Goal: Task Accomplishment & Management: Use online tool/utility

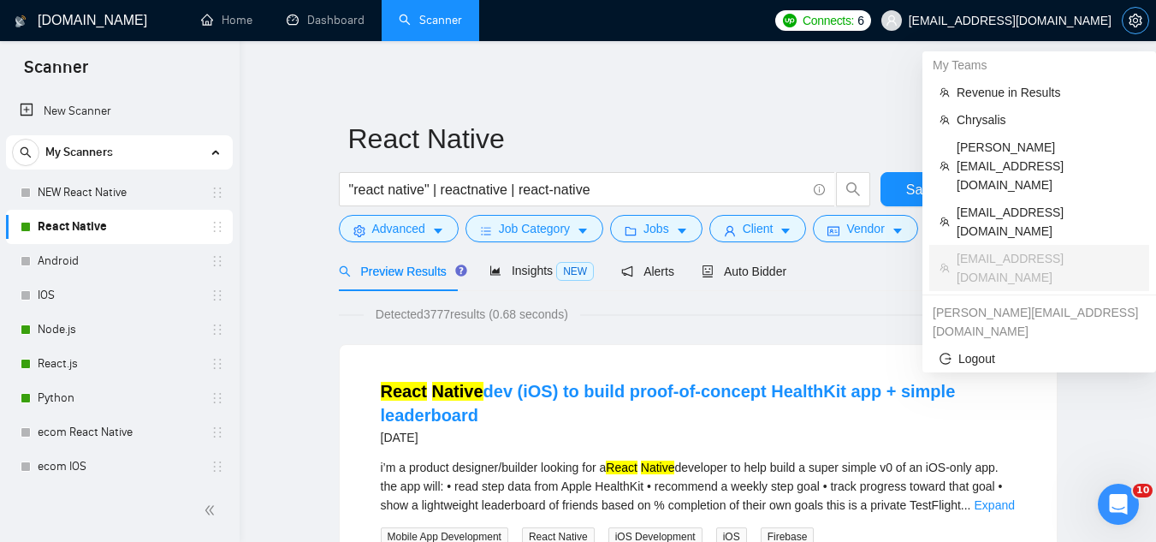
click at [1131, 26] on icon "setting" at bounding box center [1136, 21] width 14 height 14
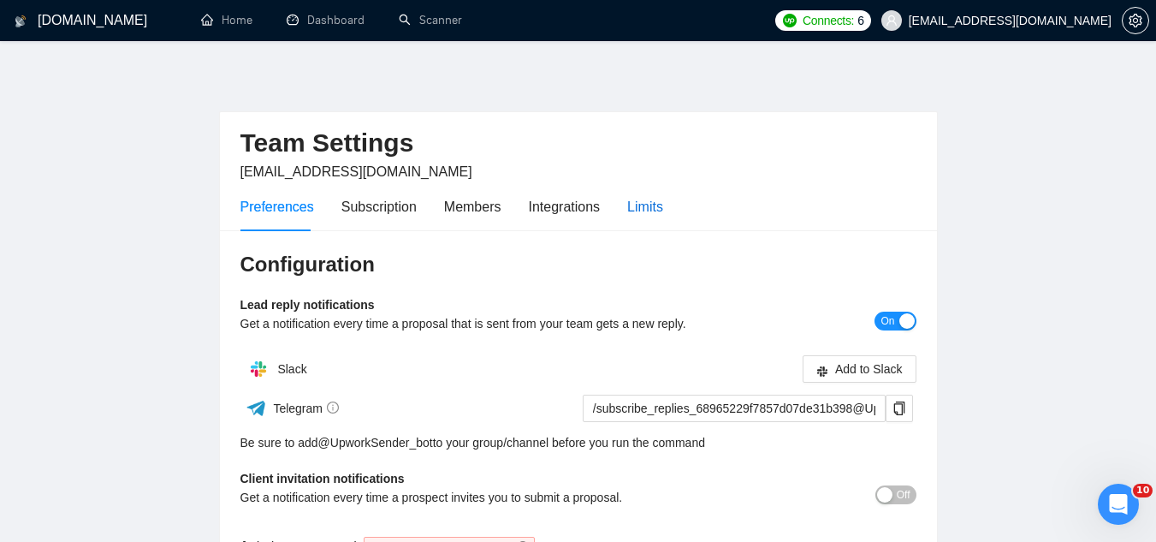
click at [644, 211] on div "Limits" at bounding box center [645, 206] width 36 height 21
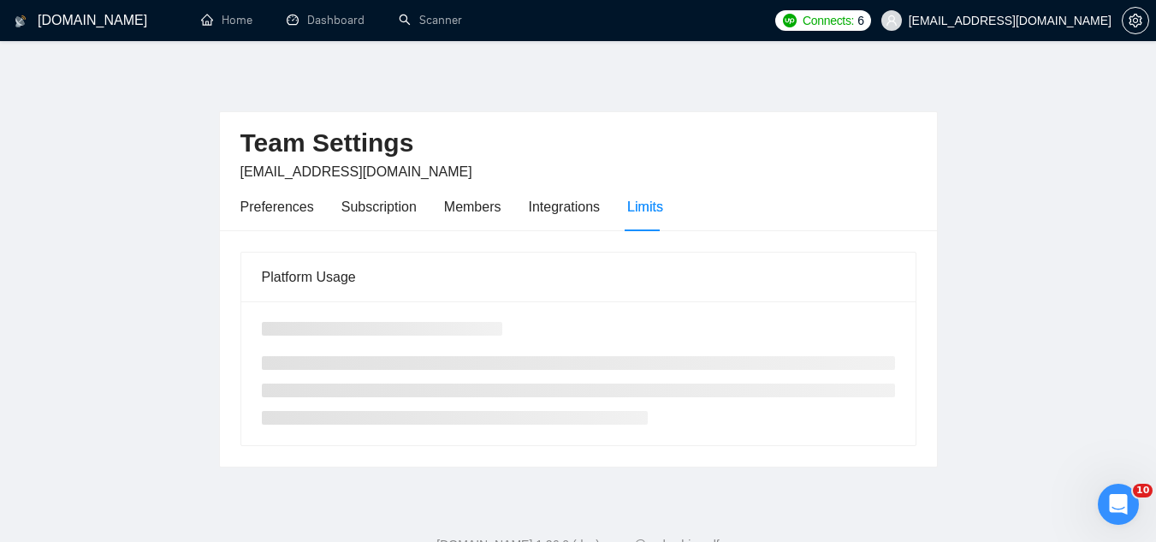
click at [644, 211] on div "Limits" at bounding box center [645, 206] width 36 height 21
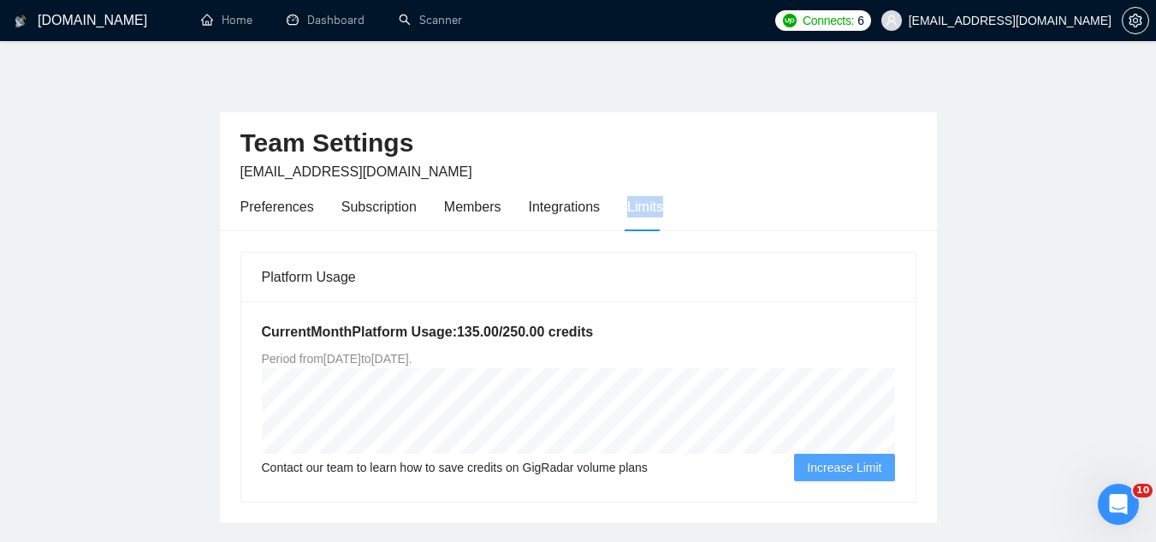
scroll to position [57, 0]
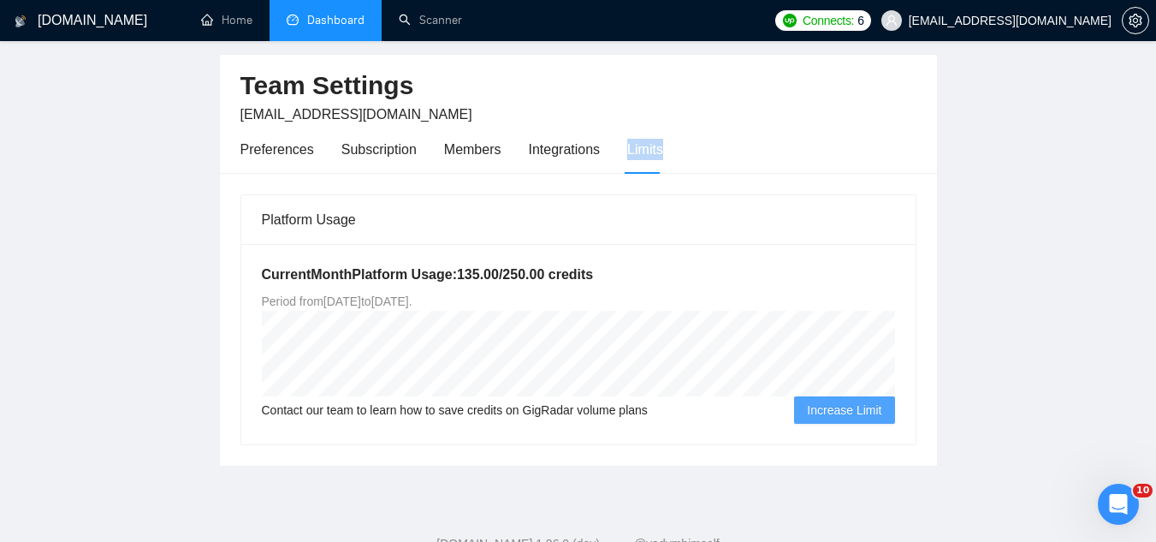
click at [332, 27] on link "Dashboard" at bounding box center [326, 20] width 78 height 15
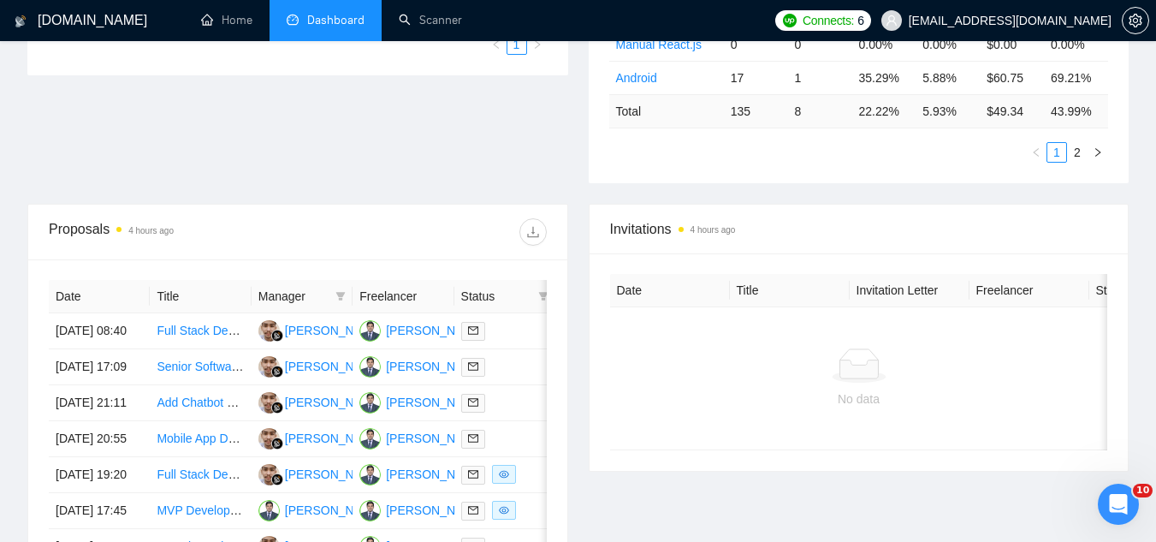
scroll to position [656, 0]
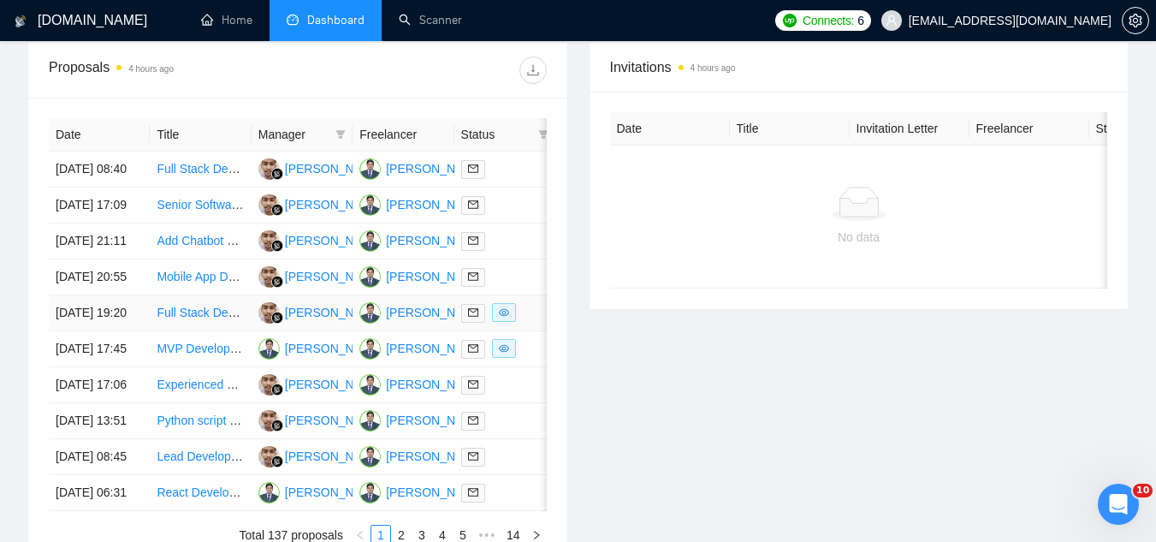
click at [225, 331] on td "Full Stack Developer for React + Supabase App" at bounding box center [200, 313] width 101 height 36
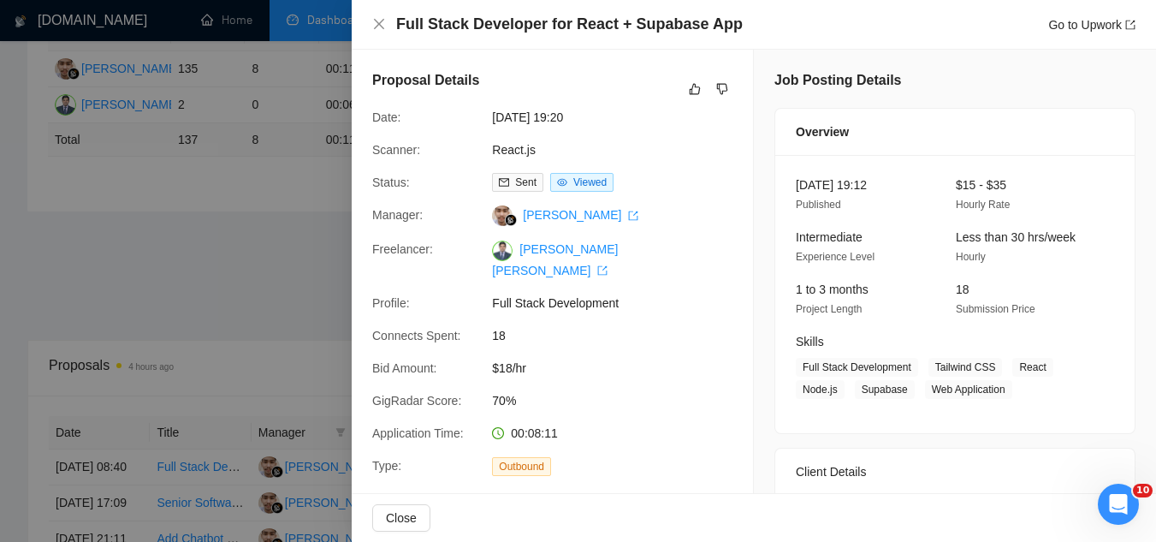
scroll to position [485, 0]
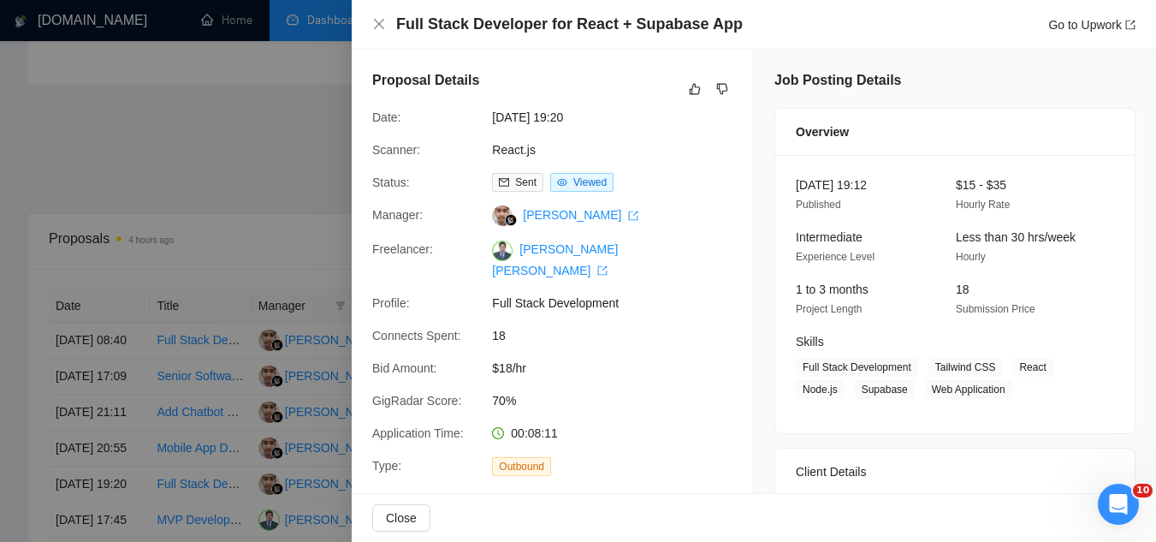
click at [209, 231] on div at bounding box center [578, 271] width 1156 height 542
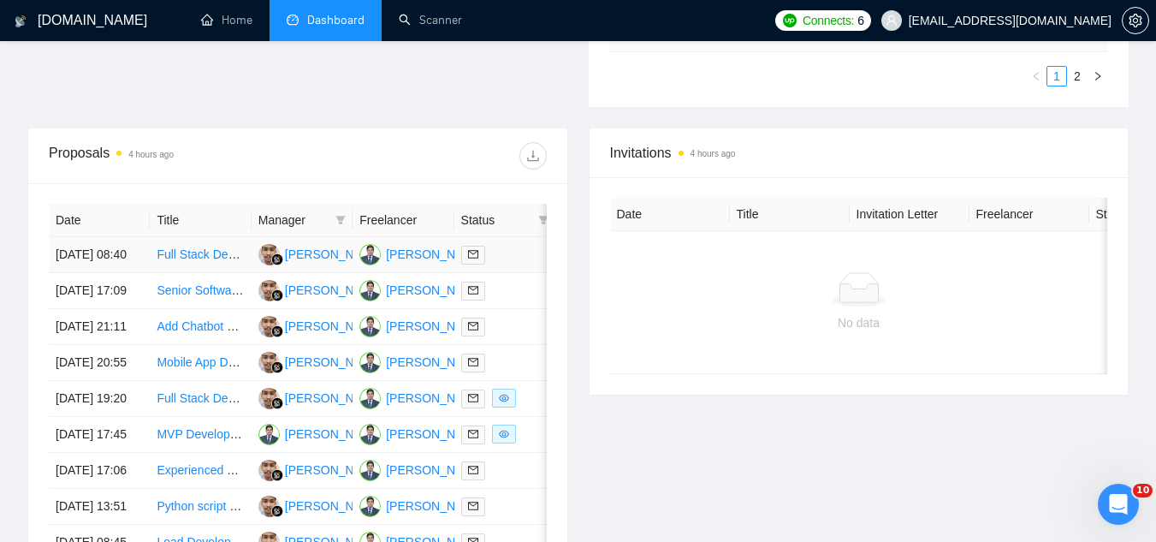
scroll to position [742, 0]
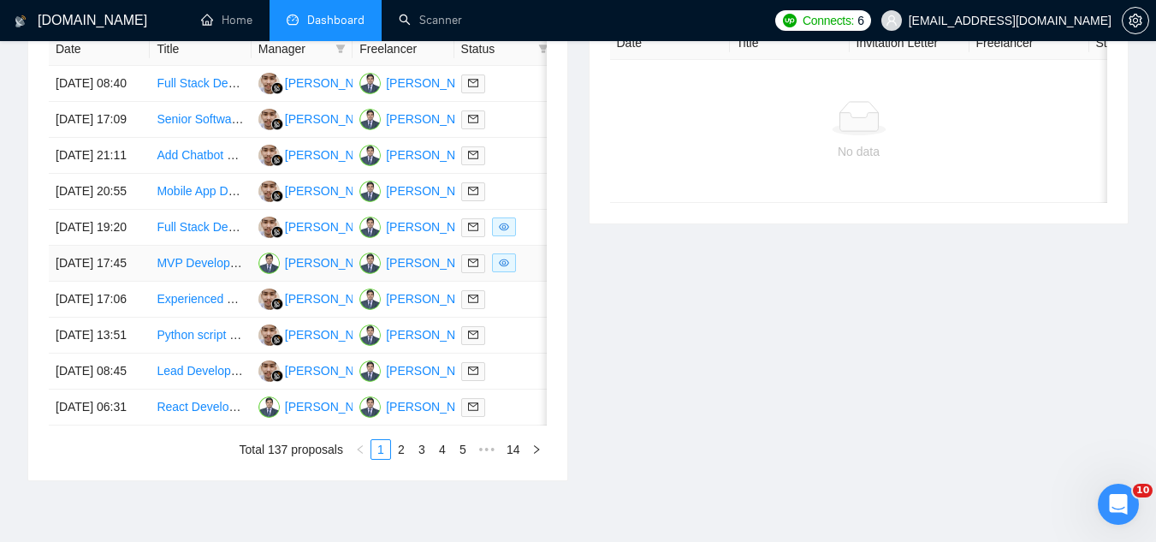
click at [217, 282] on td "MVP Development for Innovative Project" at bounding box center [200, 264] width 101 height 36
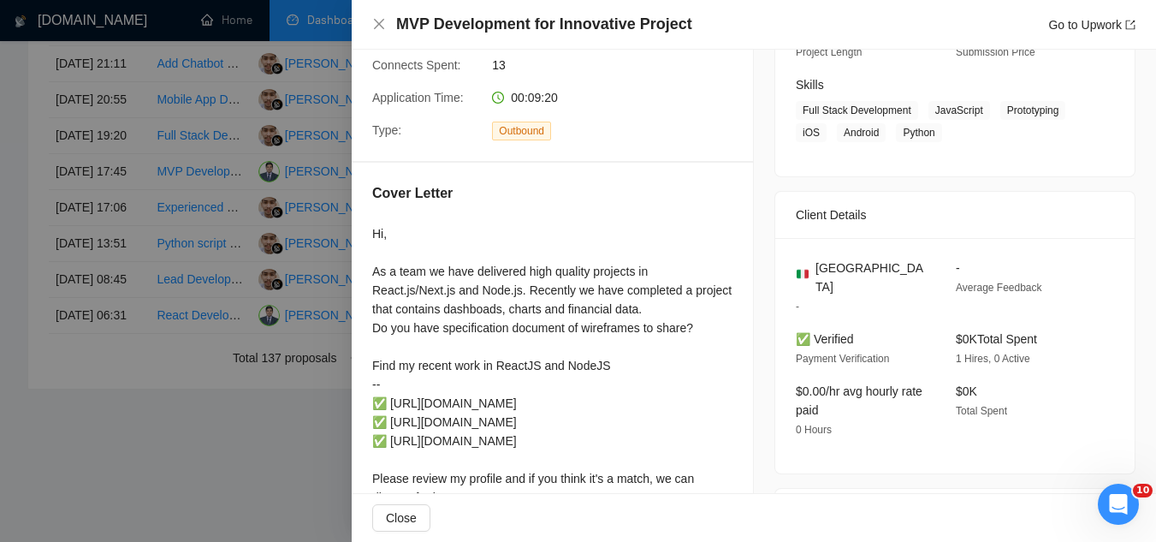
scroll to position [514, 0]
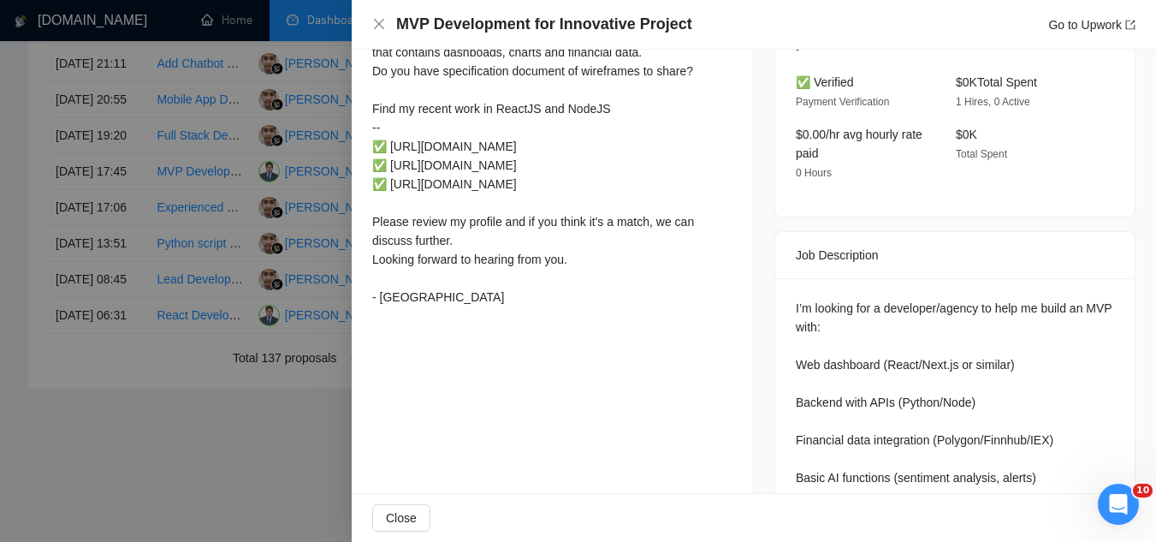
click at [387, 306] on div "Hi, As a team we have delivered high quality projects in React.js/Next.js and N…" at bounding box center [552, 136] width 360 height 339
copy div "- Azhar"
click at [310, 472] on div at bounding box center [578, 271] width 1156 height 542
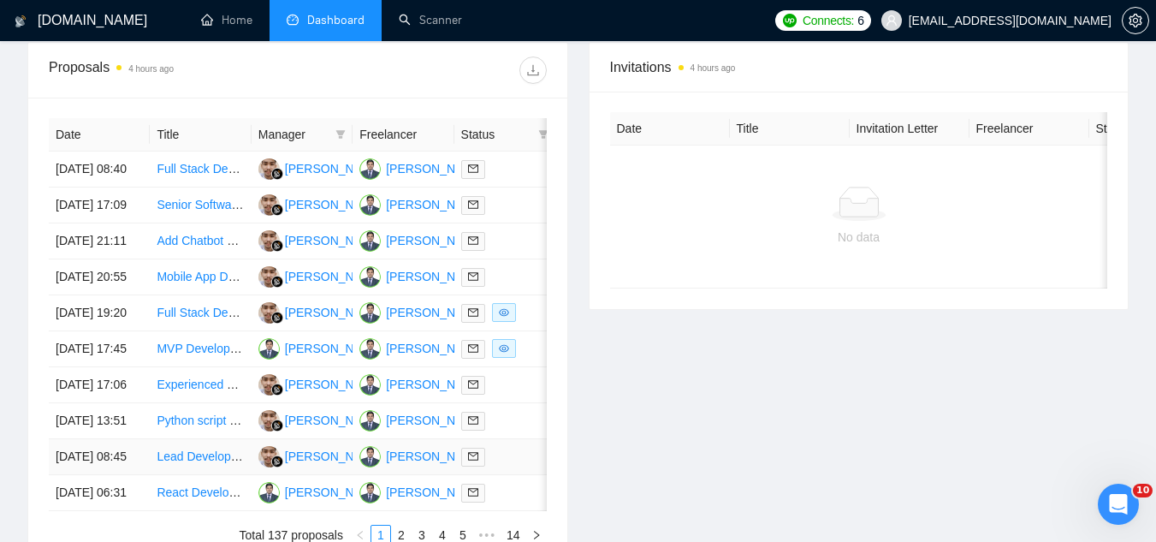
scroll to position [571, 0]
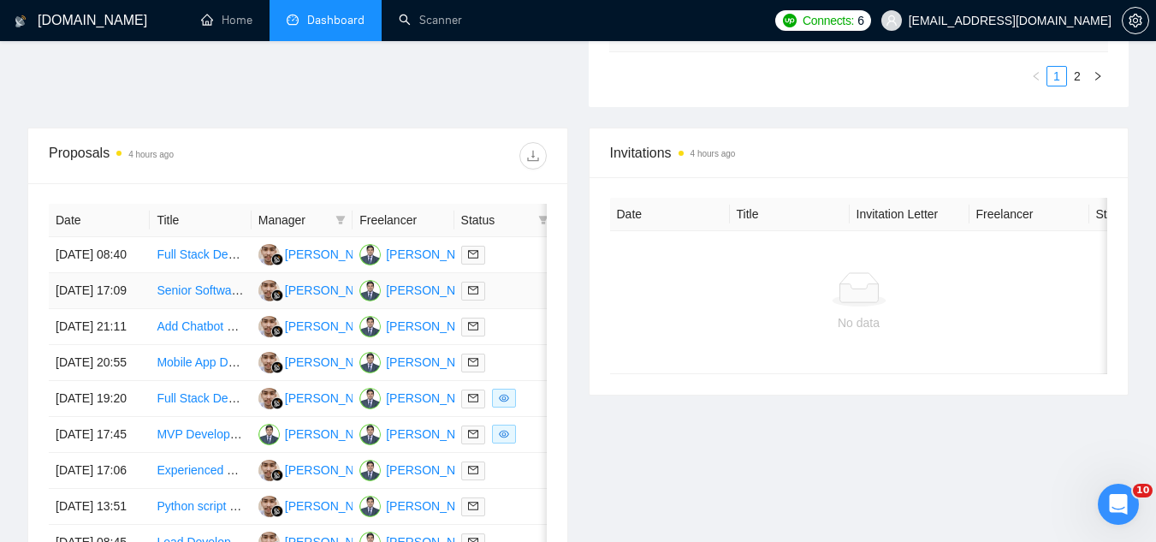
click at [224, 309] on td "Senior Software Engineer — Duffel API (Flights)" at bounding box center [200, 291] width 101 height 36
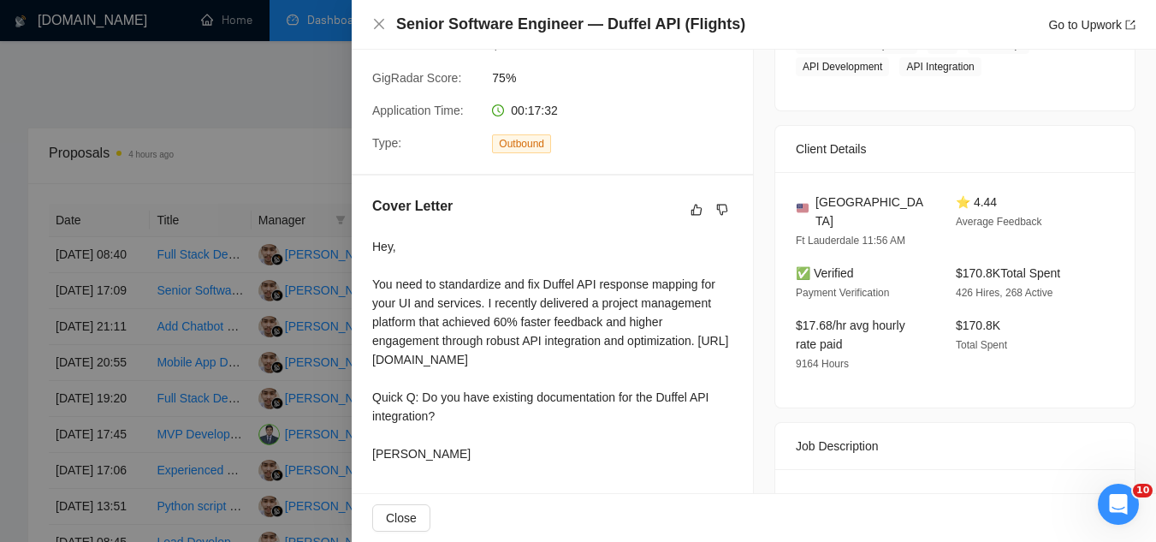
scroll to position [322, 0]
click at [256, 151] on div at bounding box center [578, 271] width 1156 height 542
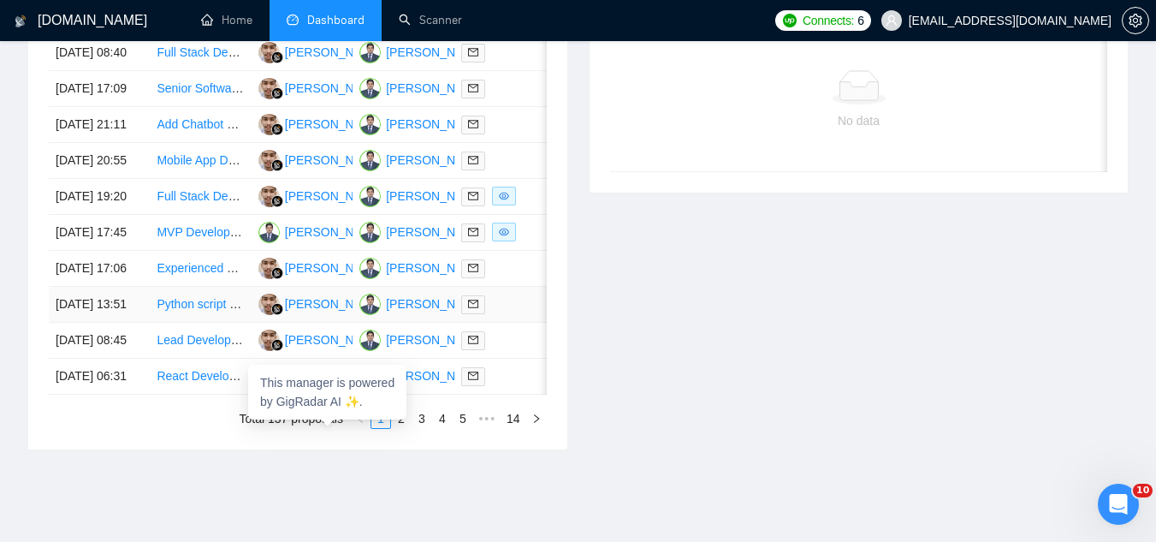
scroll to position [742, 0]
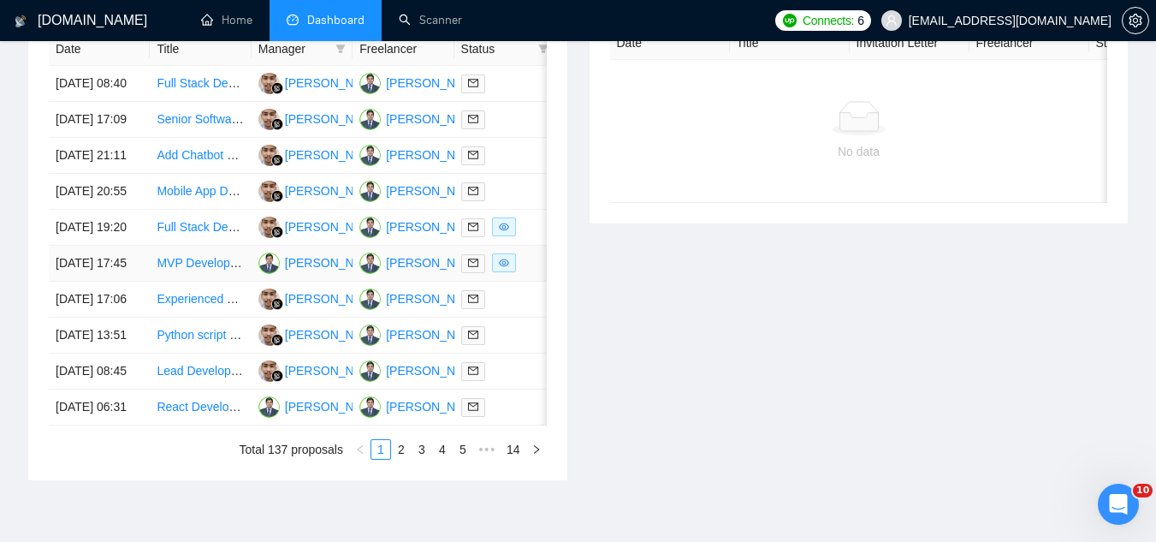
click at [196, 282] on td "MVP Development for Innovative Project" at bounding box center [200, 264] width 101 height 36
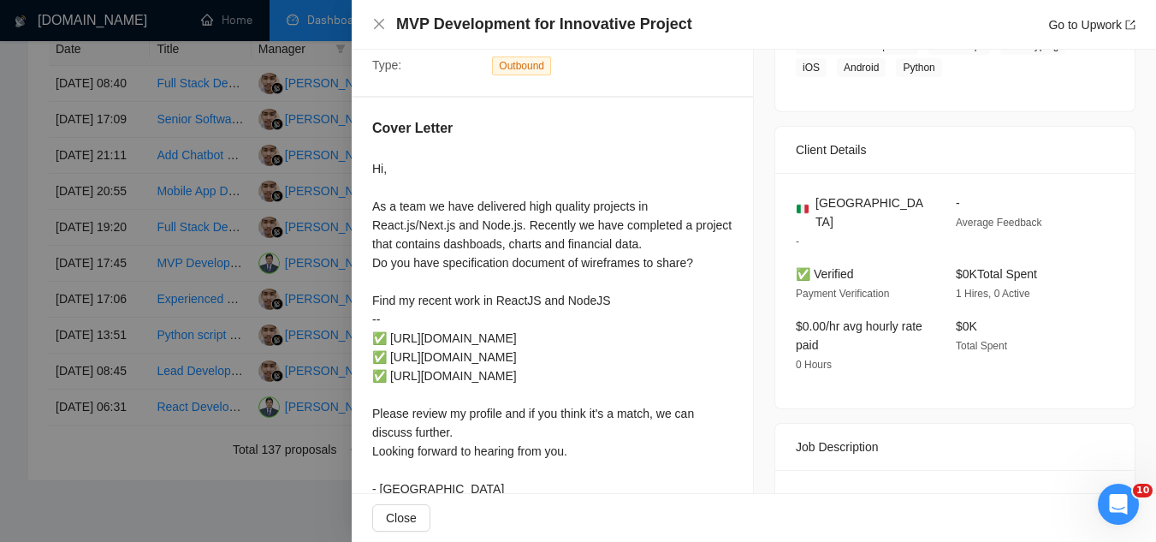
click at [393, 337] on div "Hi, As a team we have delivered high quality projects in React.js/Next.js and N…" at bounding box center [552, 328] width 360 height 339
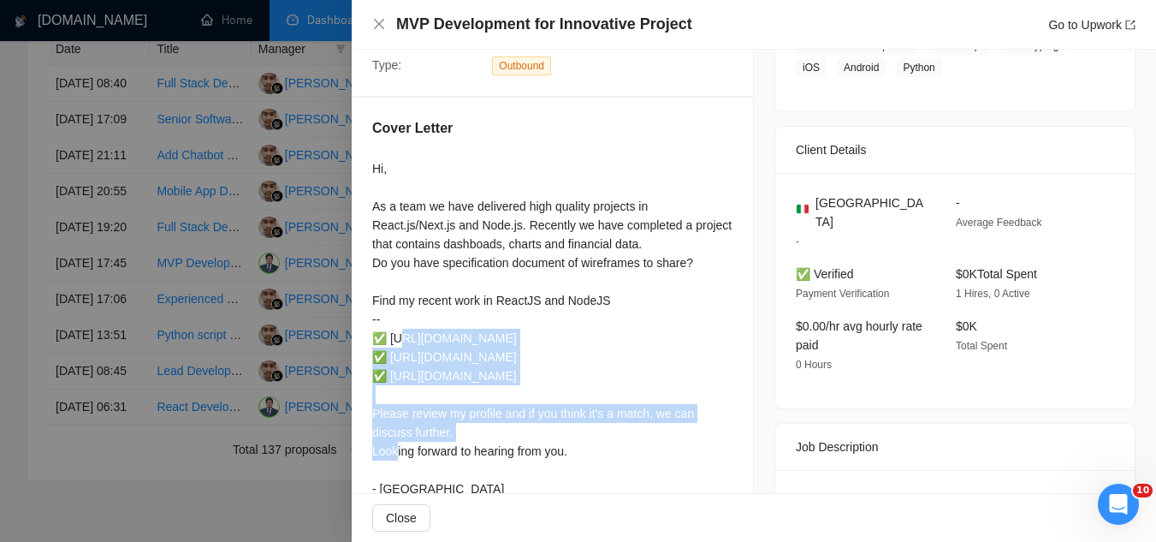
drag, startPoint x: 441, startPoint y: 355, endPoint x: 488, endPoint y: 385, distance: 55.8
click at [488, 385] on div "Hi, As a team we have delivered high quality projects in React.js/Next.js and N…" at bounding box center [552, 328] width 360 height 339
click at [462, 343] on div "Hi, As a team we have delivered high quality projects in React.js/Next.js and N…" at bounding box center [552, 328] width 360 height 339
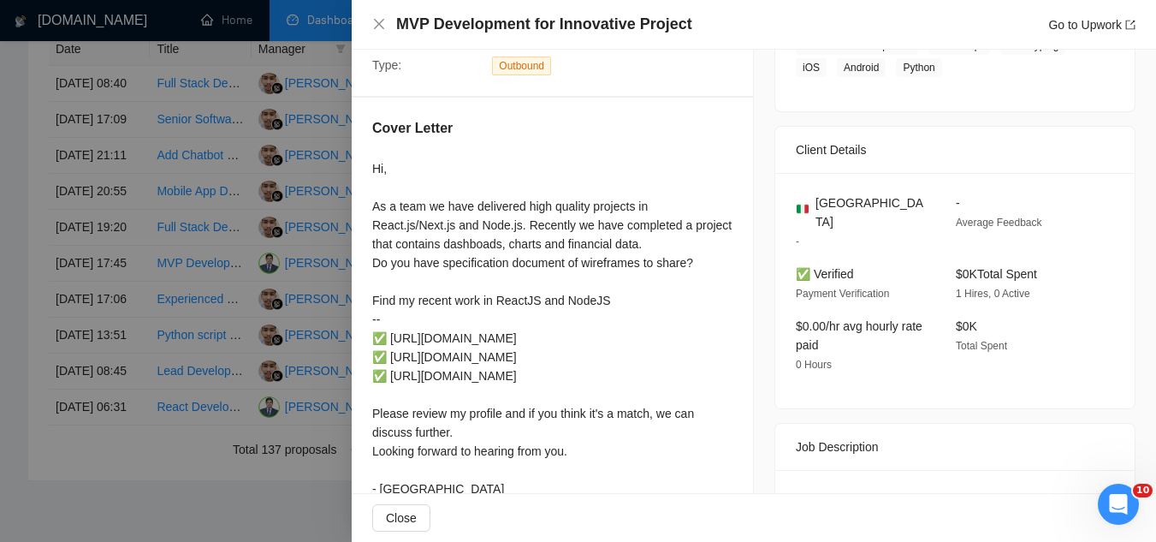
click at [395, 335] on div "Hi, As a team we have delivered high quality projects in React.js/Next.js and N…" at bounding box center [552, 328] width 360 height 339
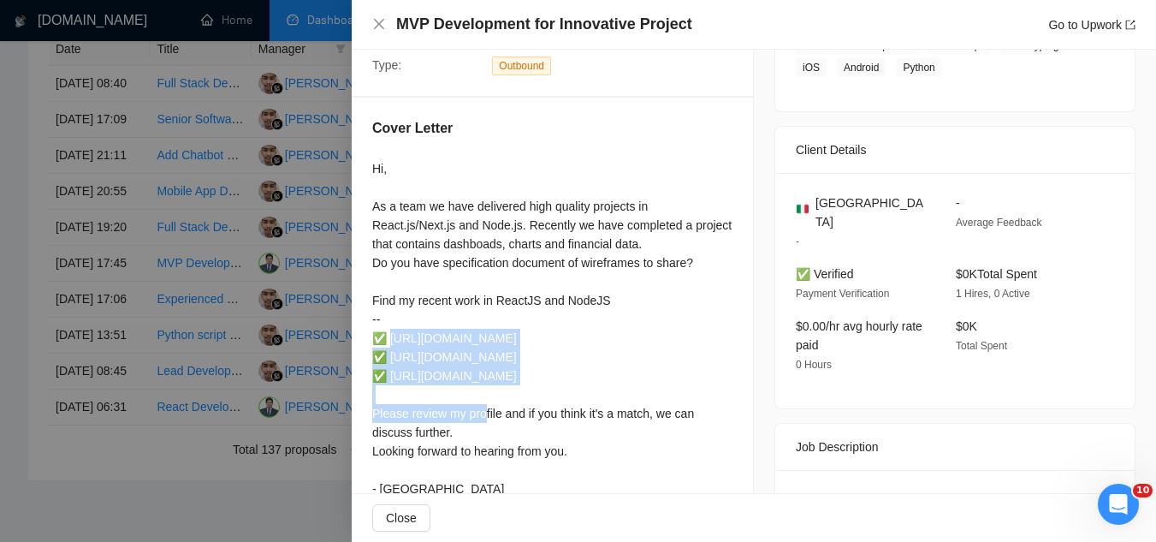
copy div "[URL][DOMAIN_NAME]"
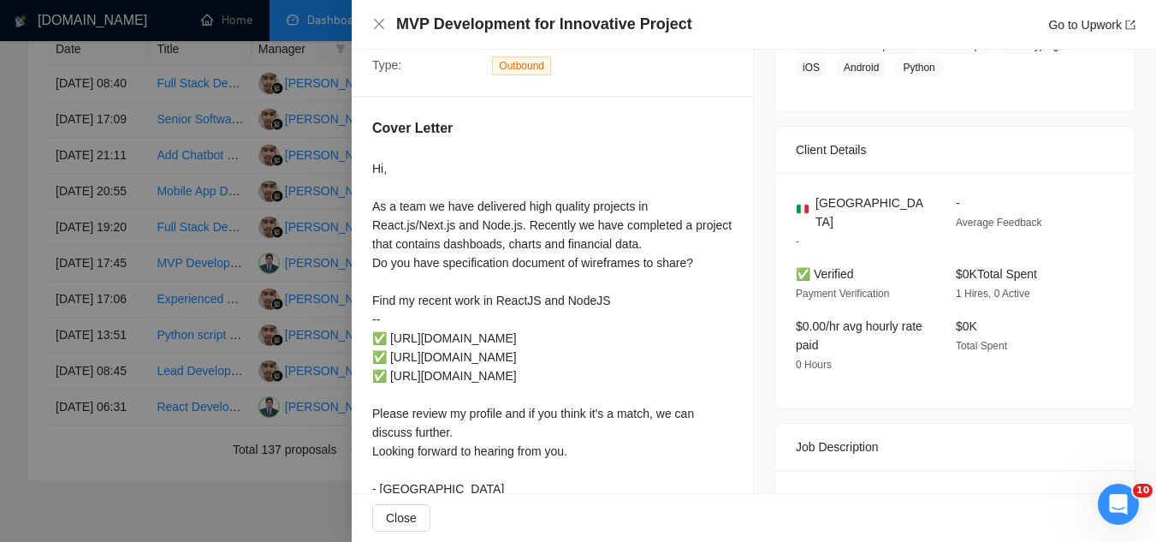
click at [300, 121] on div at bounding box center [578, 271] width 1156 height 542
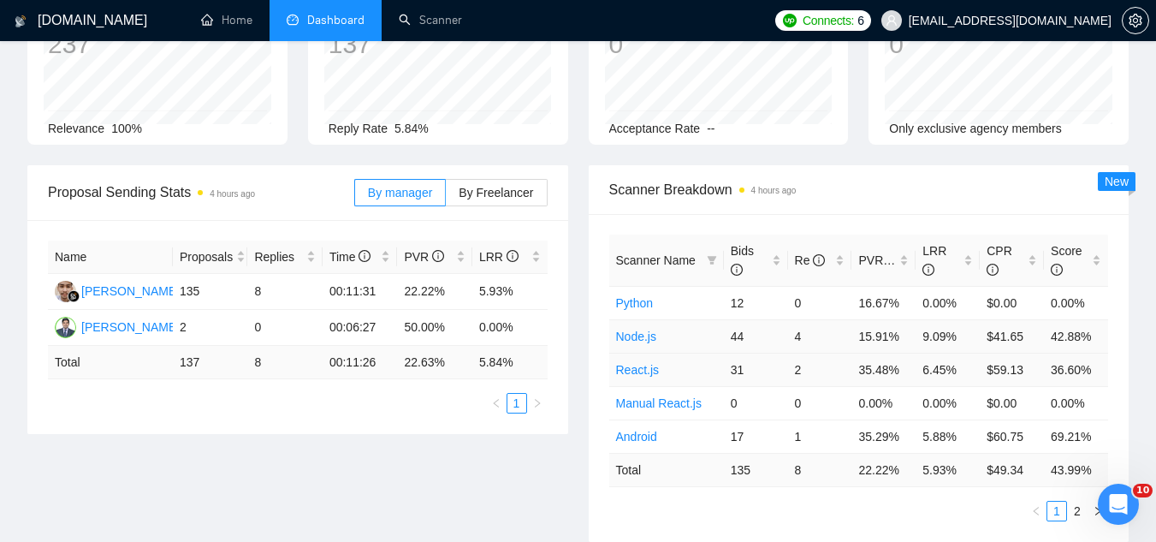
scroll to position [257, 0]
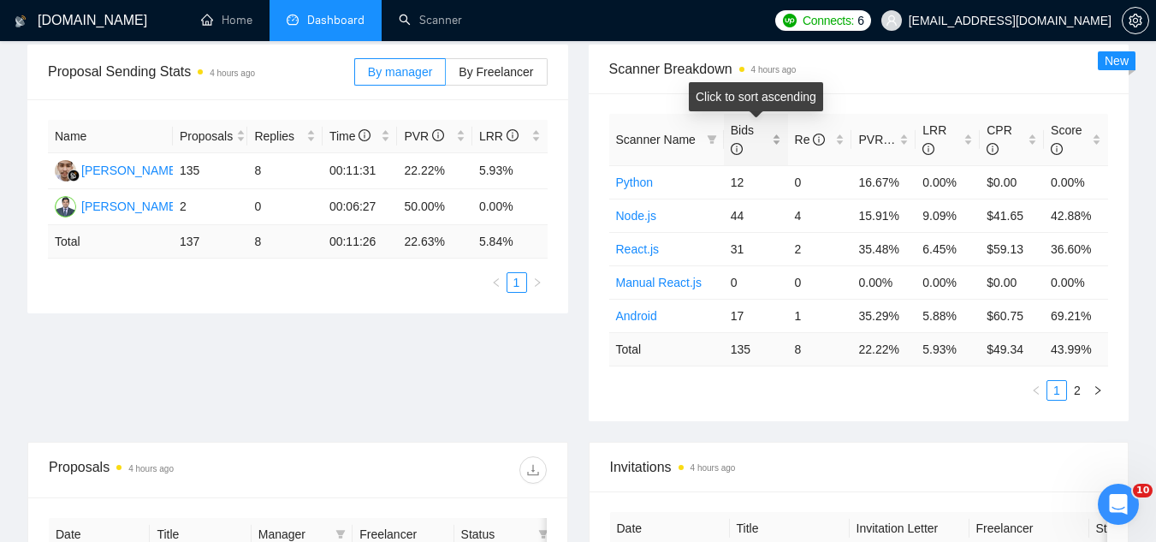
click at [774, 134] on div "Bids" at bounding box center [756, 140] width 50 height 38
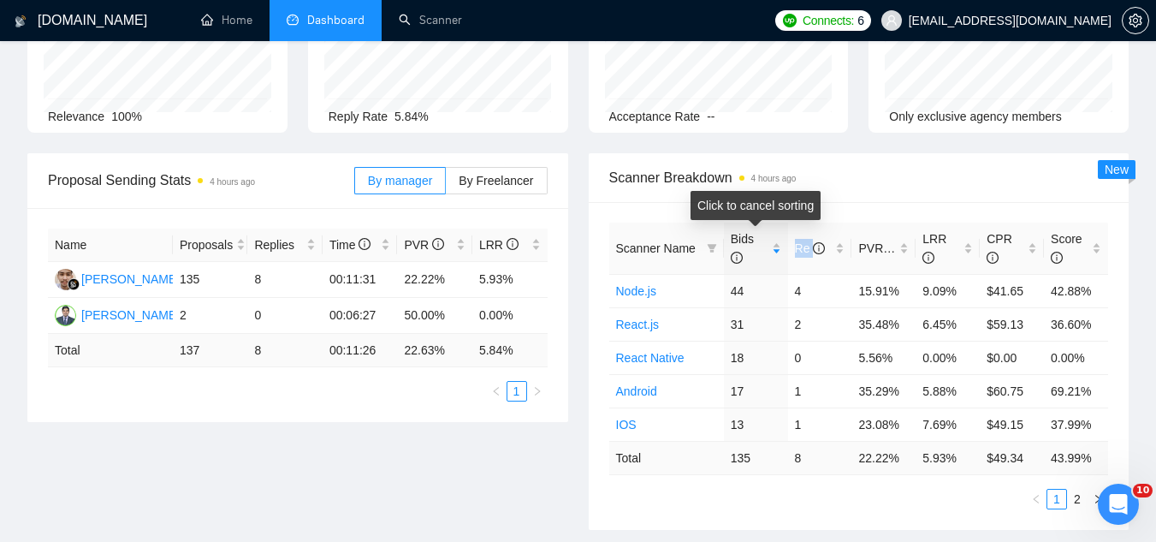
scroll to position [0, 0]
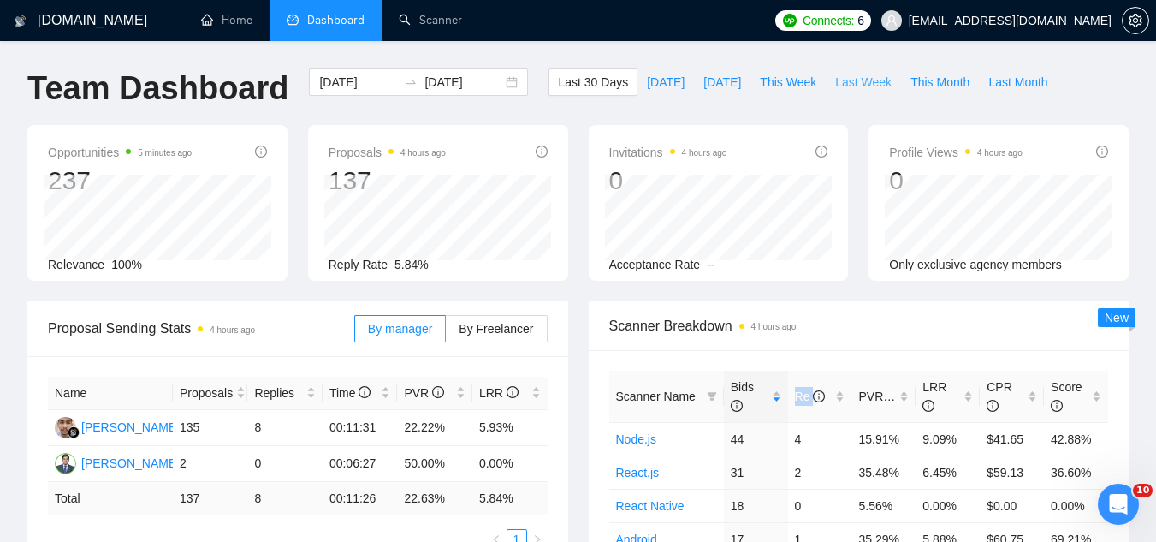
click at [844, 80] on span "Last Week" at bounding box center [863, 82] width 56 height 19
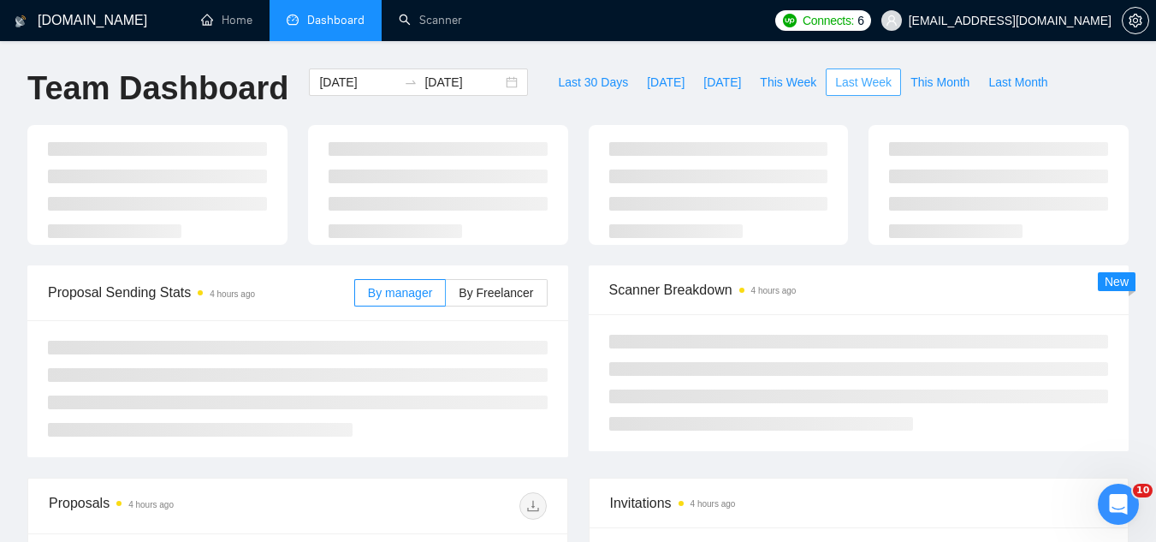
type input "[DATE]"
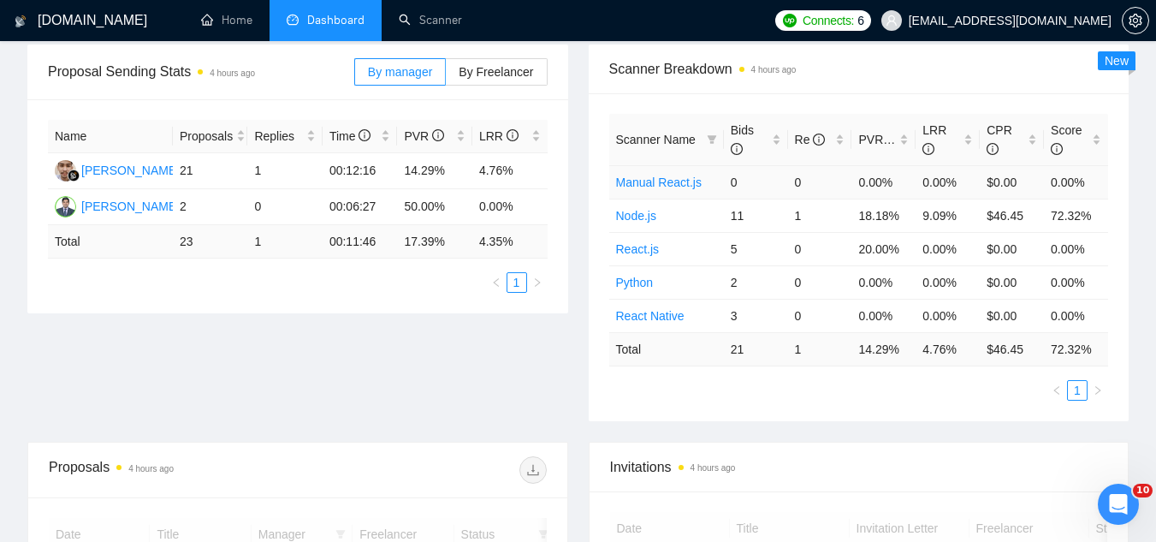
scroll to position [171, 0]
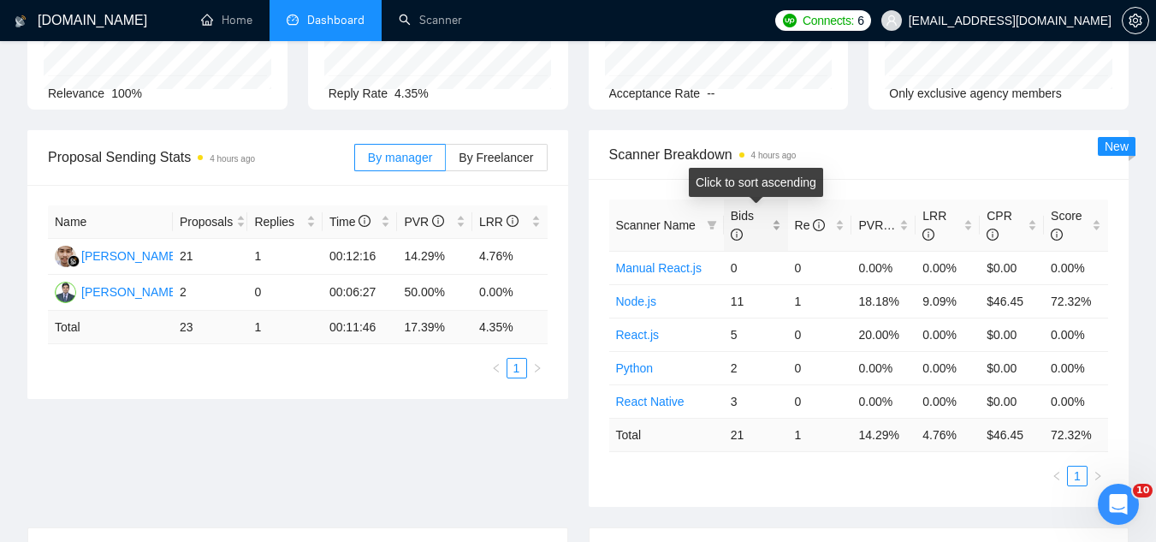
click at [776, 221] on div "Bids" at bounding box center [756, 225] width 50 height 38
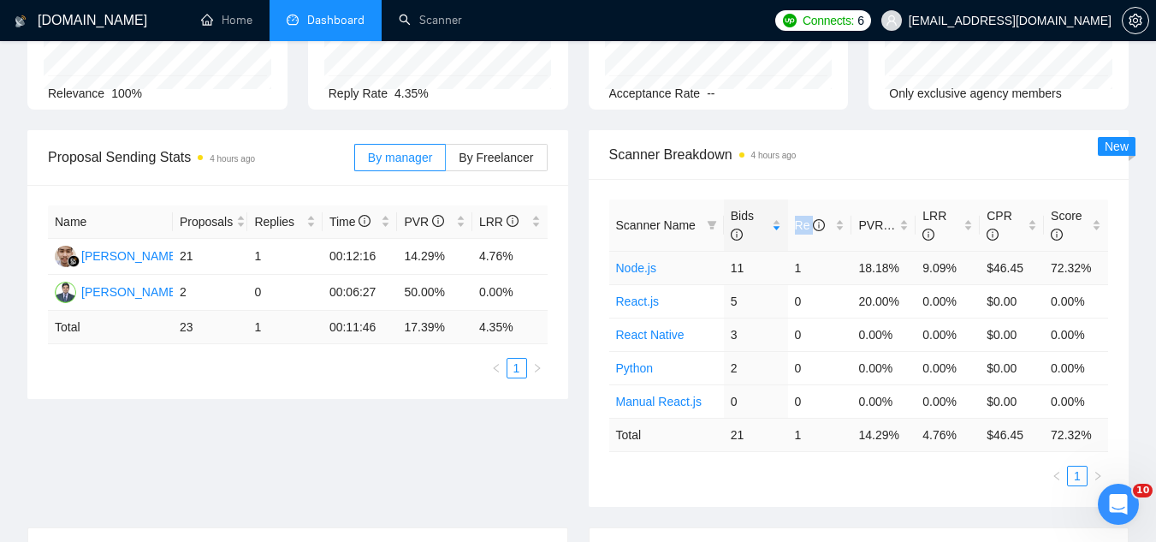
click at [623, 267] on link "Node.js" at bounding box center [636, 268] width 40 height 14
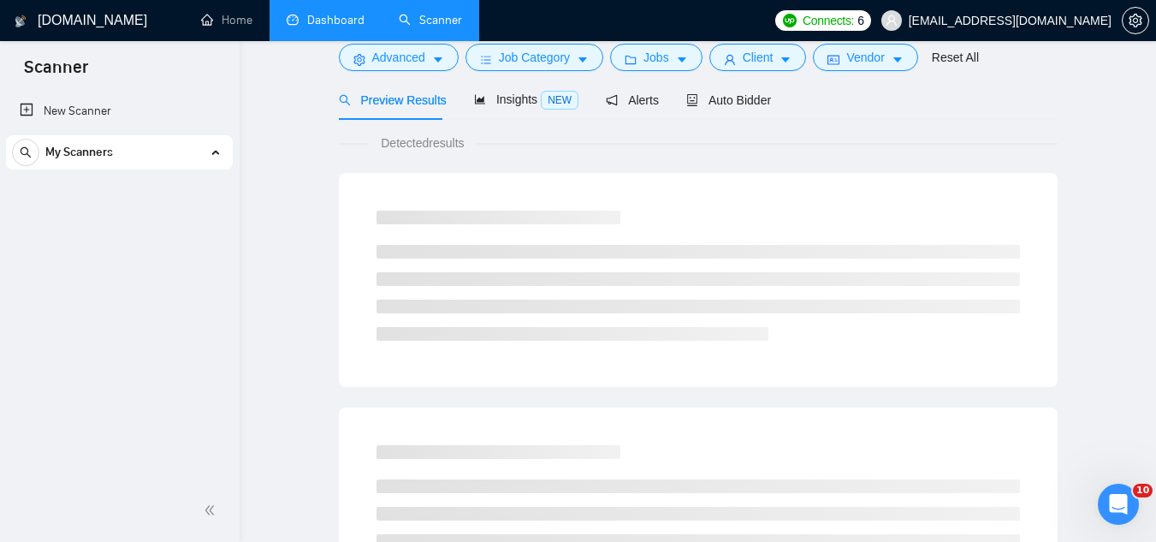
scroll to position [68, 0]
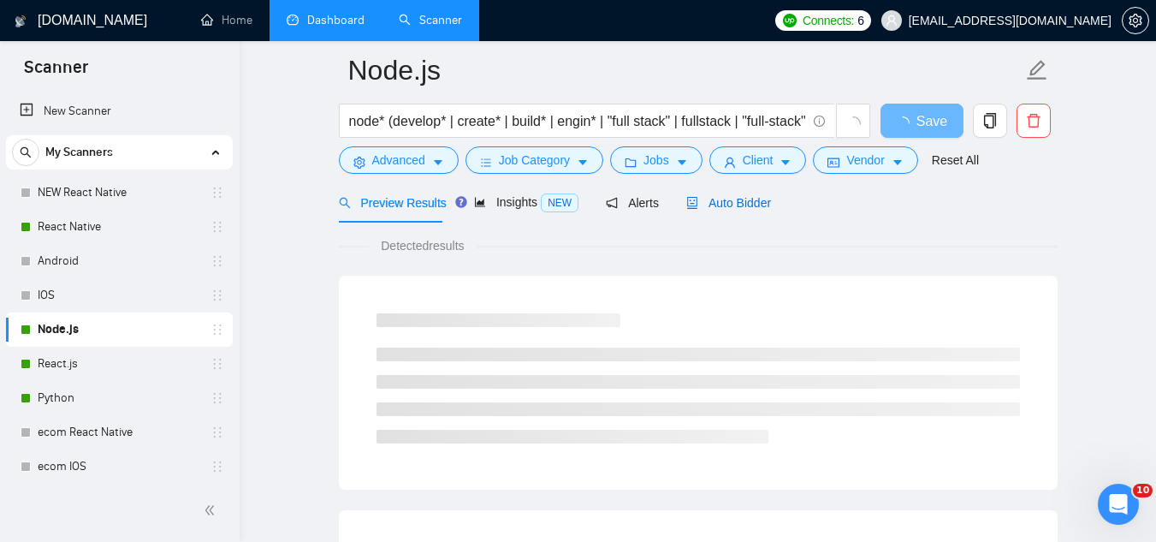
click at [710, 196] on span "Auto Bidder" at bounding box center [728, 203] width 85 height 14
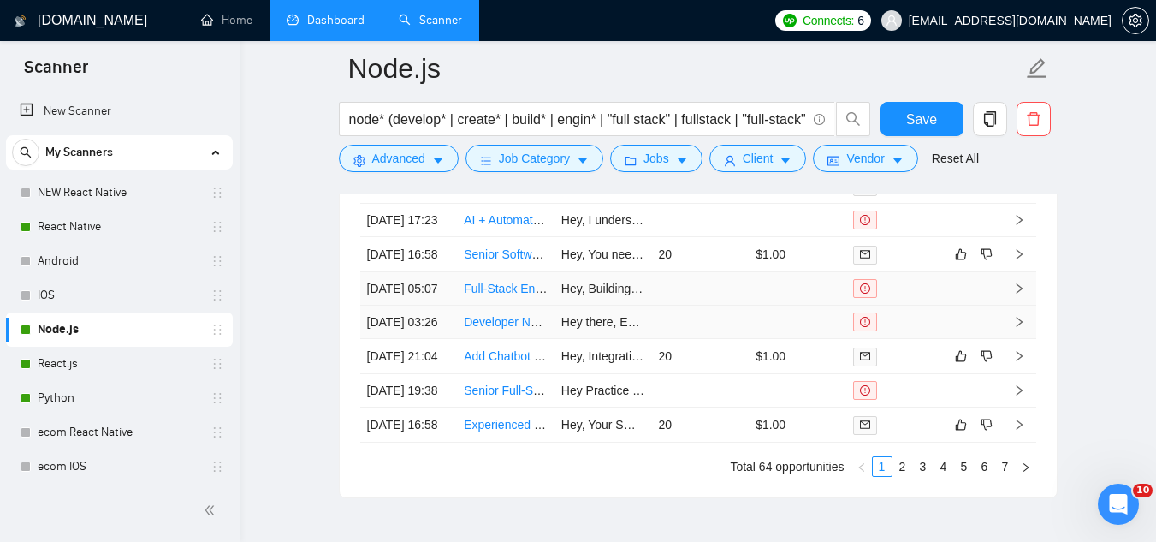
scroll to position [4690, 0]
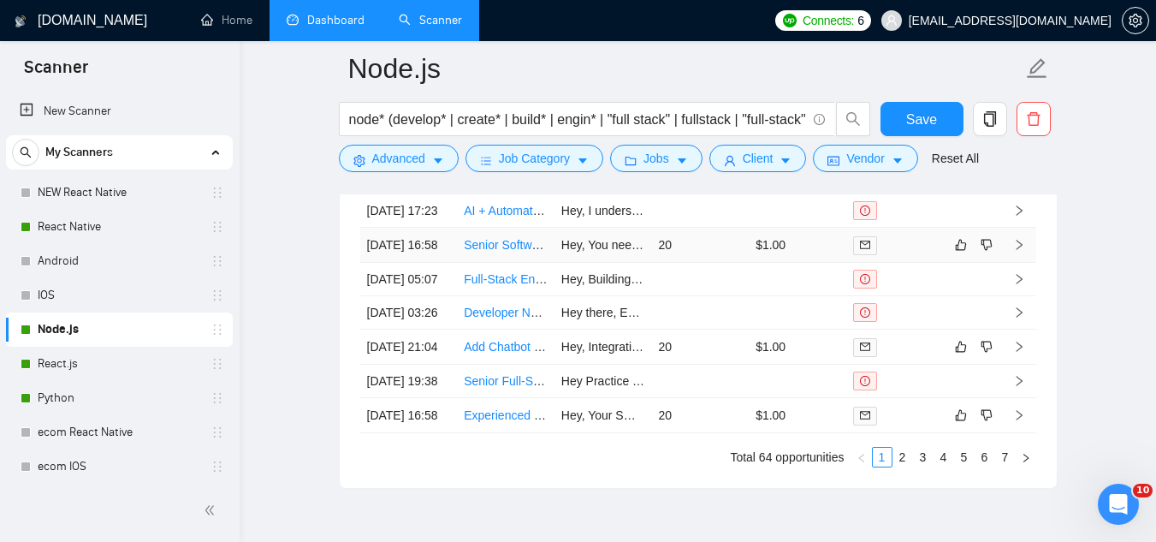
click at [591, 263] on td "Hey, You need to standardize and fix Duffel API response mapping for your UI an…" at bounding box center [604, 245] width 98 height 35
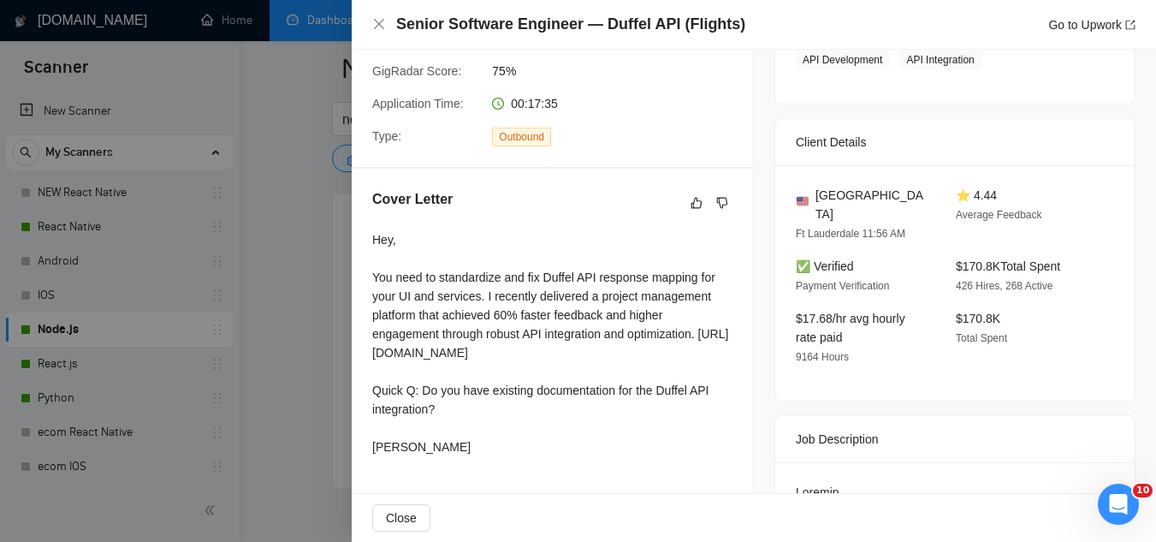
scroll to position [342, 0]
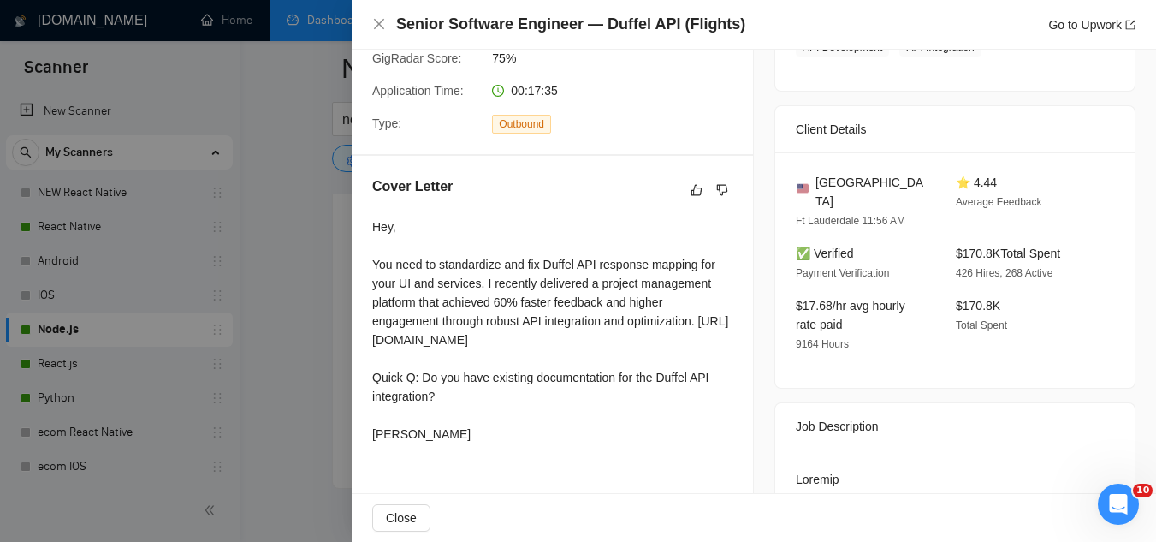
click at [371, 339] on div "Cover Letter Hey, You need to standardize and fix Duffel API response mapping f…" at bounding box center [552, 313] width 401 height 315
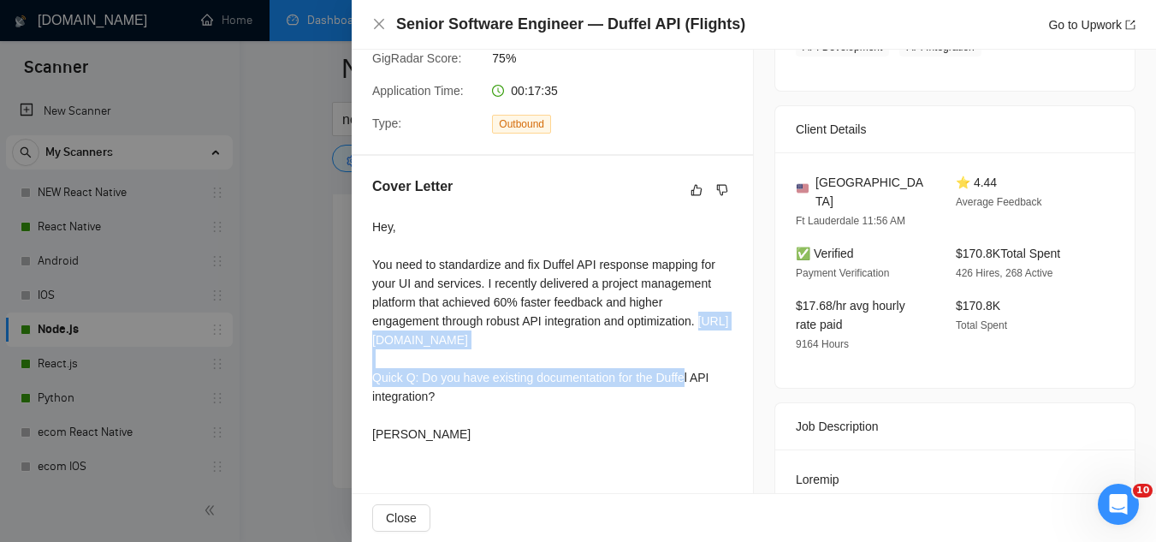
drag, startPoint x: 395, startPoint y: 347, endPoint x: 495, endPoint y: 383, distance: 105.6
click at [495, 383] on div "Hey, You need to standardize and fix Duffel API response mapping for your UI an…" at bounding box center [552, 330] width 360 height 226
copy div "[URL][DOMAIN_NAME]"
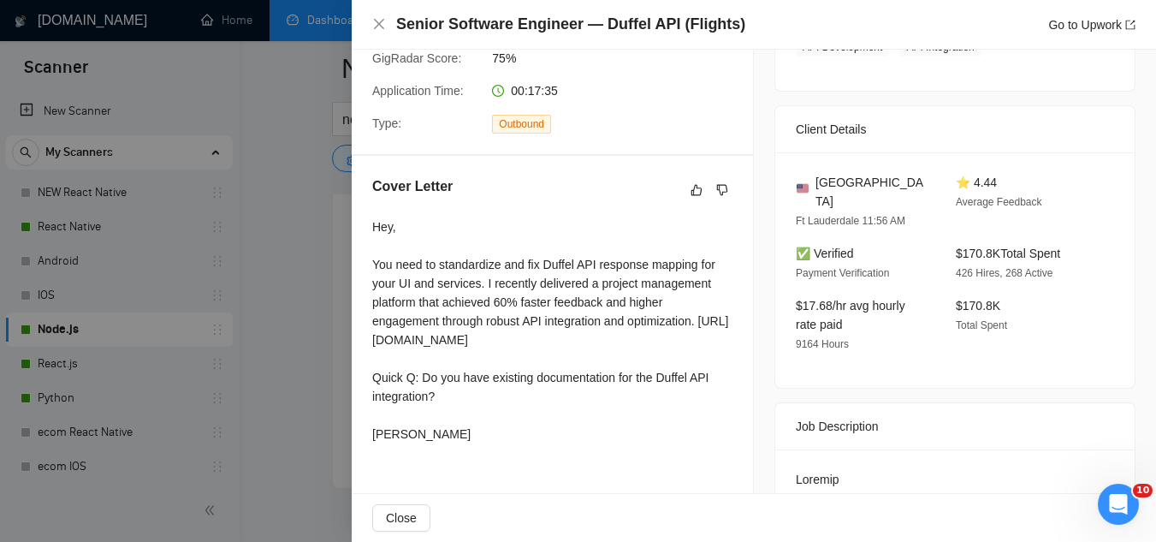
click at [272, 258] on div at bounding box center [578, 271] width 1156 height 542
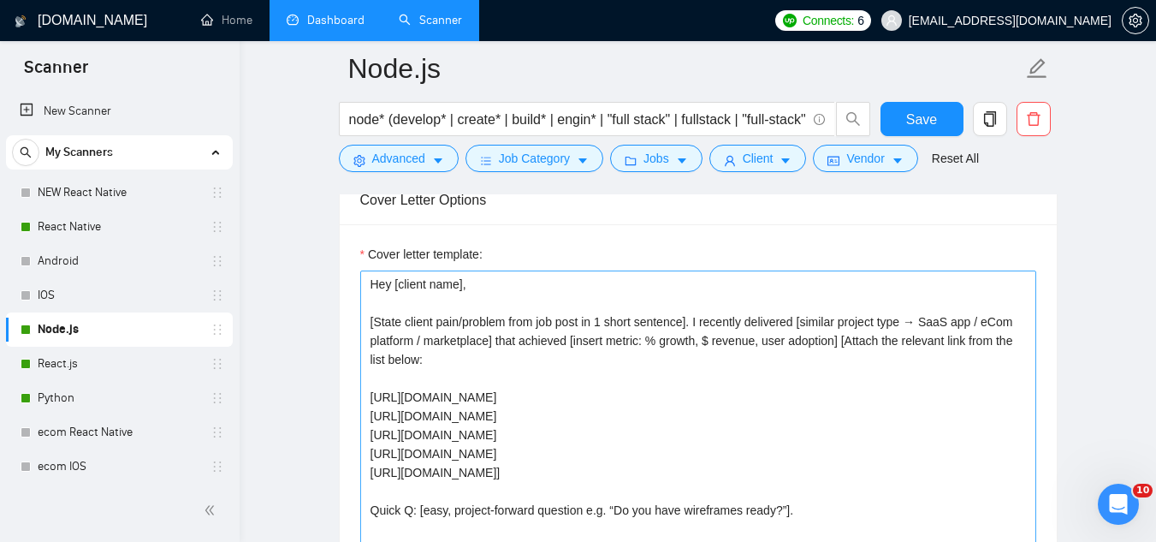
scroll to position [2037, 0]
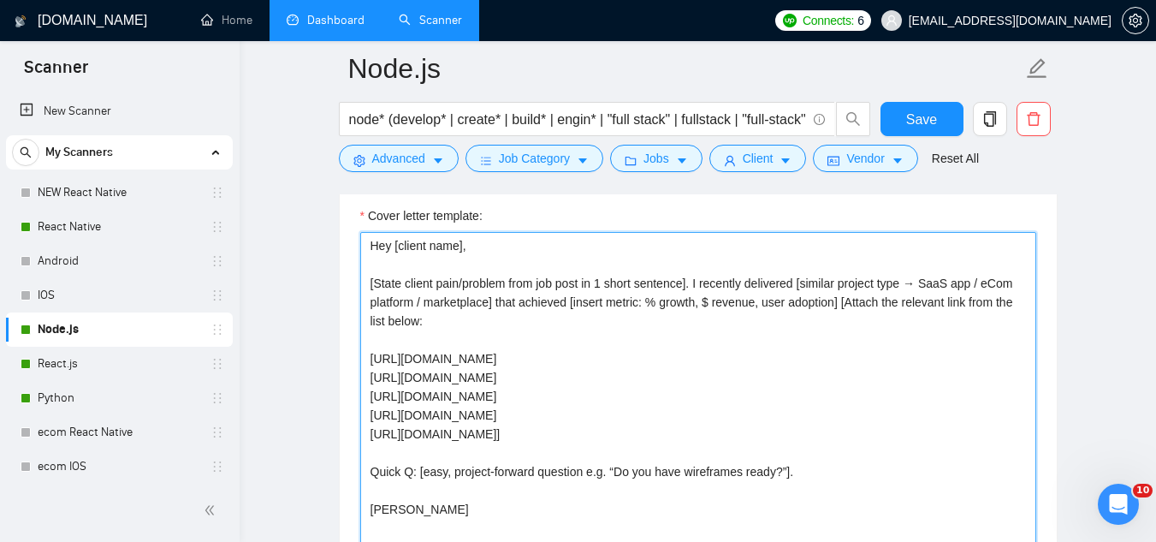
click at [844, 276] on textarea "Hey [client name], [State client pain/problem from job post in 1 short sentence…" at bounding box center [698, 424] width 676 height 385
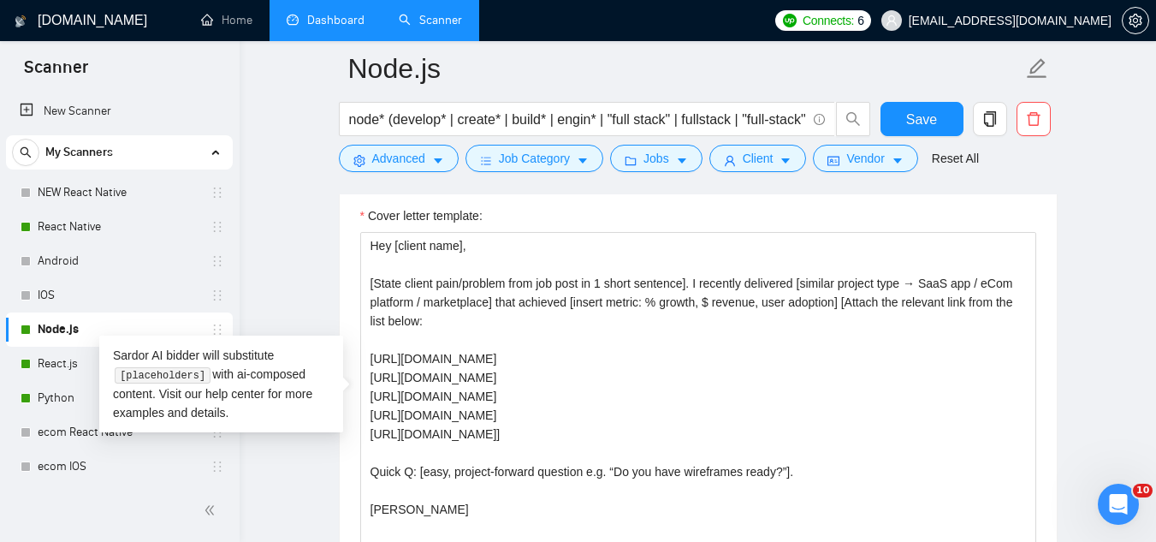
drag, startPoint x: 67, startPoint y: 364, endPoint x: 335, endPoint y: 440, distance: 279.3
click at [67, 364] on link "React.js" at bounding box center [119, 364] width 163 height 34
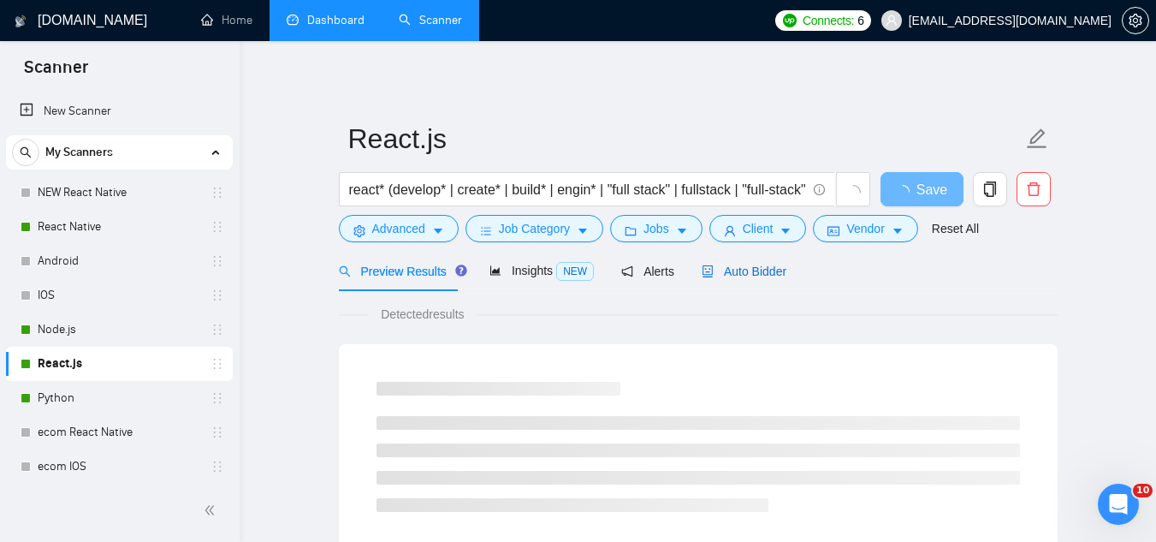
click at [718, 279] on div "Auto Bidder" at bounding box center [744, 271] width 85 height 19
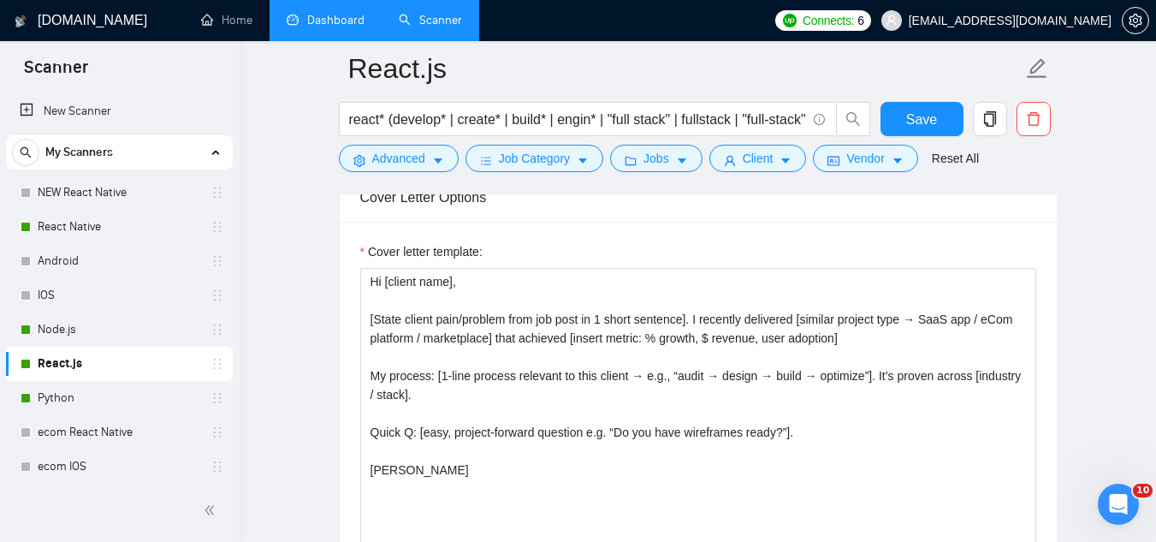
scroll to position [1968, 0]
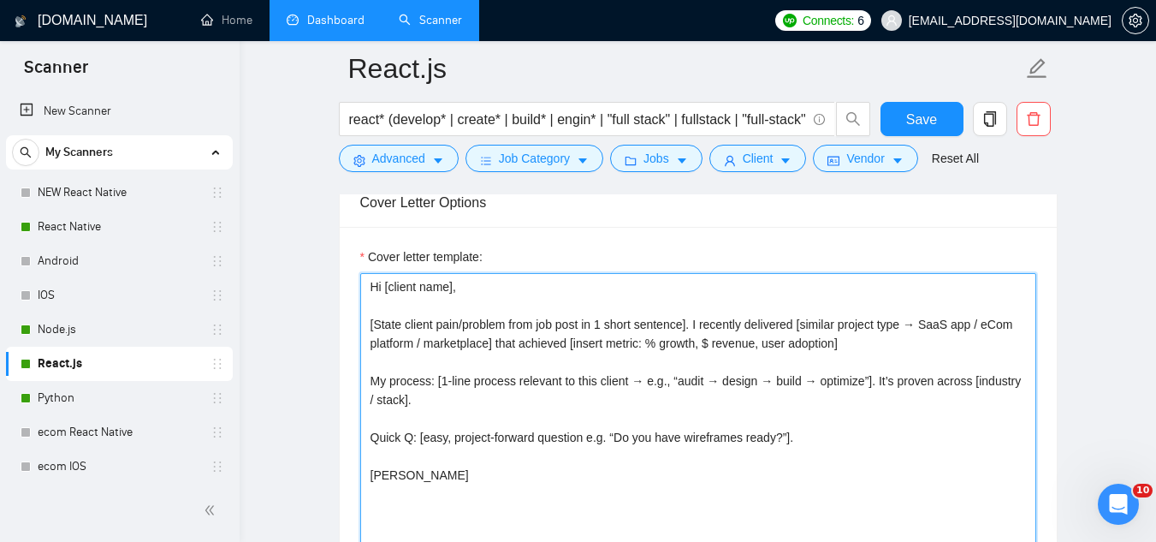
click at [871, 347] on textarea "Hi [client name], [State client pain/problem from job post in 1 short sentence]…" at bounding box center [698, 465] width 676 height 385
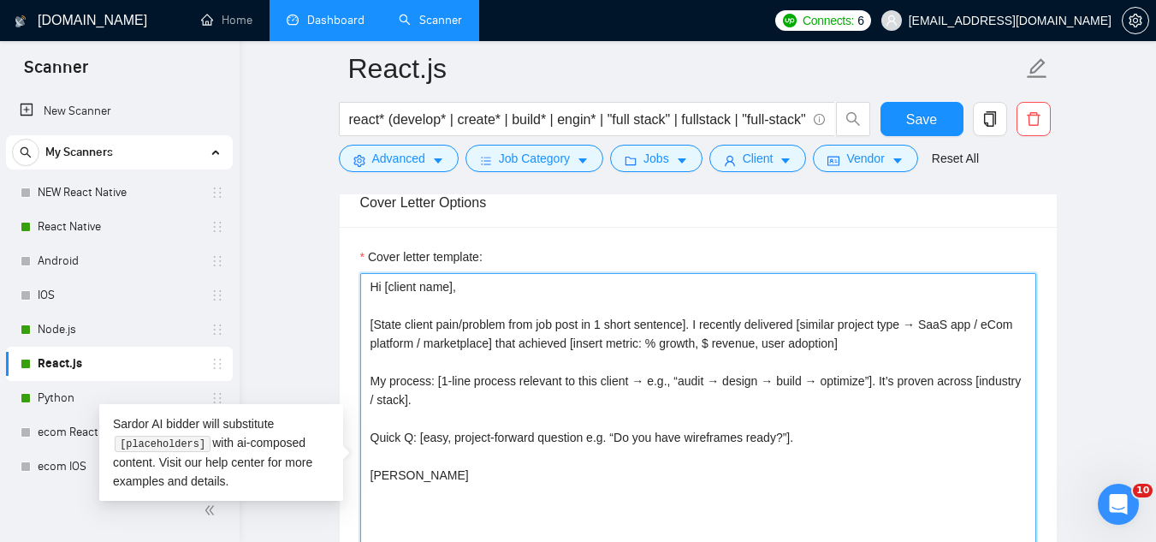
paste textarea "[Attach the relevant link from the list below: [URL][DOMAIN_NAME] [URL][DOMAIN_…"
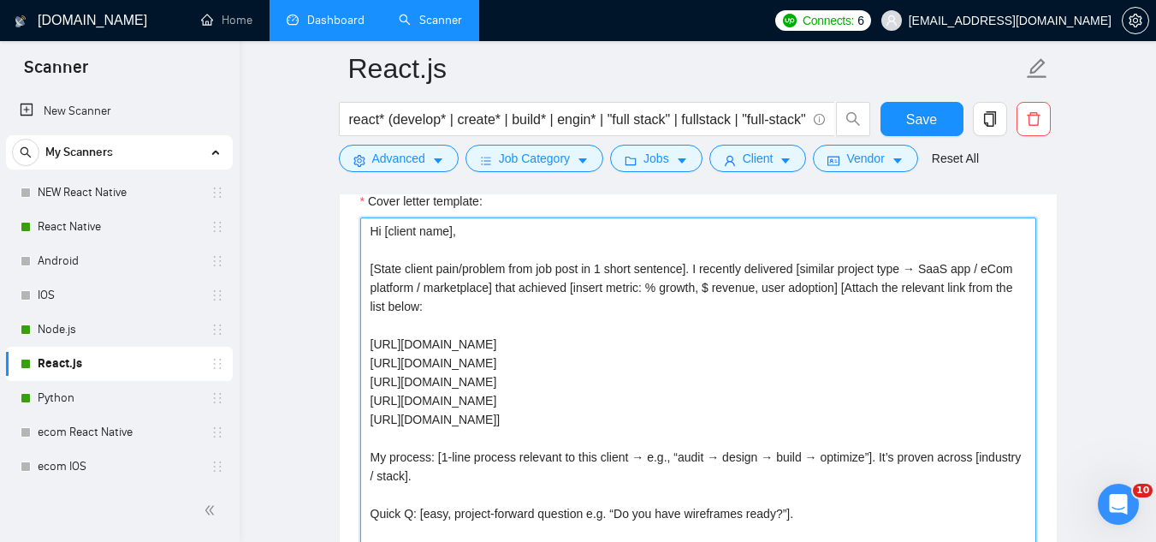
scroll to position [2054, 0]
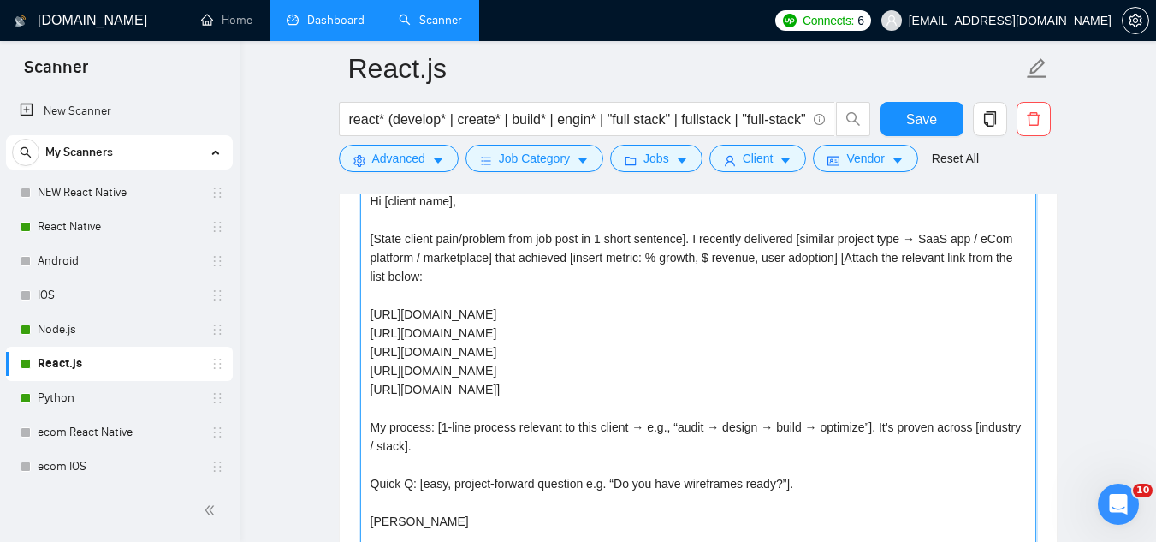
click at [371, 312] on textarea "Hi [client name], [State client pain/problem from job post in 1 short sentence]…" at bounding box center [698, 379] width 676 height 385
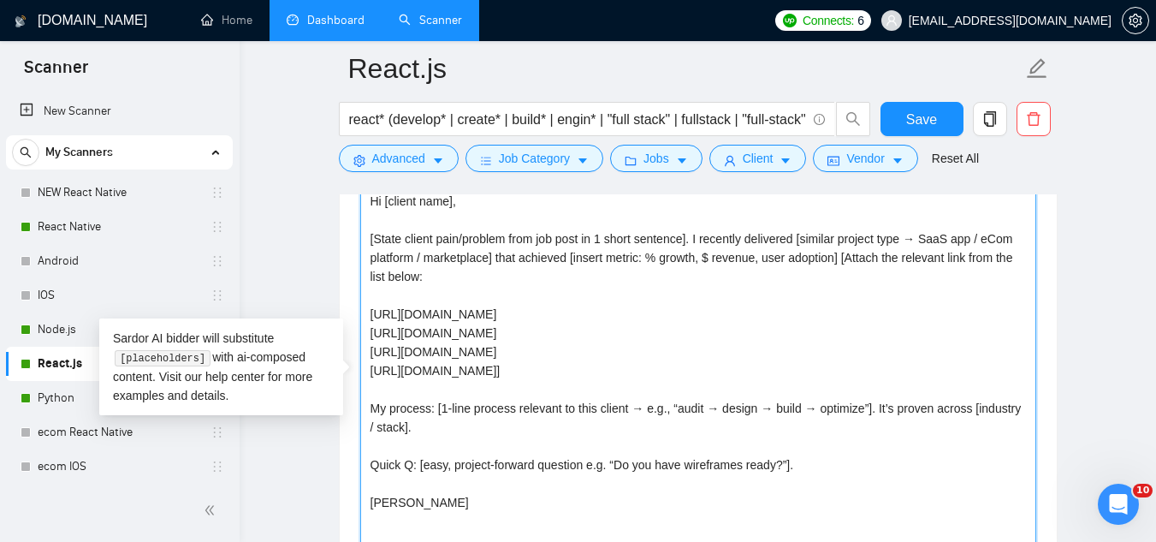
click at [395, 334] on textarea "Hi [client name], [State client pain/problem from job post in 1 short sentence]…" at bounding box center [698, 379] width 676 height 385
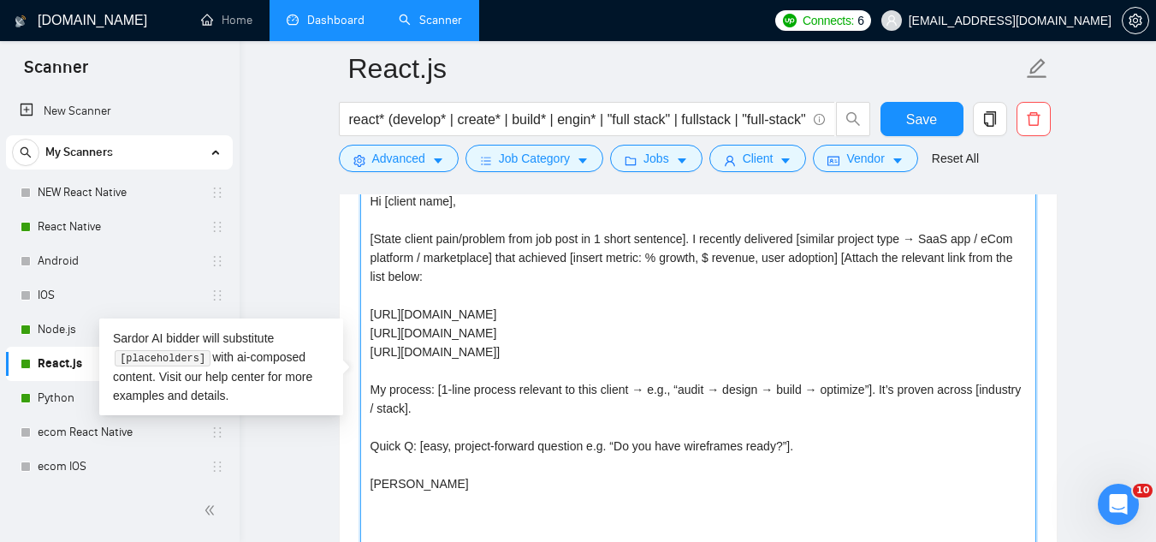
click at [418, 335] on textarea "Hi [client name], [State client pain/problem from job post in 1 short sentence]…" at bounding box center [698, 379] width 676 height 385
click at [501, 350] on textarea "Hi [client name], [State client pain/problem from job post in 1 short sentence]…" at bounding box center [698, 379] width 676 height 385
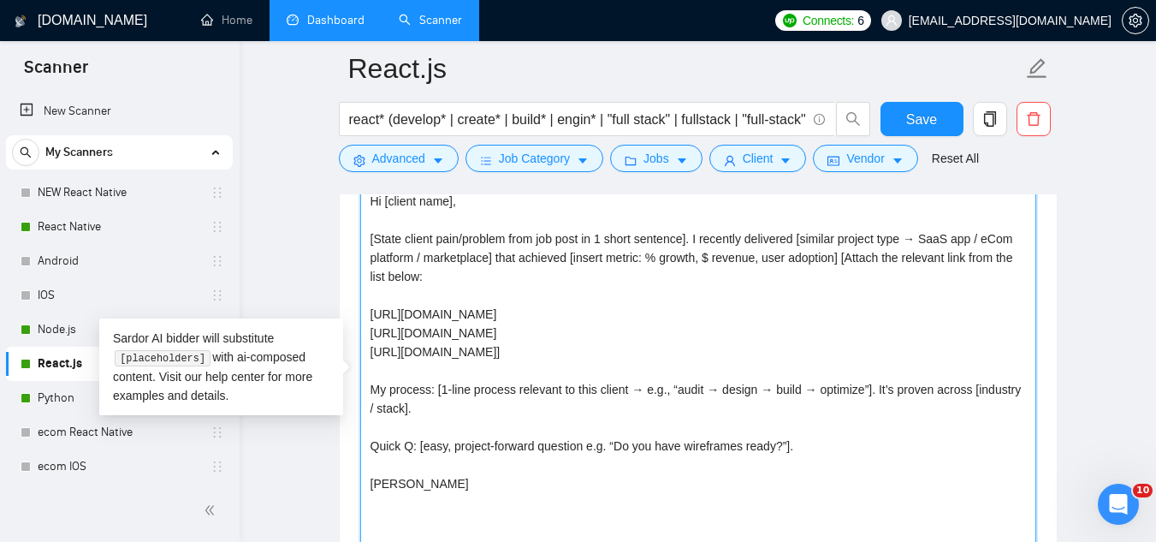
click at [501, 350] on textarea "Hi [client name], [State client pain/problem from job post in 1 short sentence]…" at bounding box center [698, 379] width 676 height 385
click at [590, 388] on textarea "Hi [client name], [State client pain/problem from job post in 1 short sentence]…" at bounding box center [698, 379] width 676 height 385
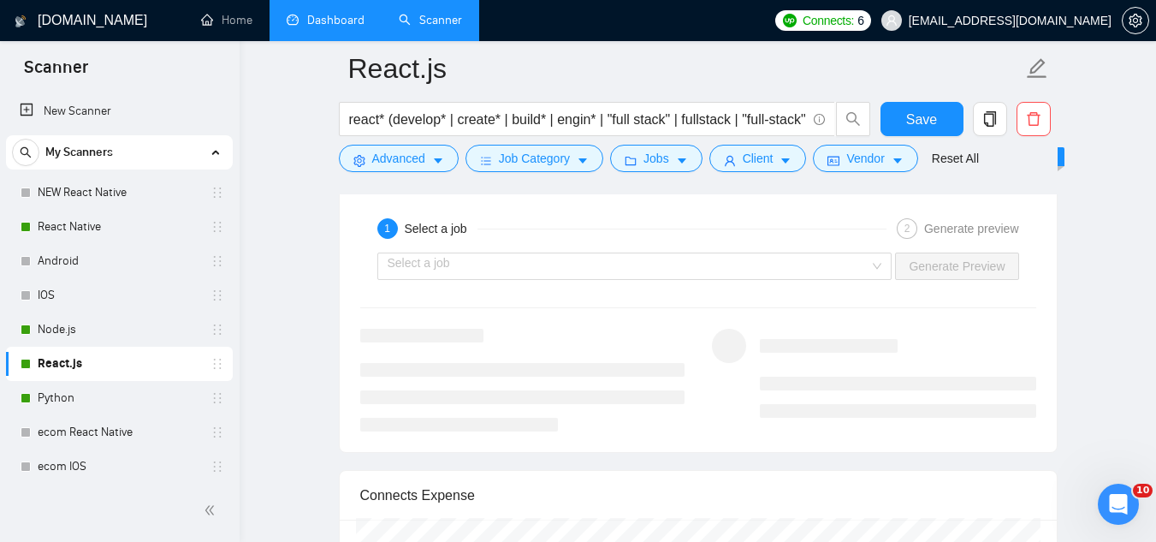
scroll to position [3423, 0]
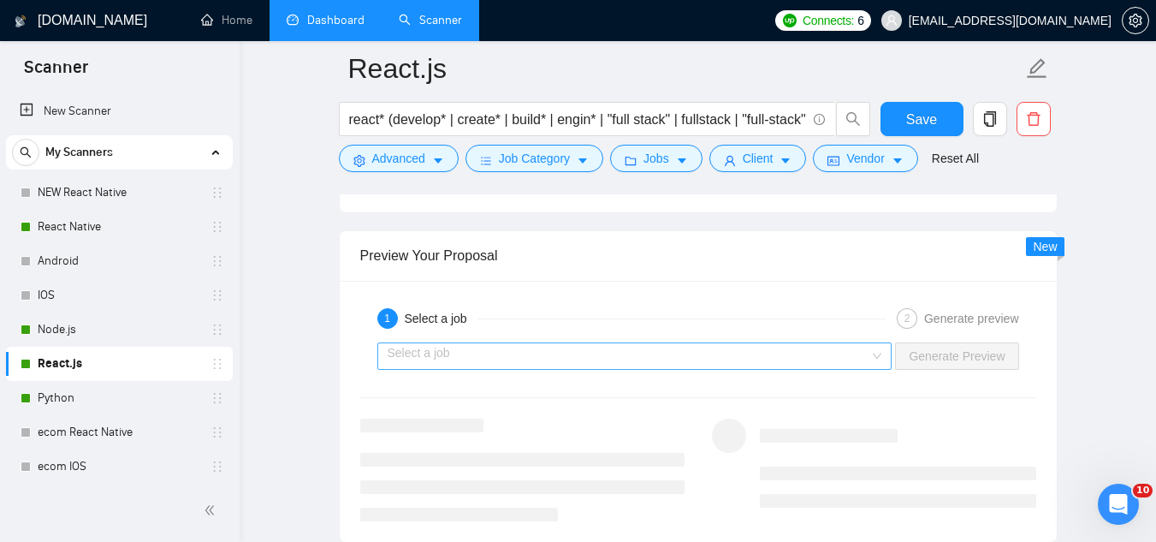
type textarea "Hi [client name], [State client pain/problem from job post in 1 short sentence]…"
click at [602, 365] on input "search" at bounding box center [629, 356] width 483 height 26
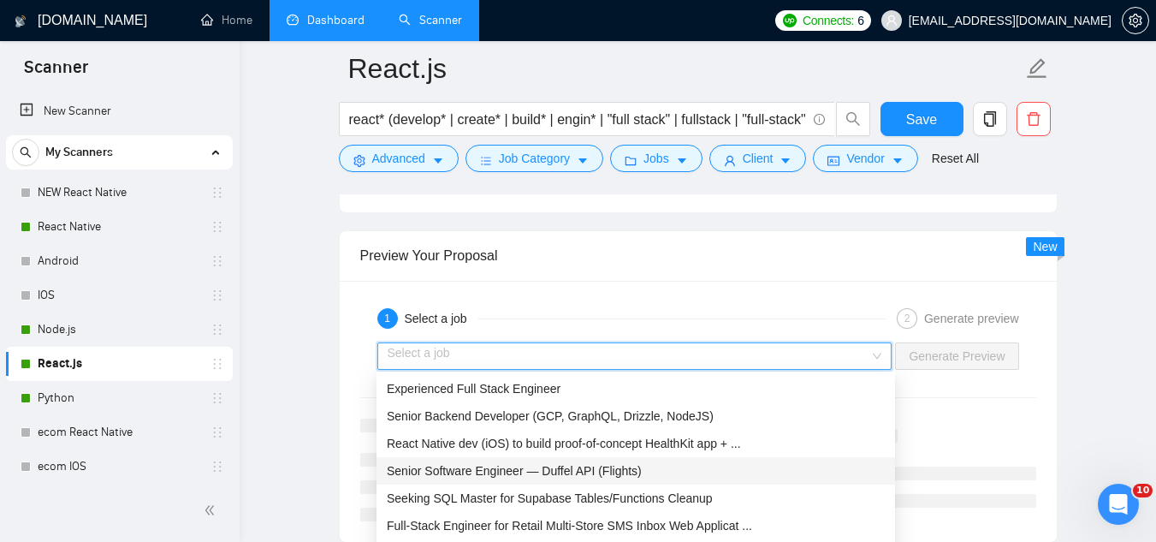
click at [643, 473] on div "Senior Software Engineer — Duffel API (Flights)" at bounding box center [636, 470] width 498 height 19
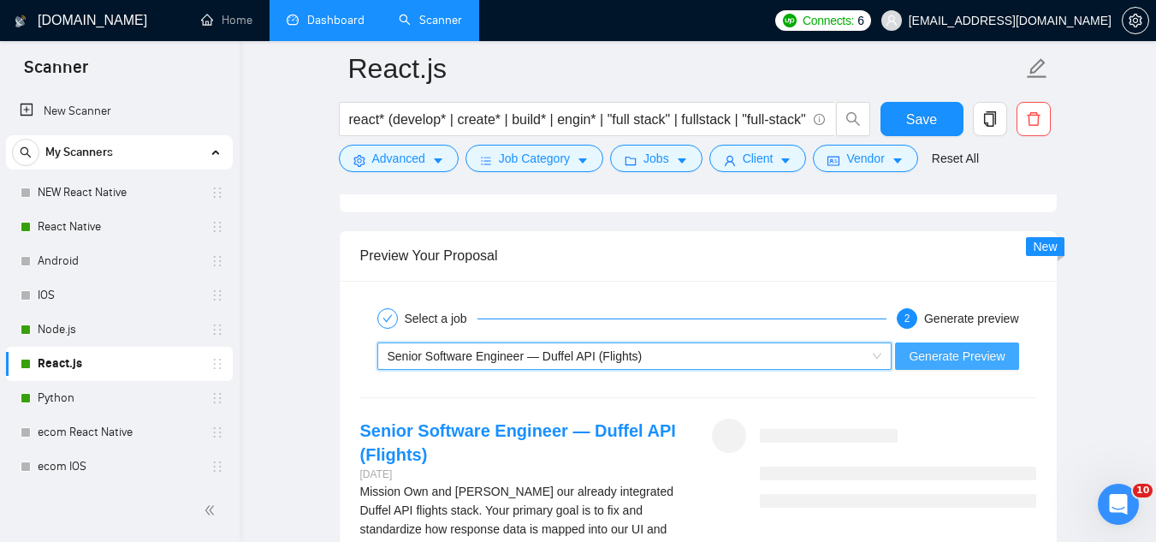
click at [926, 365] on button "Generate Preview" at bounding box center [956, 355] width 123 height 27
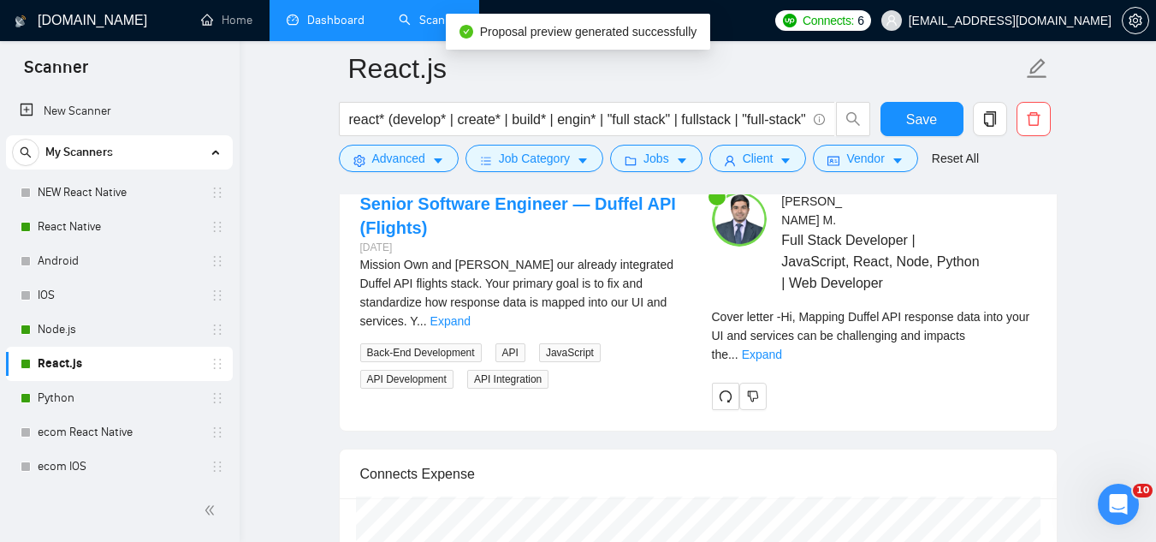
scroll to position [3680, 0]
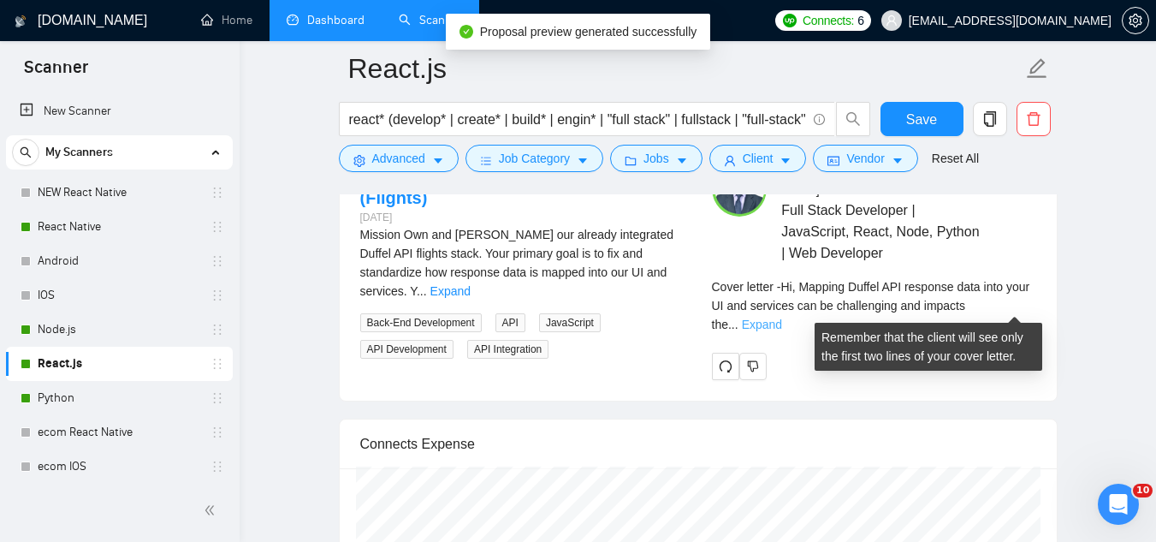
click at [782, 318] on link "Expand" at bounding box center [762, 325] width 40 height 14
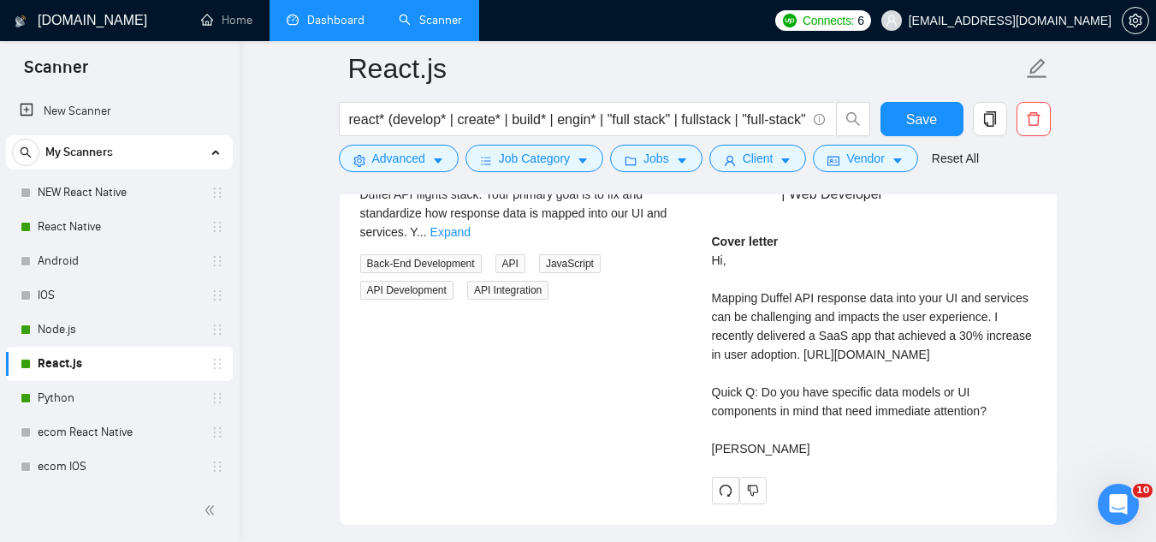
scroll to position [3766, 0]
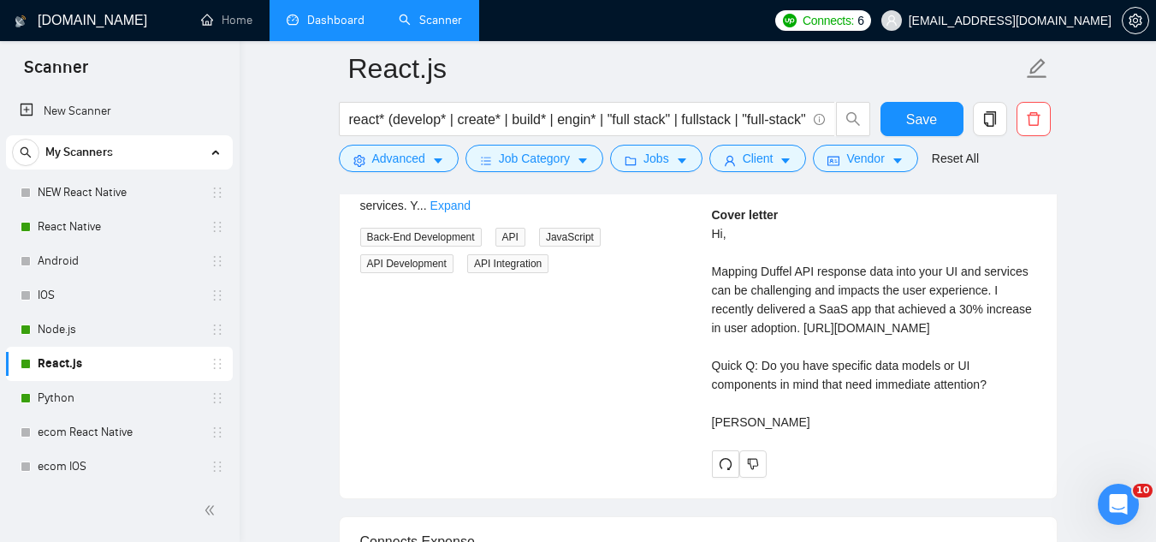
click at [708, 353] on div "[PERSON_NAME] Full Stack Developer | JavaScript, React, Node, Python | Web Deve…" at bounding box center [874, 276] width 352 height 401
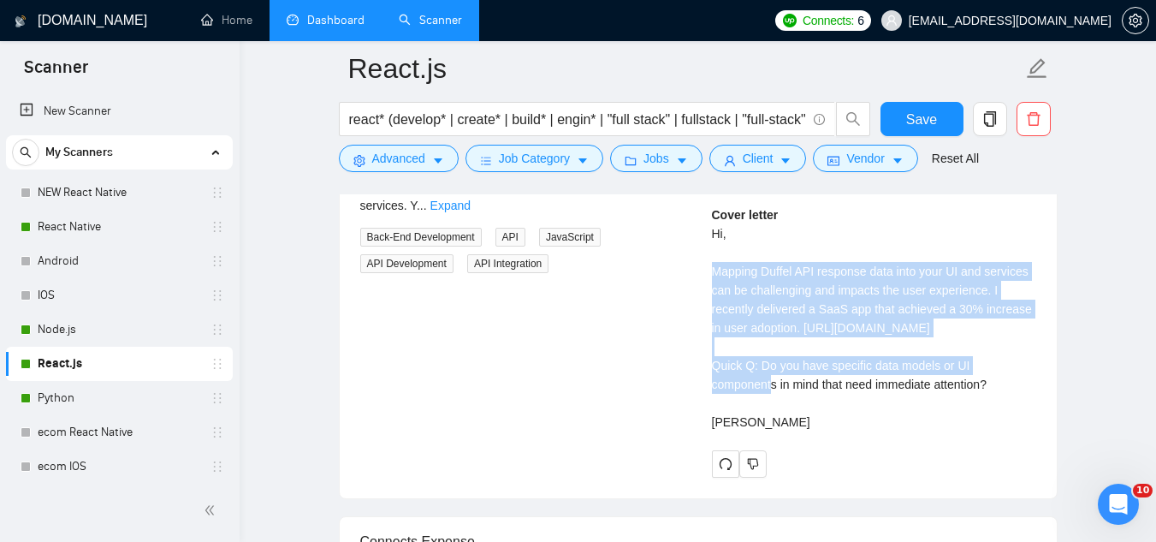
click at [708, 353] on div "[PERSON_NAME] Full Stack Developer | JavaScript, React, Node, Python | Web Deve…" at bounding box center [874, 276] width 352 height 401
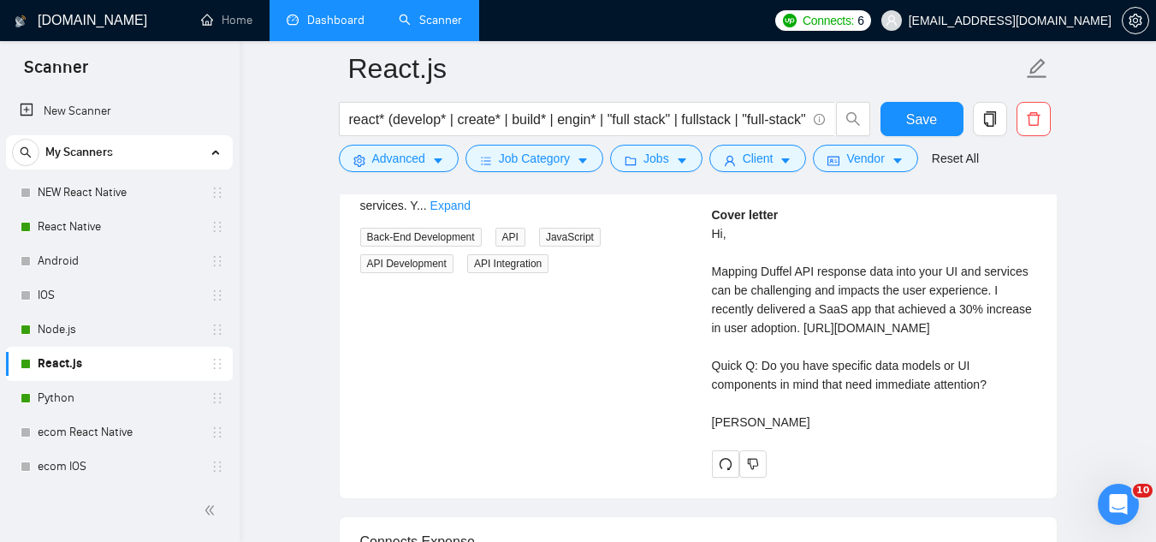
click at [713, 351] on div "Cover letter Hi, Mapping Duffel API response data into your UI and services can…" at bounding box center [874, 318] width 324 height 226
drag, startPoint x: 753, startPoint y: 365, endPoint x: 766, endPoint y: 368, distance: 13.3
click at [766, 368] on div "Cover letter Hi, Mapping Duffel API response data into your UI and services can…" at bounding box center [874, 318] width 324 height 226
click at [712, 347] on div "Cover letter Hi, Mapping Duffel API response data into your UI and services can…" at bounding box center [874, 318] width 324 height 226
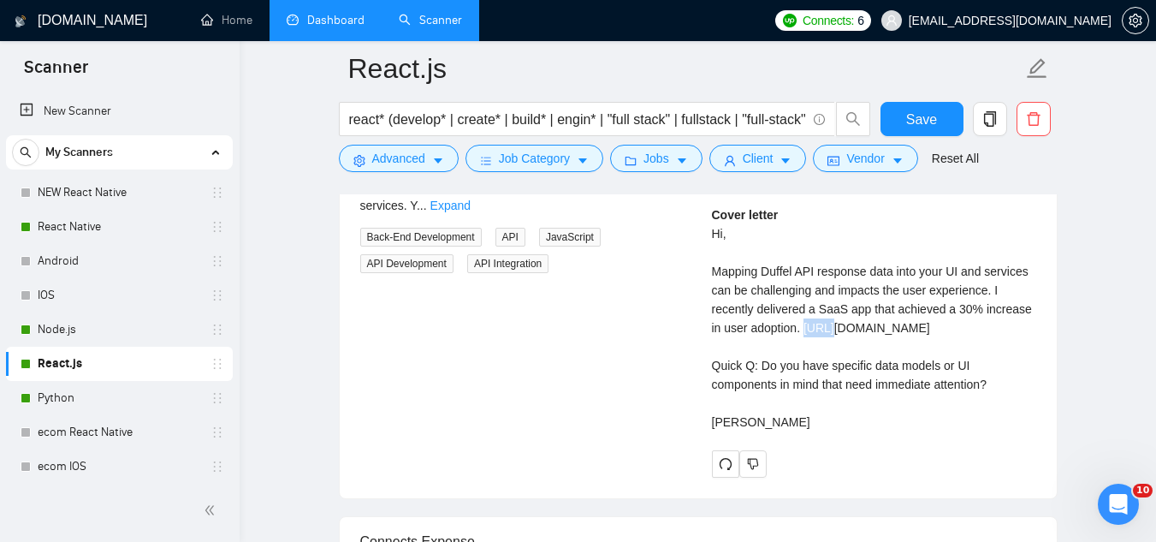
click at [712, 347] on div "Cover letter Hi, Mapping Duffel API response data into your UI and services can…" at bounding box center [874, 318] width 324 height 226
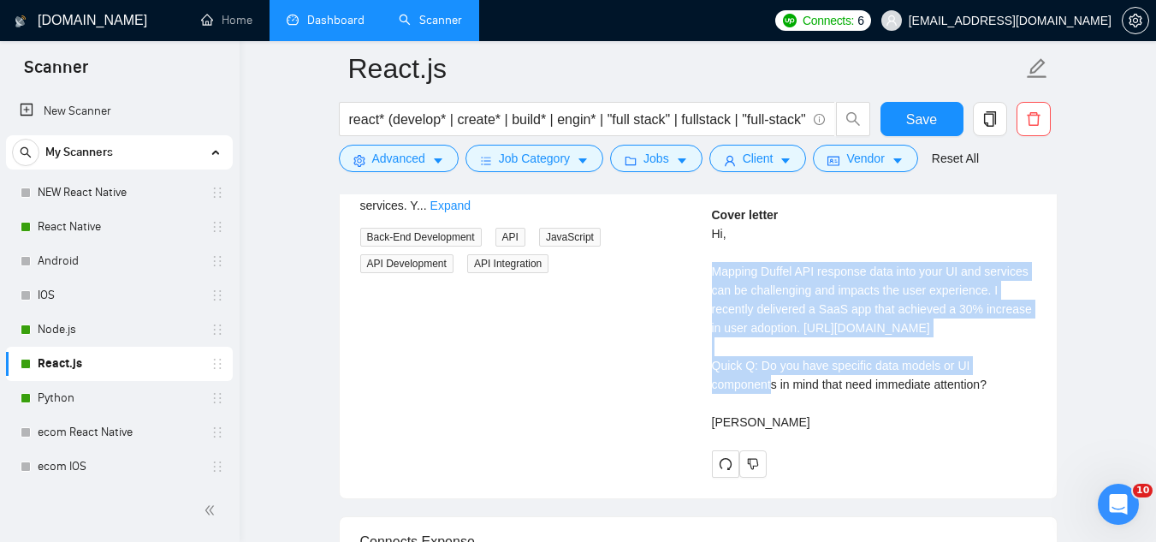
click at [712, 347] on div "Cover letter Hi, Mapping Duffel API response data into your UI and services can…" at bounding box center [874, 318] width 324 height 226
click at [675, 354] on div "Senior Software Engineer — Duffel API (Flights) [DATE] Mission Own and [PERSON_…" at bounding box center [699, 276] width 704 height 401
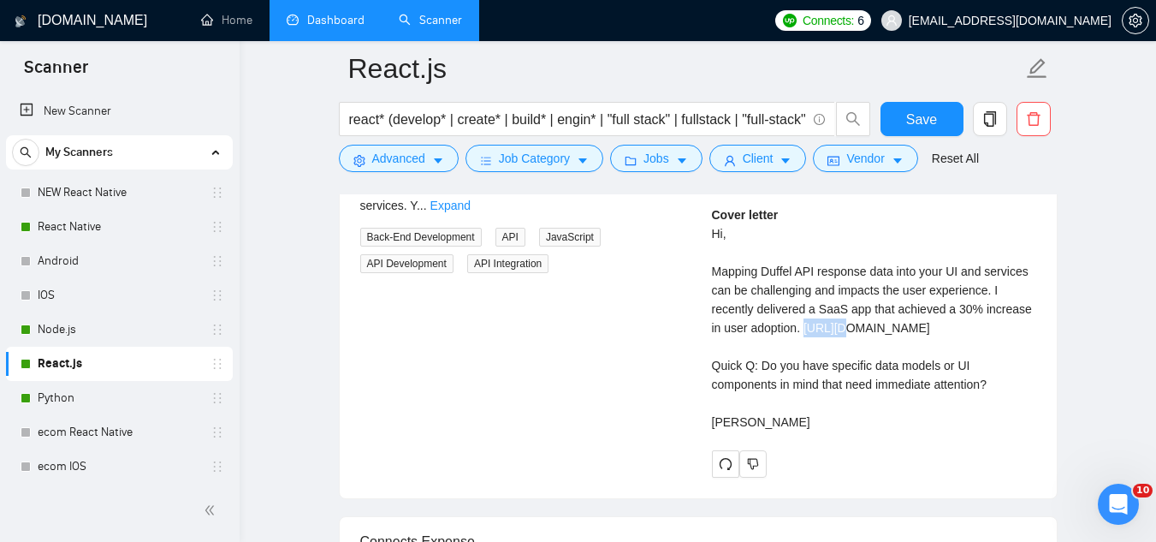
drag, startPoint x: 712, startPoint y: 348, endPoint x: 772, endPoint y: 365, distance: 62.3
click at [751, 358] on div "Cover letter Hi, Mapping Duffel API response data into your UI and services can…" at bounding box center [874, 318] width 324 height 226
drag, startPoint x: 772, startPoint y: 365, endPoint x: 844, endPoint y: 370, distance: 72.0
click at [844, 370] on div "Cover letter Hi, Mapping Duffel API response data into your UI and services can…" at bounding box center [874, 318] width 324 height 226
click at [710, 347] on div "[PERSON_NAME] Full Stack Developer | JavaScript, React, Node, Python | Web Deve…" at bounding box center [874, 276] width 352 height 401
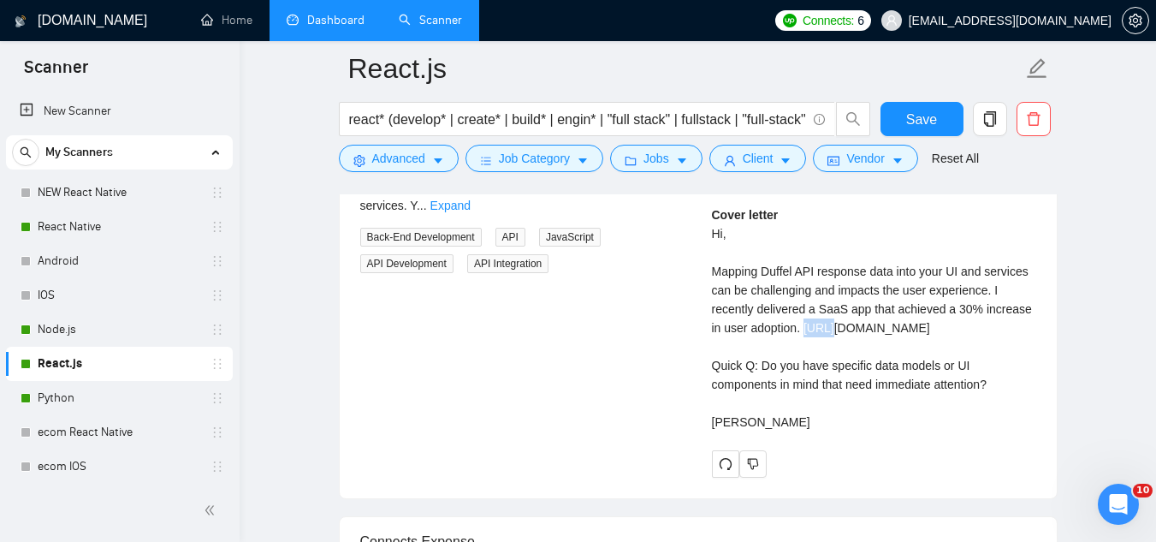
click at [712, 347] on div "Cover letter Hi, Mapping Duffel API response data into your UI and services can…" at bounding box center [874, 318] width 324 height 226
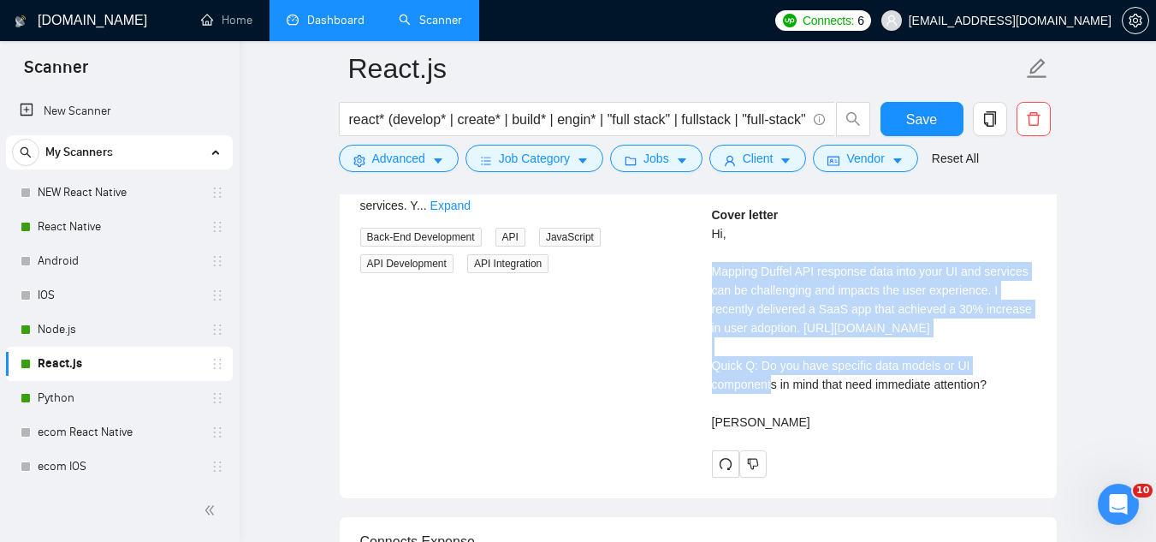
click at [712, 347] on div "Cover letter Hi, Mapping Duffel API response data into your UI and services can…" at bounding box center [874, 318] width 324 height 226
click at [715, 348] on div "Cover letter Hi, Mapping Duffel API response data into your UI and services can…" at bounding box center [874, 318] width 324 height 226
click at [721, 353] on div "Cover letter Hi, Mapping Duffel API response data into your UI and services can…" at bounding box center [874, 318] width 324 height 226
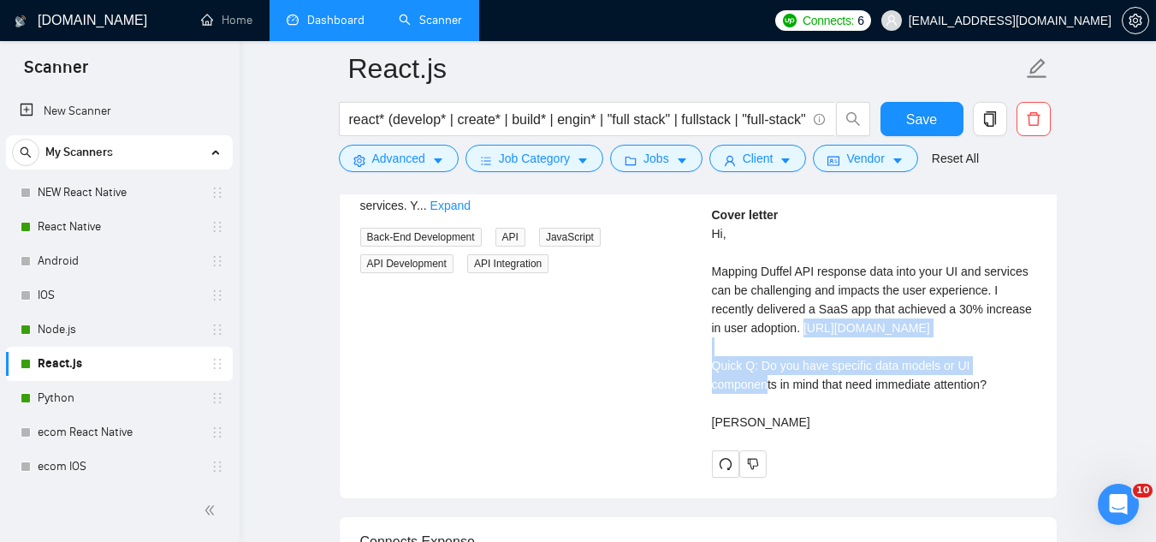
drag, startPoint x: 713, startPoint y: 345, endPoint x: 858, endPoint y: 373, distance: 147.4
click at [858, 373] on div "Cover letter Hi, Mapping Duffel API response data into your UI and services can…" at bounding box center [874, 318] width 324 height 226
copy div "[URL][DOMAIN_NAME]"
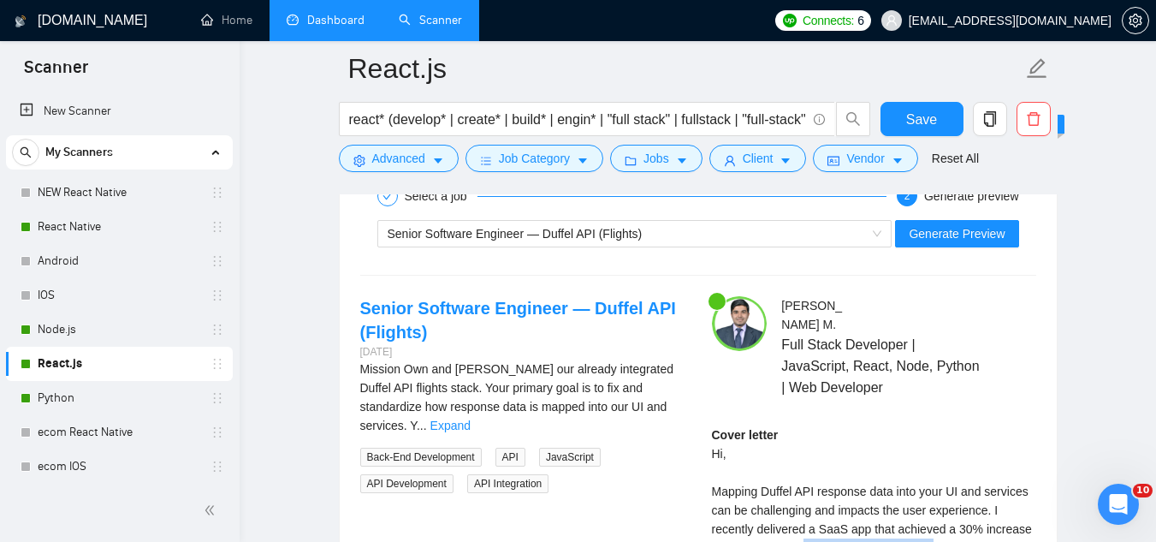
scroll to position [3595, 0]
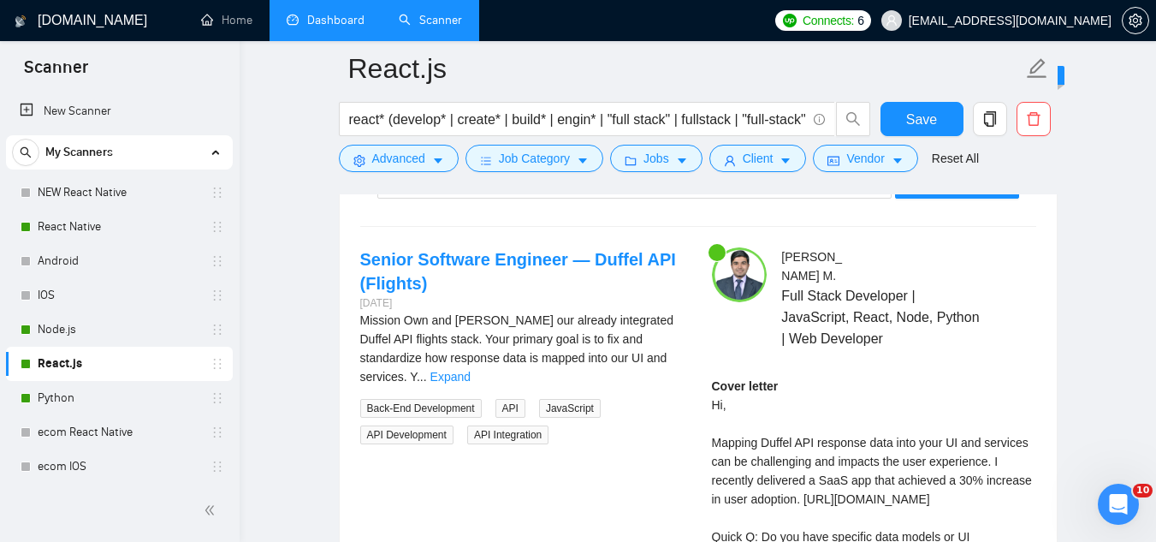
click at [471, 370] on link "Expand" at bounding box center [450, 377] width 40 height 14
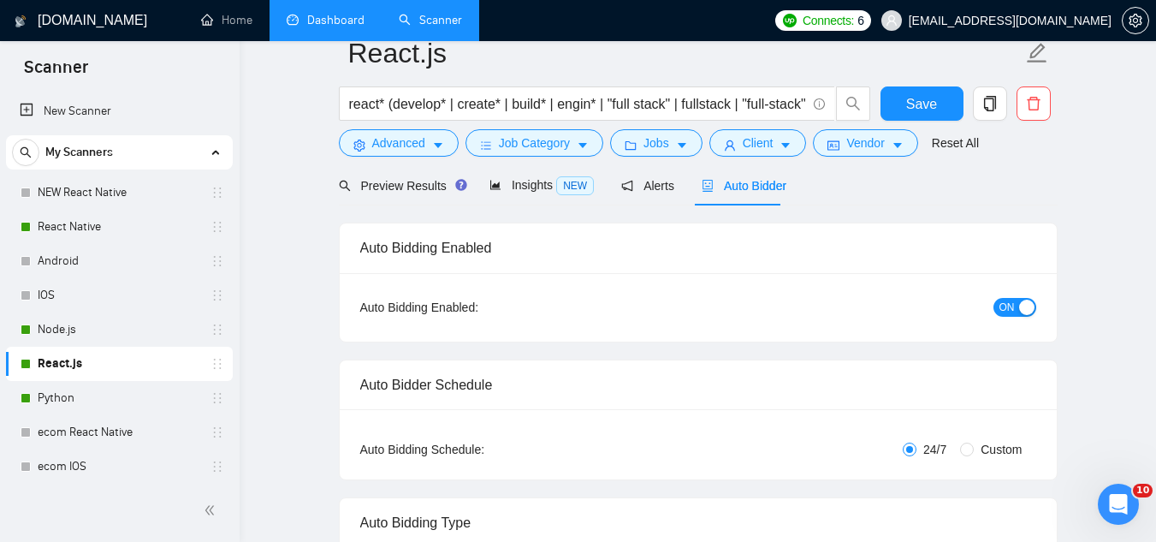
scroll to position [0, 0]
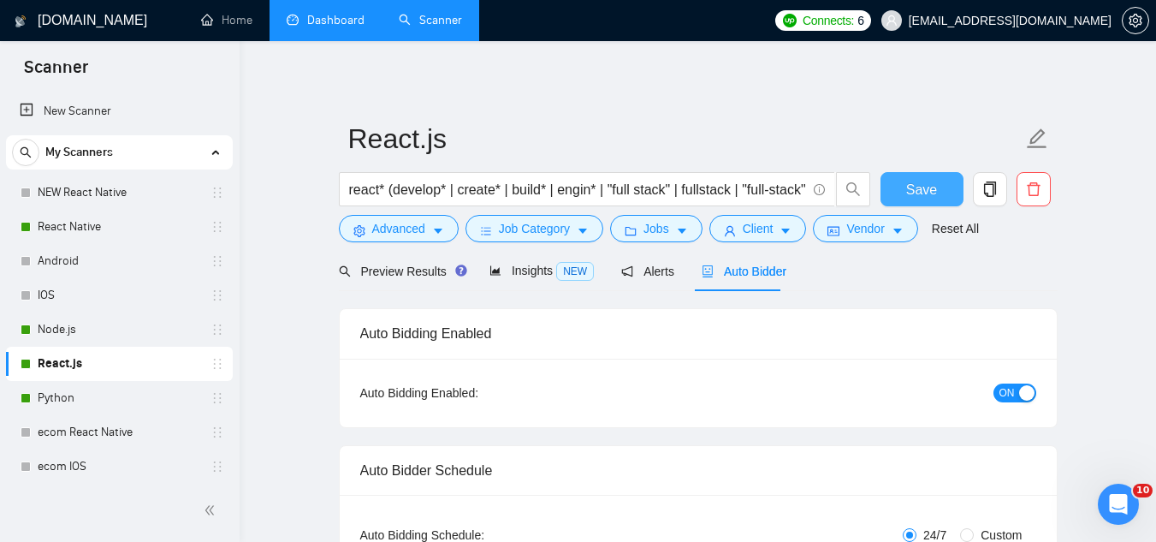
click at [907, 199] on span "Save" at bounding box center [921, 189] width 31 height 21
click at [143, 330] on link "Node.js" at bounding box center [119, 329] width 163 height 34
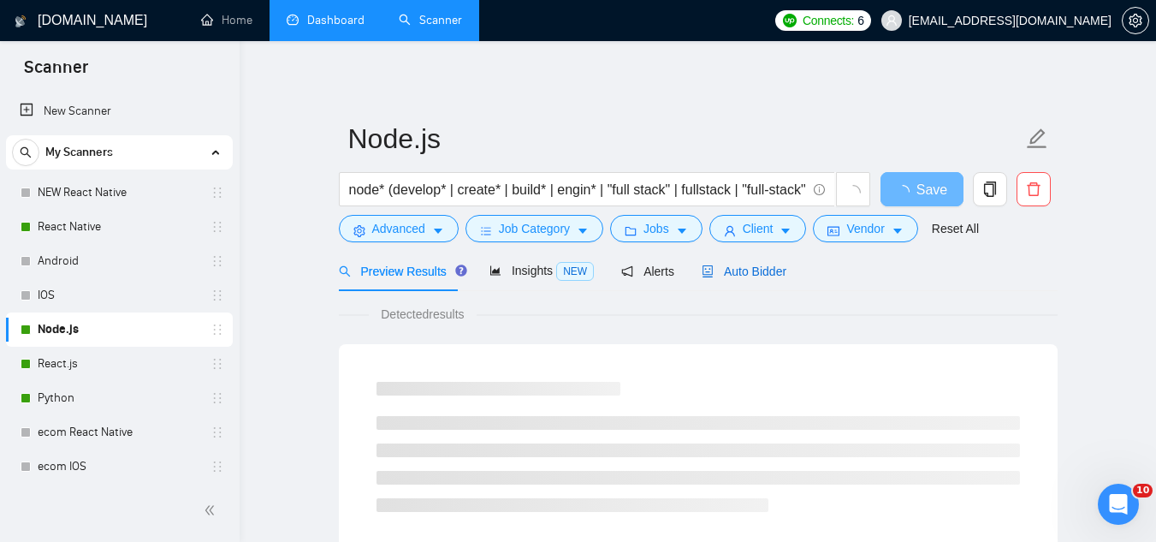
click at [736, 276] on span "Auto Bidder" at bounding box center [744, 271] width 85 height 14
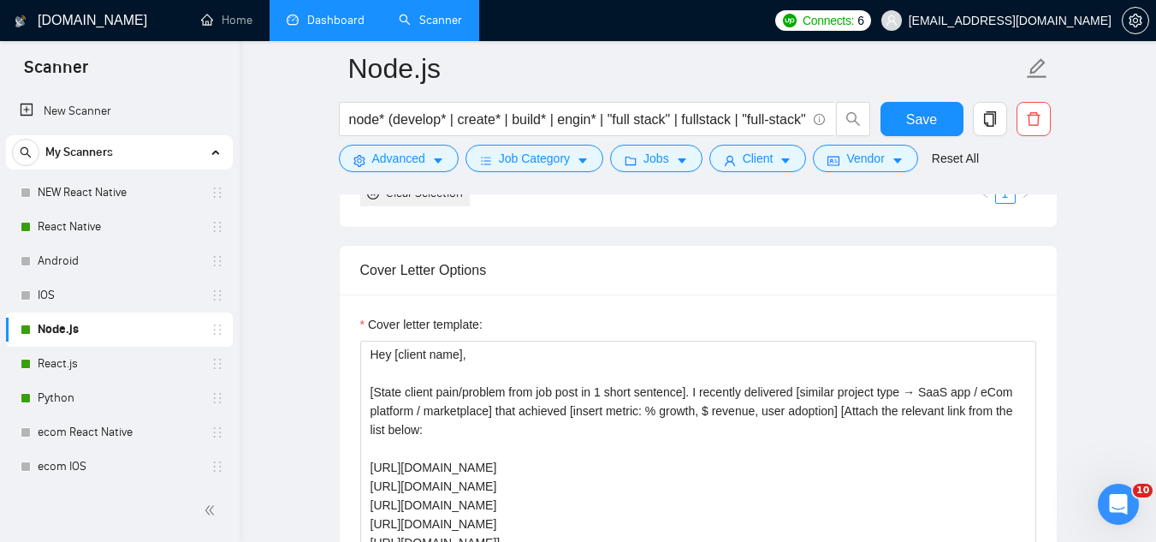
scroll to position [1968, 0]
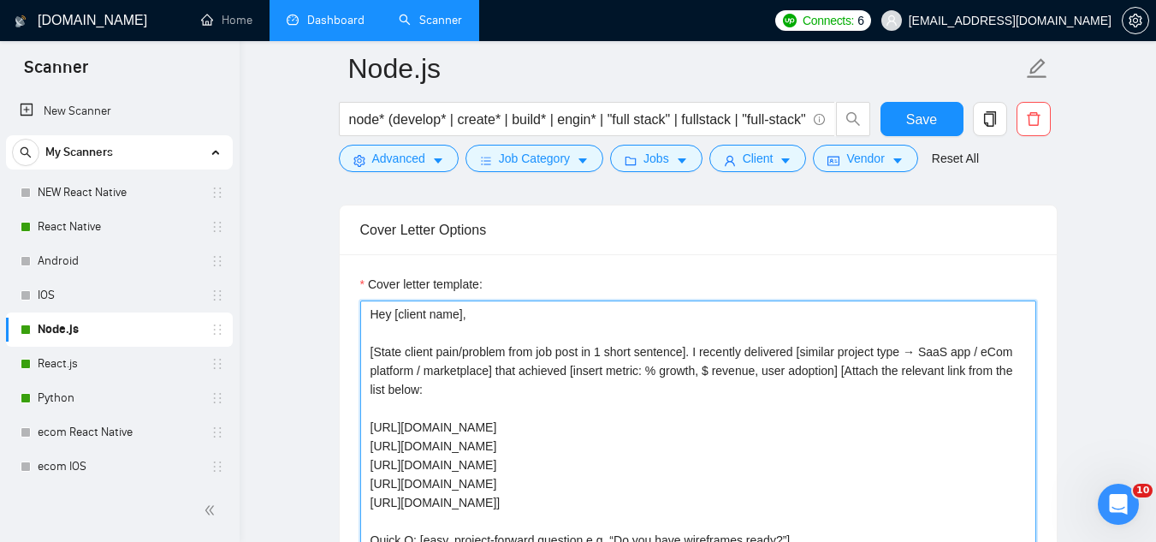
click at [842, 434] on textarea "Hey [client name], [State client pain/problem from job post in 1 short sentence…" at bounding box center [698, 492] width 676 height 385
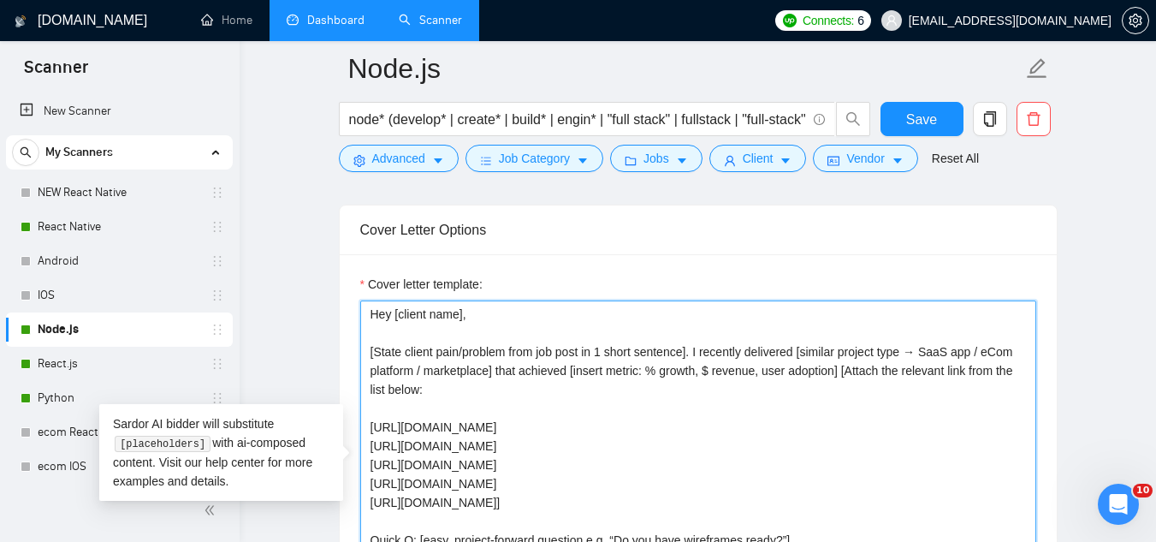
click at [842, 434] on textarea "Hey [client name], [State client pain/problem from job post in 1 short sentence…" at bounding box center [698, 492] width 676 height 385
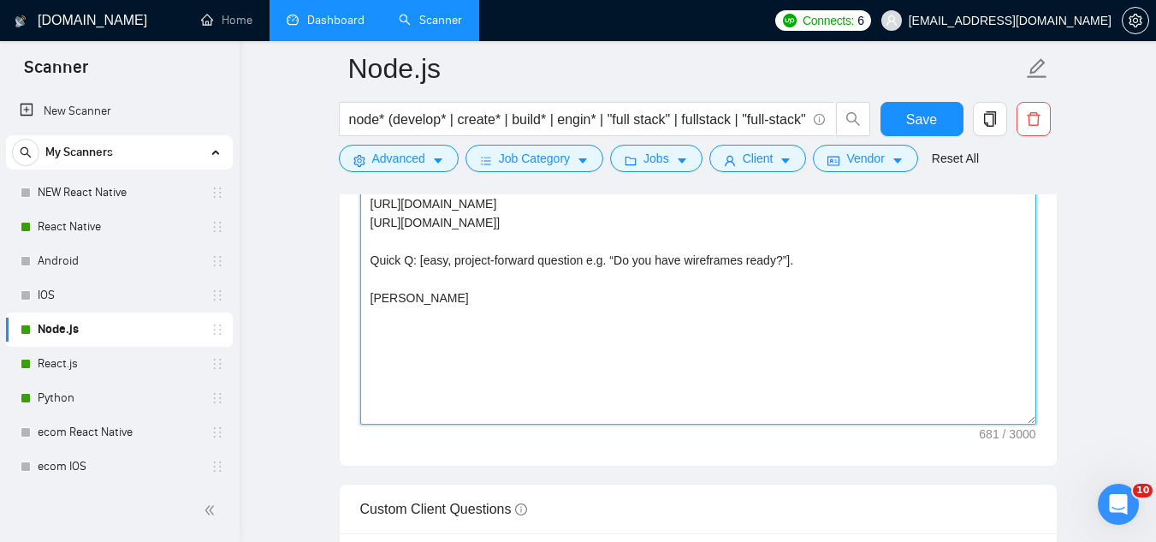
scroll to position [2225, 0]
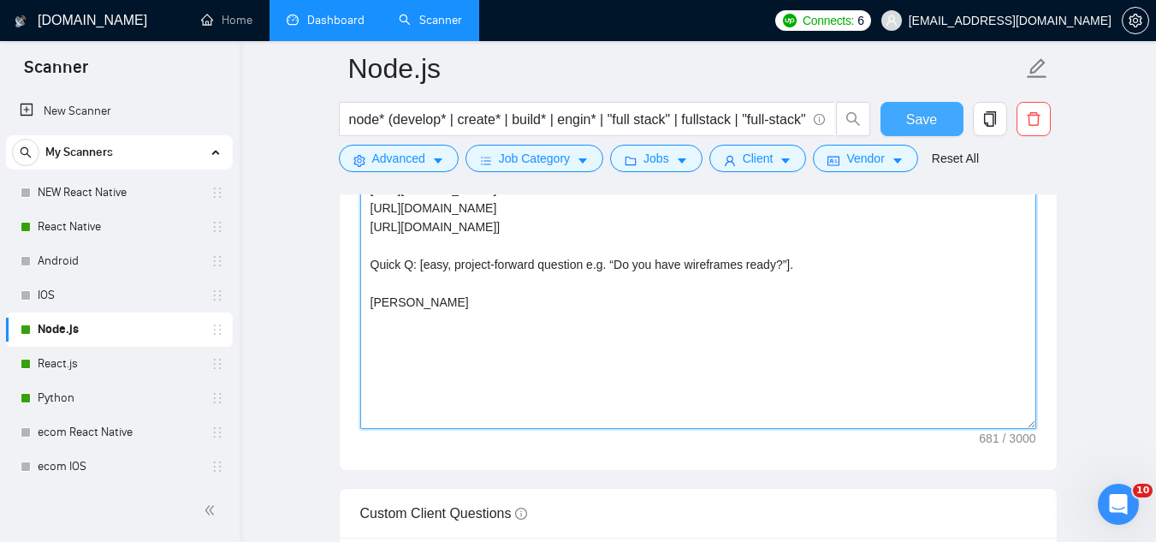
type textarea "Hey [client name], [State client pain/problem from job post in 1 short sentence…"
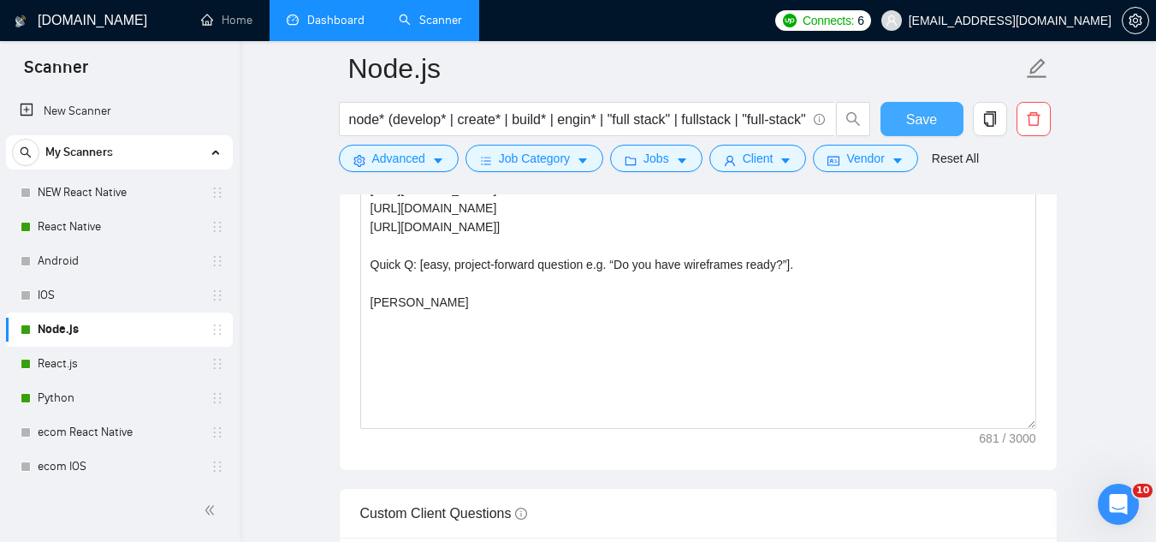
click at [898, 122] on button "Save" at bounding box center [922, 119] width 83 height 34
click at [95, 222] on link "React Native" at bounding box center [119, 227] width 163 height 34
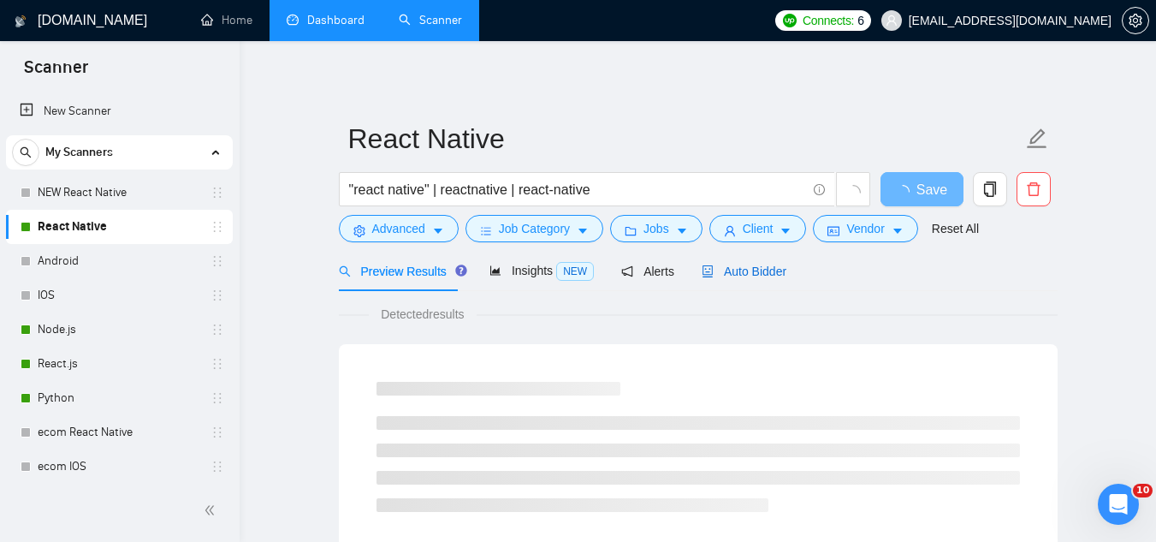
click at [744, 278] on span "Auto Bidder" at bounding box center [744, 271] width 85 height 14
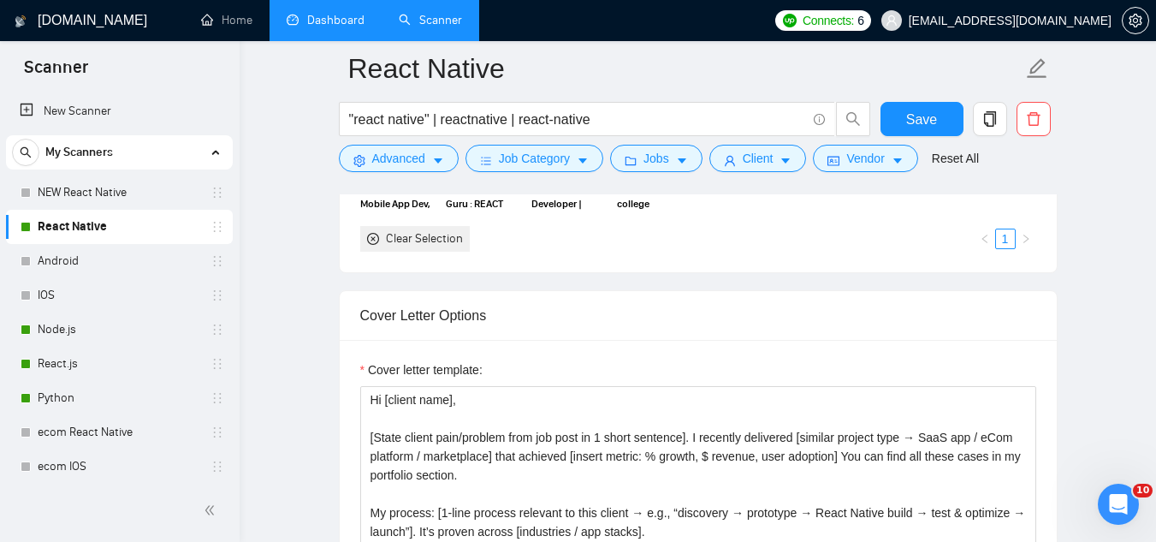
scroll to position [1968, 0]
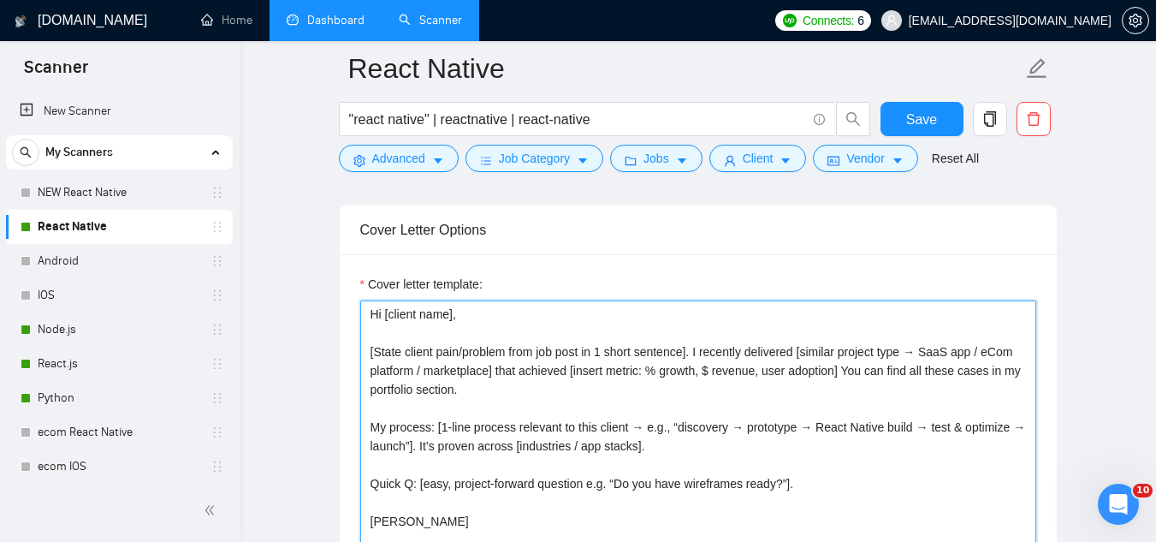
click at [846, 369] on textarea "Hi [client name], [State client pain/problem from job post in 1 short sentence]…" at bounding box center [698, 492] width 676 height 385
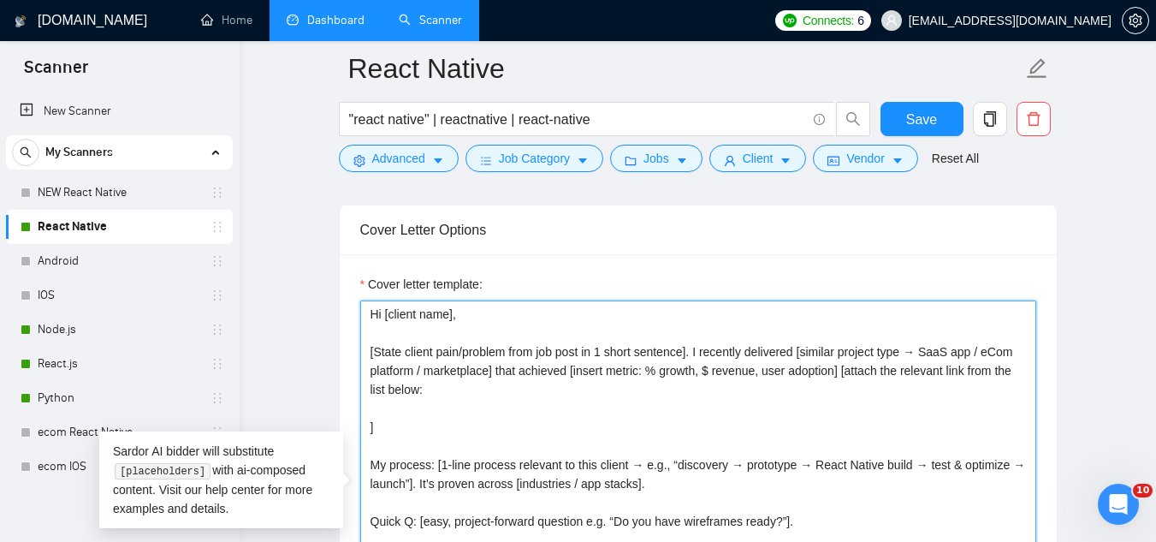
paste textarea "[URL][DOMAIN_NAME] - the AI personalized investing platform [URL][DOMAIN_NAME] …"
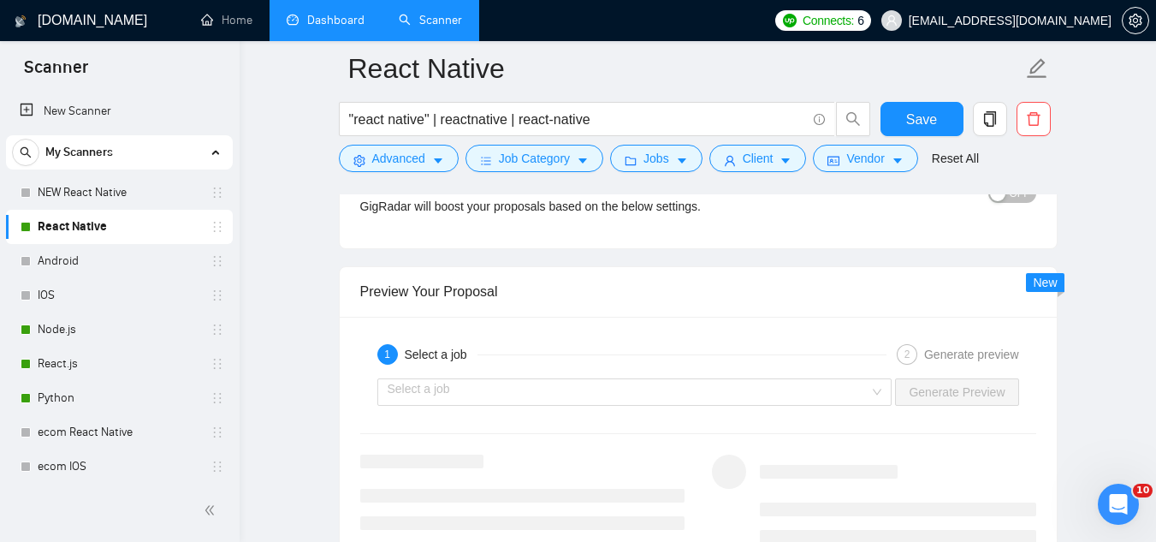
scroll to position [3400, 0]
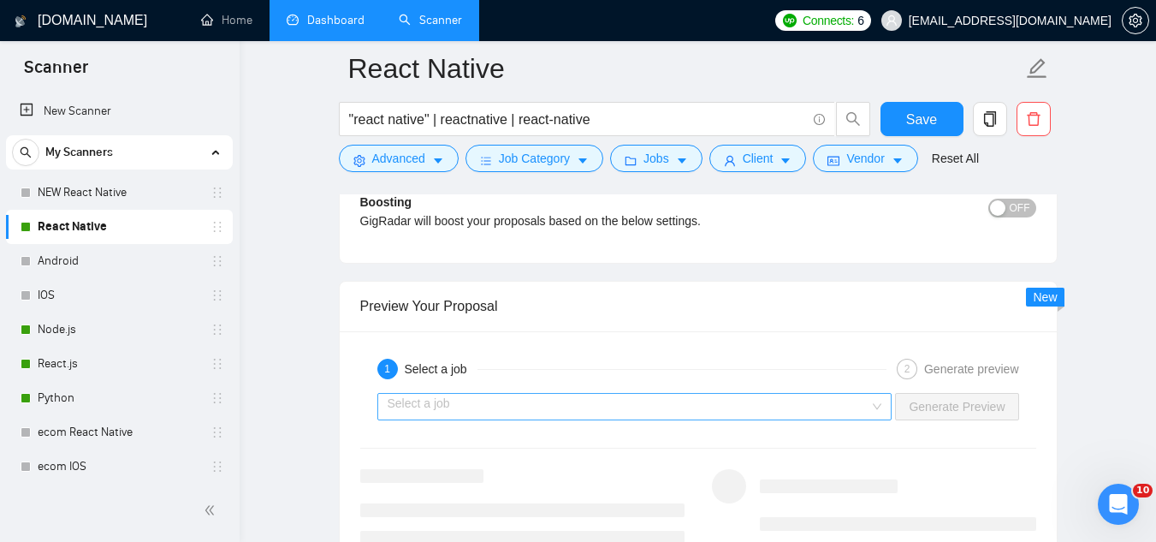
click at [660, 409] on input "search" at bounding box center [629, 407] width 483 height 26
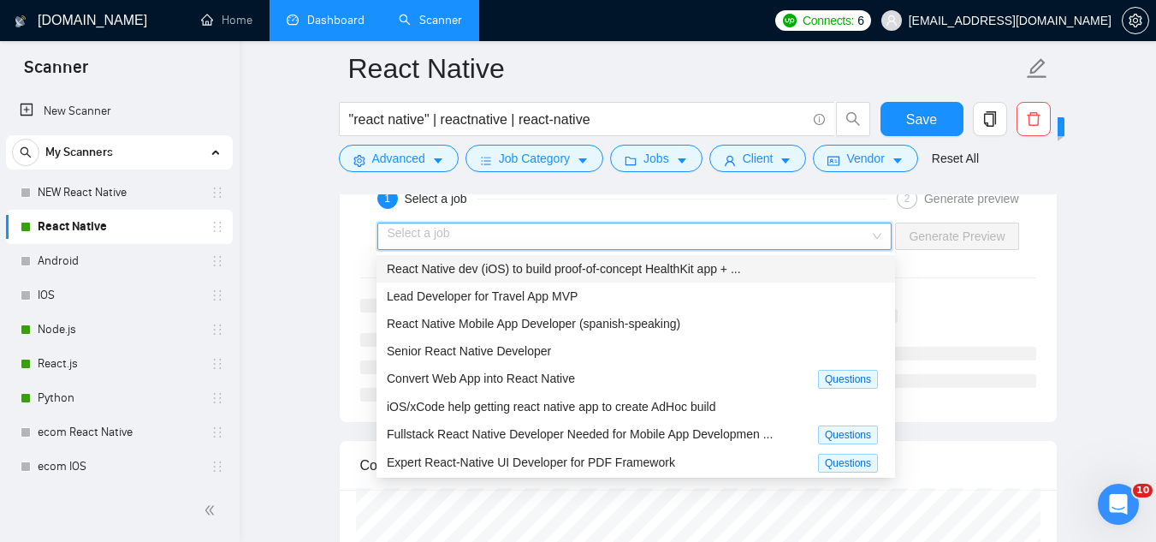
scroll to position [3571, 0]
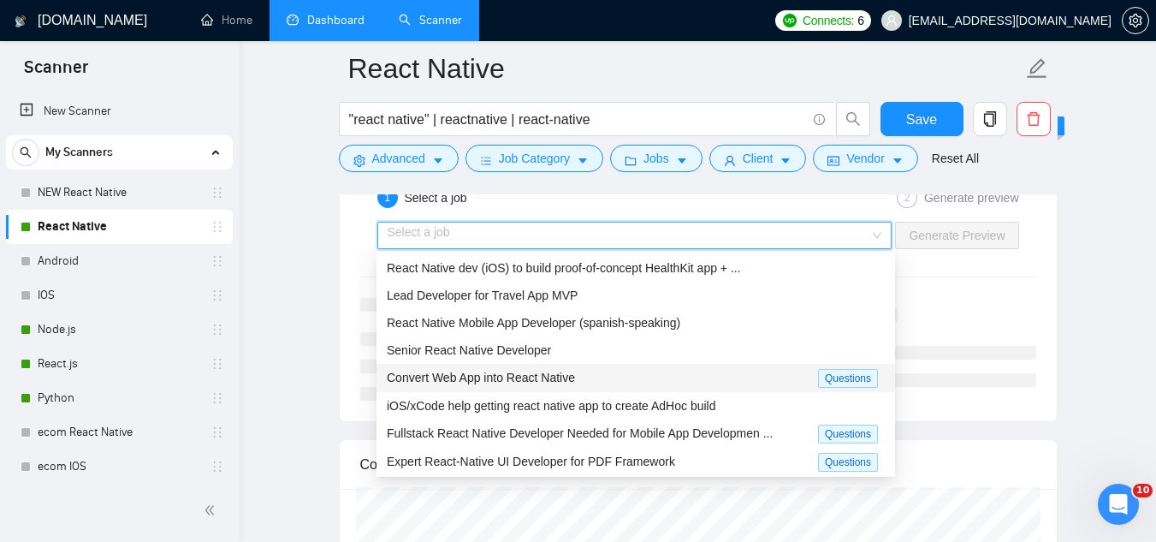
click at [631, 385] on div "Convert Web App into React Native" at bounding box center [602, 378] width 431 height 20
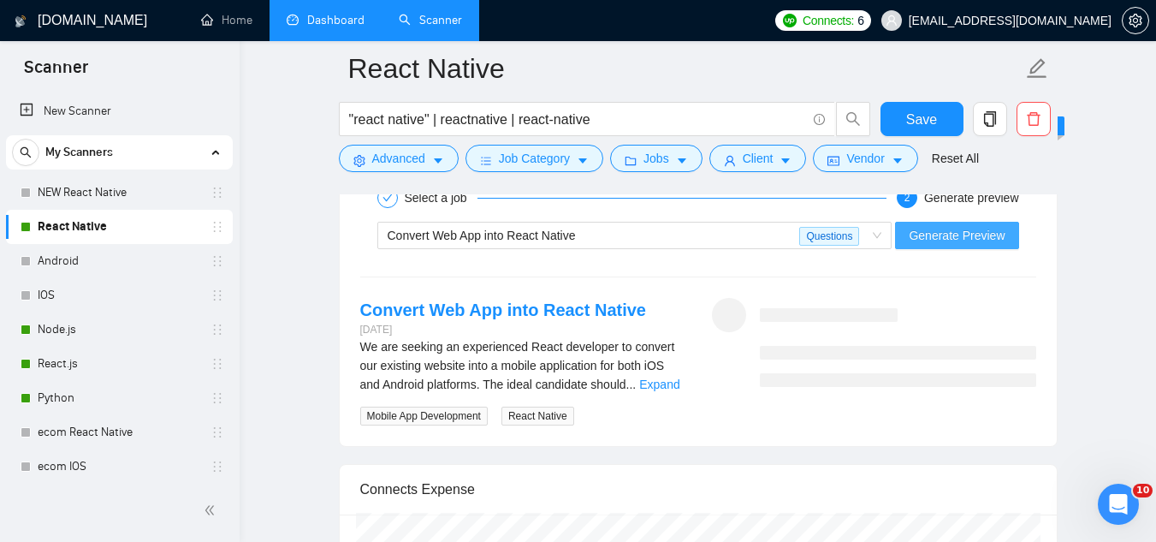
click at [943, 231] on span "Generate Preview" at bounding box center [957, 235] width 96 height 19
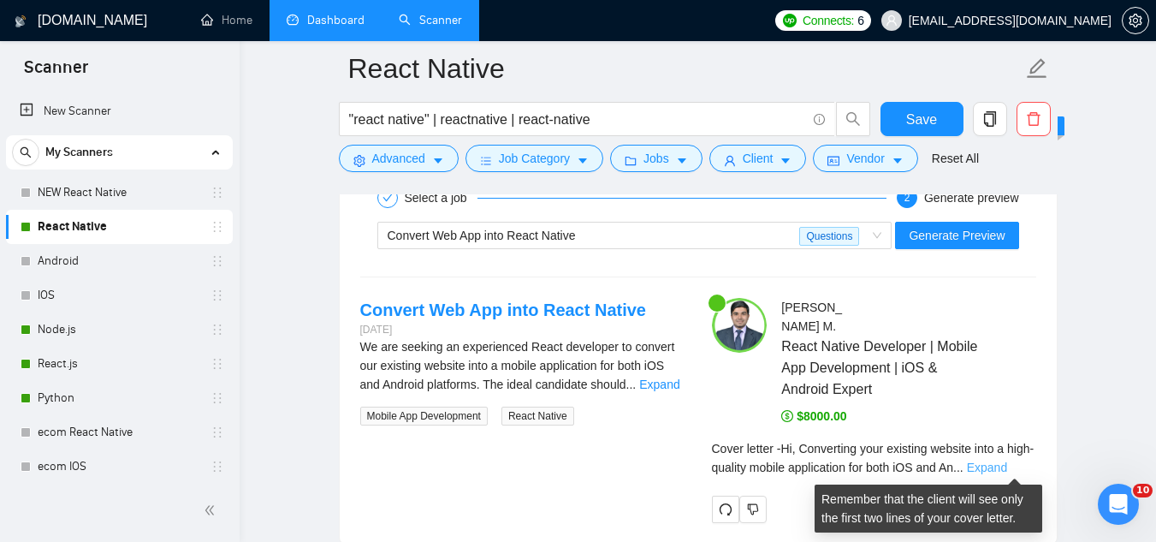
click at [1007, 463] on link "Expand" at bounding box center [987, 467] width 40 height 14
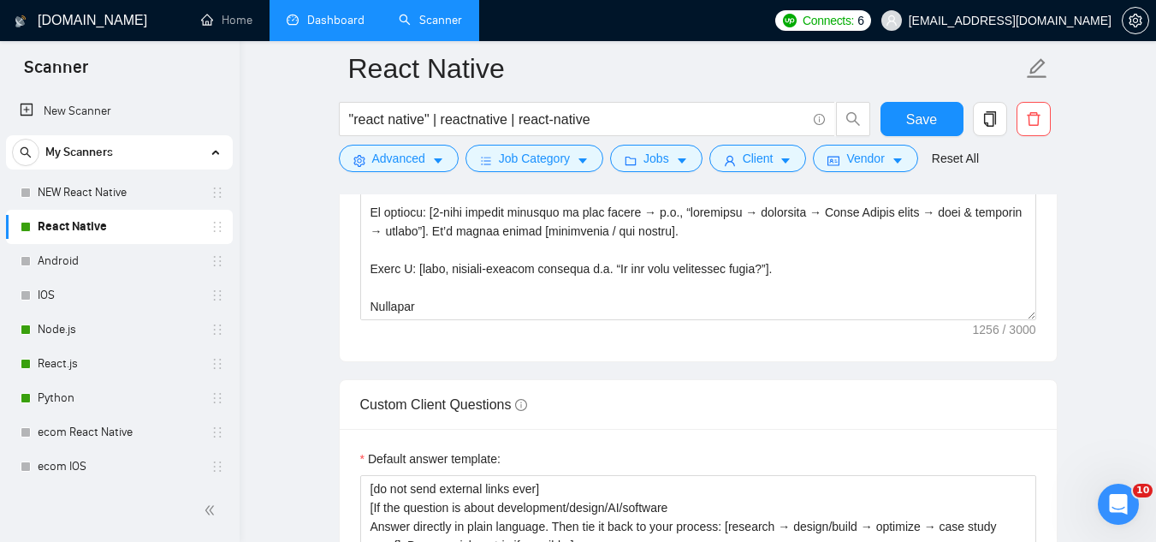
scroll to position [2202, 0]
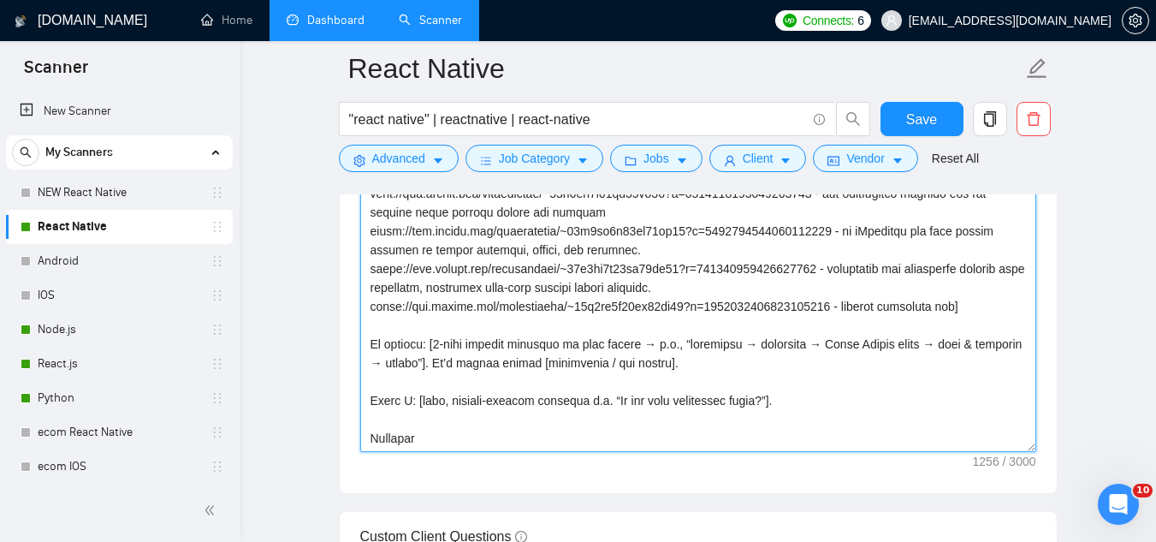
click at [530, 344] on textarea "Cover letter template:" at bounding box center [698, 259] width 676 height 385
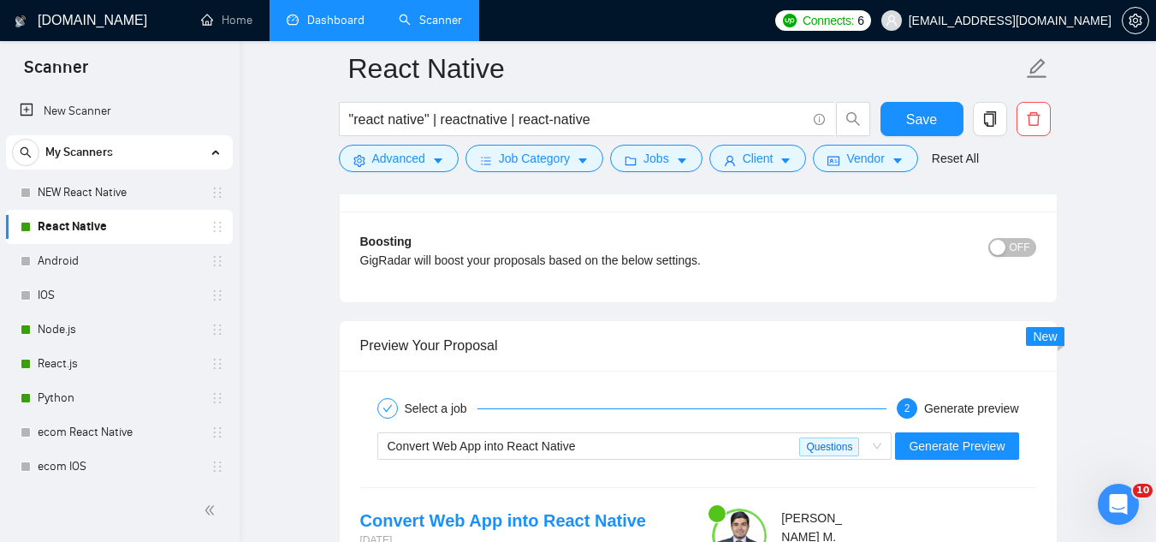
scroll to position [3315, 0]
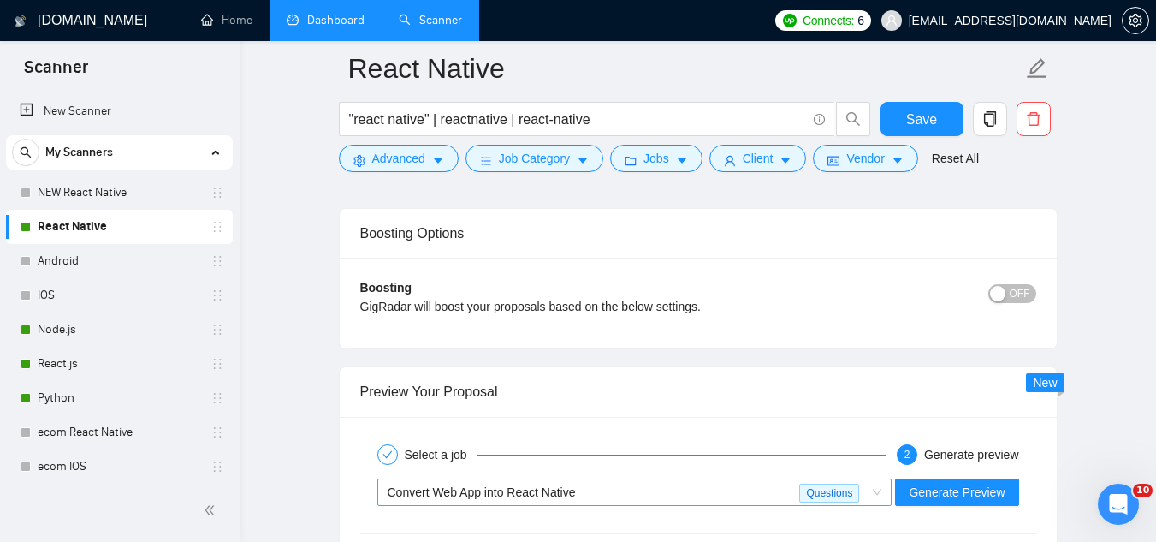
click at [608, 491] on div "Convert Web App into React Native" at bounding box center [594, 492] width 413 height 26
type textarea "Lo [ipsumd sita], [Conse adipis elit/seddoei temp inc utla et 6 dolor magnaali]…"
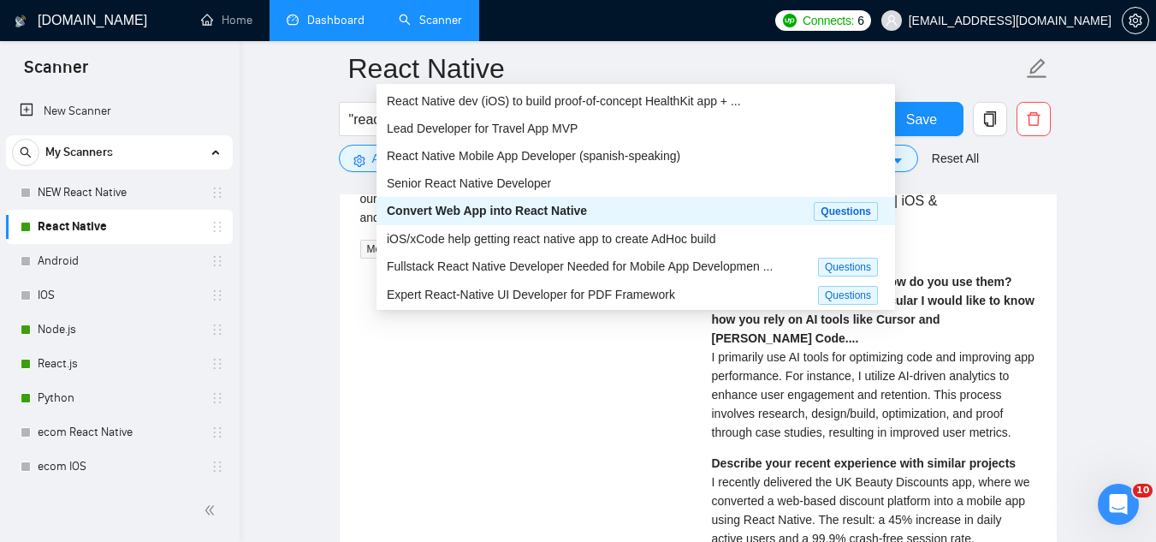
scroll to position [3743, 0]
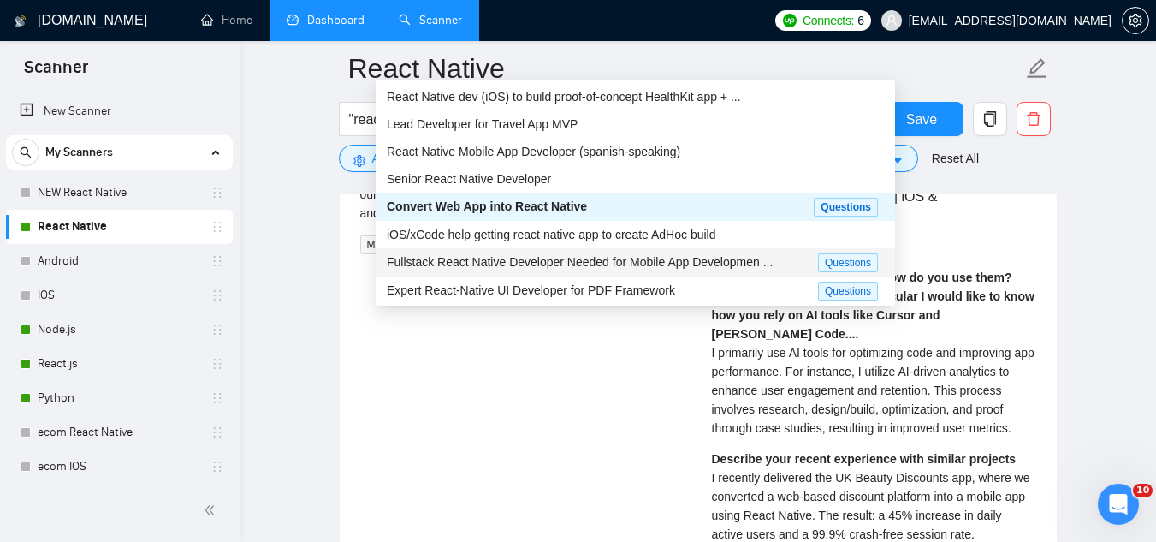
click at [544, 256] on span "Fullstack React Native Developer Needed for Mobile App Developmen ..." at bounding box center [580, 262] width 386 height 14
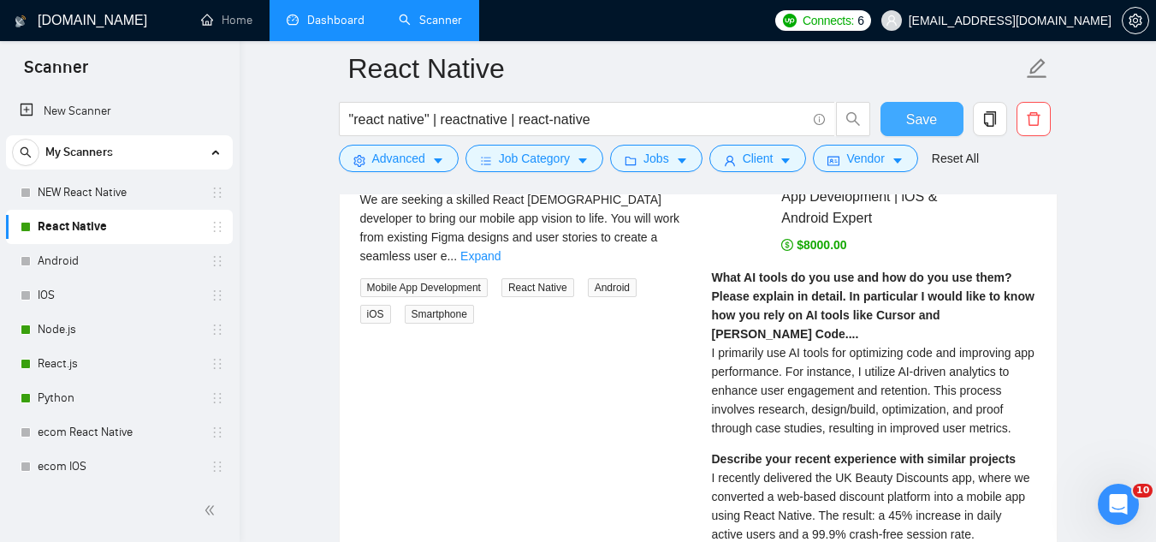
click at [884, 122] on button "Save" at bounding box center [922, 119] width 83 height 34
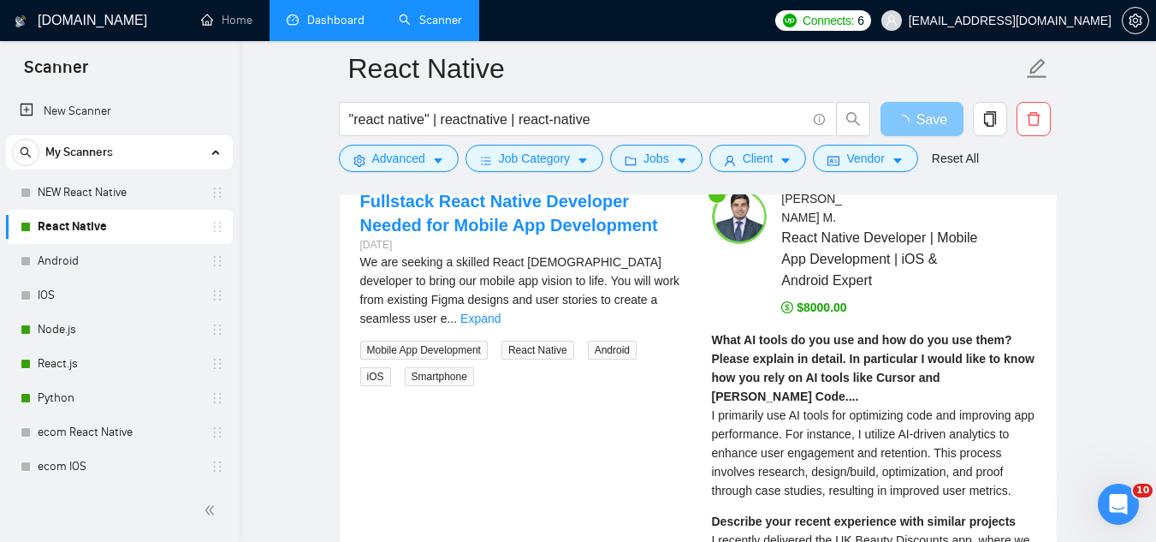
scroll to position [3571, 0]
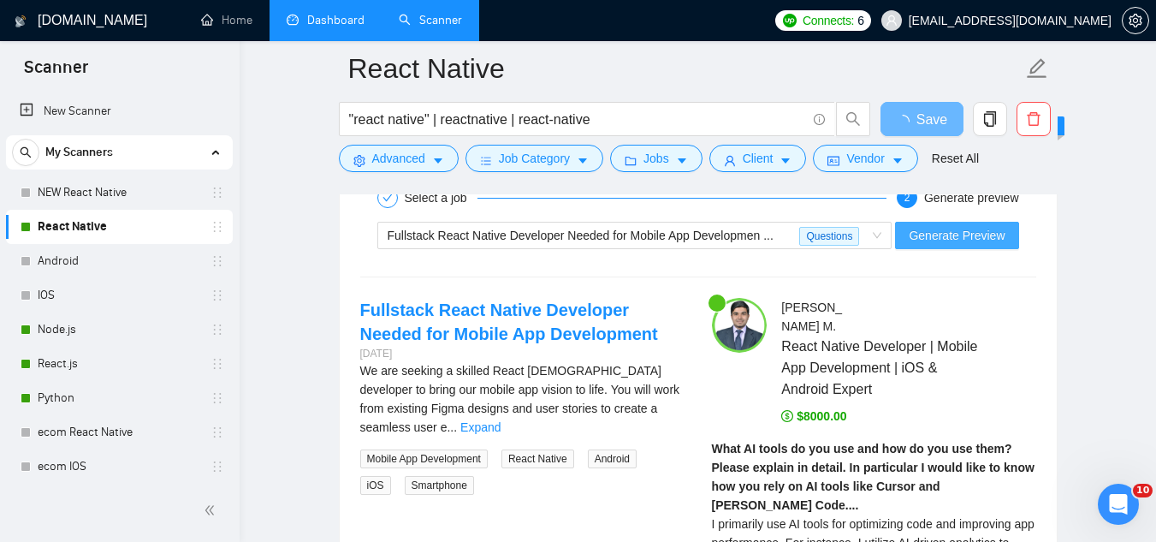
click at [963, 232] on span "Generate Preview" at bounding box center [957, 235] width 96 height 19
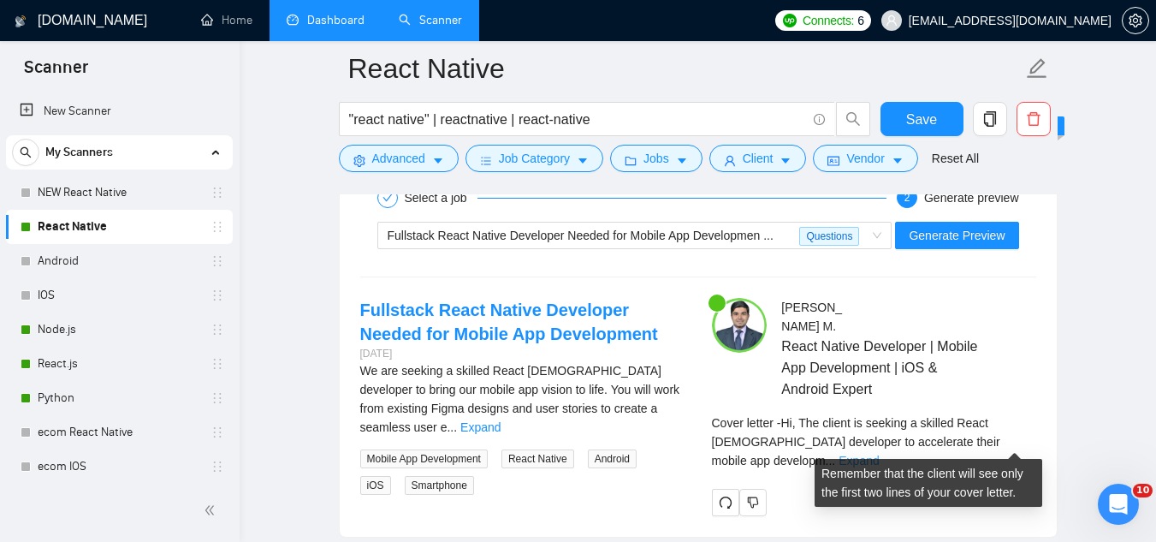
click at [879, 454] on link "Expand" at bounding box center [859, 461] width 40 height 14
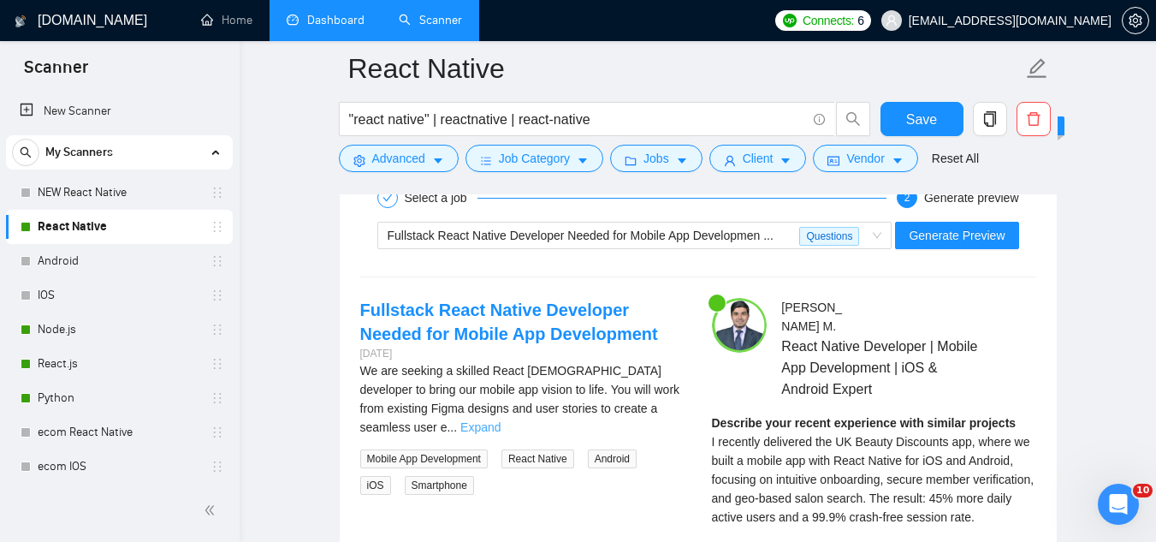
click at [501, 420] on link "Expand" at bounding box center [480, 427] width 40 height 14
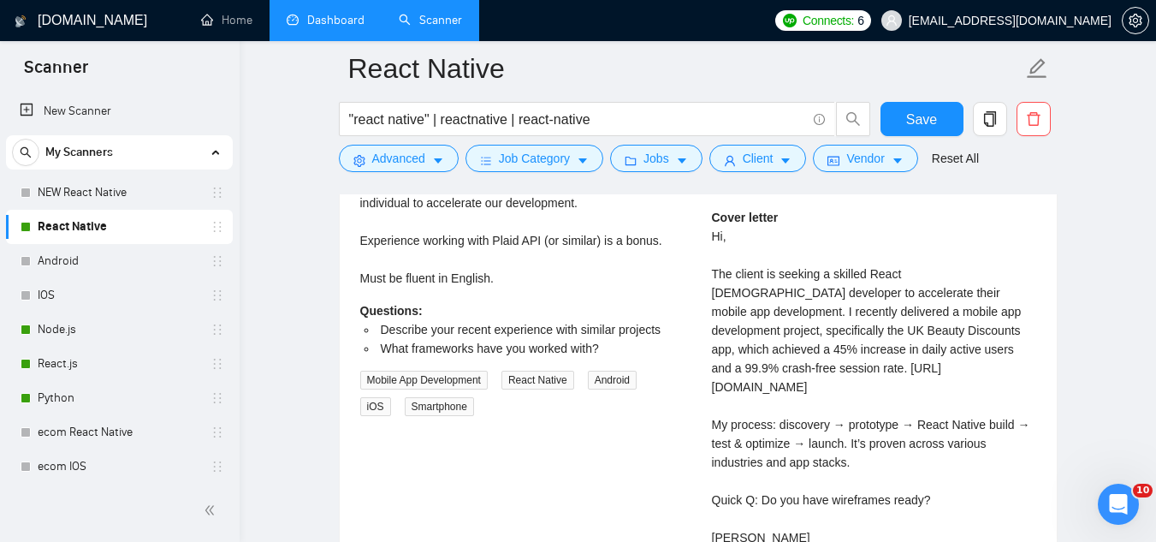
scroll to position [3999, 0]
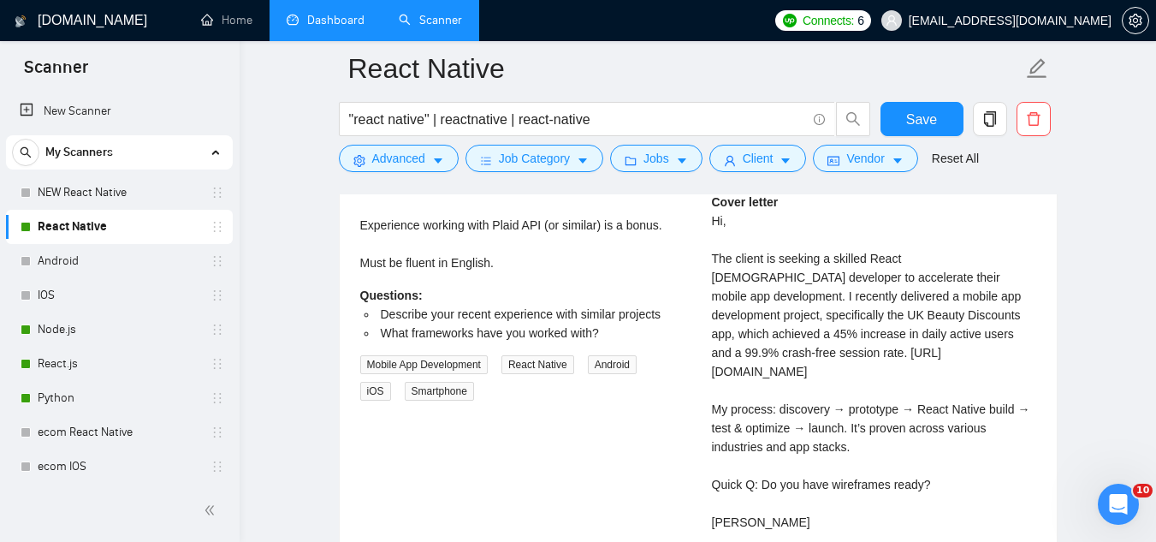
click at [727, 360] on div "Cover letter Hi, The client is seeking a skilled React [DEMOGRAPHIC_DATA] devel…" at bounding box center [874, 362] width 324 height 339
click at [725, 354] on div "Cover letter Hi, The client is seeking a skilled React [DEMOGRAPHIC_DATA] devel…" at bounding box center [874, 362] width 324 height 339
click at [712, 354] on div "Cover letter Hi, The client is seeking a skilled React [DEMOGRAPHIC_DATA] devel…" at bounding box center [874, 362] width 324 height 339
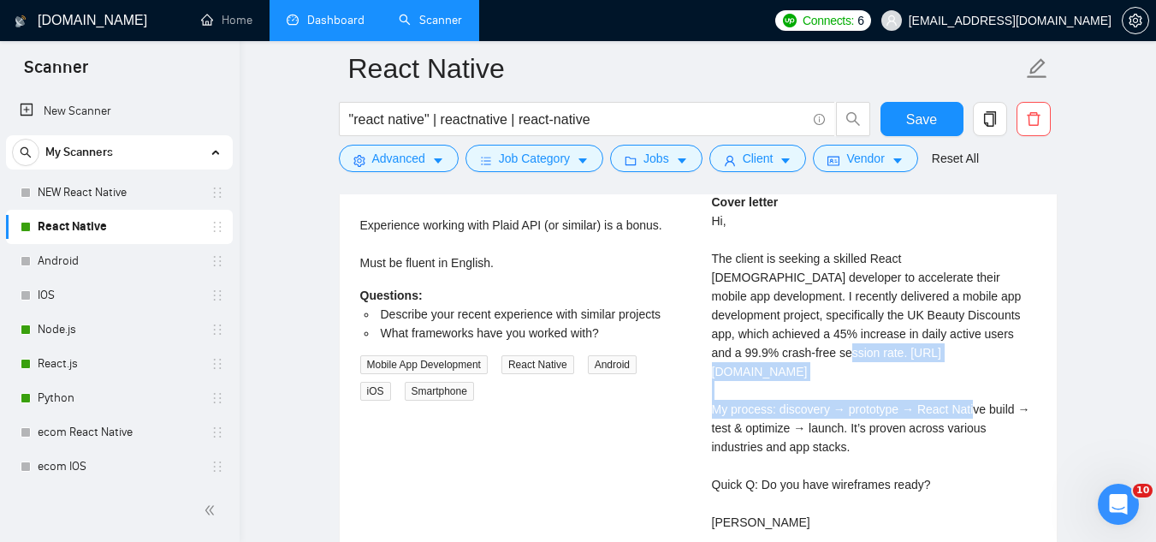
drag, startPoint x: 712, startPoint y: 354, endPoint x: 842, endPoint y: 388, distance: 134.3
click at [842, 388] on div "Cover letter Hi, The client is seeking a skilled React [DEMOGRAPHIC_DATA] devel…" at bounding box center [874, 362] width 324 height 339
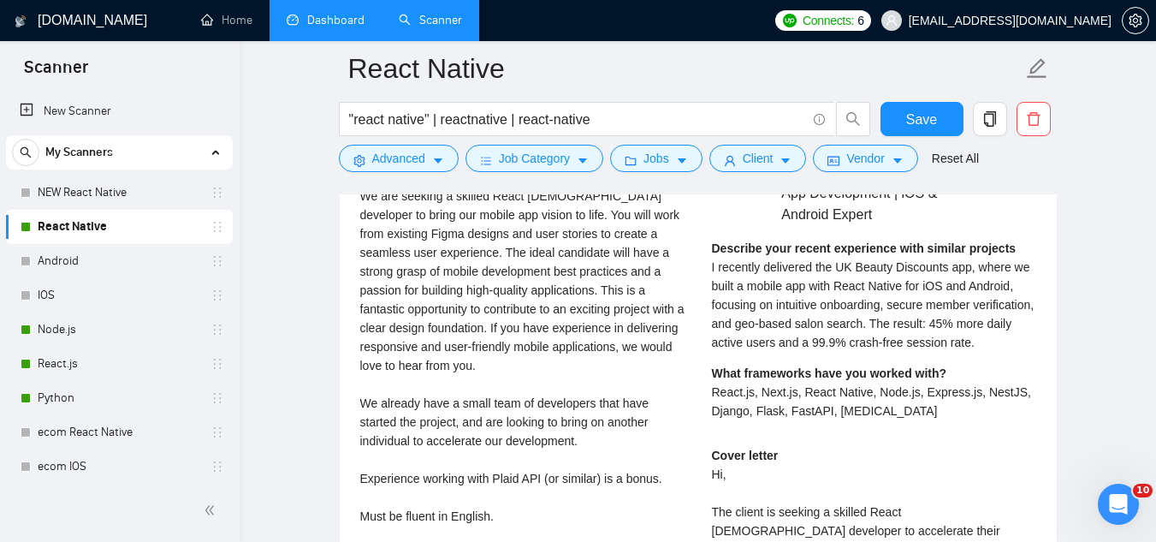
scroll to position [4085, 0]
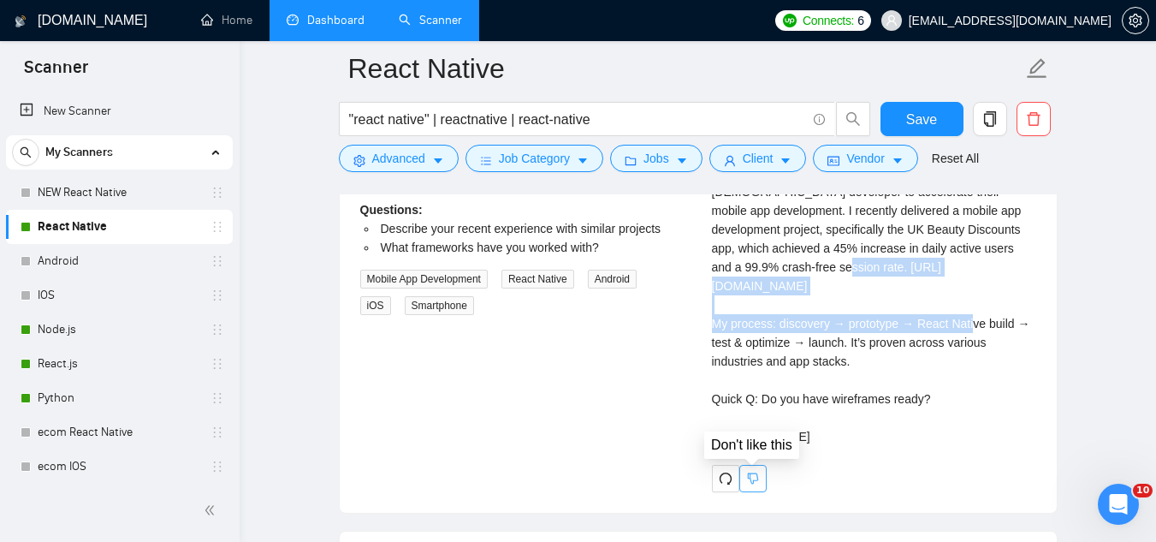
click at [760, 486] on button "button" at bounding box center [752, 478] width 27 height 27
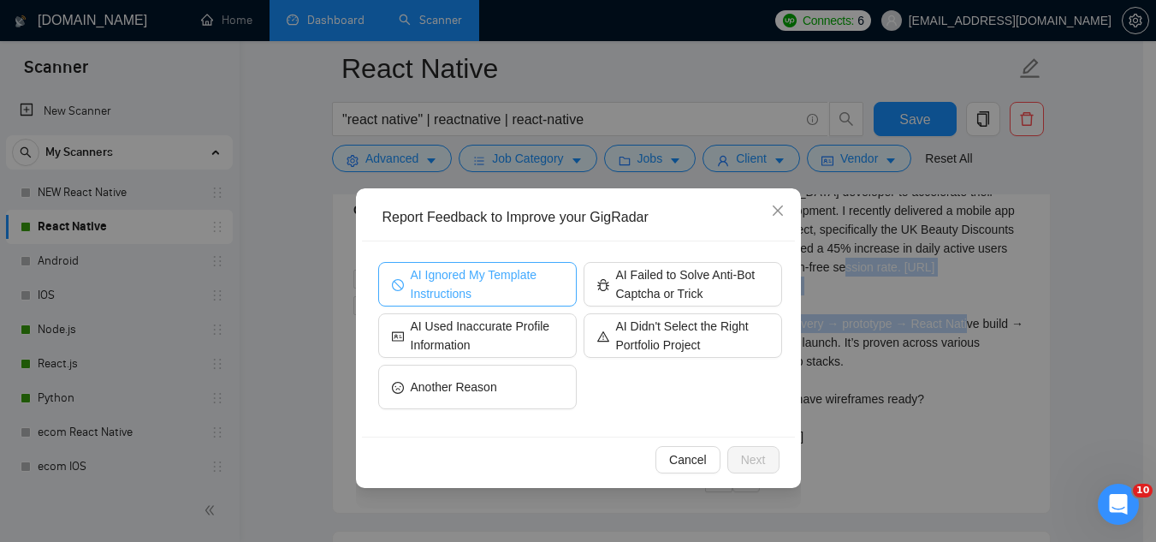
click at [504, 289] on span "AI Ignored My Template Instructions" at bounding box center [487, 284] width 152 height 38
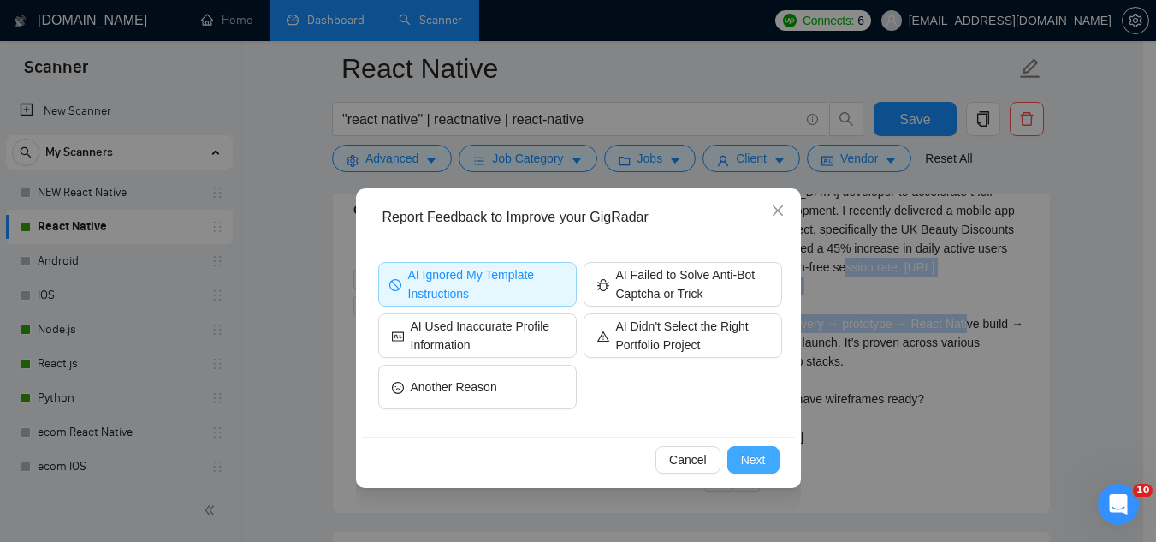
click at [759, 460] on span "Next" at bounding box center [753, 459] width 25 height 19
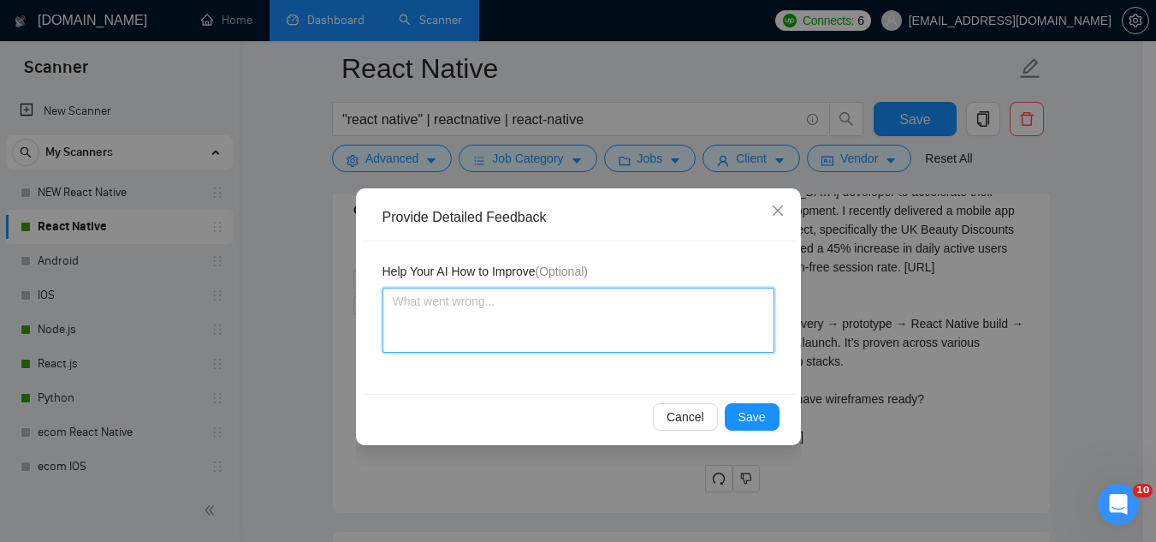
click at [528, 303] on textarea at bounding box center [579, 320] width 392 height 65
type textarea "w"
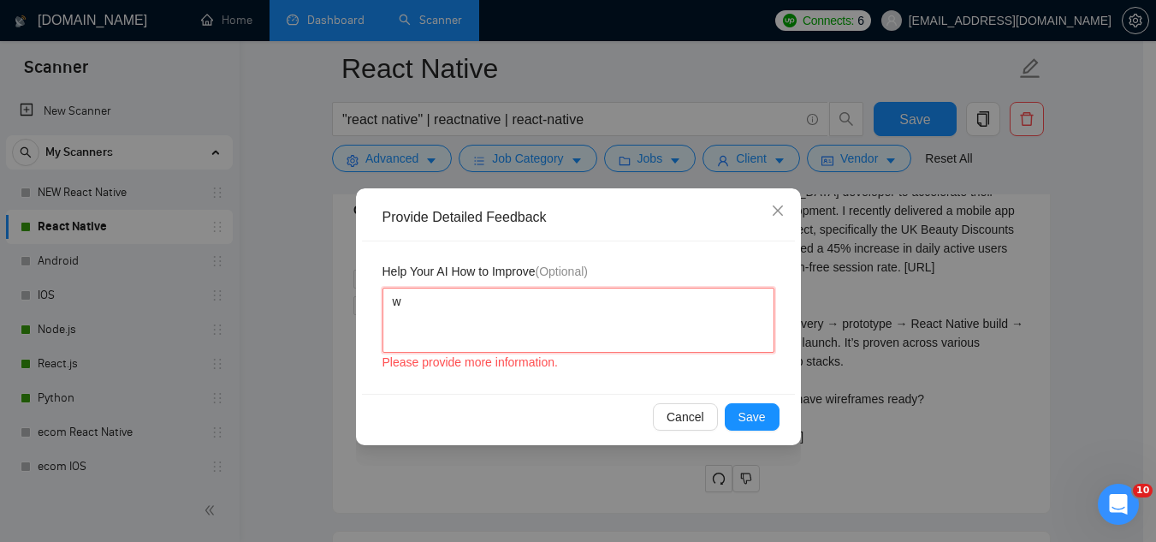
type textarea "wr"
type textarea "wro"
type textarea "wron"
type textarea "wrong"
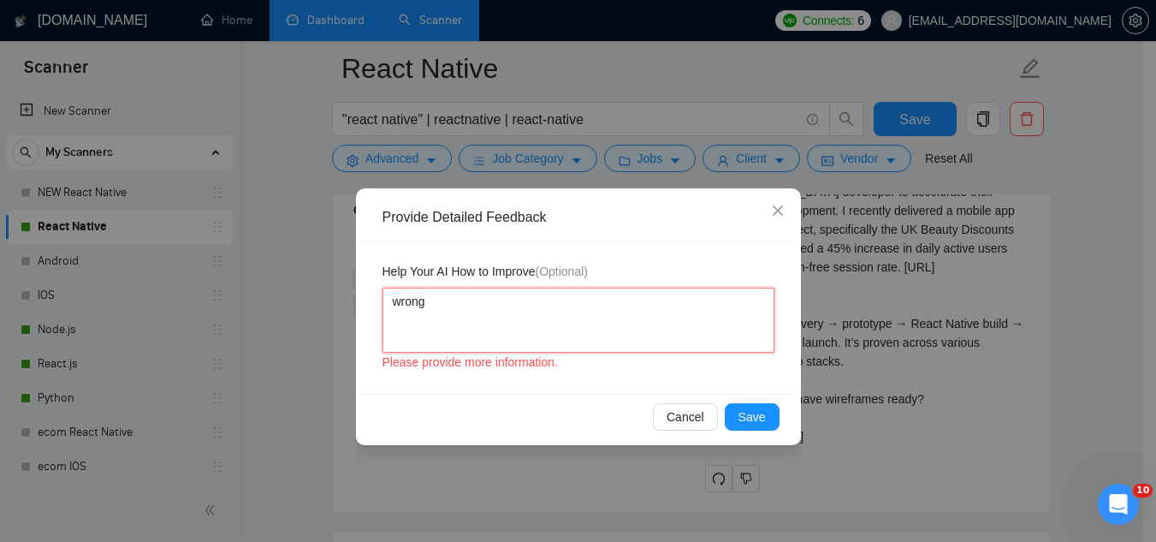
type textarea "wrong l"
type textarea "wrong li"
type textarea "wrong [PERSON_NAME]"
type textarea "wrong link"
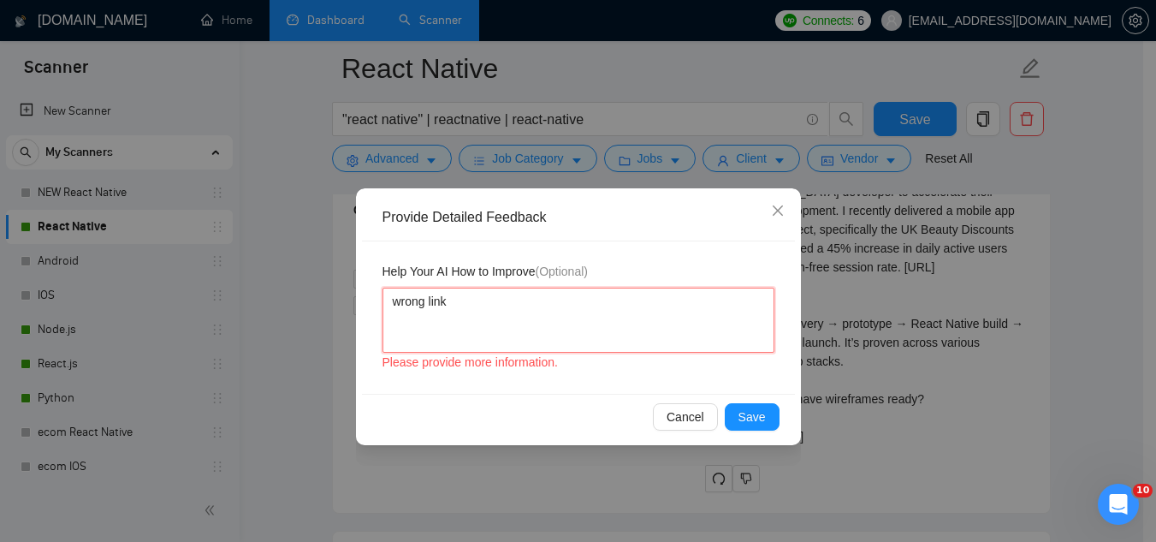
type textarea "wrong link t"
type textarea "wrong link to"
type textarea "wrong link to t"
type textarea "wrong link to th"
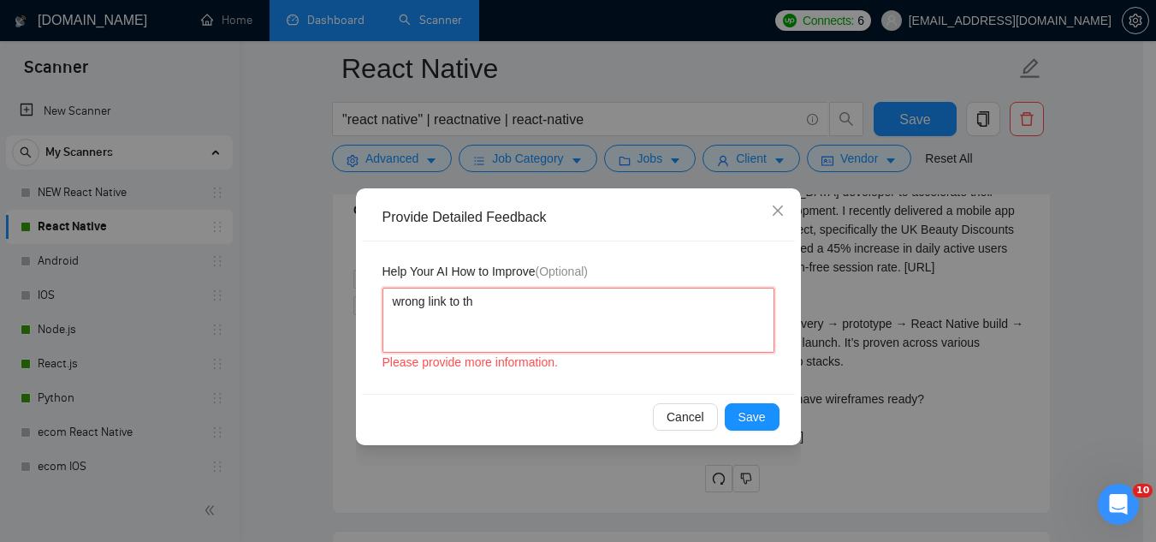
type textarea "wrong link to the"
type textarea "wrong link to the p"
type textarea "wrong link to the po"
type textarea "wrong link to the por"
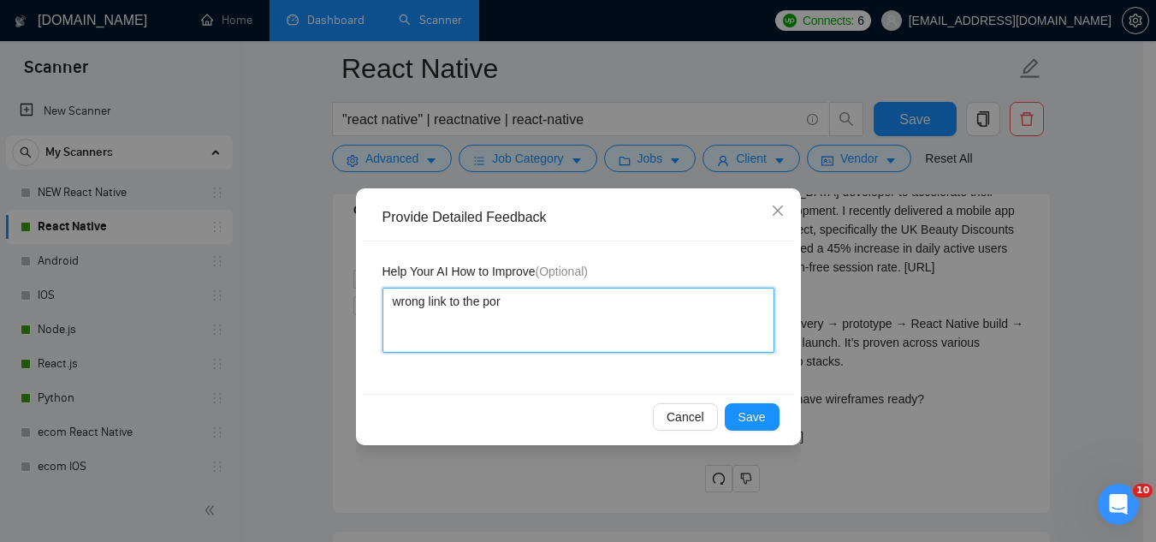
type textarea "wrong link to the port"
type textarea "wrong link to the portf"
type textarea "wrong link to the portfo"
type textarea "wrong link to the portfol"
type textarea "wrong link to the portfoli"
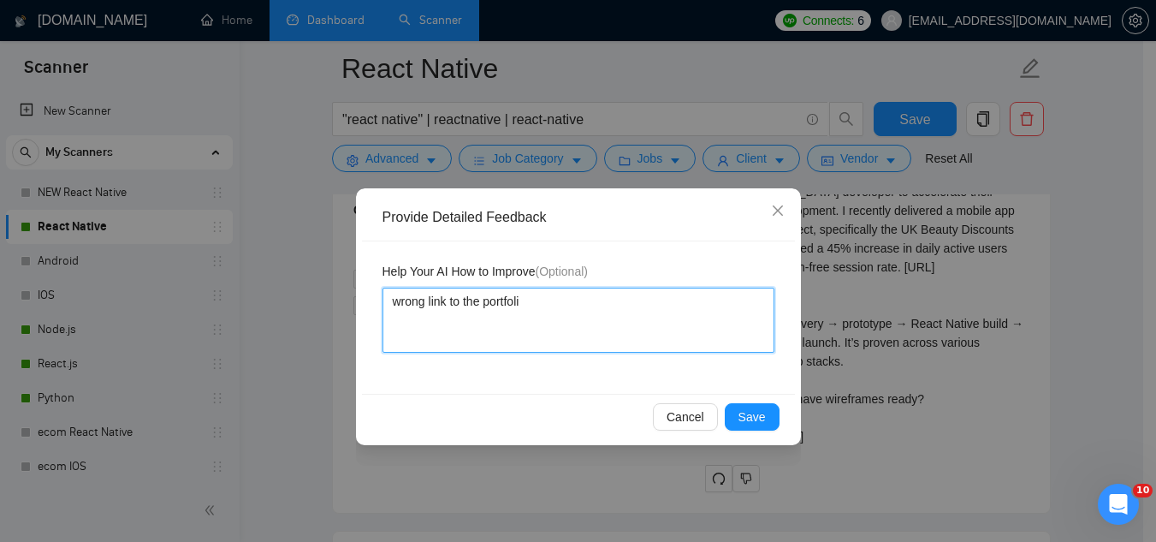
type textarea "wrong link to the portfolio"
type textarea "wrong link to the portfolio d"
type textarea "wrong link to the portfolio do"
type textarea "wrong link to the portfolio do'"
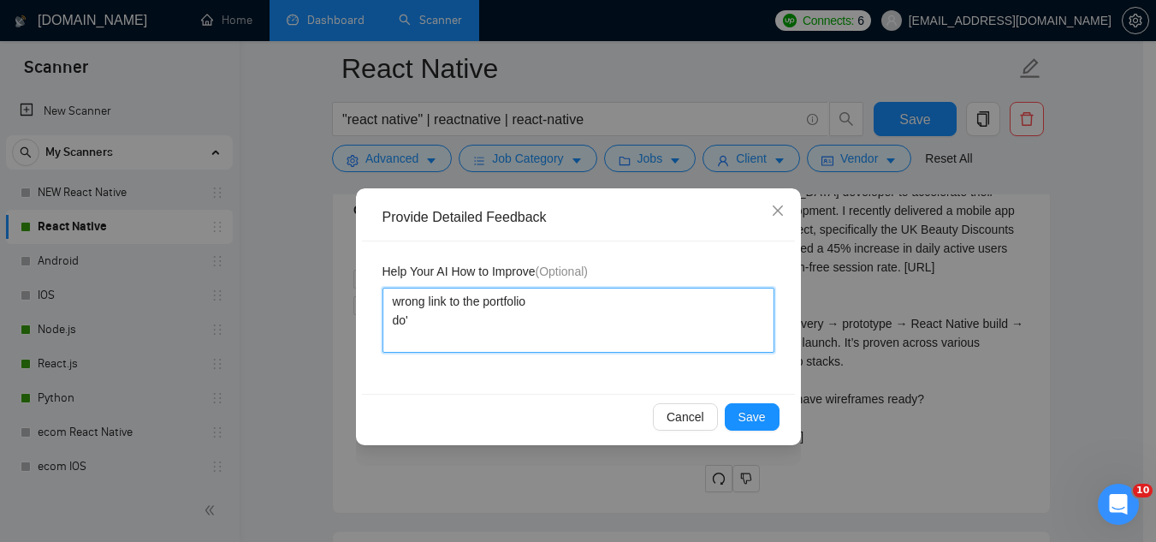
type textarea "wrong link to the portfolio do't"
type textarea "wrong link to the portfolio do'"
type textarea "wrong link to the portfolio do"
type textarea "wrong link to the portfolio don"
type textarea "wrong link to the portfolio don'"
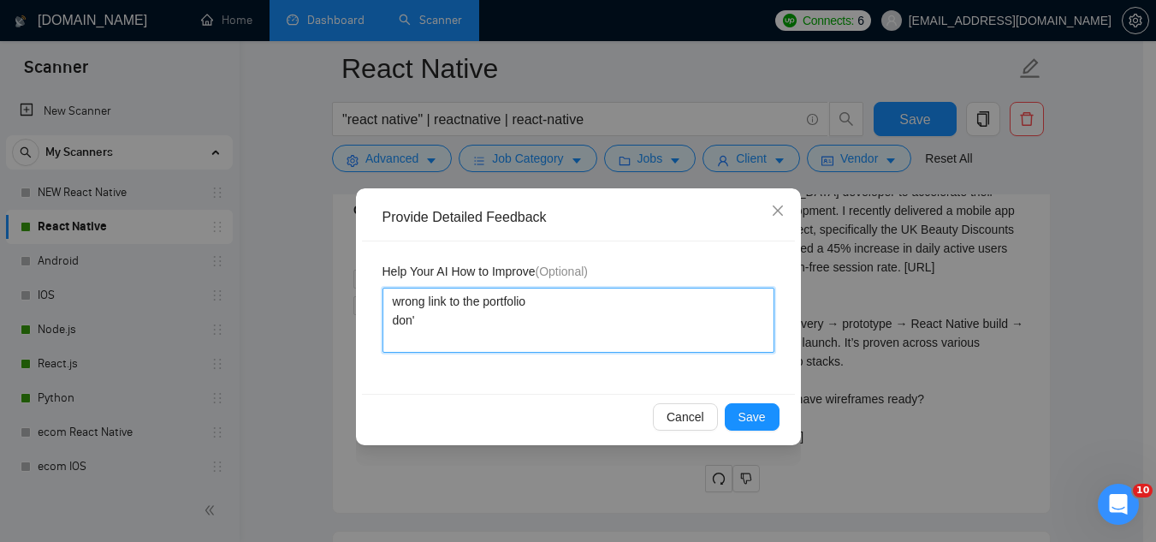
type textarea "wrong link to the portfolio don't"
type textarea "wrong link to the portfolio don't s"
type textarea "wrong link to the portfolio don't sa"
type textarea "wrong link to the portfolio don't say"
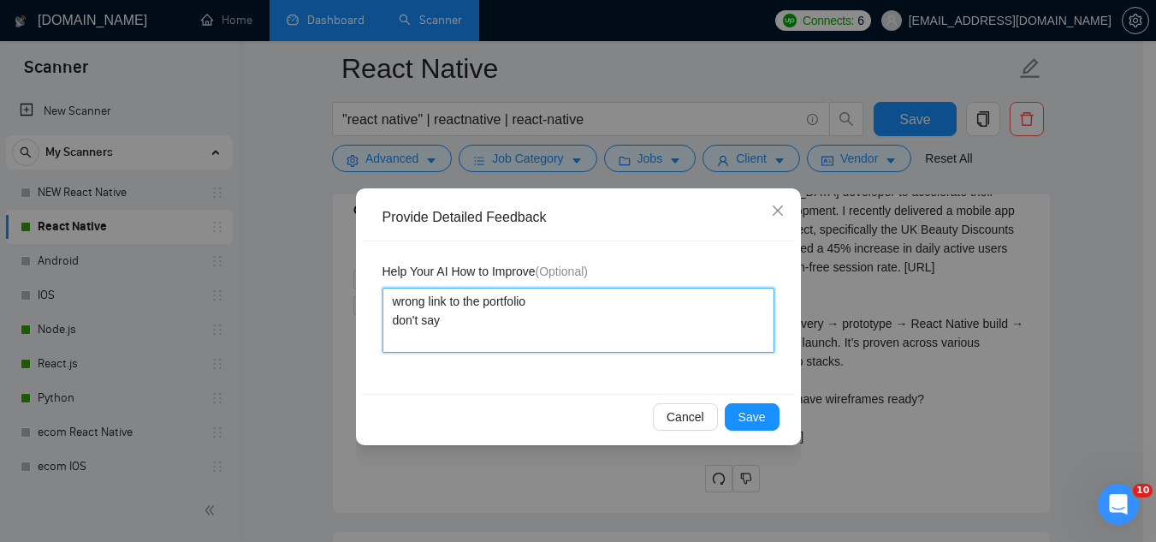
type textarea "wrong link to the portfolio don't say"
type textarea "wrong link to the portfolio don't say ""
type textarea "wrong link to the portfolio don't say """
type textarea "wrong link to the portfolio don't say "t""
type textarea "wrong link to the portfolio don't say "th""
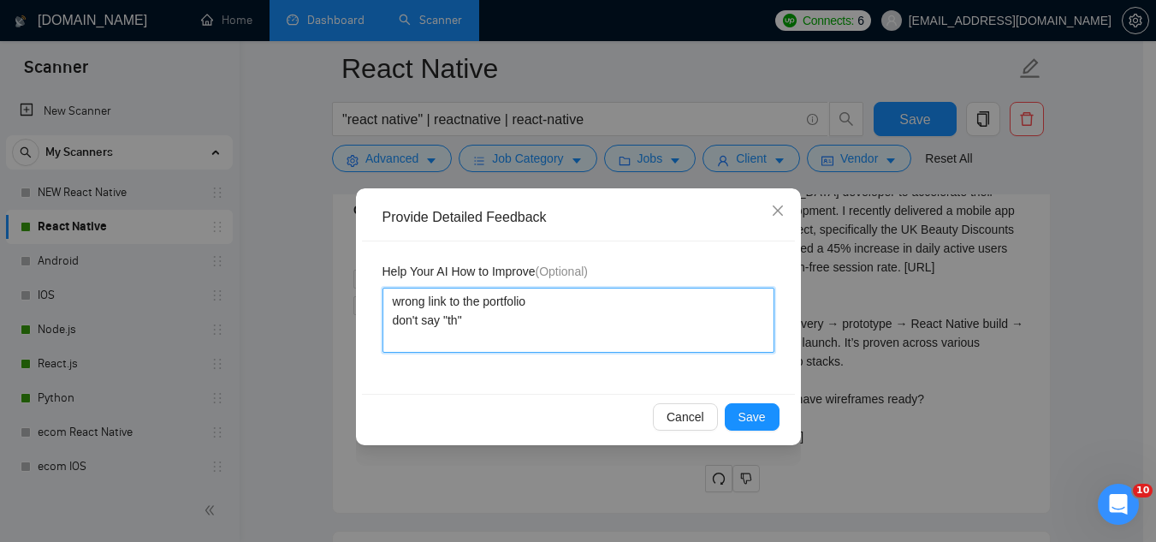
type textarea "wrong link to the portfolio don't say "the""
type textarea "wrong link to the portfolio don't say "the ""
type textarea "wrong link to the portfolio don't say "the c""
type textarea "wrong link to the portfolio don't say "the cl""
type textarea "wrong link to the portfolio don't say "the cli""
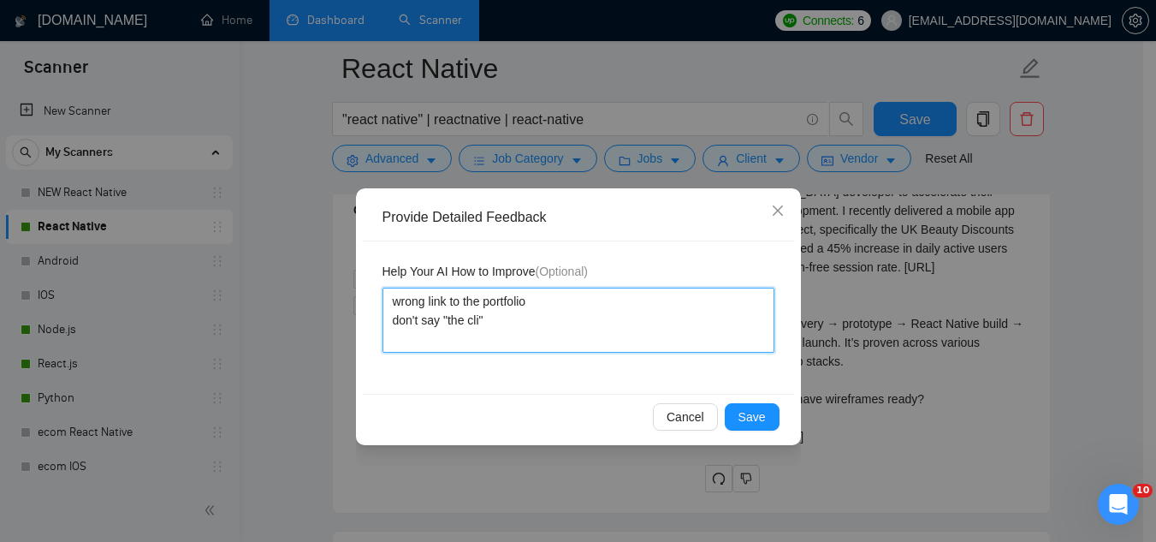
type textarea "wrong link to the portfolio don't say "the clie""
type textarea "wrong link to the portfolio don't say "the clien""
type textarea "wrong link to the portfolio don't say "the client""
type textarea "wrong link to the portfolio don't say "the client ""
type textarea "wrong link to the portfolio don't say "the client i""
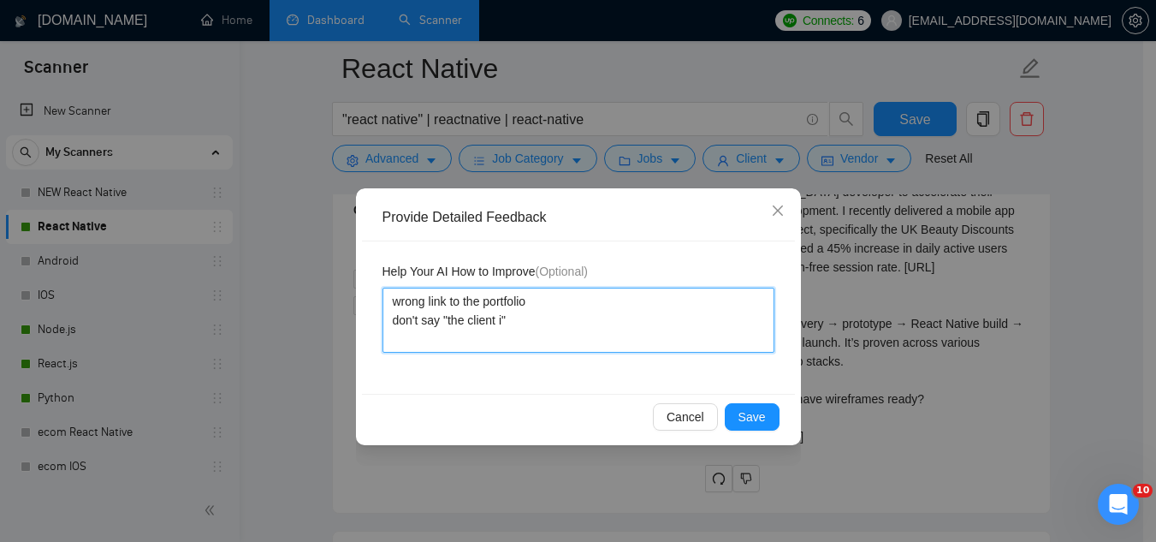
type textarea "wrong link to the portfolio don't say "the client is""
type textarea "wrong link to the portfolio don't say "the client is ""
type textarea "wrong link to the portfolio don't say "the client is s""
type textarea "wrong link to the portfolio don't say "the client is se""
type textarea "wrong link to the portfolio don't say "the client is see""
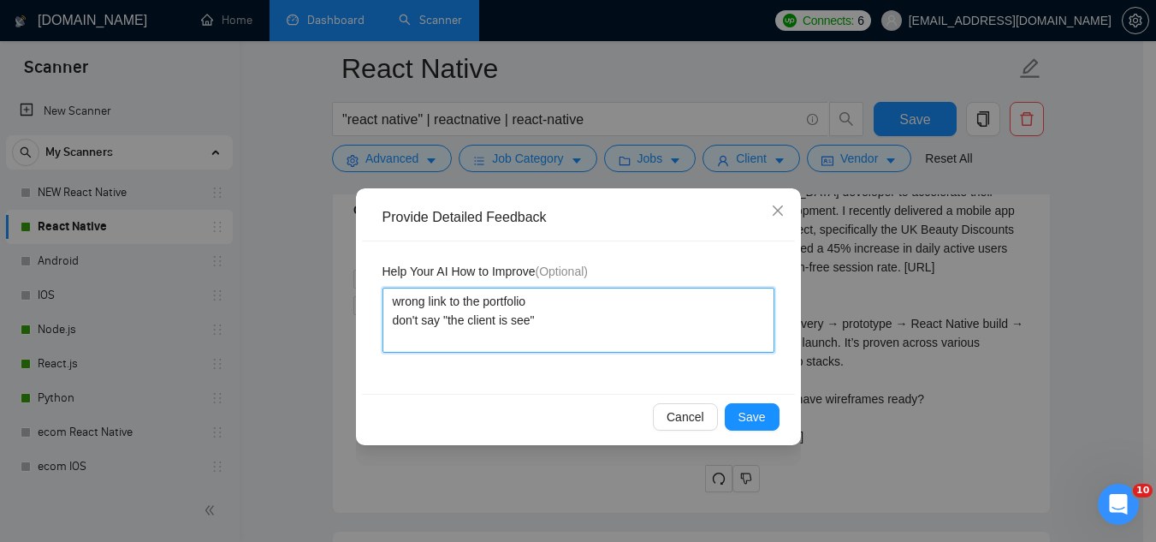
type textarea "wrong link to the portfolio don't say "the client is seek""
type textarea "wrong link to the portfolio don't say "the client is seeki""
type textarea "wrong link to the portfolio don't say "the client is seekin""
type textarea "wrong link to the portfolio don't say "the client is seeking""
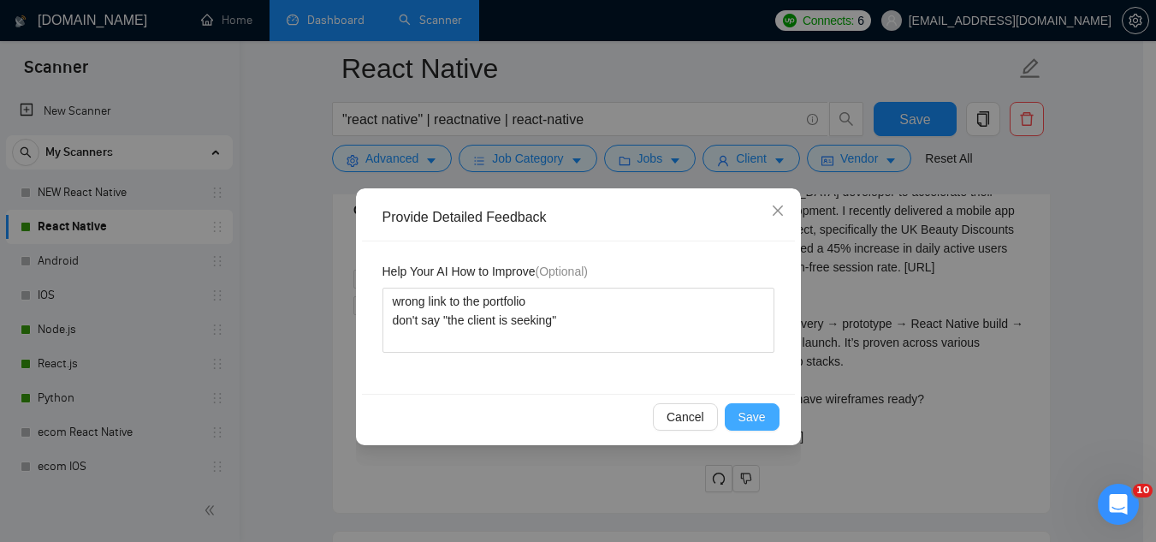
click at [779, 416] on button "Save" at bounding box center [752, 416] width 55 height 27
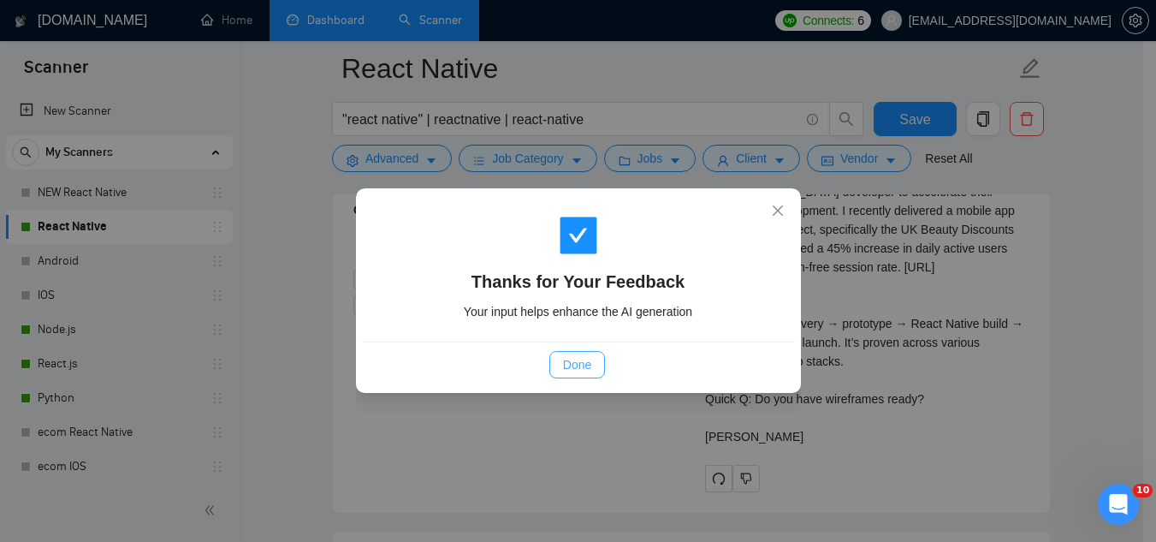
click at [584, 366] on span "Done" at bounding box center [577, 364] width 28 height 19
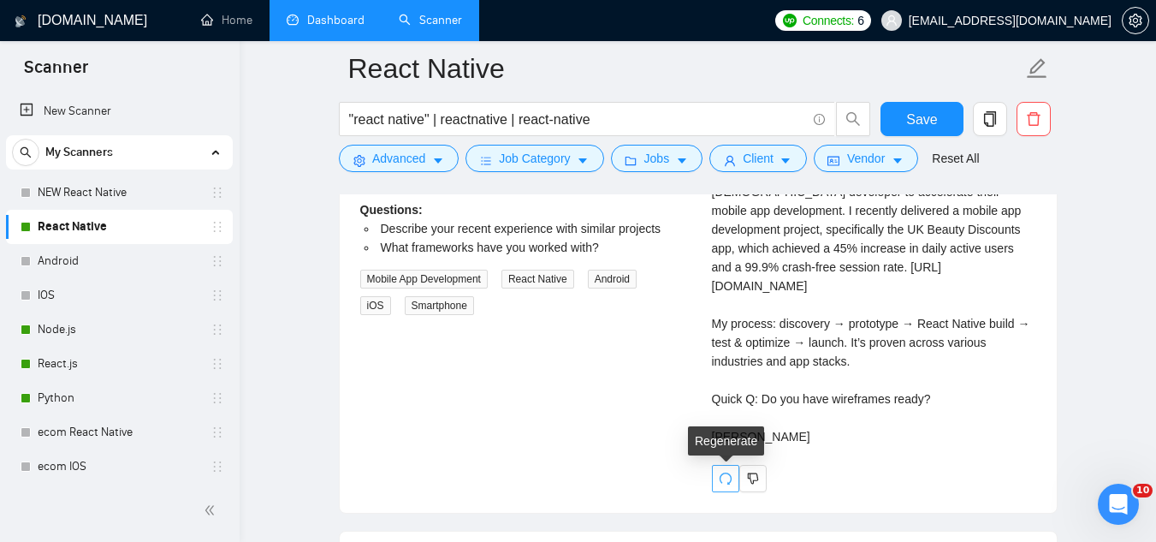
click at [724, 478] on icon "redo" at bounding box center [726, 479] width 14 height 14
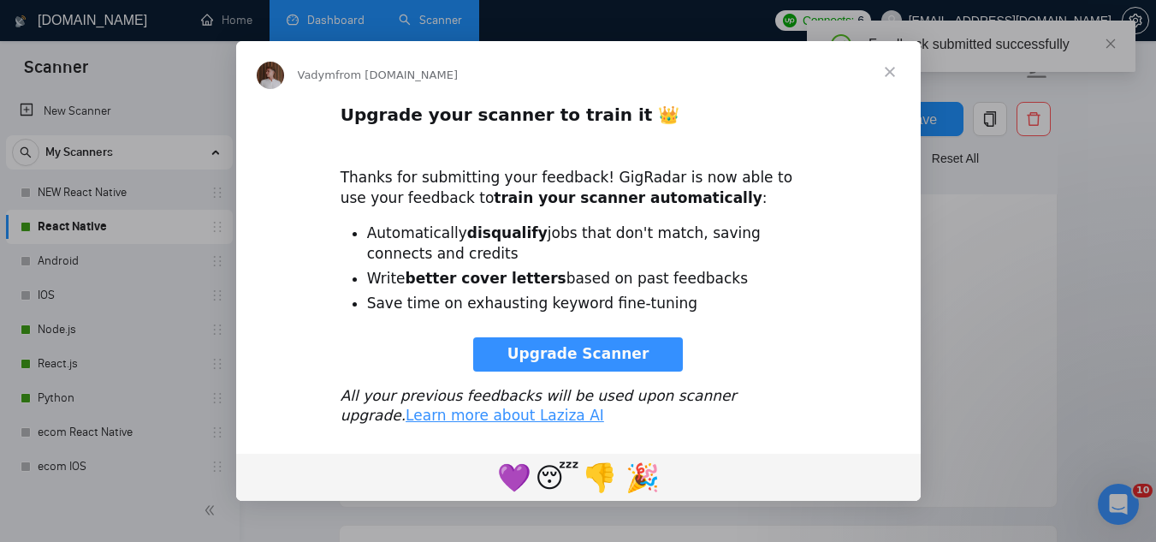
scroll to position [0, 0]
click at [889, 71] on span "Close" at bounding box center [890, 72] width 62 height 62
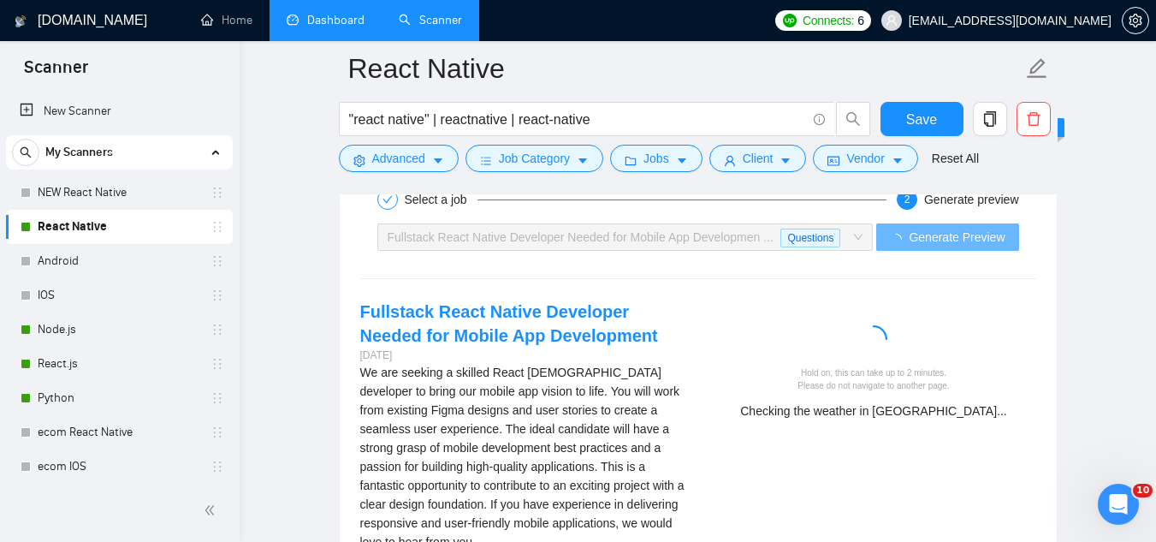
scroll to position [3571, 0]
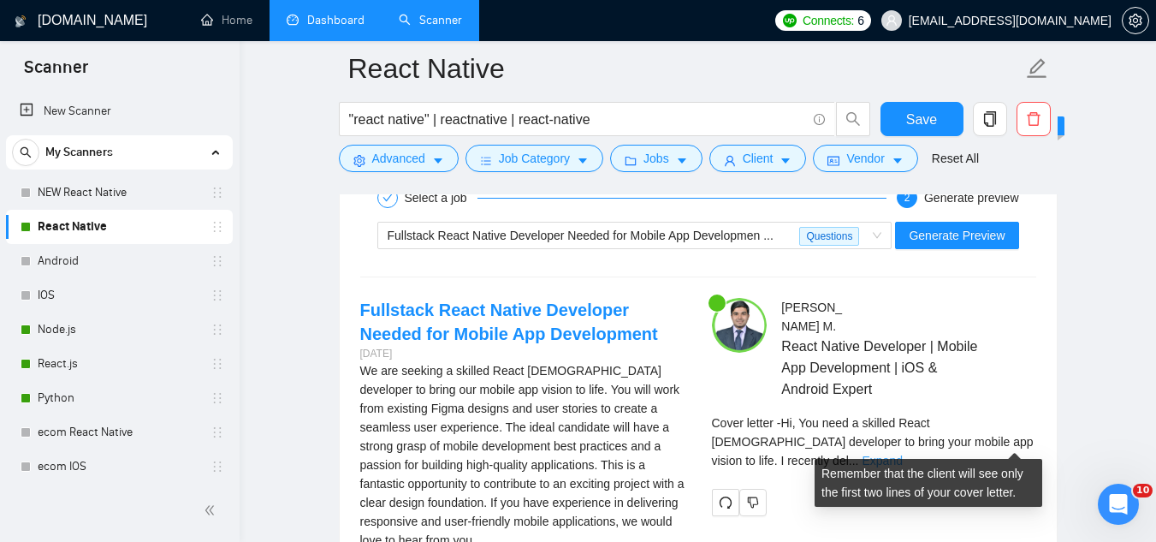
click at [902, 454] on link "Expand" at bounding box center [882, 461] width 40 height 14
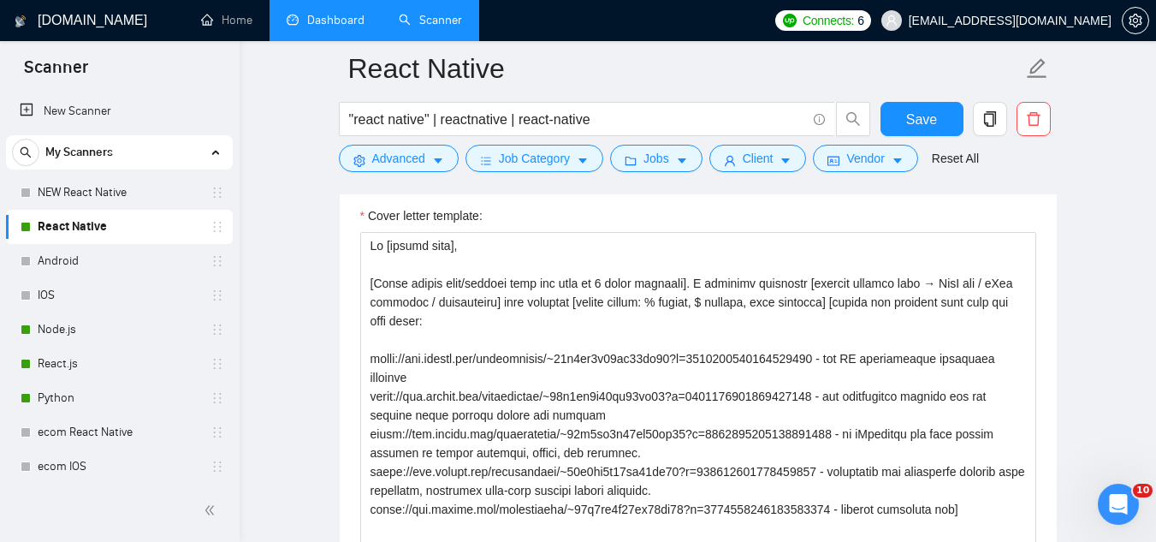
scroll to position [2031, 0]
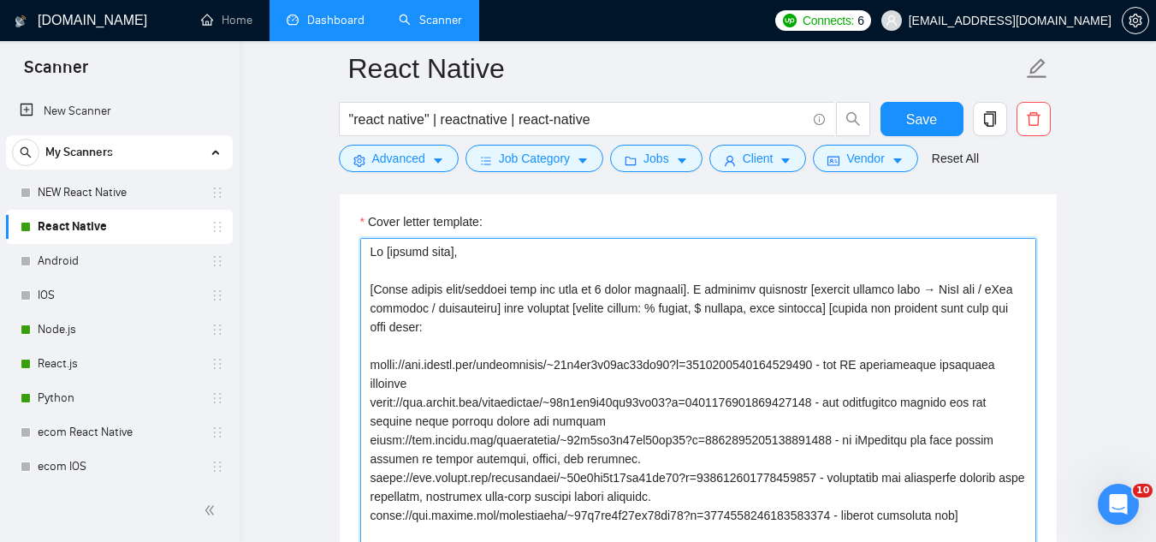
click at [848, 308] on textarea "Cover letter template:" at bounding box center [698, 430] width 676 height 385
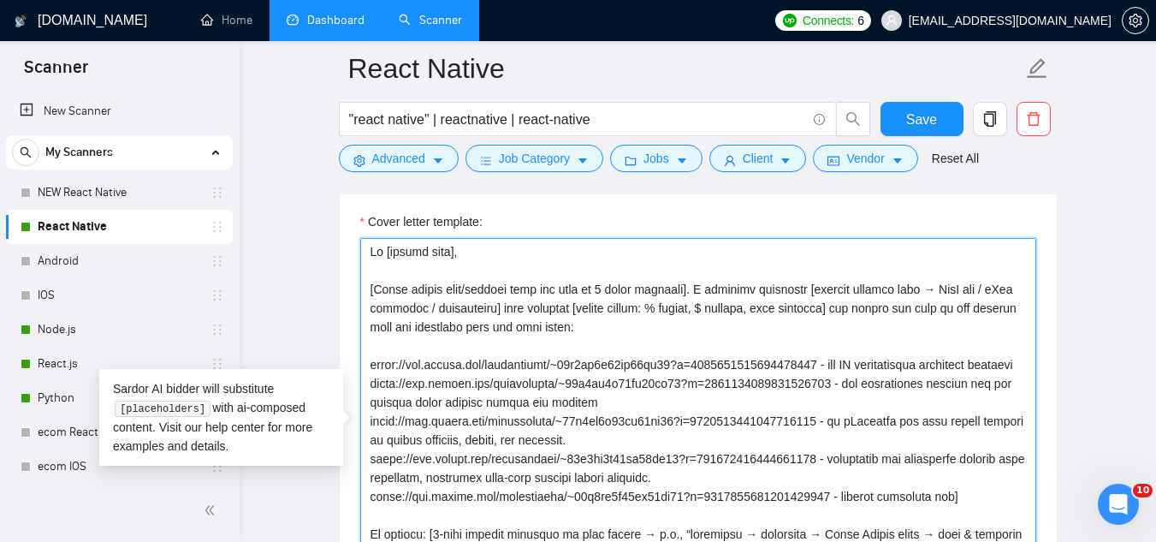
click at [845, 304] on textarea "Cover letter template:" at bounding box center [698, 430] width 676 height 385
click at [865, 303] on textarea "Cover letter template:" at bounding box center [698, 430] width 676 height 385
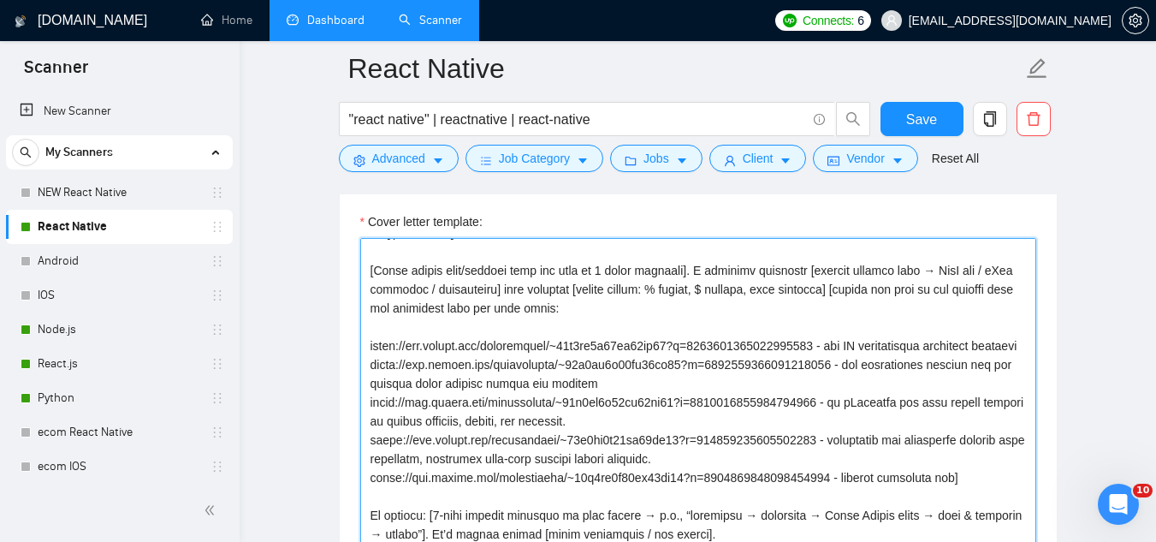
scroll to position [2117, 0]
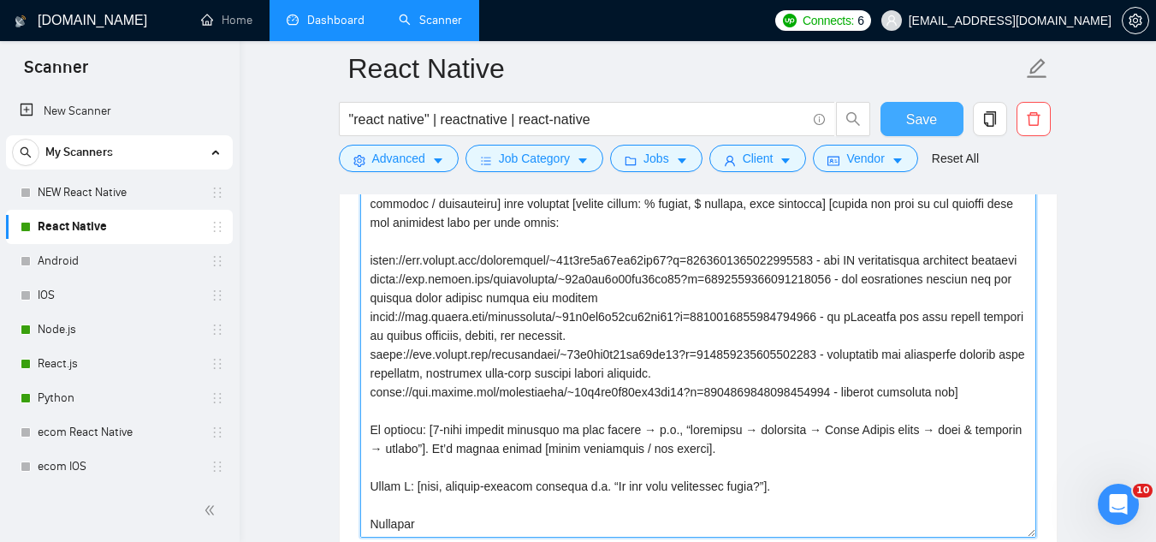
type textarea "Lo [ipsumd sita], [Conse adipis elit/seddoei temp inc utla et 4 dolor magnaali]…"
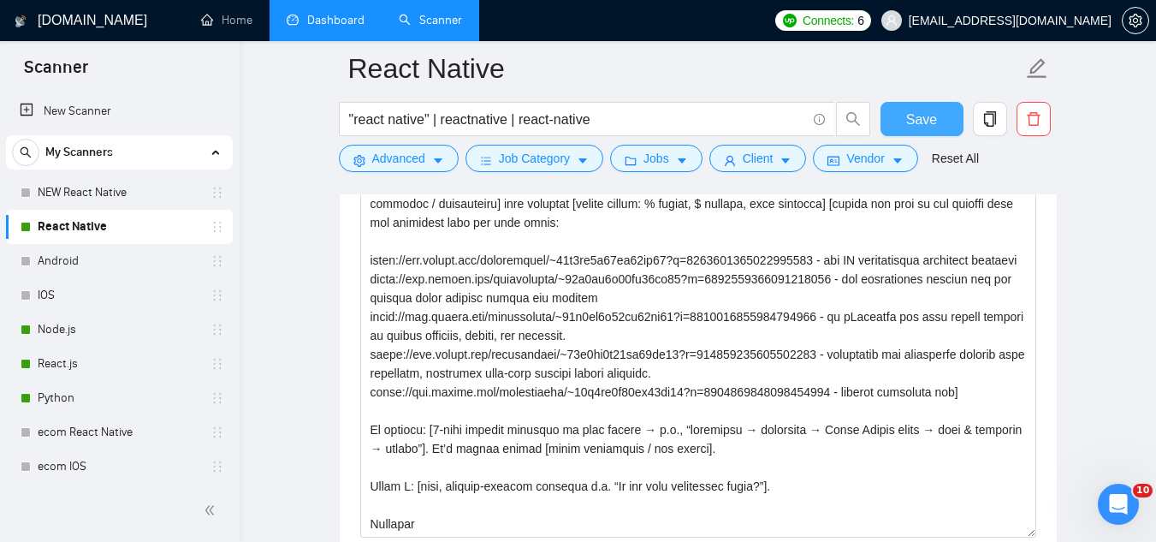
click at [905, 122] on button "Save" at bounding box center [922, 119] width 83 height 34
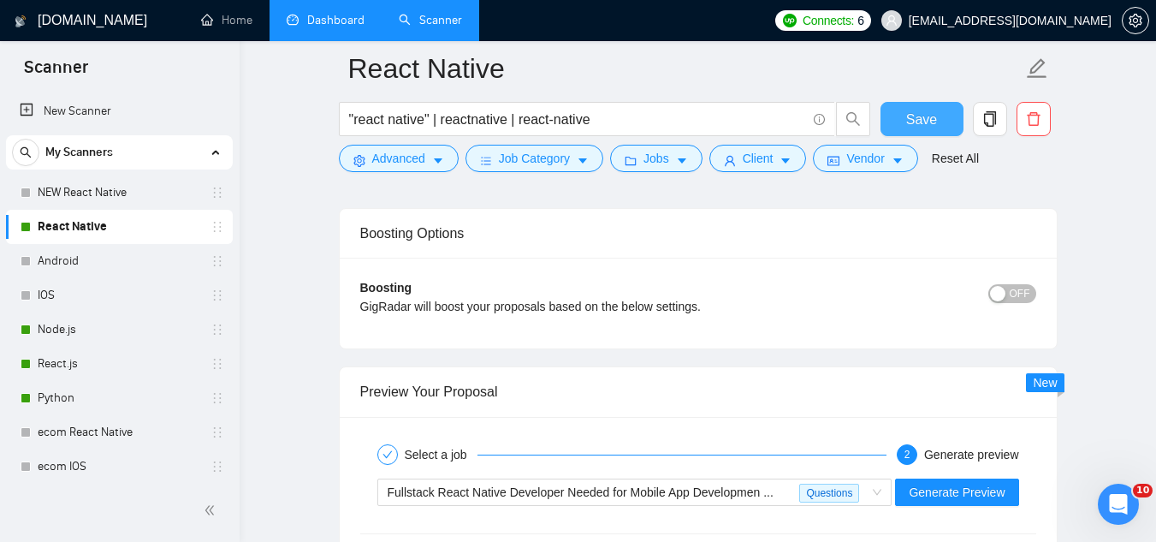
scroll to position [3571, 0]
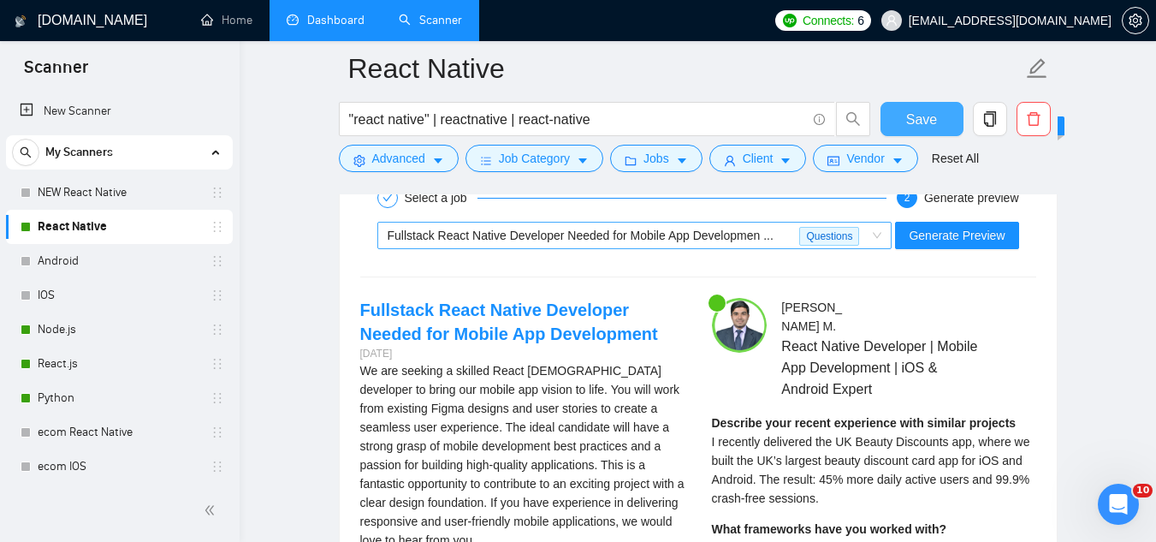
click at [600, 236] on span "Fullstack React Native Developer Needed for Mobile App Developmen ..." at bounding box center [581, 236] width 386 height 14
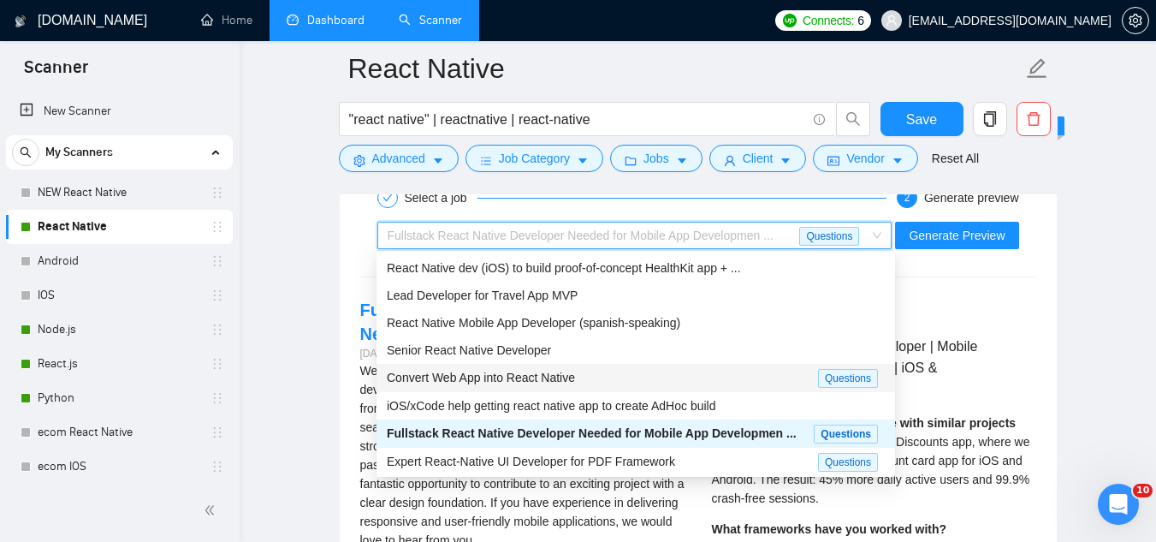
click at [633, 378] on div "Convert Web App into React Native" at bounding box center [602, 378] width 431 height 20
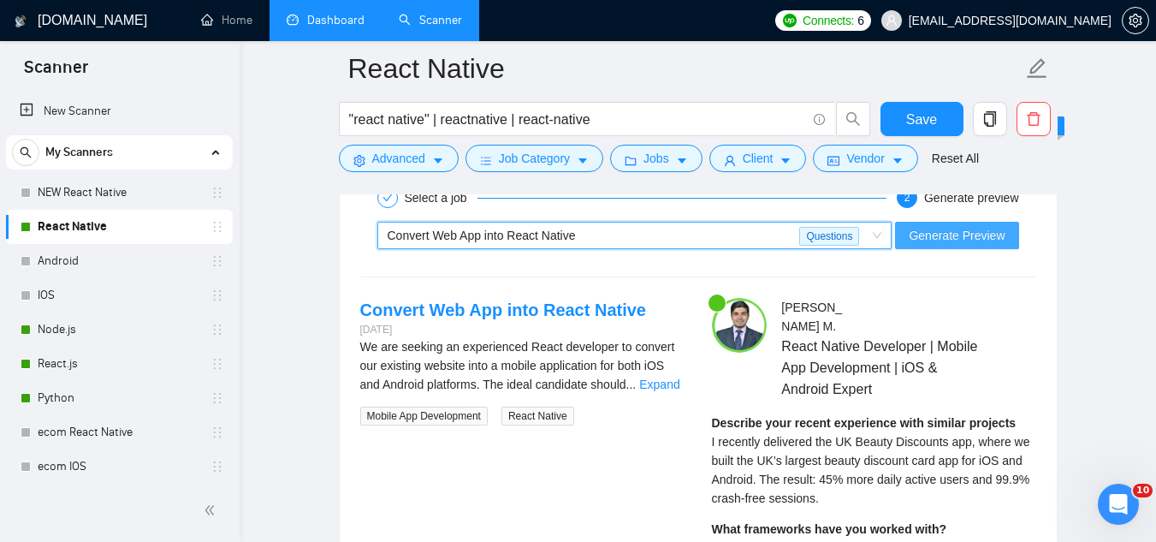
click at [911, 243] on button "Generate Preview" at bounding box center [956, 235] width 123 height 27
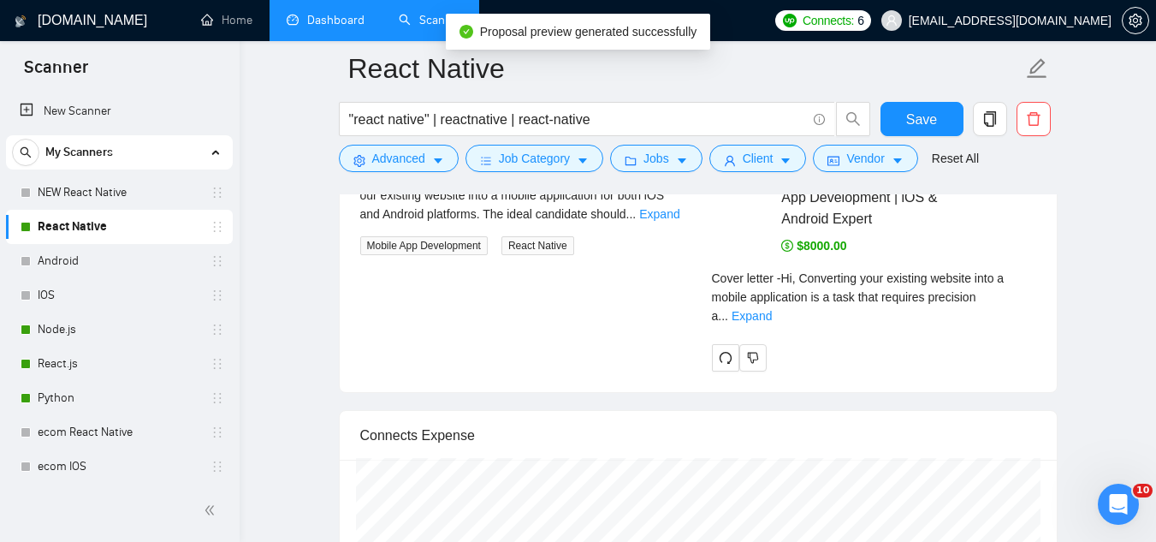
scroll to position [3743, 0]
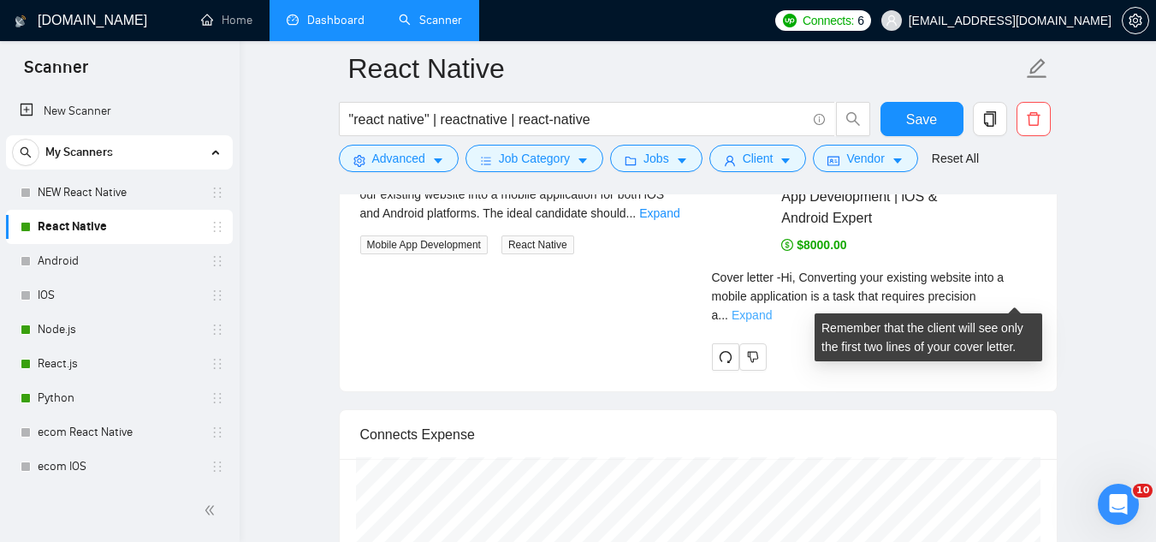
click at [772, 308] on link "Expand" at bounding box center [752, 315] width 40 height 14
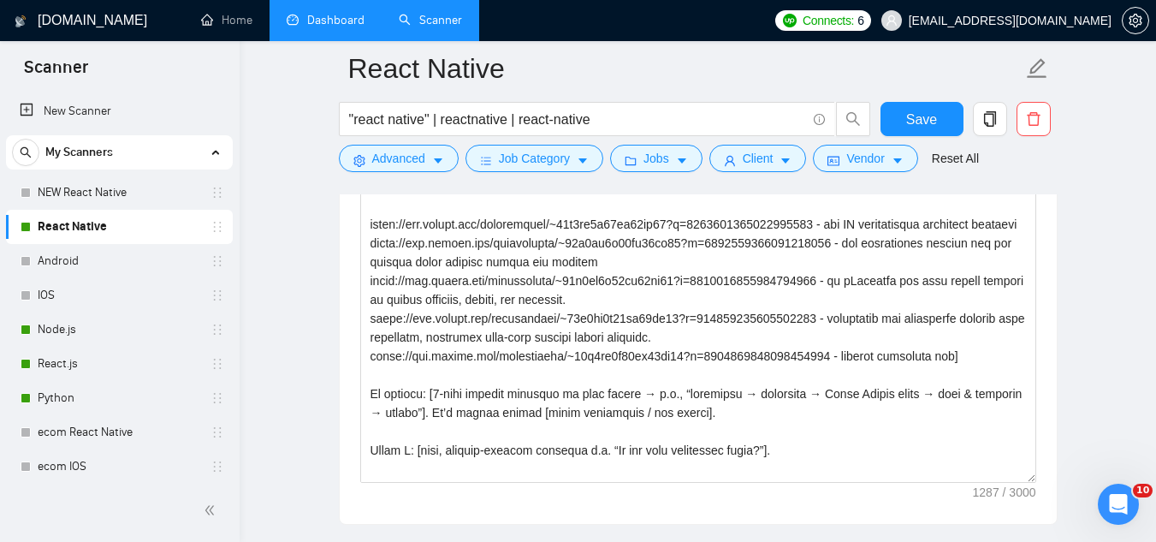
scroll to position [2117, 0]
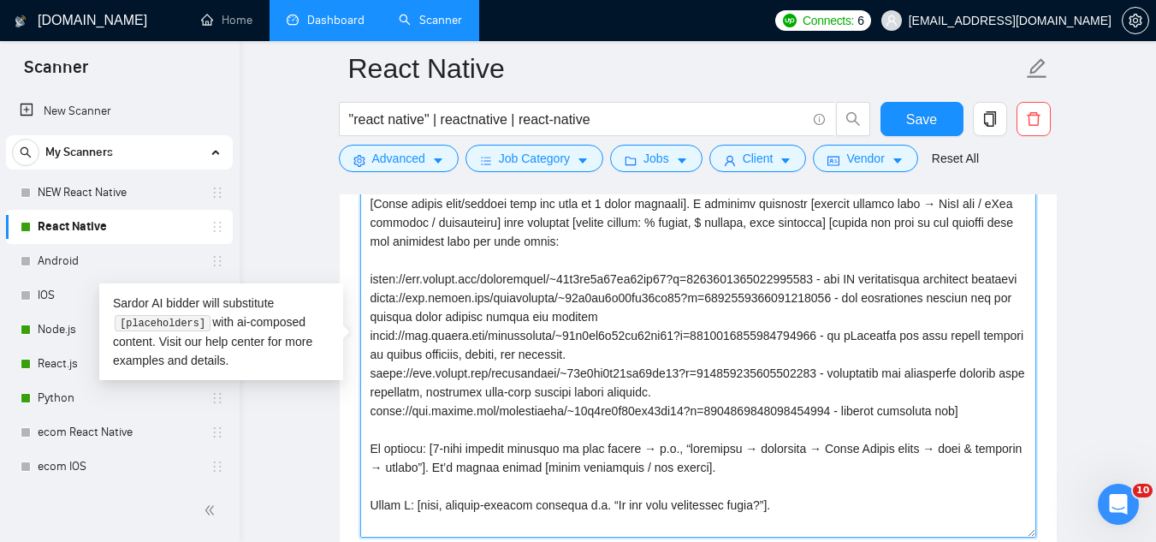
drag, startPoint x: 828, startPoint y: 278, endPoint x: 868, endPoint y: 293, distance: 42.0
click at [868, 293] on textarea "Cover letter template:" at bounding box center [698, 344] width 676 height 385
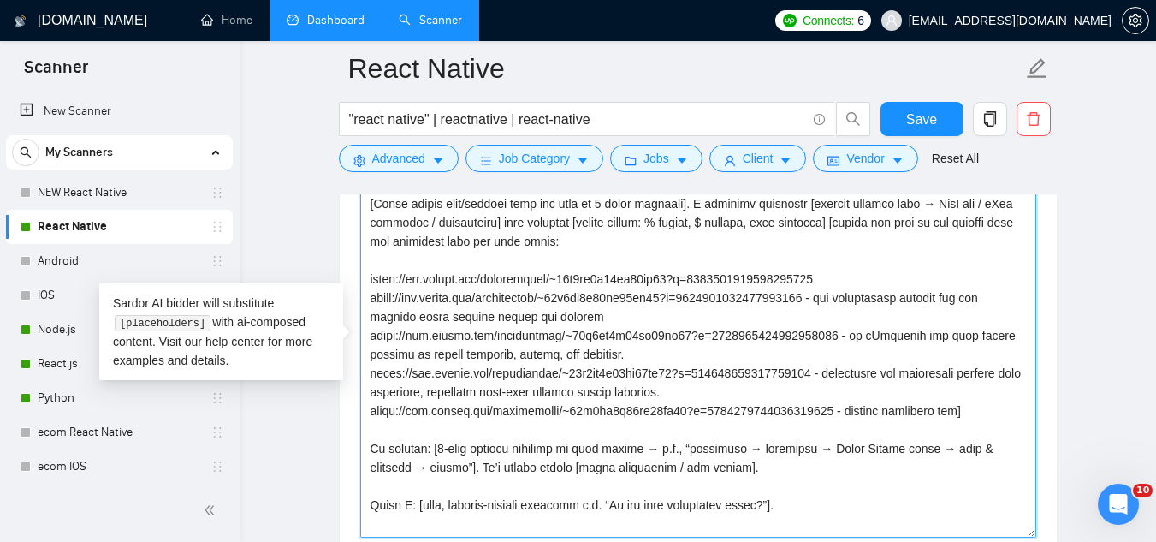
drag, startPoint x: 828, startPoint y: 298, endPoint x: 861, endPoint y: 308, distance: 34.9
click at [831, 299] on textarea "Cover letter template:" at bounding box center [698, 344] width 676 height 385
drag, startPoint x: 861, startPoint y: 308, endPoint x: 882, endPoint y: 316, distance: 22.7
click at [882, 316] on textarea "Cover letter template:" at bounding box center [698, 344] width 676 height 385
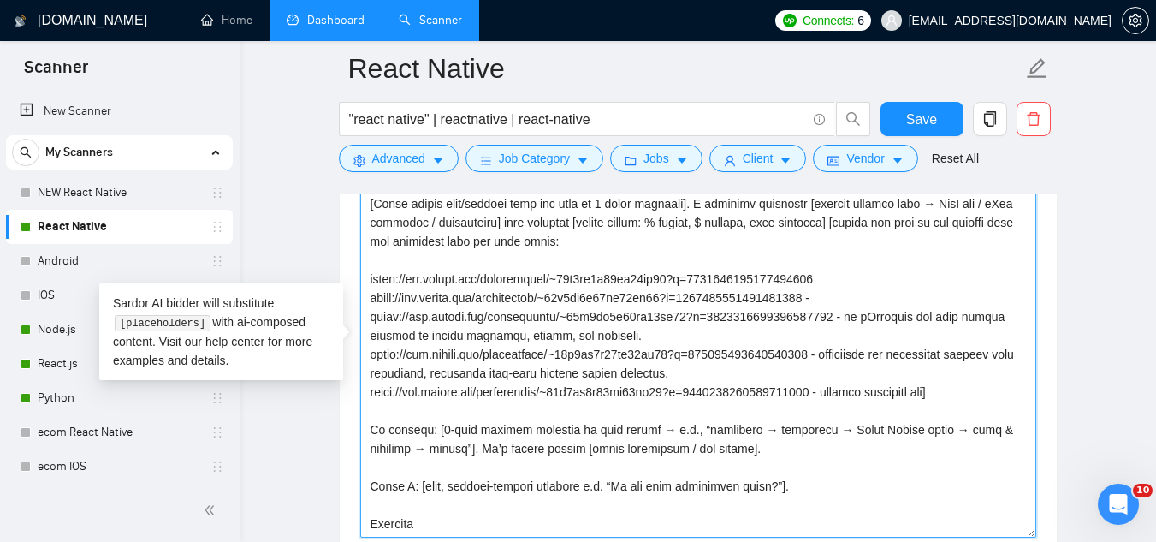
drag, startPoint x: 829, startPoint y: 316, endPoint x: 887, endPoint y: 329, distance: 58.8
click at [887, 329] on textarea "Cover letter template:" at bounding box center [698, 344] width 676 height 385
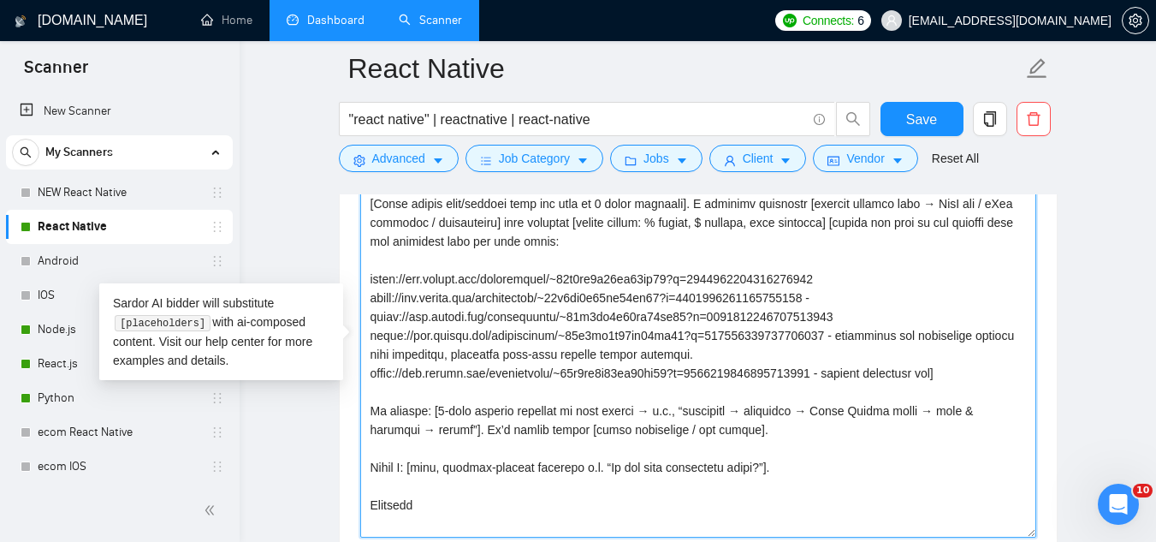
drag, startPoint x: 823, startPoint y: 335, endPoint x: 868, endPoint y: 352, distance: 47.7
click at [868, 352] on textarea "Cover letter template:" at bounding box center [698, 344] width 676 height 385
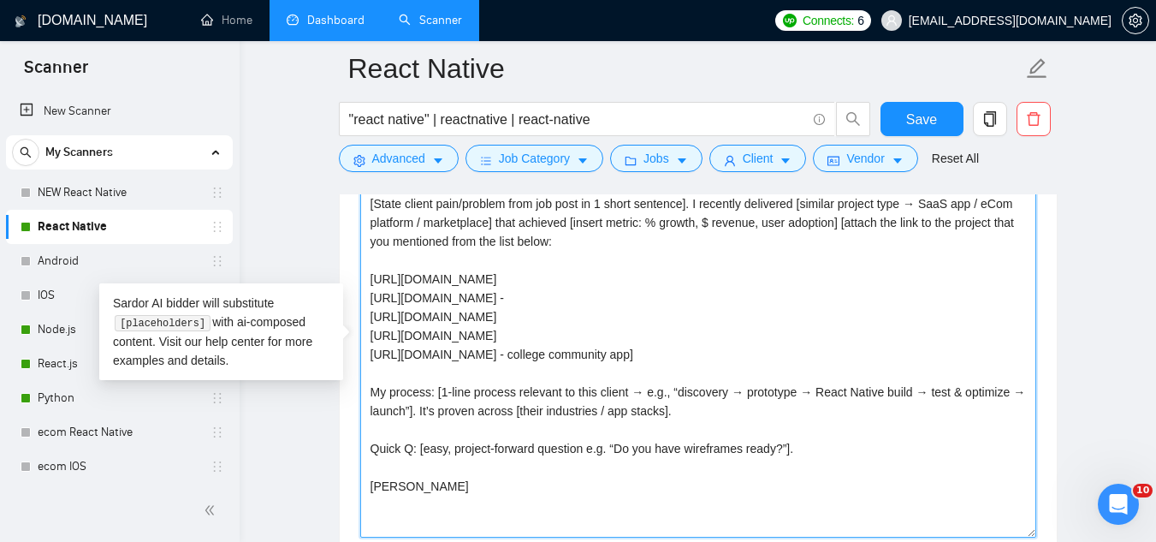
click at [828, 356] on textarea "Hi [client name], [State client pain/problem from job post in 1 short sentence]…" at bounding box center [698, 344] width 676 height 385
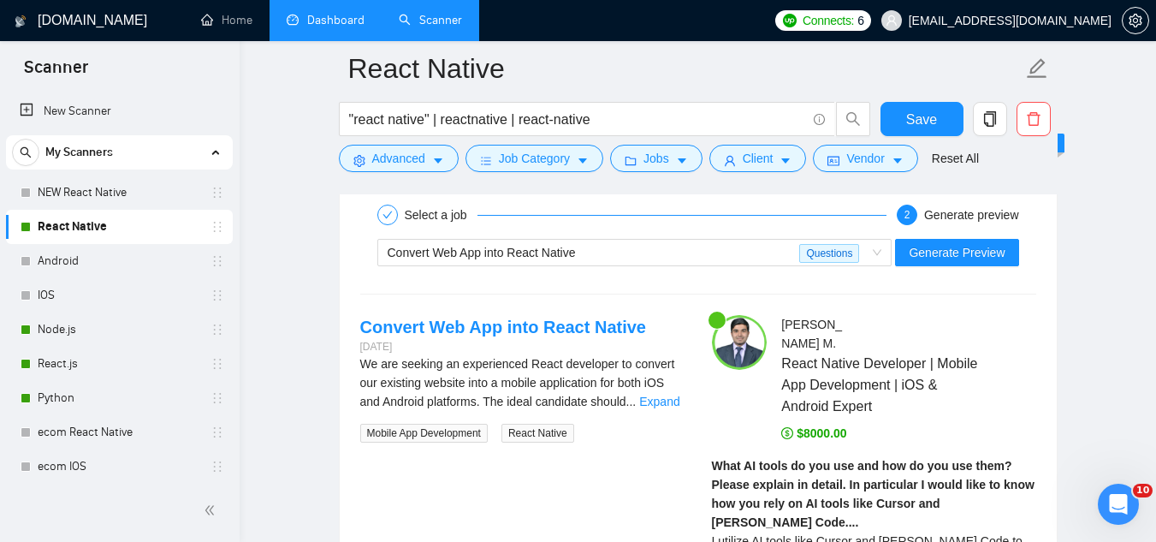
scroll to position [3571, 0]
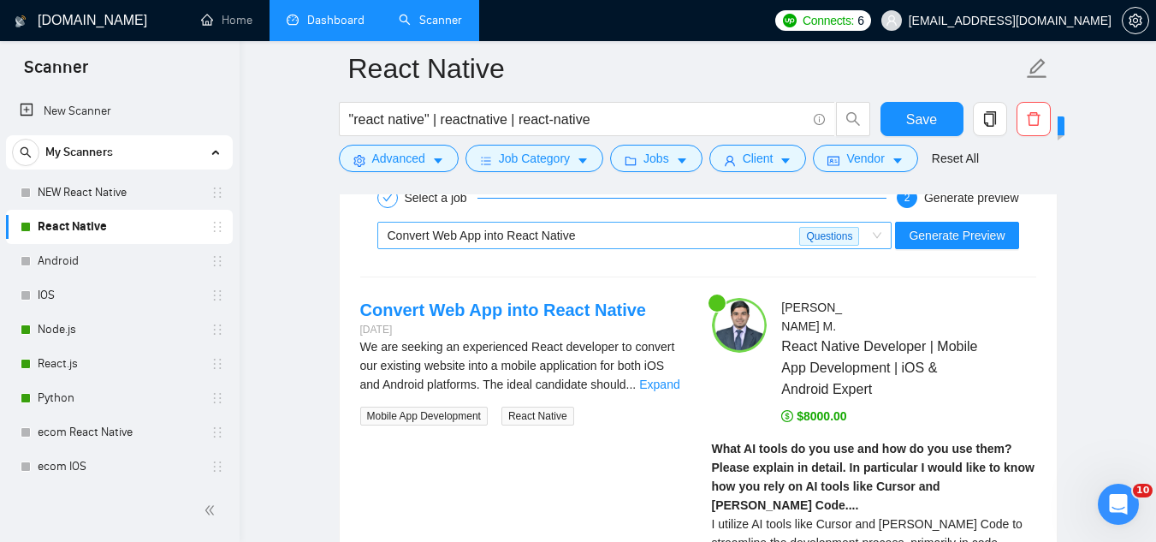
click at [531, 239] on span "Convert Web App into React Native" at bounding box center [482, 236] width 188 height 14
type textarea "Hi [client name], [State client pain/problem from job post in 1 short sentence]…"
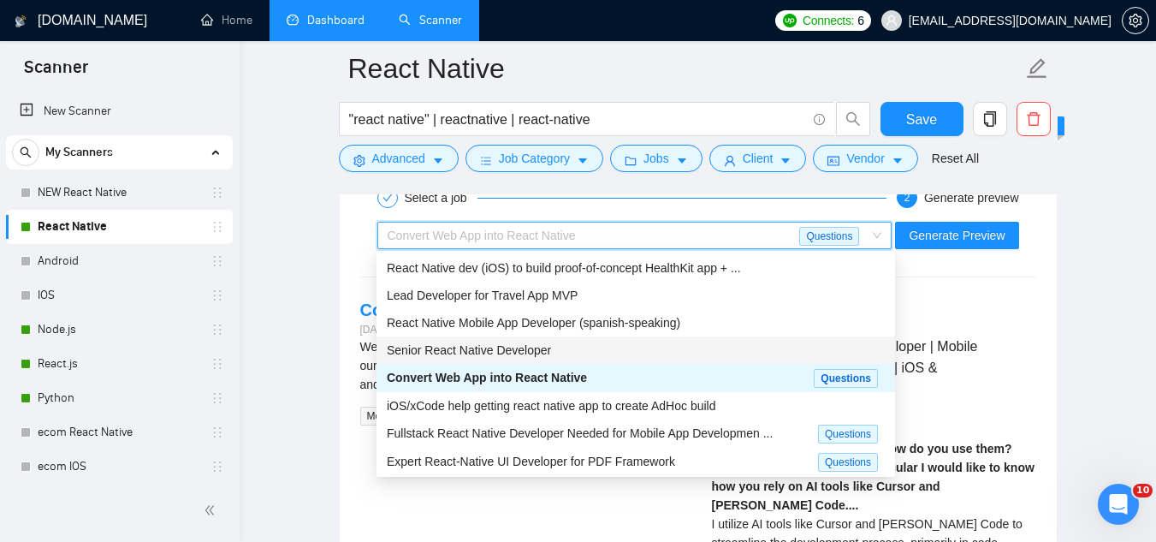
click at [559, 353] on div "Senior React Native Developer" at bounding box center [636, 350] width 498 height 19
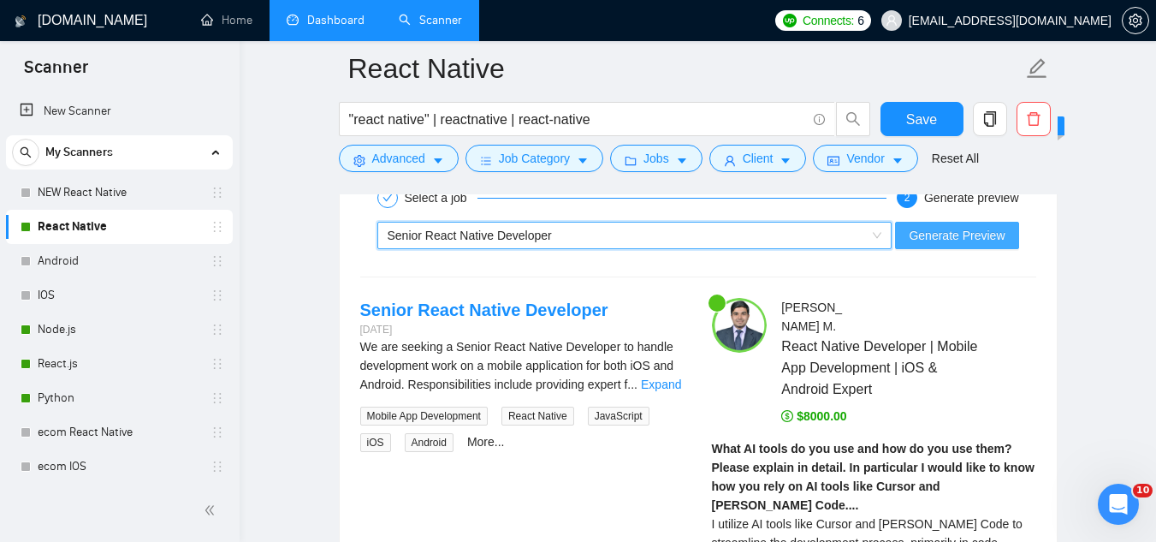
click at [943, 240] on span "Generate Preview" at bounding box center [957, 235] width 96 height 19
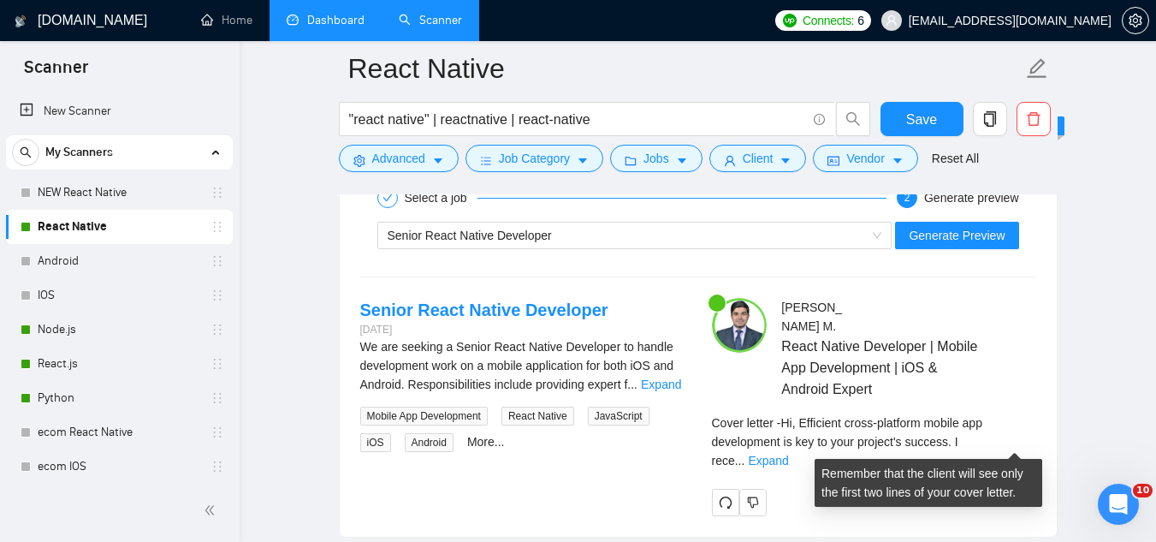
click at [1031, 440] on div "Cover letter - Hi, Efficient cross-platform mobile app development is key to yo…" at bounding box center [874, 441] width 324 height 56
click at [1020, 425] on div "Cover letter - Hi, Efficient cross-platform mobile app development is key to yo…" at bounding box center [874, 441] width 324 height 56
click at [788, 454] on link "Expand" at bounding box center [768, 461] width 40 height 14
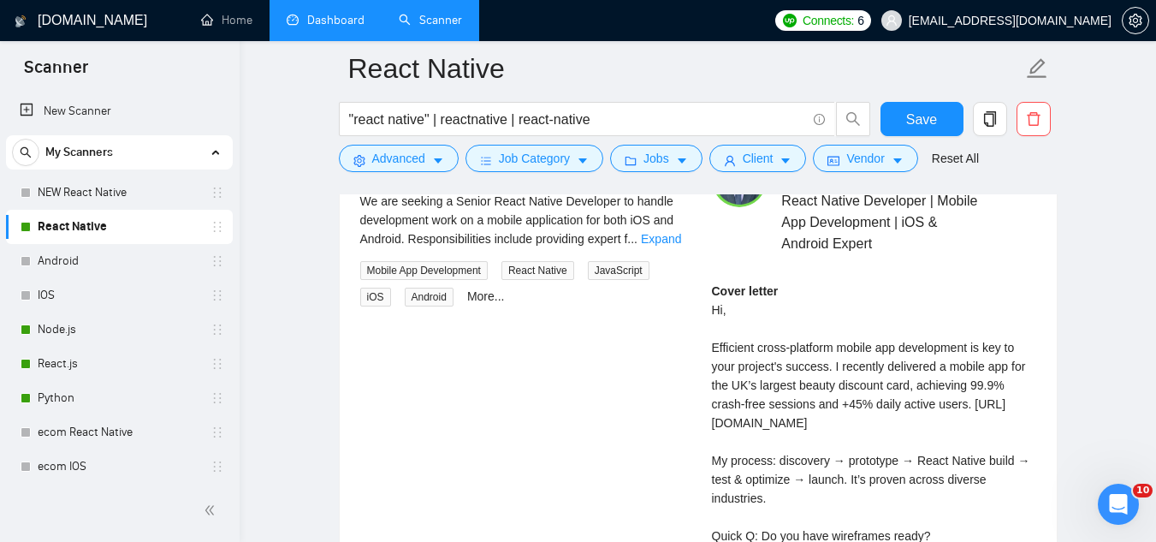
scroll to position [3743, 0]
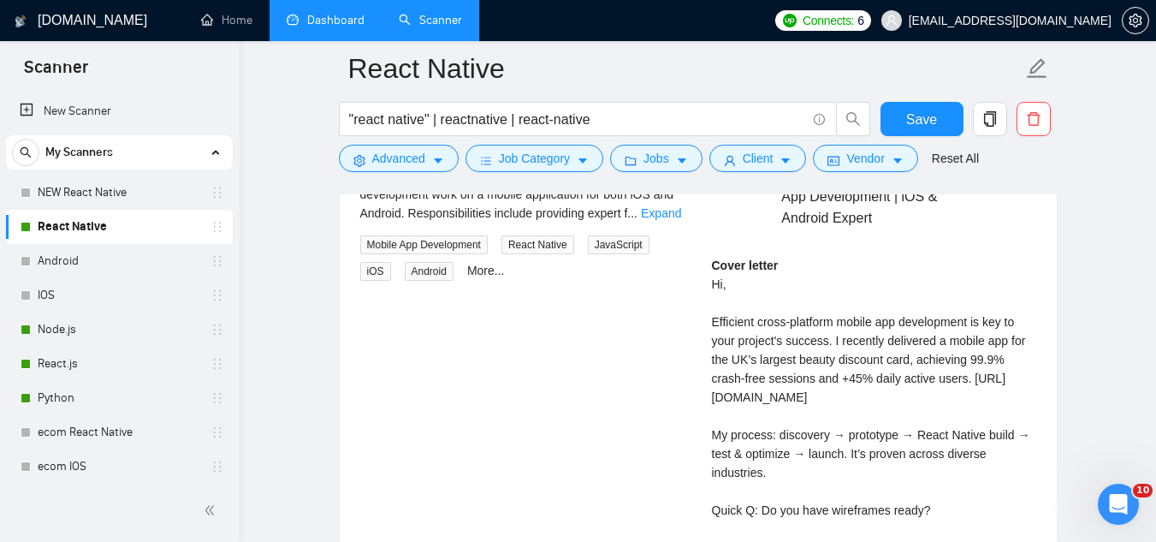
click at [787, 402] on div "Cover letter Hi, Efficient cross-platform mobile app development is key to your…" at bounding box center [874, 406] width 324 height 301
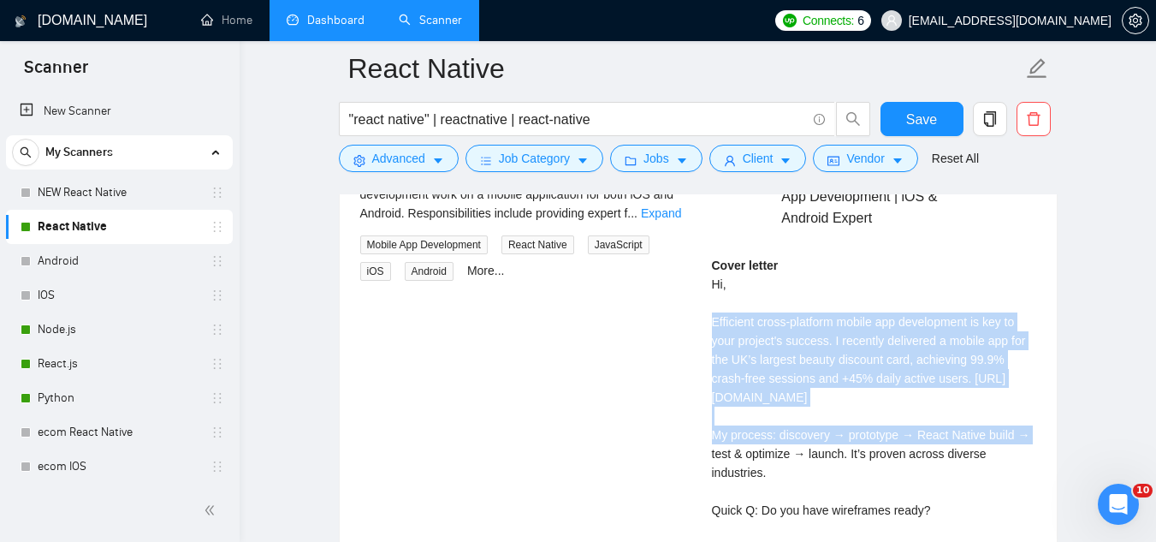
click at [787, 402] on div "Cover letter Hi, Efficient cross-platform mobile app development is key to your…" at bounding box center [874, 406] width 324 height 301
click at [757, 401] on div "Cover letter Hi, Efficient cross-platform mobile app development is key to your…" at bounding box center [874, 406] width 324 height 301
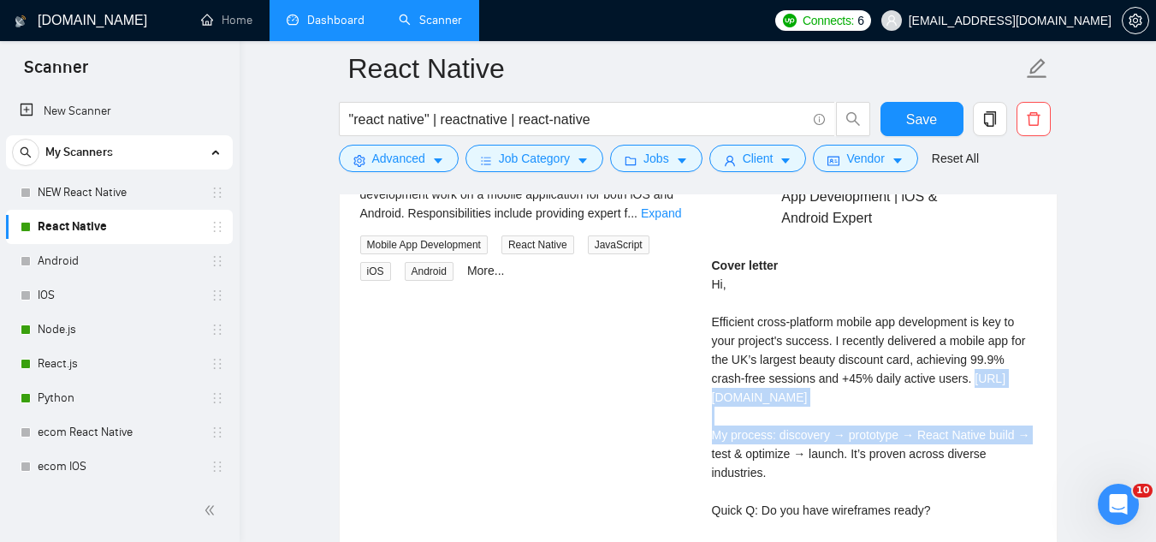
drag, startPoint x: 715, startPoint y: 398, endPoint x: 865, endPoint y: 430, distance: 154.1
click at [865, 430] on div "Cover letter Hi, Efficient cross-platform mobile app development is key to your…" at bounding box center [874, 406] width 324 height 301
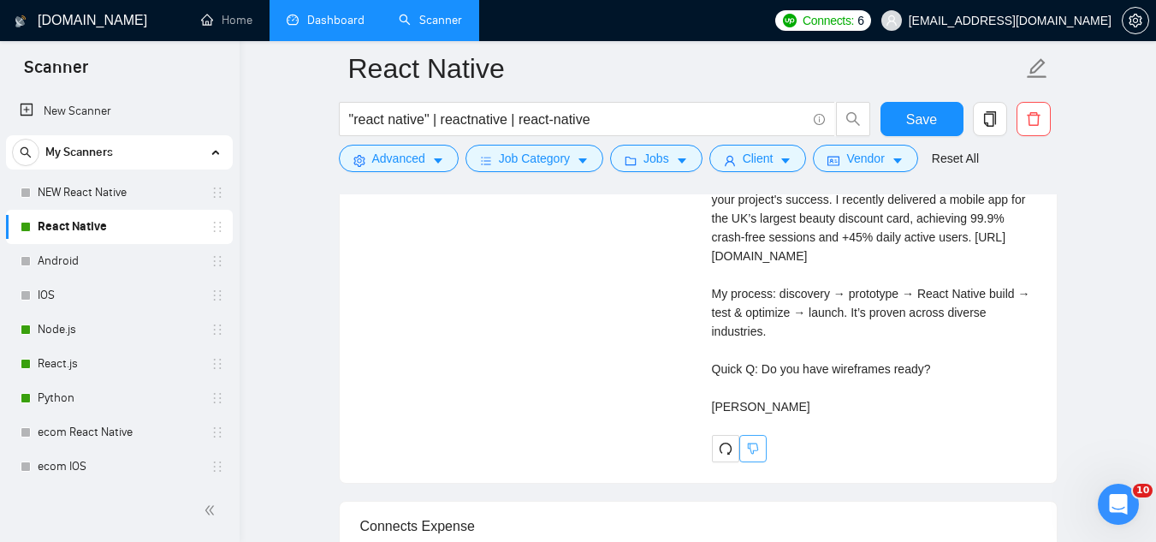
scroll to position [3914, 0]
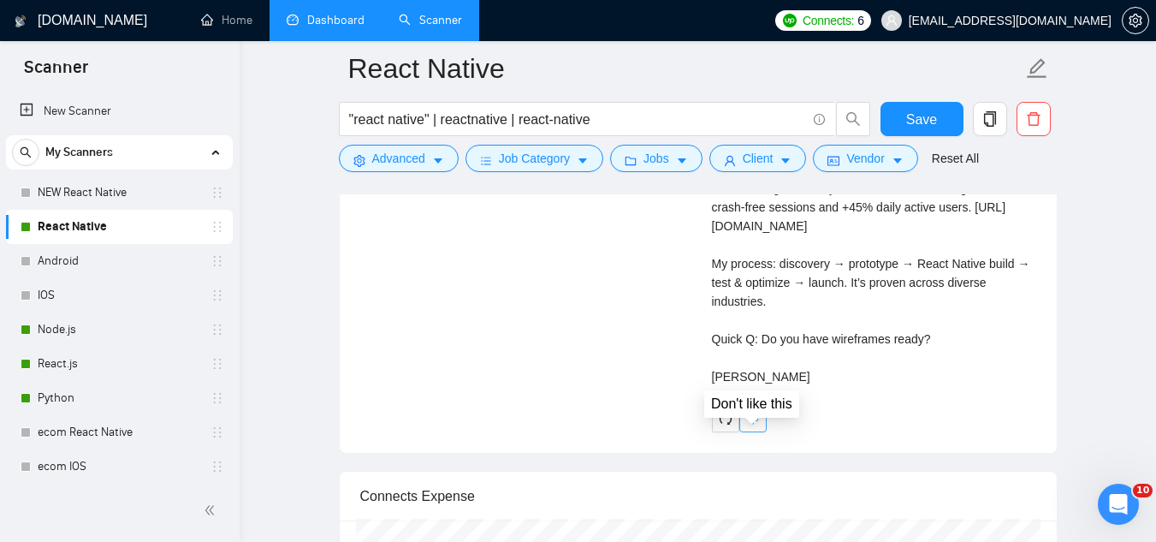
click at [748, 425] on icon "dislike" at bounding box center [752, 418] width 11 height 11
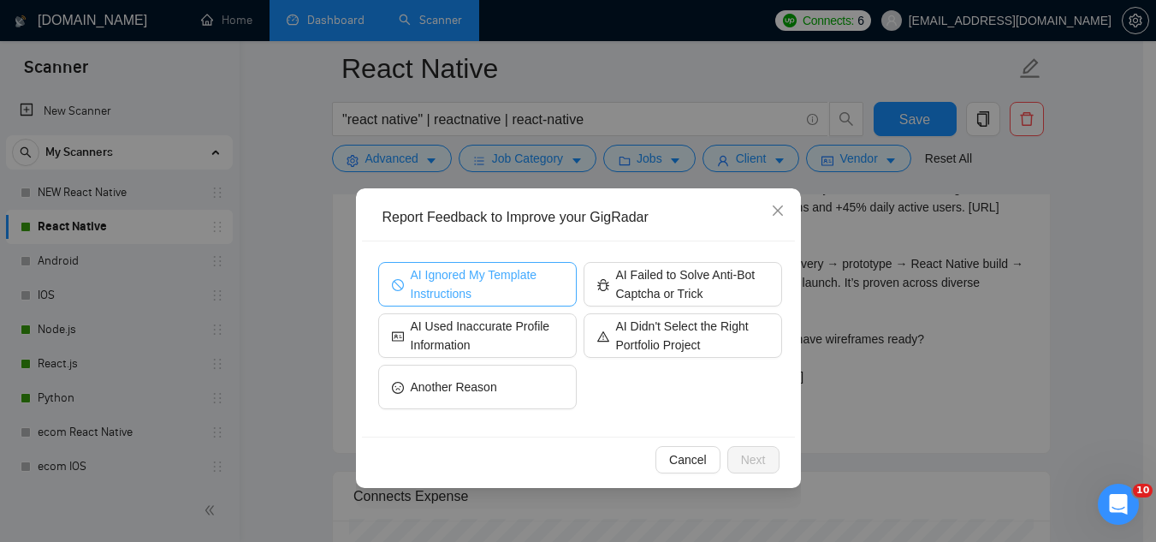
click at [516, 291] on span "AI Ignored My Template Instructions" at bounding box center [487, 284] width 152 height 38
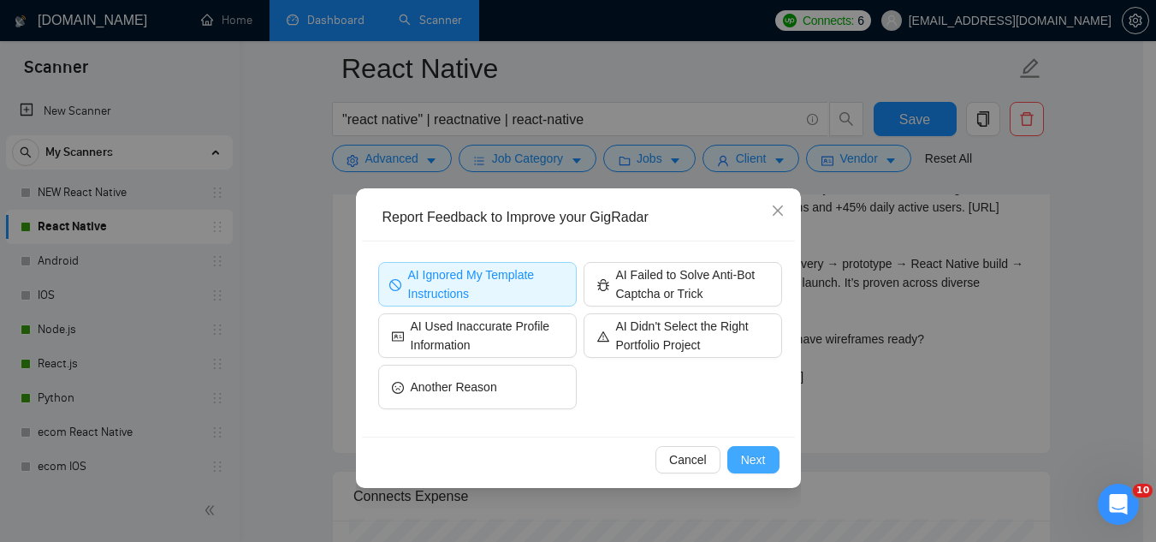
click at [745, 470] on button "Next" at bounding box center [753, 459] width 52 height 27
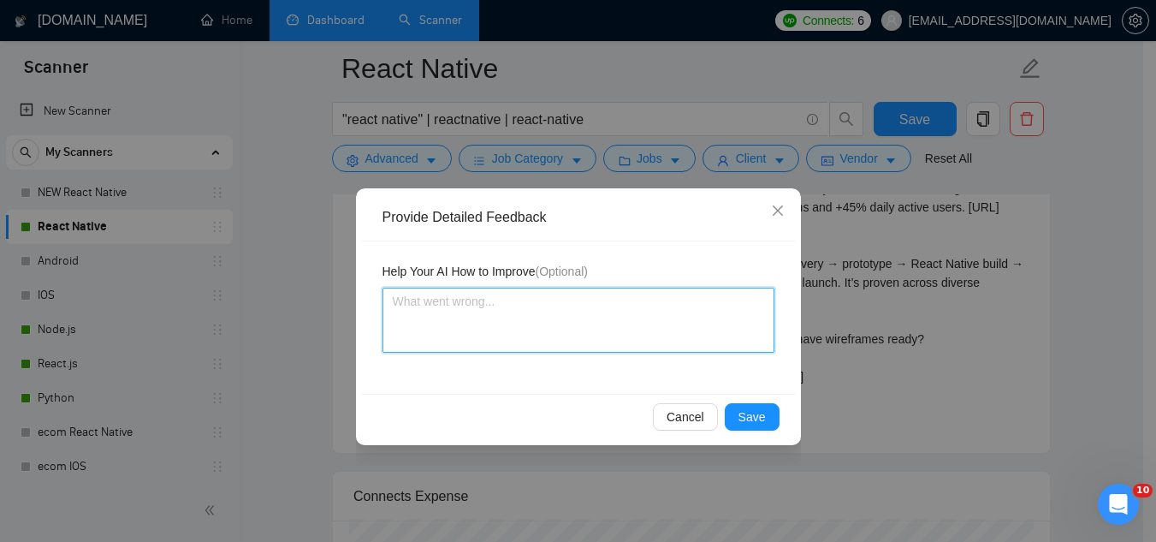
click at [590, 329] on textarea at bounding box center [579, 320] width 392 height 65
type textarea "a"
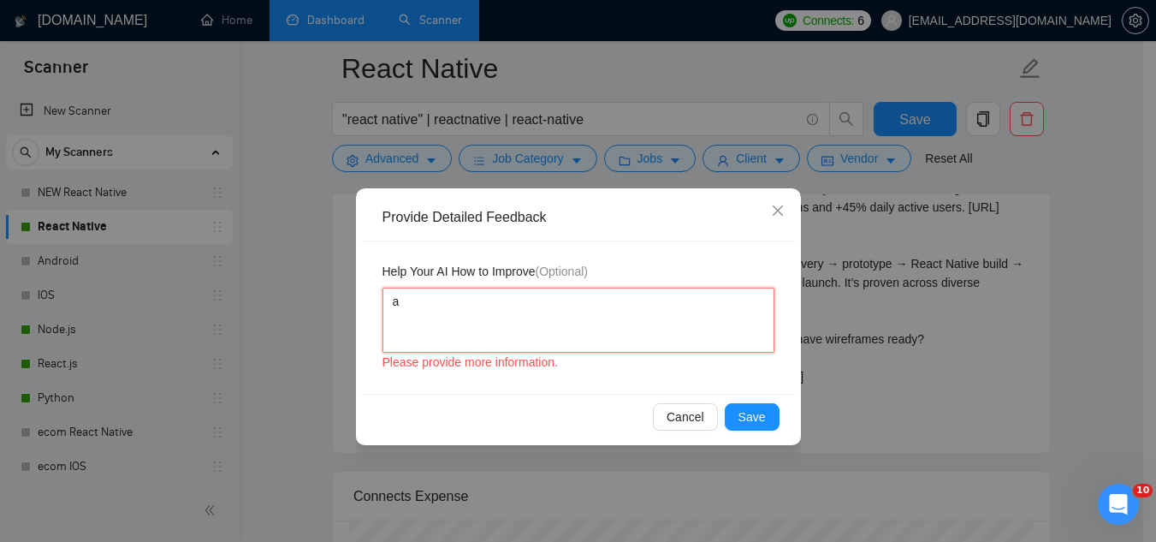
type textarea "at"
type textarea "att"
type textarea "atta"
type textarea "attac"
type textarea "attach"
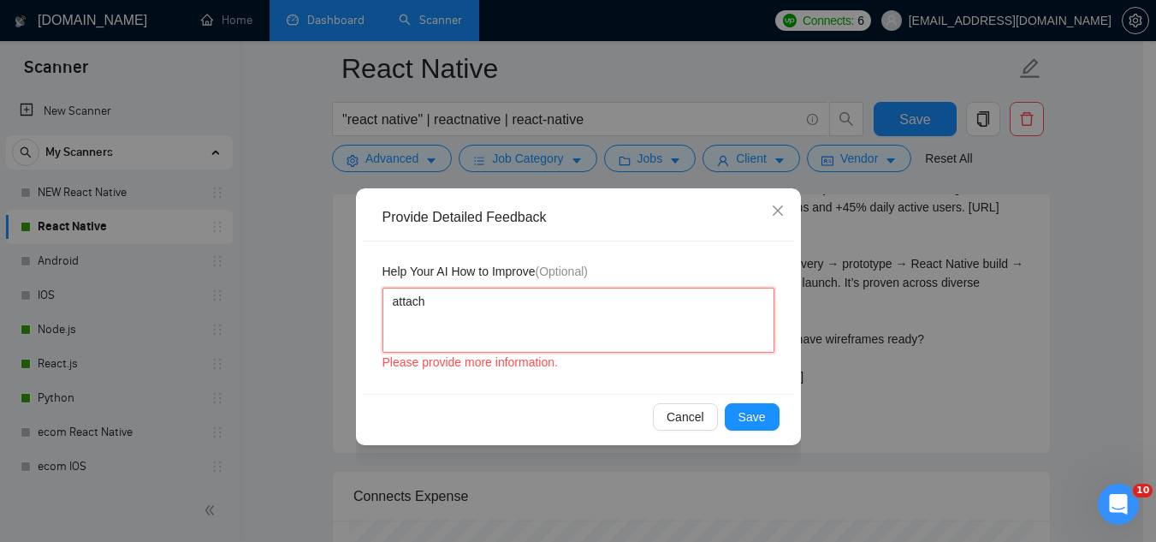
type textarea "attache"
type textarea "attached"
type textarea "attached d"
type textarea "attached di"
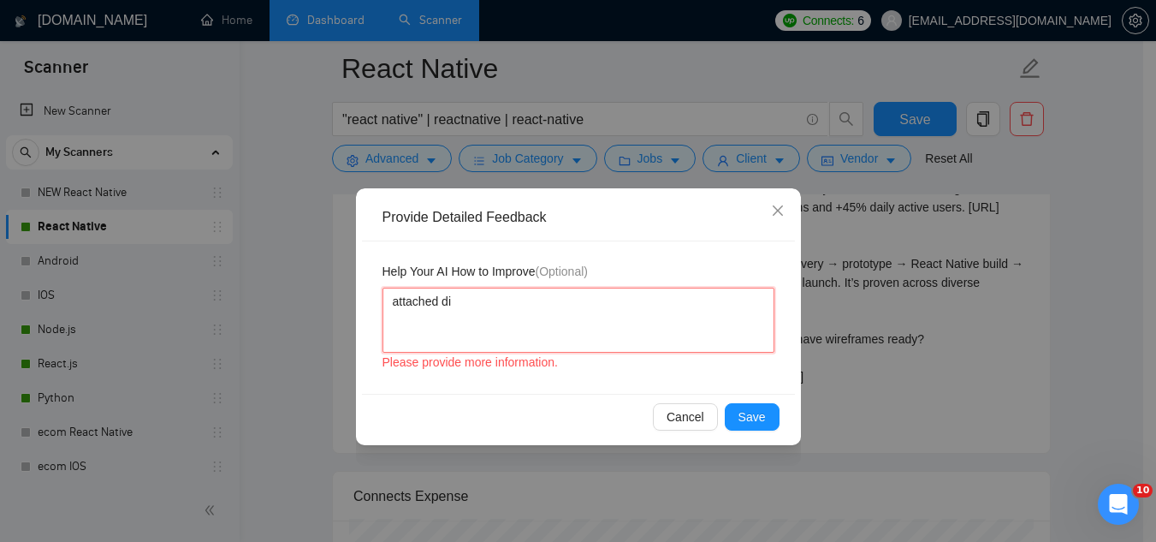
type textarea "attached dif"
type textarea "attached diff"
type textarea "attached diffe"
type textarea "attached differ"
type textarea "attached differe"
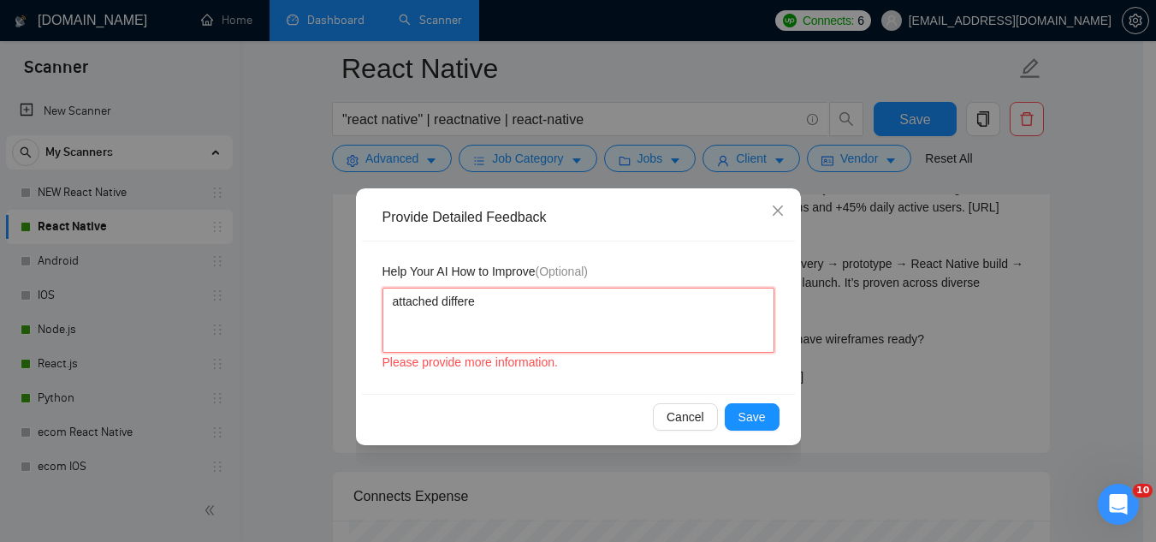
type textarea "attached differen"
type textarea "attached different"
type textarea "attached different l"
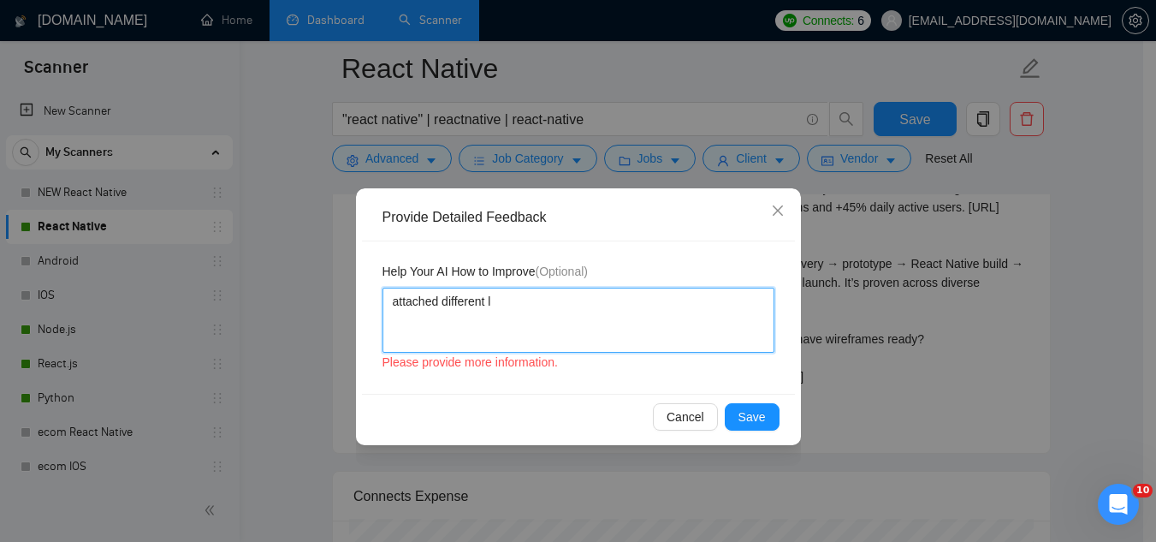
type textarea "attached different li"
type textarea "attached different lin"
type textarea "attached different link"
type textarea "attached different link t"
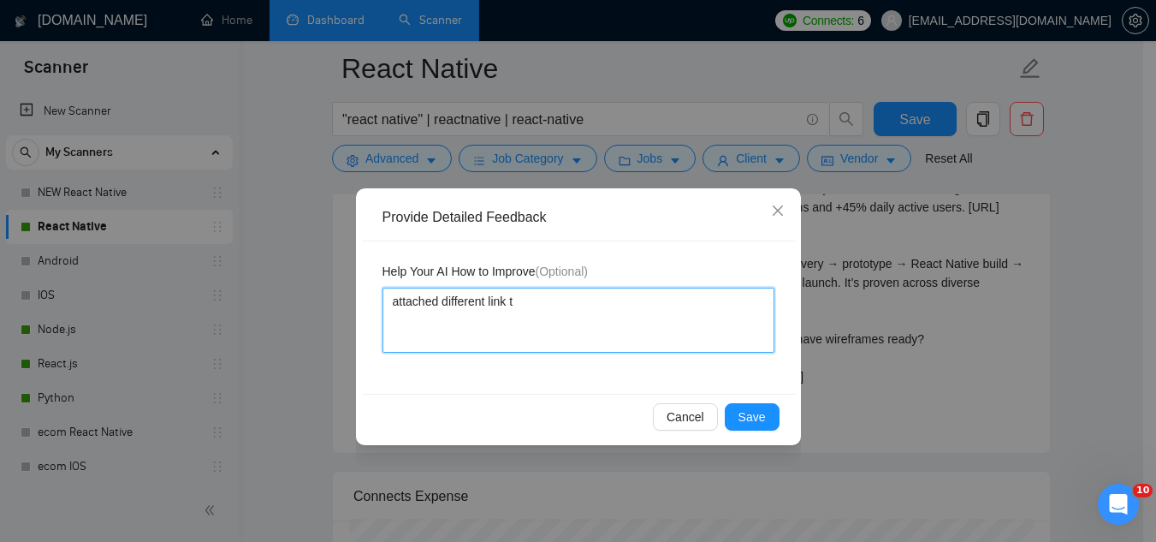
type textarea "attached different link th"
type textarea "attached different link the"
type textarea "attached different link then"
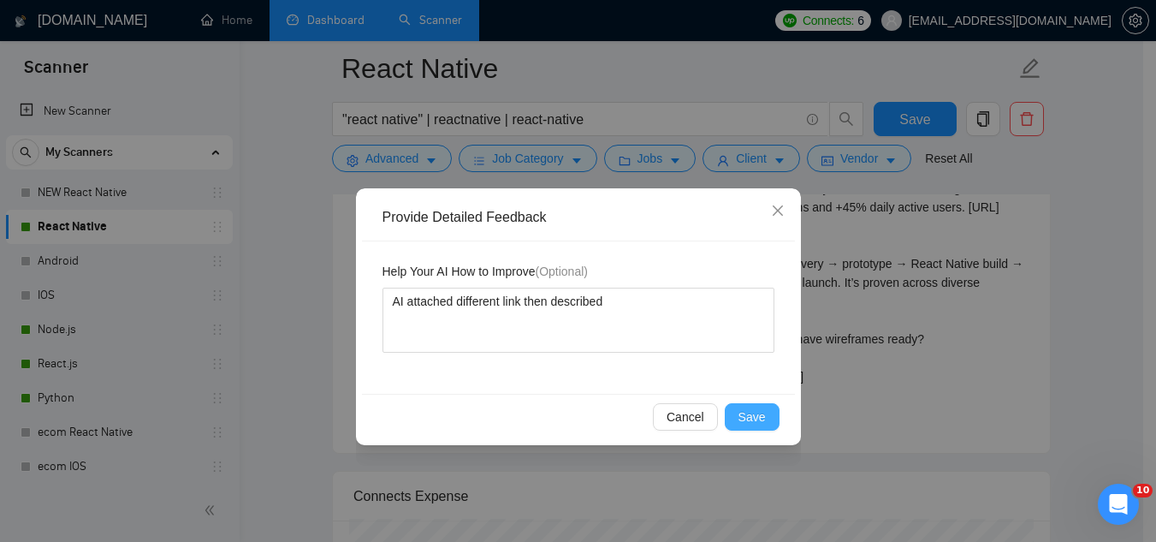
click at [767, 427] on button "Save" at bounding box center [752, 416] width 55 height 27
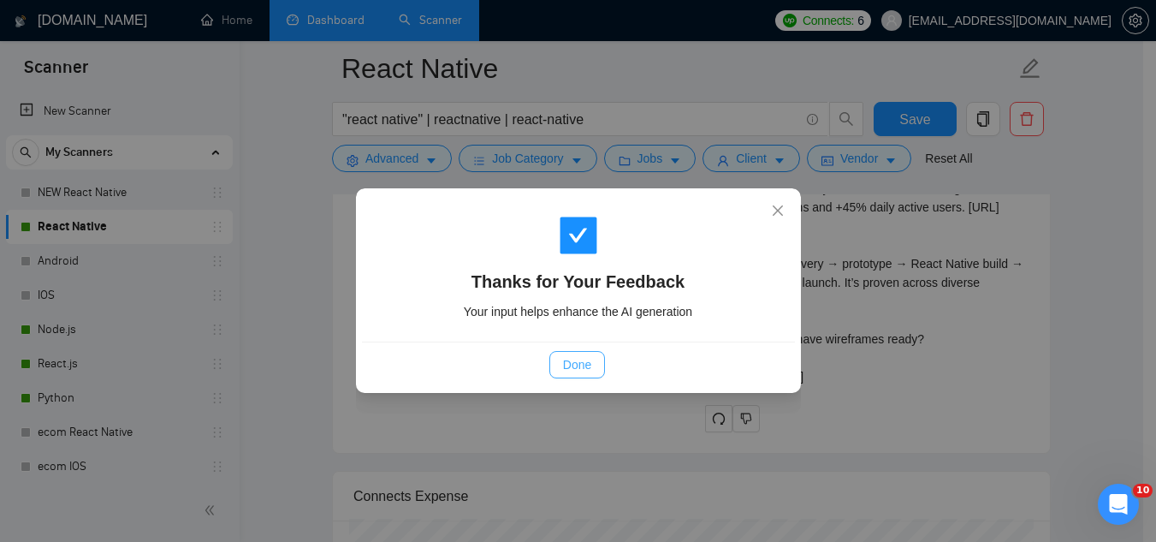
click at [570, 370] on span "Done" at bounding box center [577, 364] width 28 height 19
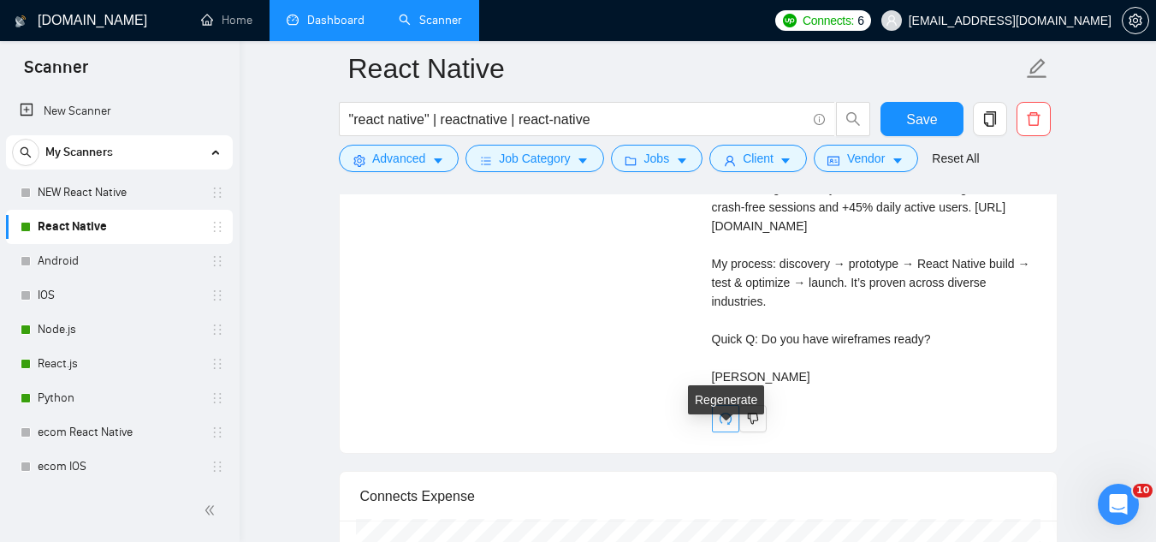
click at [726, 425] on icon "redo" at bounding box center [726, 419] width 14 height 14
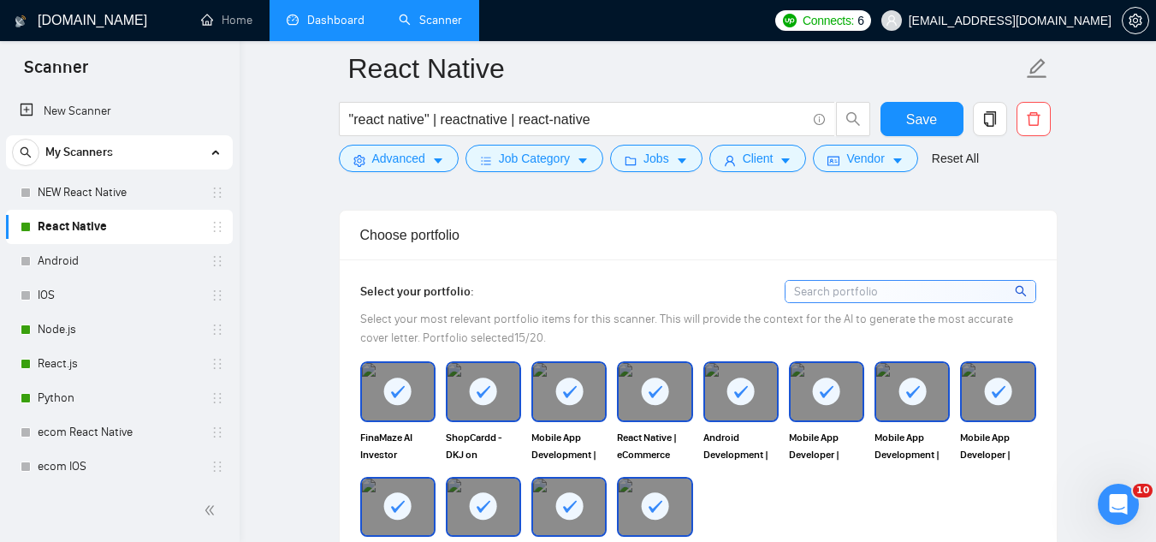
scroll to position [1603, 0]
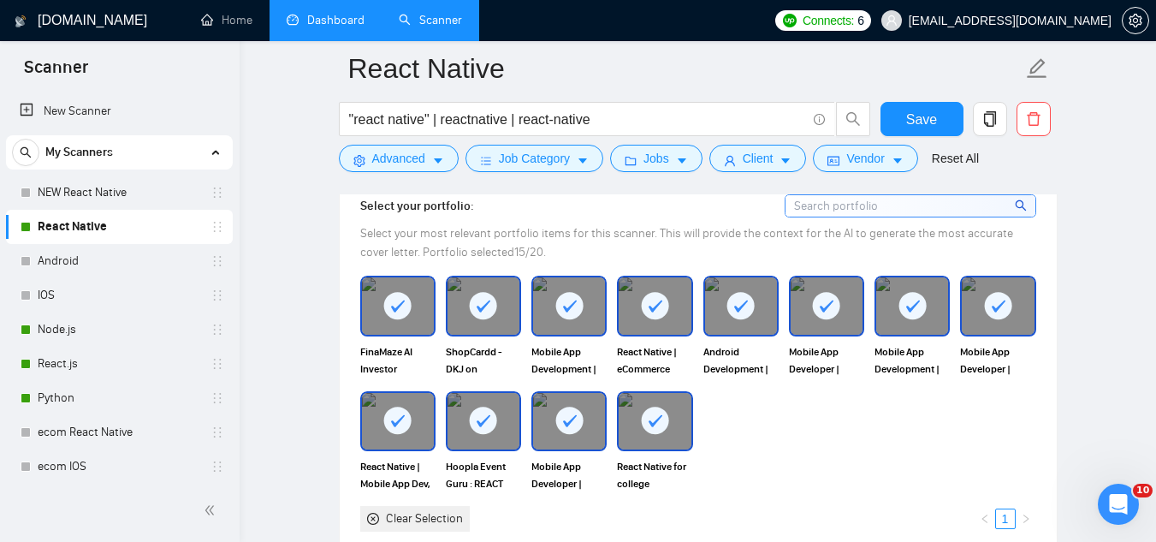
click at [566, 306] on rect at bounding box center [568, 305] width 27 height 27
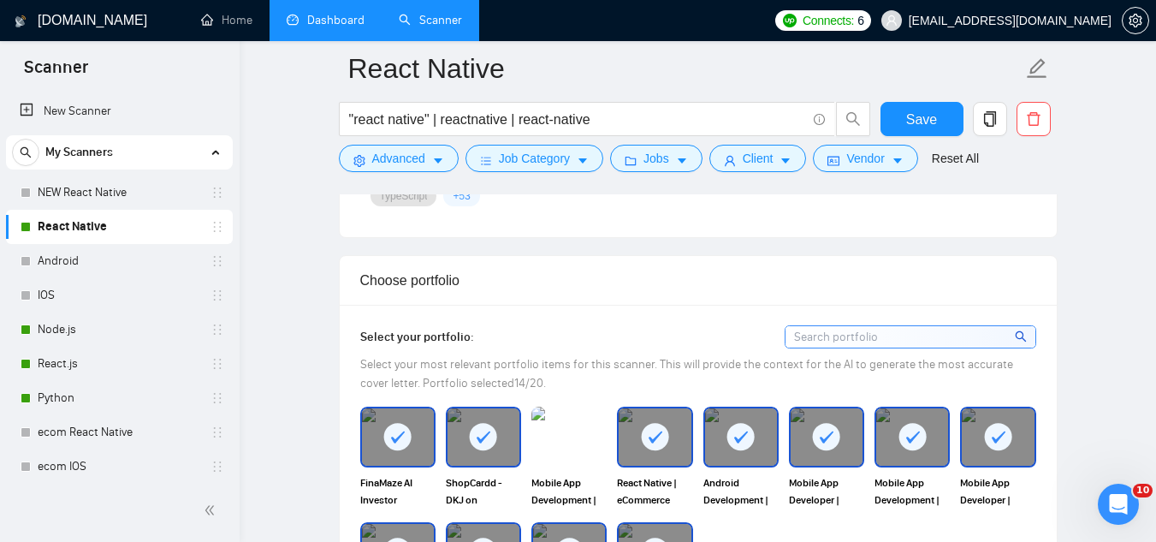
scroll to position [1432, 0]
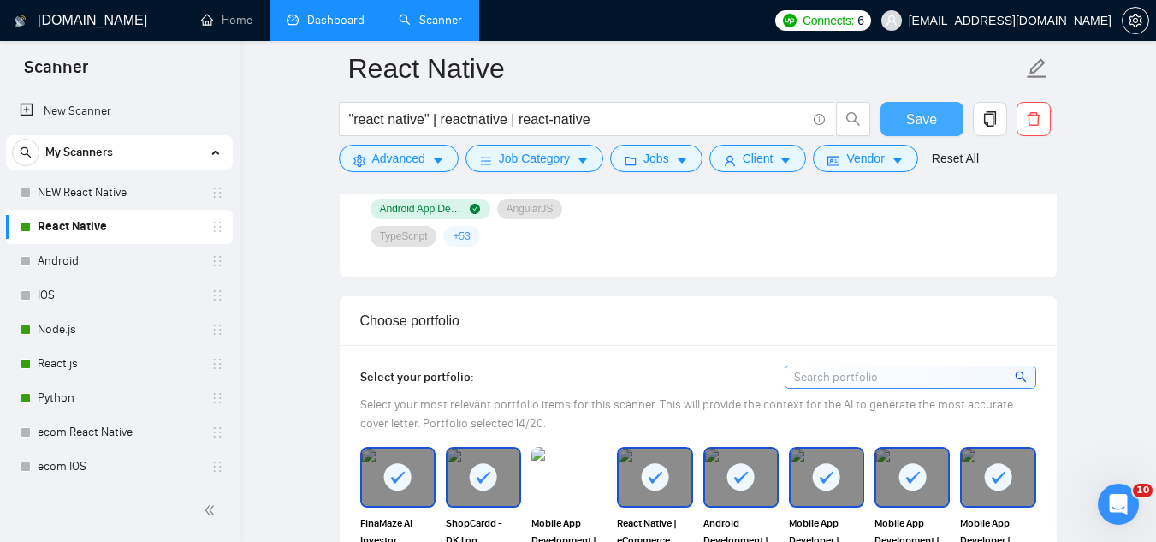
click at [905, 129] on button "Save" at bounding box center [922, 119] width 83 height 34
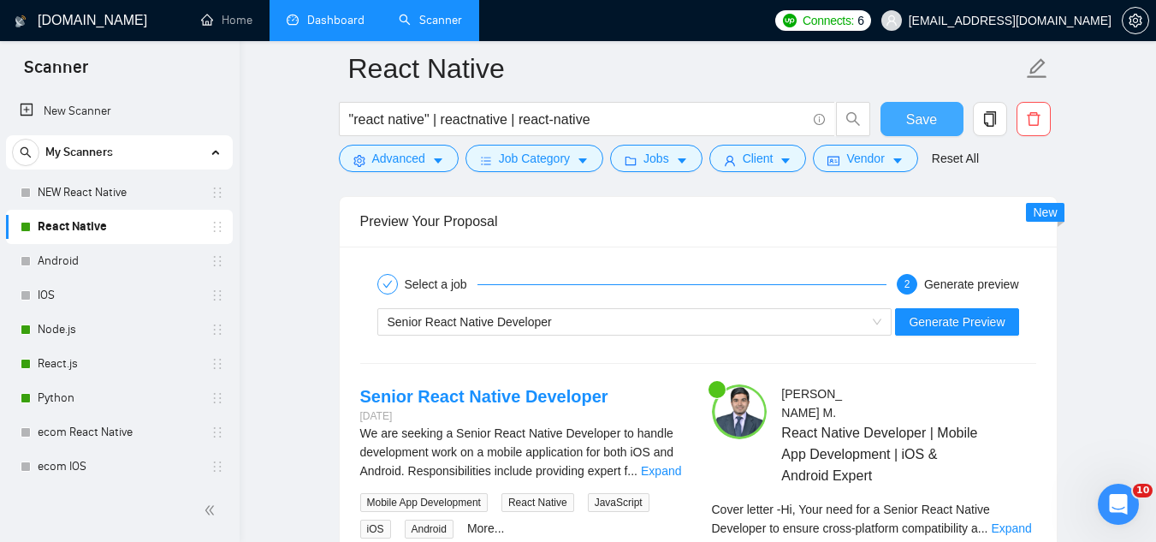
scroll to position [3486, 0]
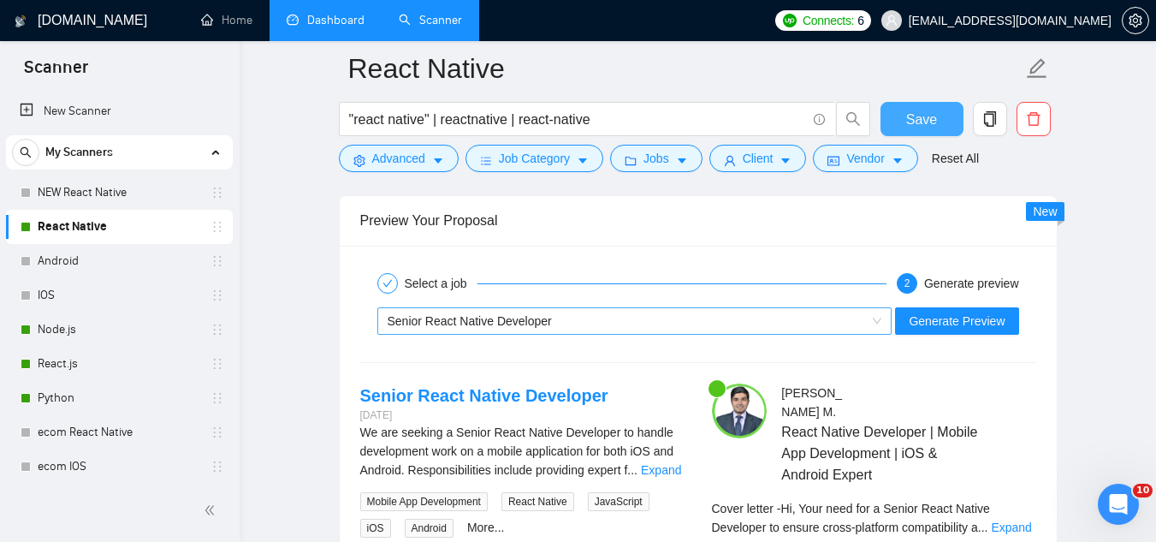
click at [667, 324] on div "Senior React Native Developer" at bounding box center [627, 321] width 479 height 26
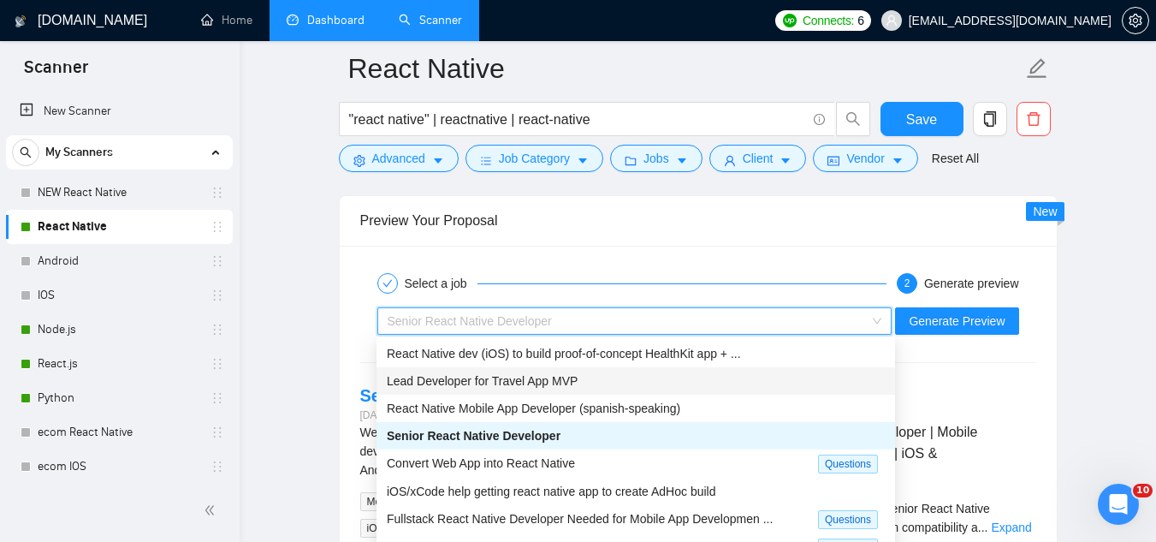
click at [755, 379] on div "Lead Developer for Travel App MVP" at bounding box center [636, 380] width 498 height 19
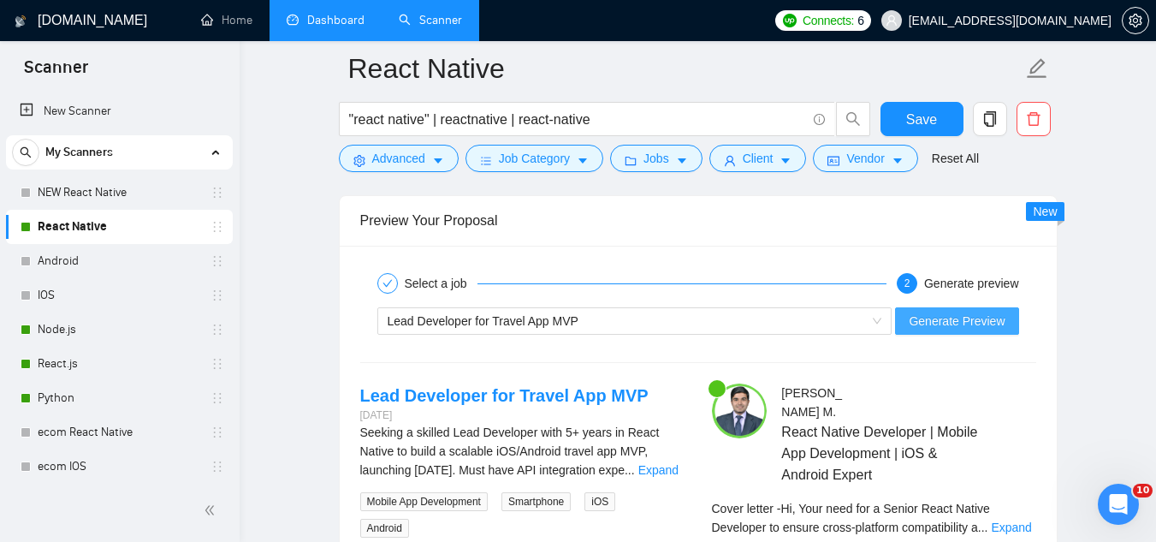
click at [948, 330] on button "Generate Preview" at bounding box center [956, 320] width 123 height 27
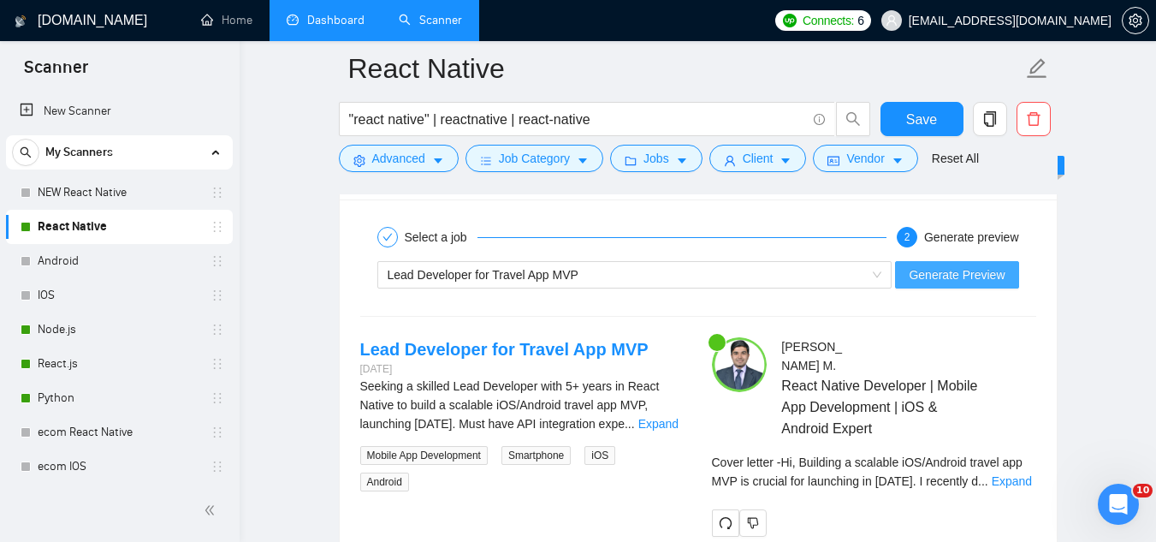
scroll to position [3571, 0]
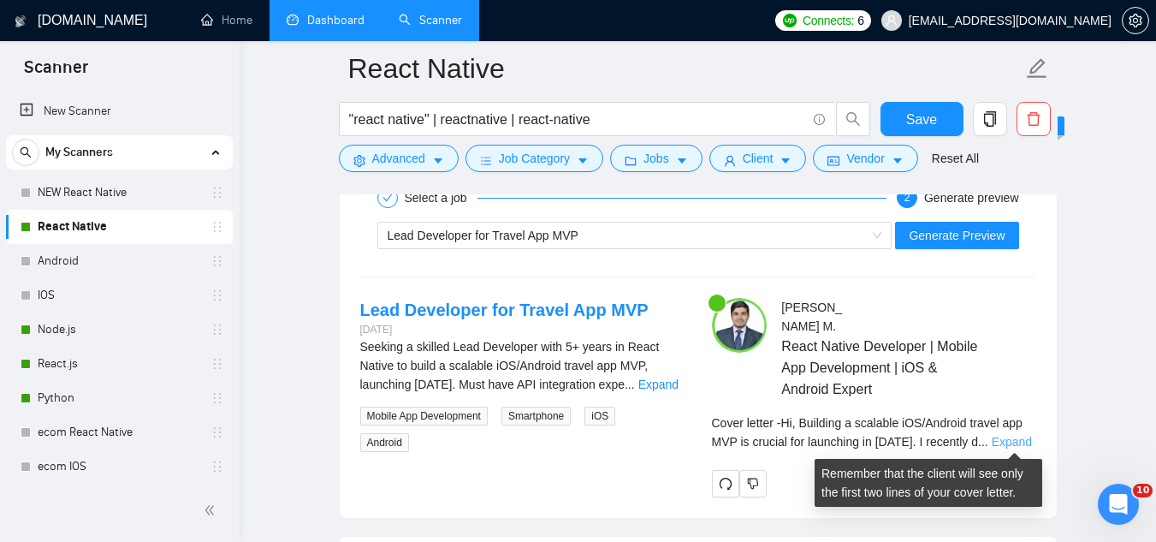
click at [1019, 439] on link "Expand" at bounding box center [1012, 442] width 40 height 14
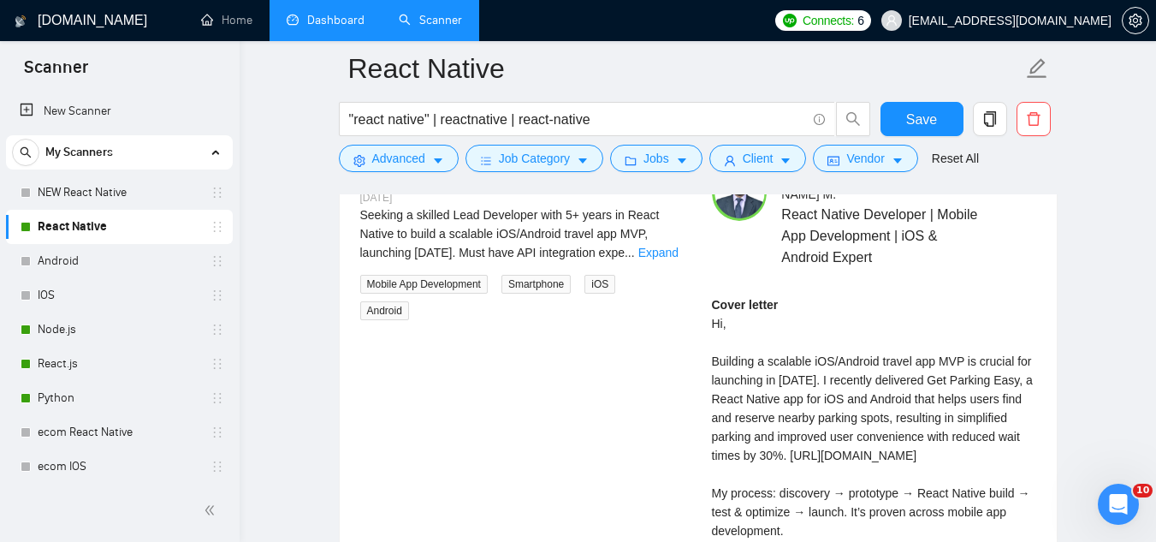
scroll to position [3743, 0]
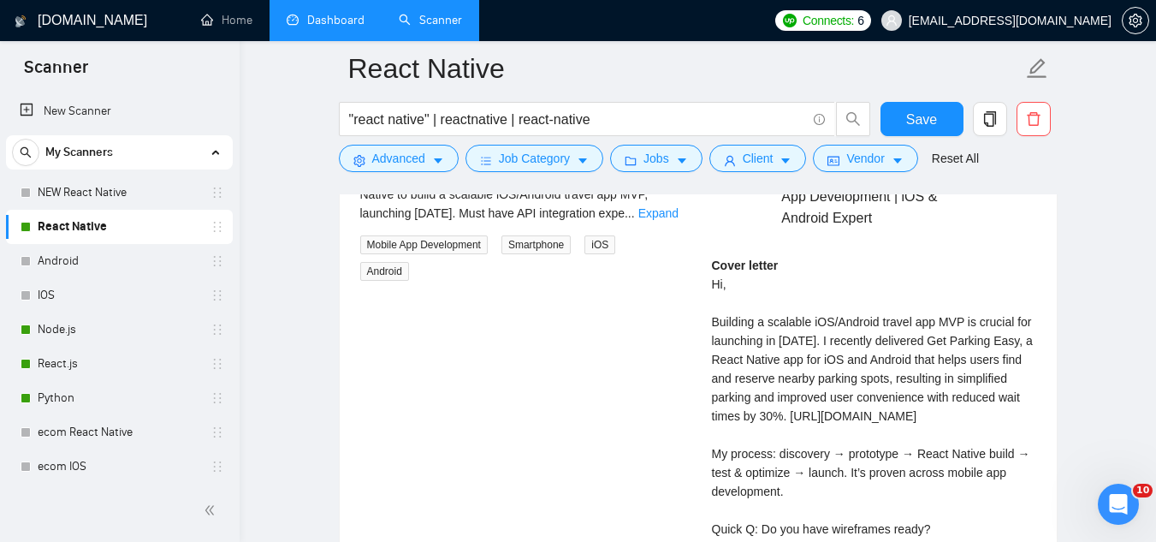
click at [787, 453] on div "Cover letter Hi, Building a scalable iOS/Android travel app MVP is crucial for …" at bounding box center [874, 416] width 324 height 320
click at [787, 445] on div "Cover letter Hi, Building a scalable iOS/Android travel app MVP is crucial for …" at bounding box center [874, 416] width 324 height 320
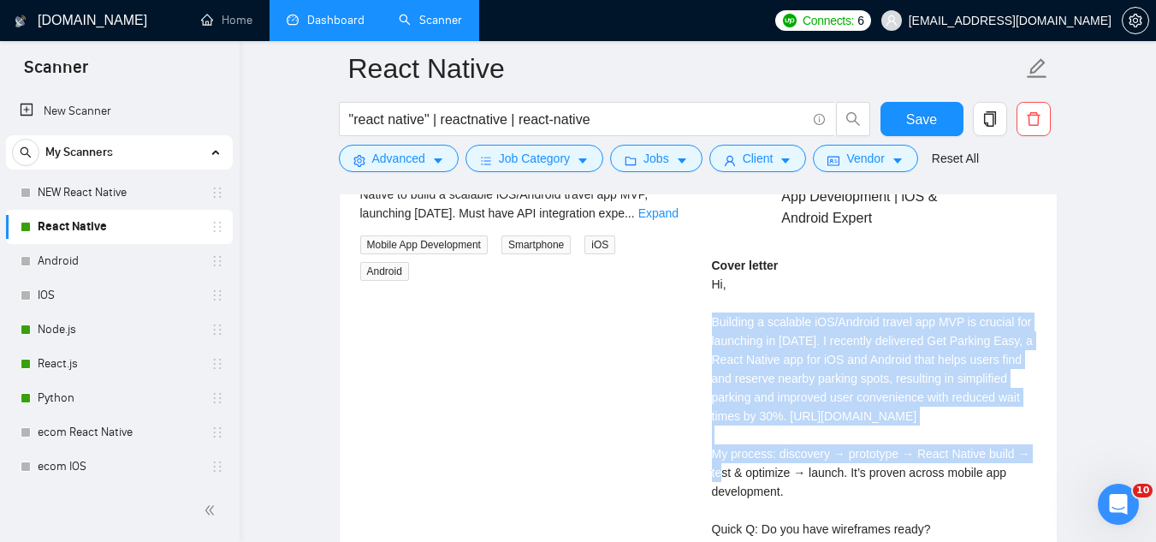
click at [787, 445] on div "Cover letter Hi, Building a scalable iOS/Android travel app MVP is crucial for …" at bounding box center [874, 416] width 324 height 320
click at [777, 436] on div "Cover letter Hi, Building a scalable iOS/Android travel app MVP is crucial for …" at bounding box center [874, 416] width 324 height 320
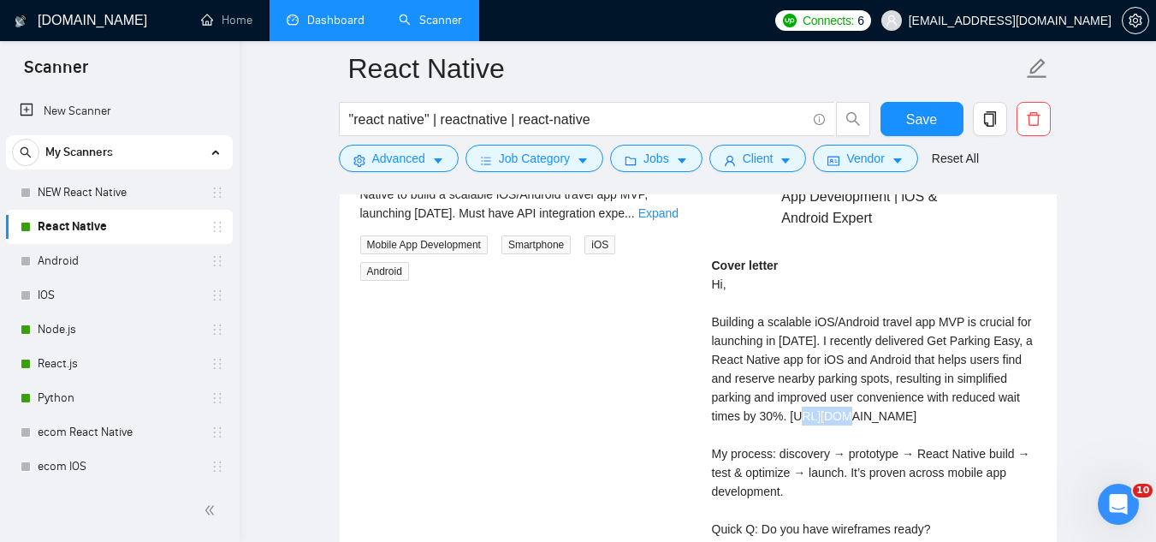
drag, startPoint x: 712, startPoint y: 431, endPoint x: 755, endPoint y: 438, distance: 43.3
click at [750, 436] on div "Cover letter Hi, Building a scalable iOS/Android travel app MVP is crucial for …" at bounding box center [874, 416] width 324 height 320
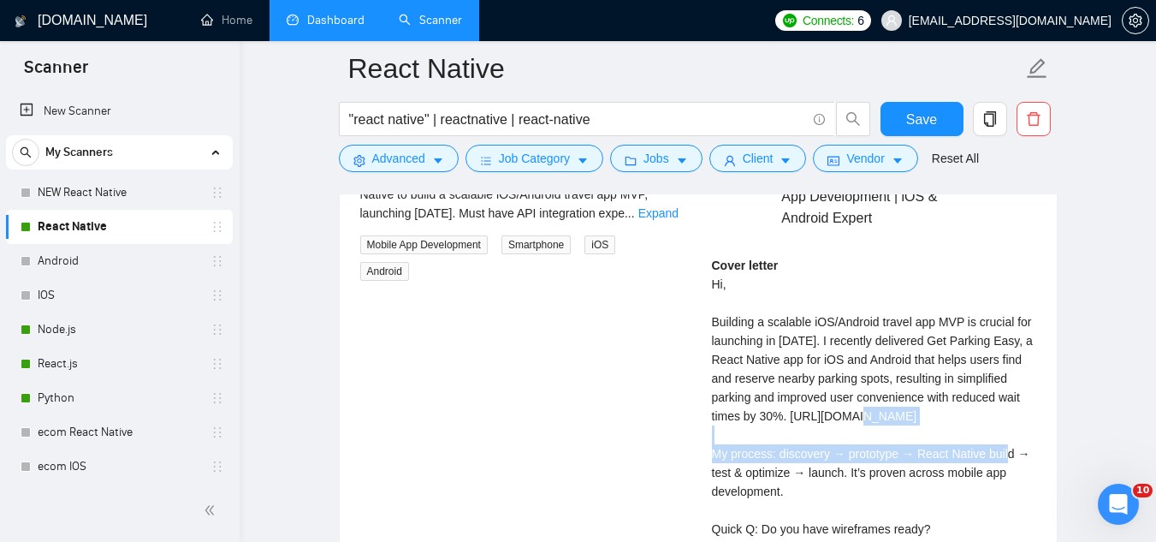
drag, startPoint x: 797, startPoint y: 443, endPoint x: 837, endPoint y: 453, distance: 41.3
click at [834, 453] on div "Cover letter Hi, Building a scalable iOS/Android travel app MVP is crucial for …" at bounding box center [874, 416] width 324 height 320
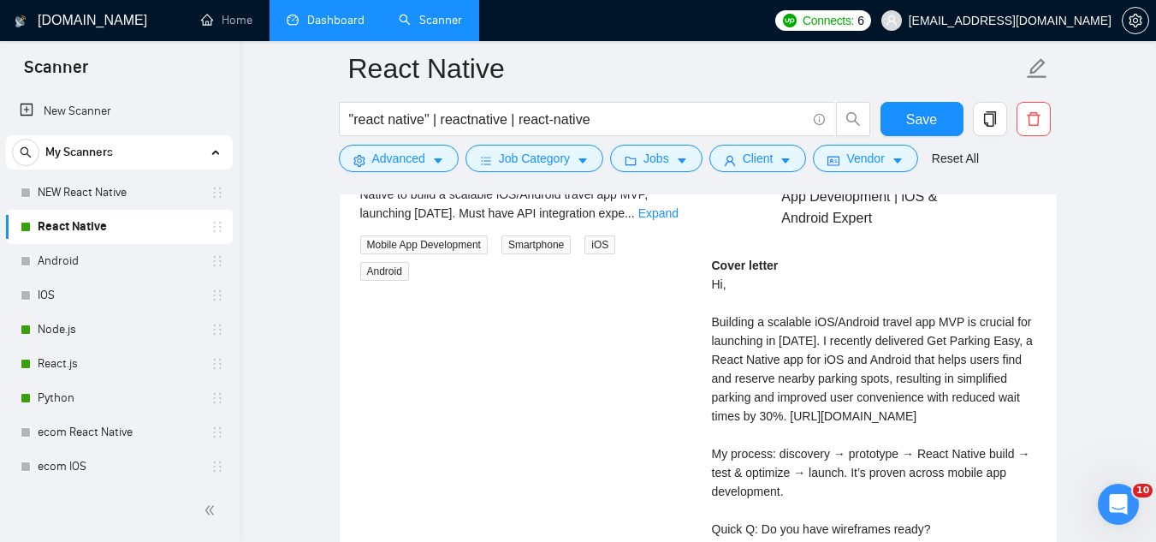
click at [867, 458] on div "Cover letter Hi, Building a scalable iOS/Android travel app MVP is crucial for …" at bounding box center [874, 416] width 324 height 320
click at [709, 436] on div "[PERSON_NAME] React Native Developer | Mobile App Development | iOS & Android E…" at bounding box center [874, 375] width 352 height 496
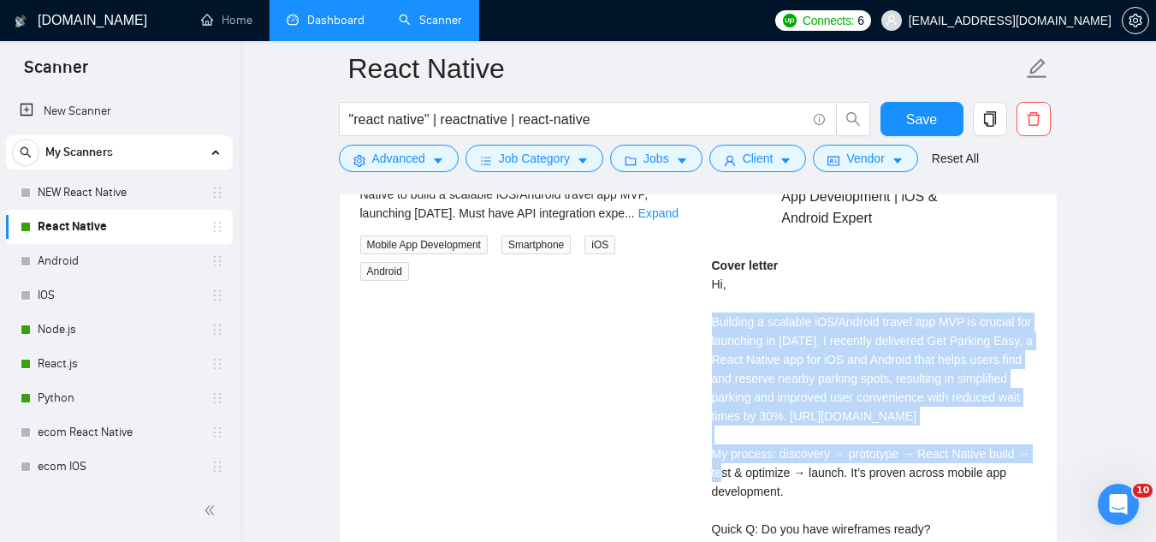
click at [709, 436] on div "[PERSON_NAME] React Native Developer | Mobile App Development | iOS & Android E…" at bounding box center [874, 375] width 352 height 496
click at [719, 434] on div "Cover letter Hi, Building a scalable iOS/Android travel app MVP is crucial for …" at bounding box center [874, 416] width 324 height 320
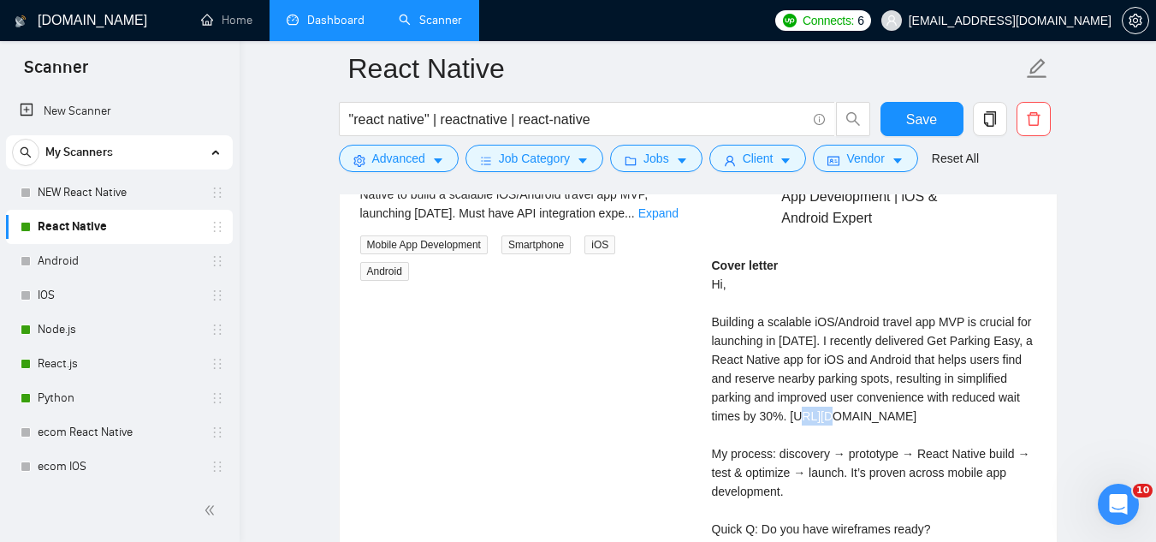
click at [719, 434] on div "Cover letter Hi, Building a scalable iOS/Android travel app MVP is crucial for …" at bounding box center [874, 416] width 324 height 320
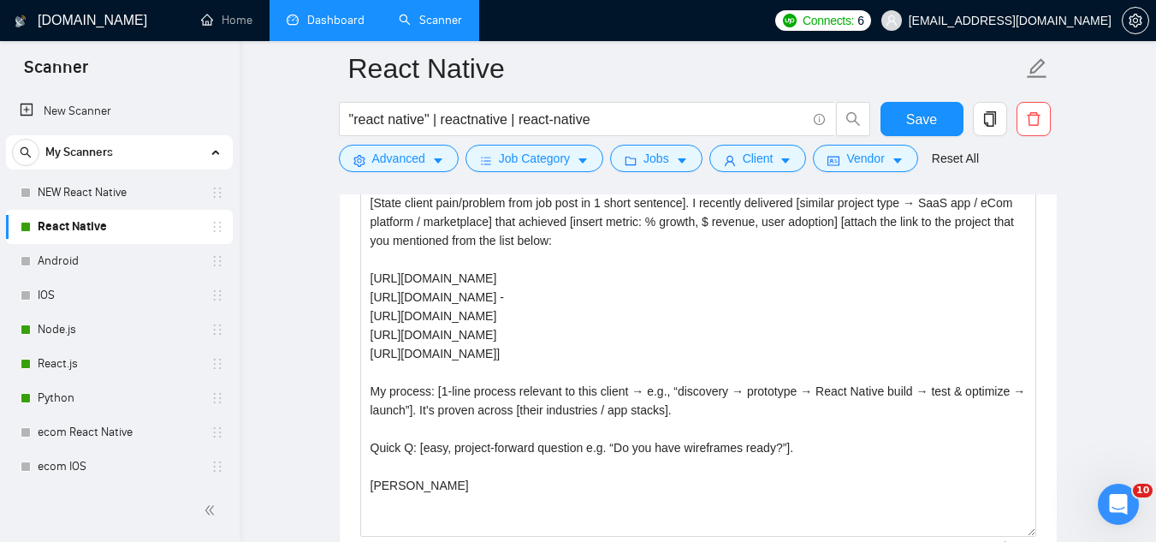
scroll to position [2117, 0]
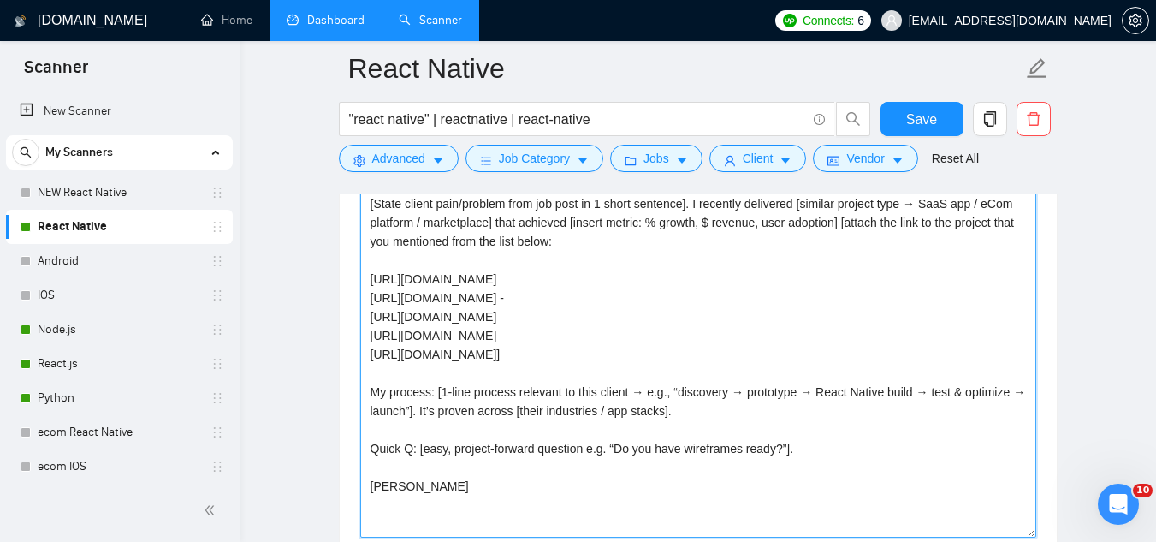
click at [872, 299] on textarea "Hi [client name], [State client pain/problem from job post in 1 short sentence]…" at bounding box center [698, 344] width 676 height 385
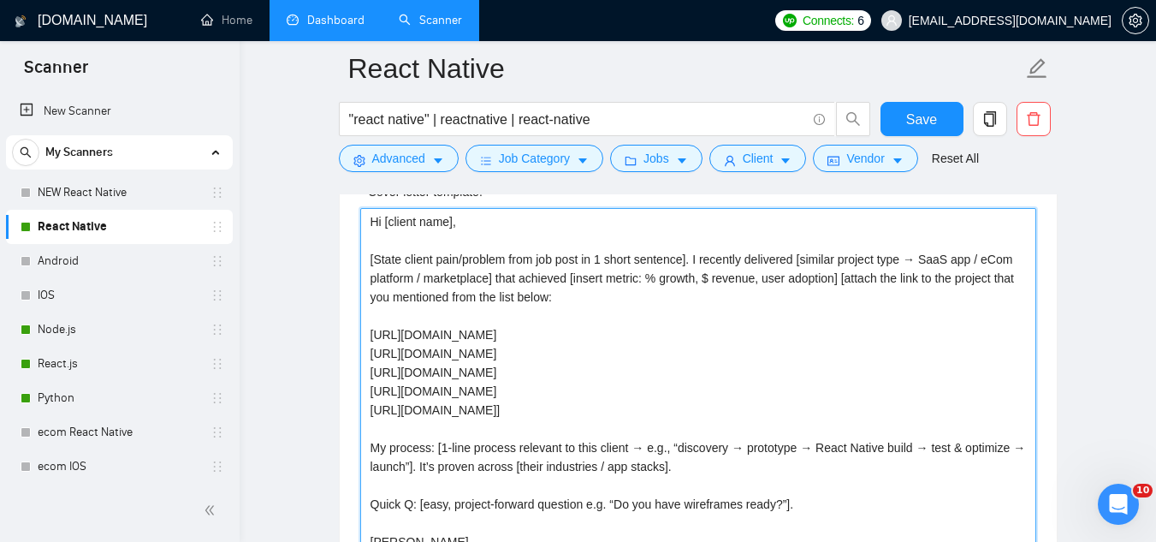
scroll to position [2031, 0]
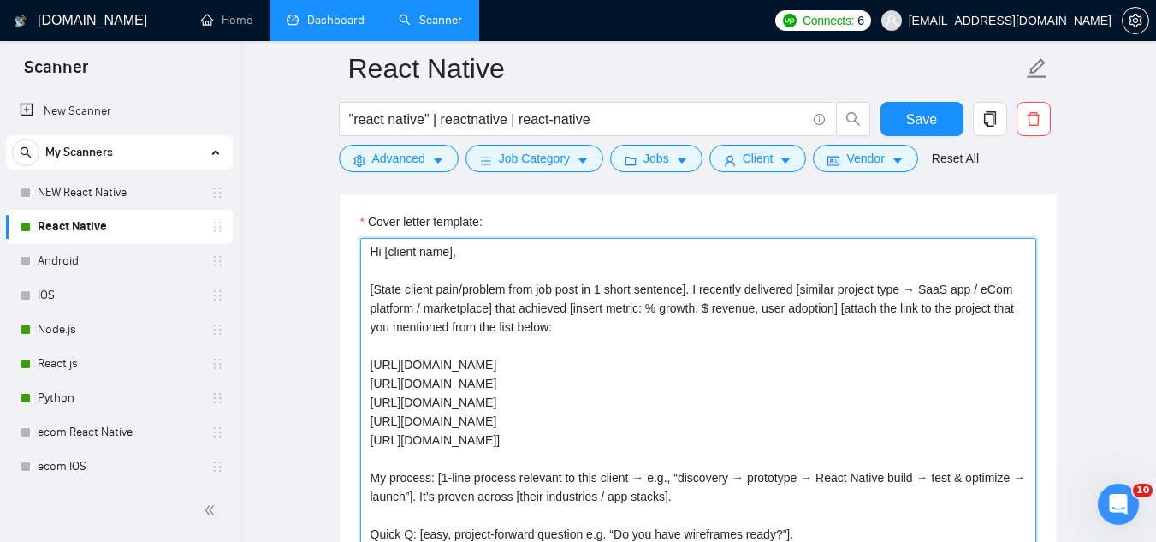
click at [787, 361] on textarea "Hi [client name], [State client pain/problem from job post in 1 short sentence]…" at bounding box center [698, 430] width 676 height 385
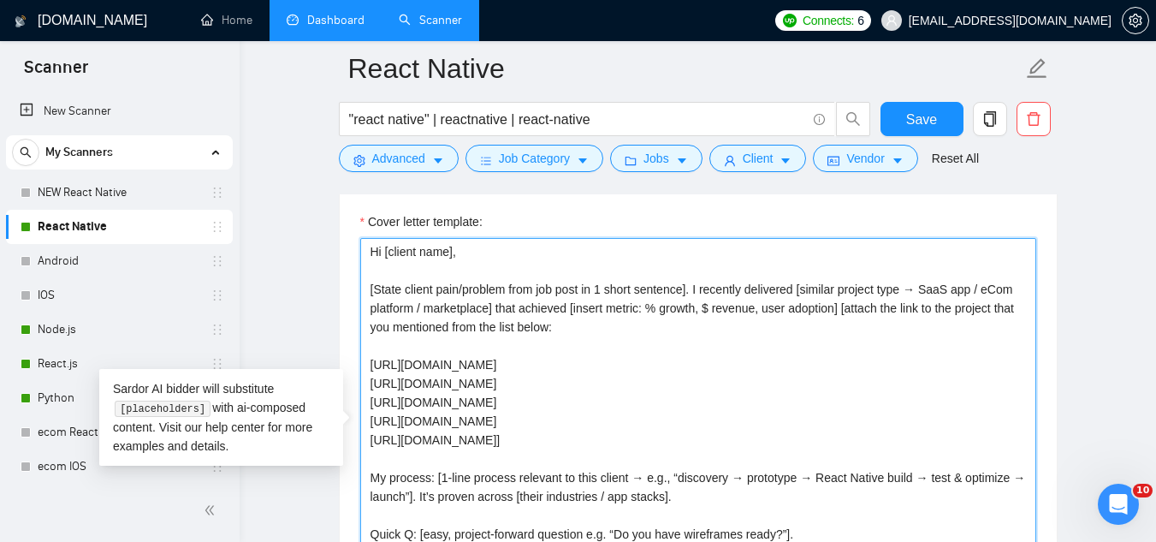
click at [555, 384] on textarea "Hi [client name], [State client pain/problem from job post in 1 short sentence]…" at bounding box center [698, 430] width 676 height 385
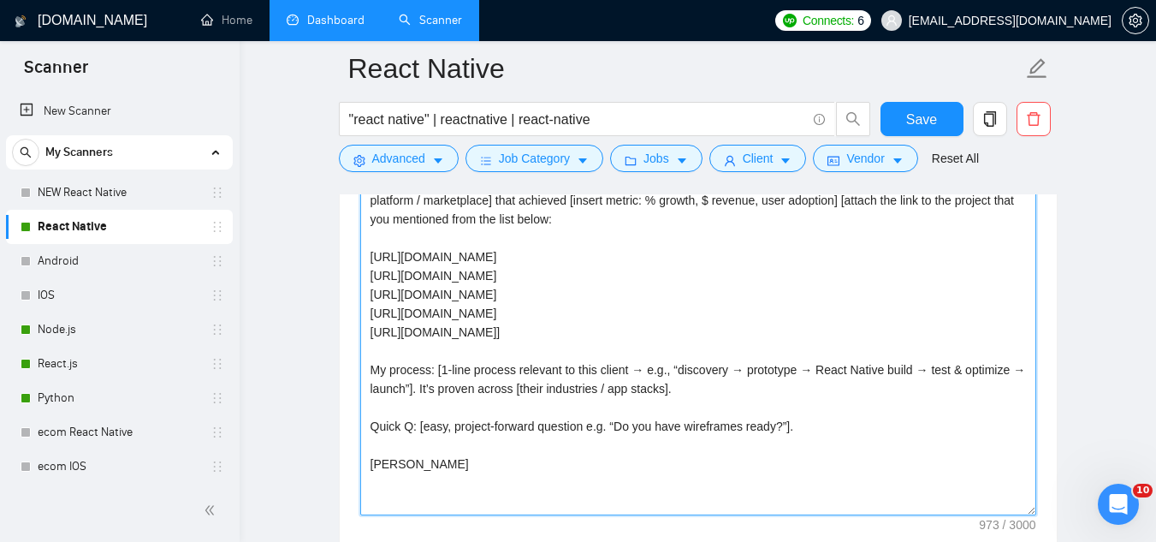
scroll to position [2140, 0]
click at [430, 297] on textarea "Hi [client name], [State client pain/problem from job post in 1 short sentence]…" at bounding box center [698, 321] width 676 height 385
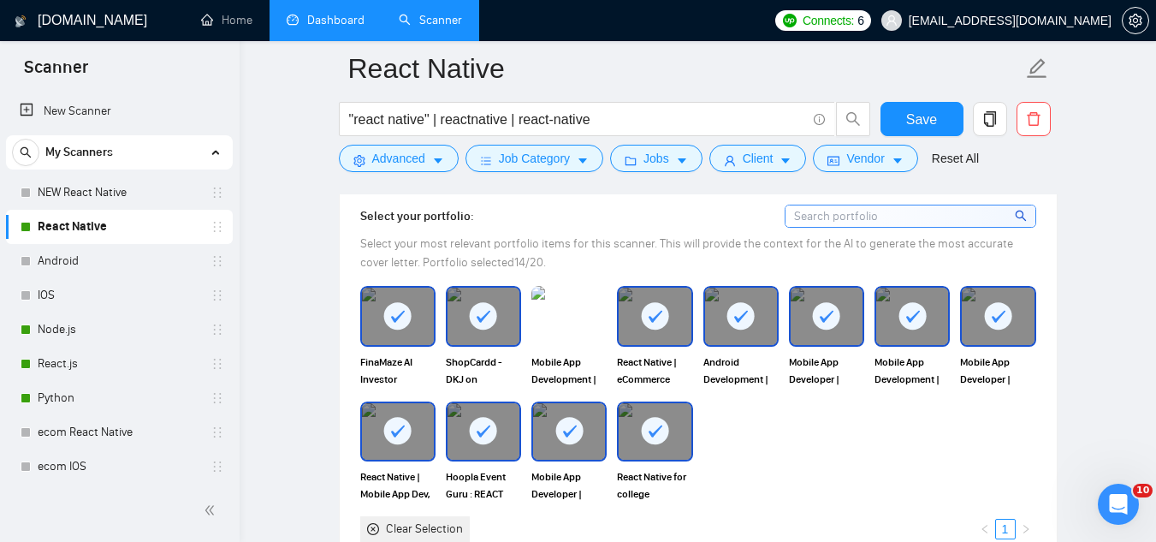
scroll to position [1626, 0]
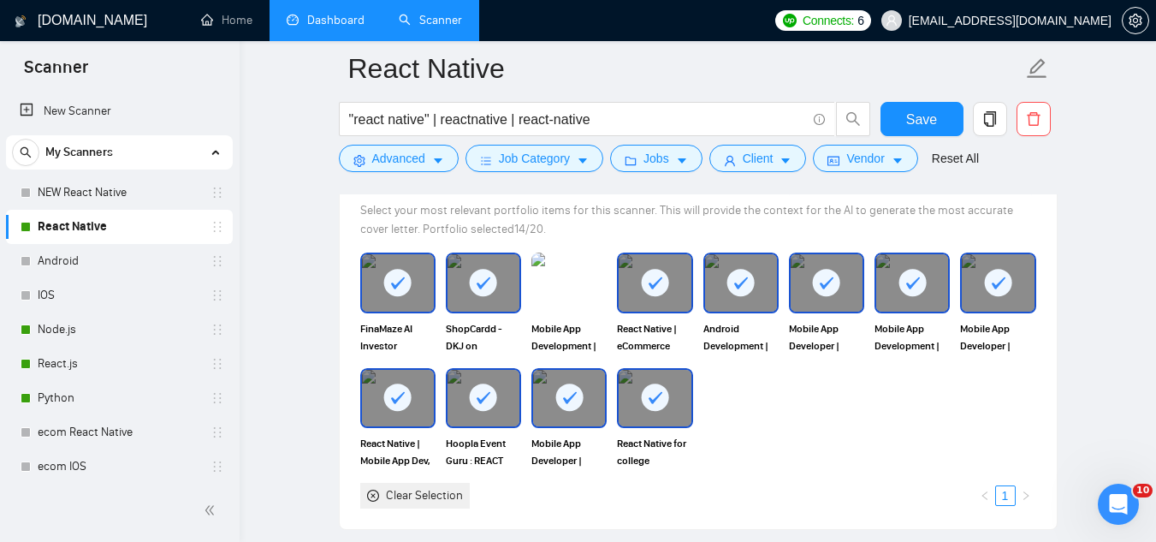
click at [656, 288] on rect at bounding box center [655, 282] width 27 height 27
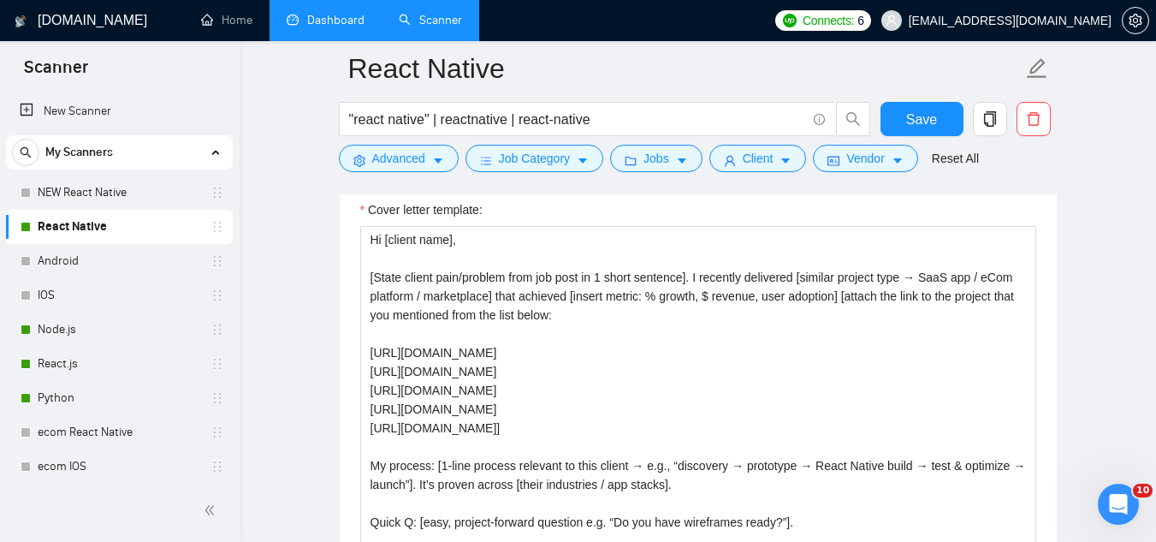
scroll to position [2054, 0]
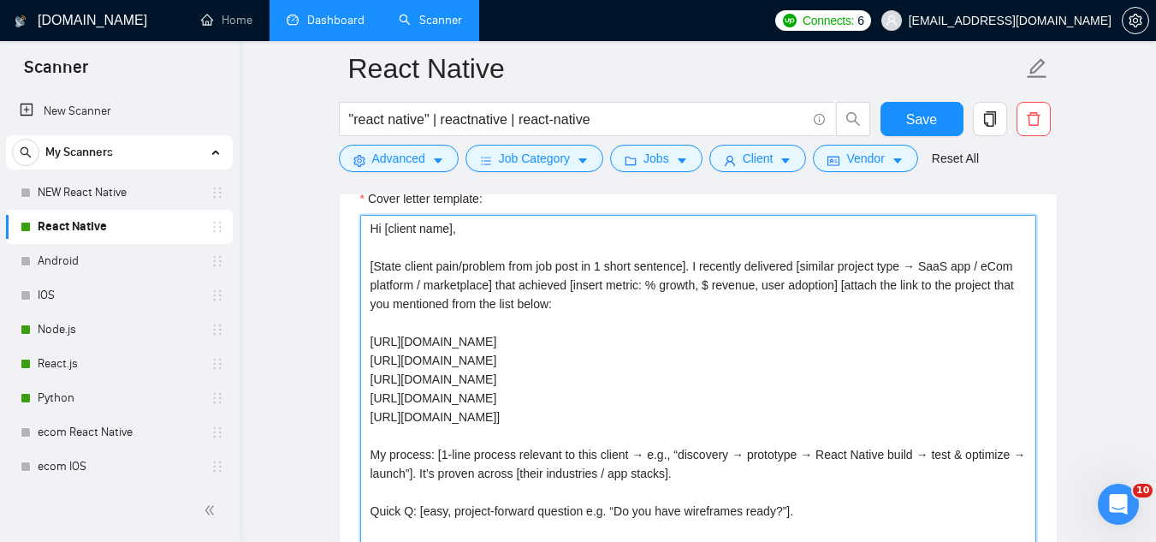
click at [658, 379] on textarea "Hi [client name], [State client pain/problem from job post in 1 short sentence]…" at bounding box center [698, 407] width 676 height 385
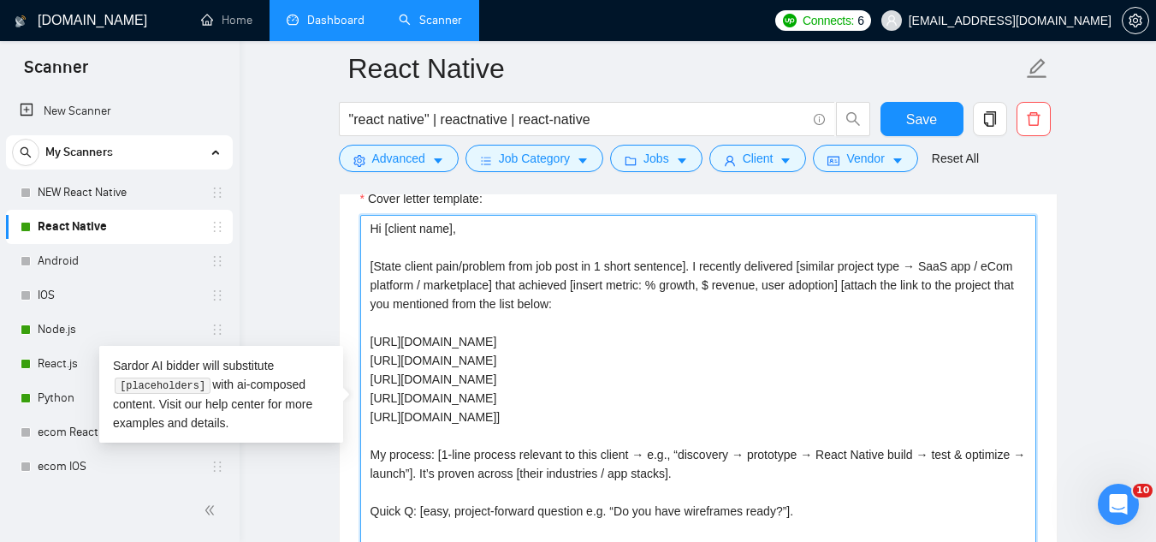
click at [658, 379] on textarea "Hi [client name], [State client pain/problem from job post in 1 short sentence]…" at bounding box center [698, 407] width 676 height 385
click at [649, 396] on textarea "Hi [client name], [State client pain/problem from job post in 1 short sentence]…" at bounding box center [698, 407] width 676 height 385
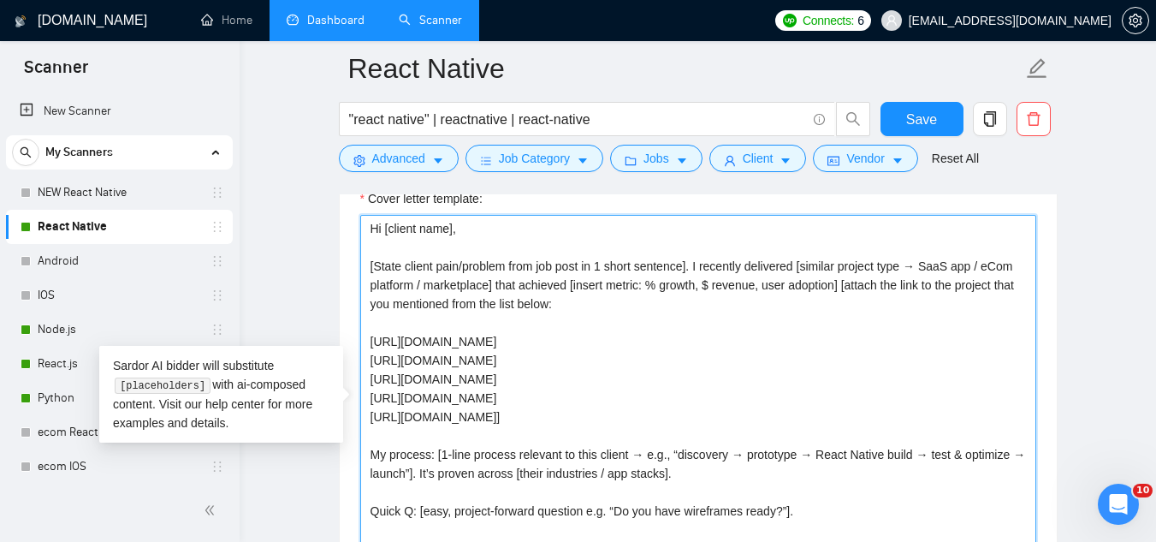
click at [649, 396] on textarea "Hi [client name], [State client pain/problem from job post in 1 short sentence]…" at bounding box center [698, 407] width 676 height 385
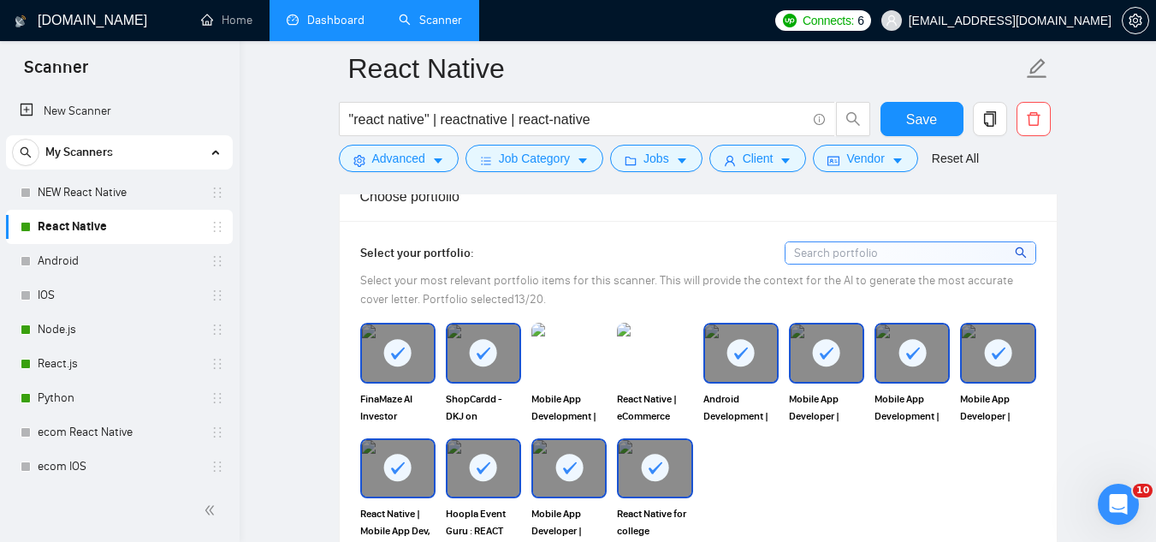
scroll to position [1541, 0]
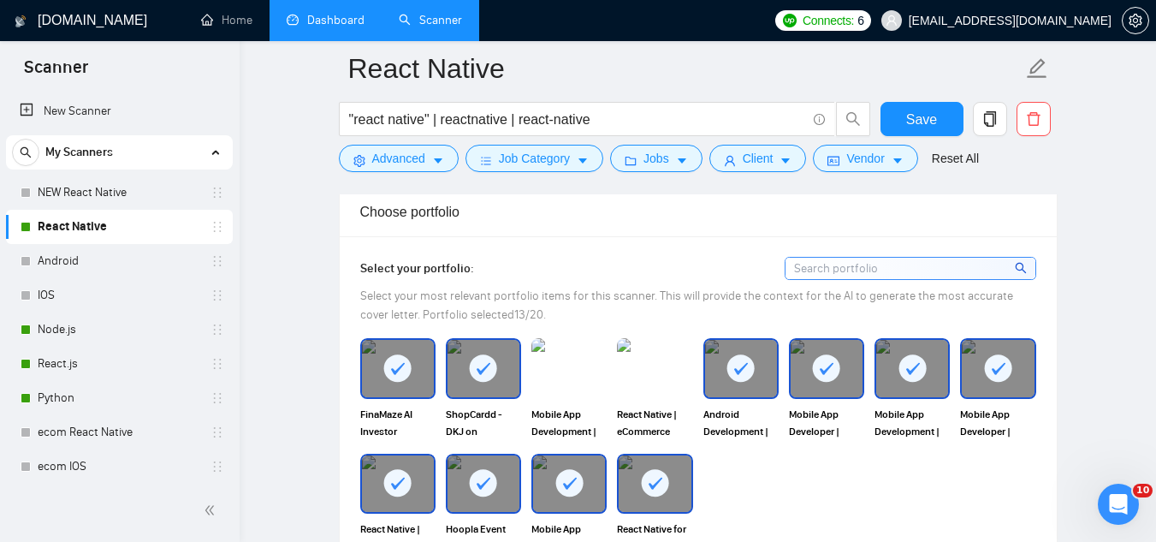
click at [908, 371] on icon at bounding box center [913, 369] width 14 height 12
click at [816, 372] on rect at bounding box center [826, 367] width 27 height 27
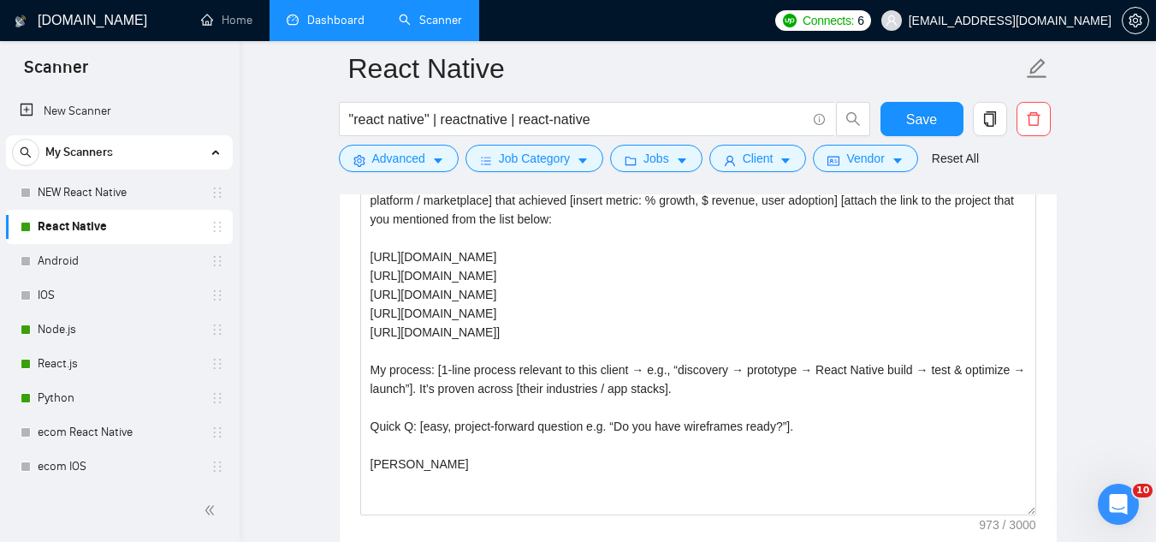
scroll to position [2140, 0]
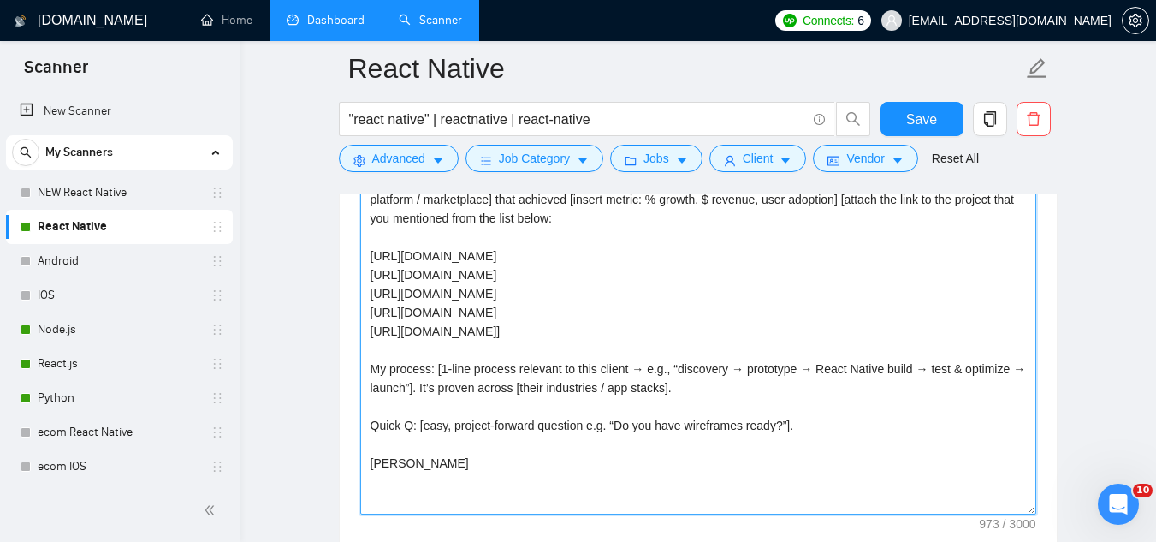
click at [492, 312] on textarea "Hi [client name], [State client pain/problem from job post in 1 short sentence]…" at bounding box center [698, 321] width 676 height 385
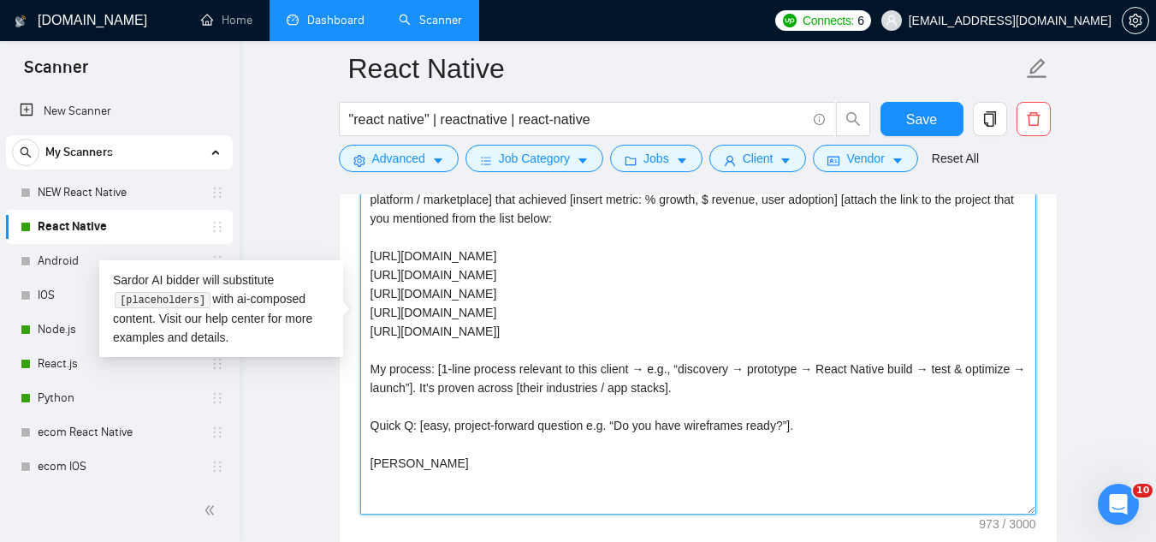
click at [492, 312] on textarea "Hi [client name], [State client pain/problem from job post in 1 short sentence]…" at bounding box center [698, 321] width 676 height 385
click at [469, 331] on textarea "Hi [client name], [State client pain/problem from job post in 1 short sentence]…" at bounding box center [698, 321] width 676 height 385
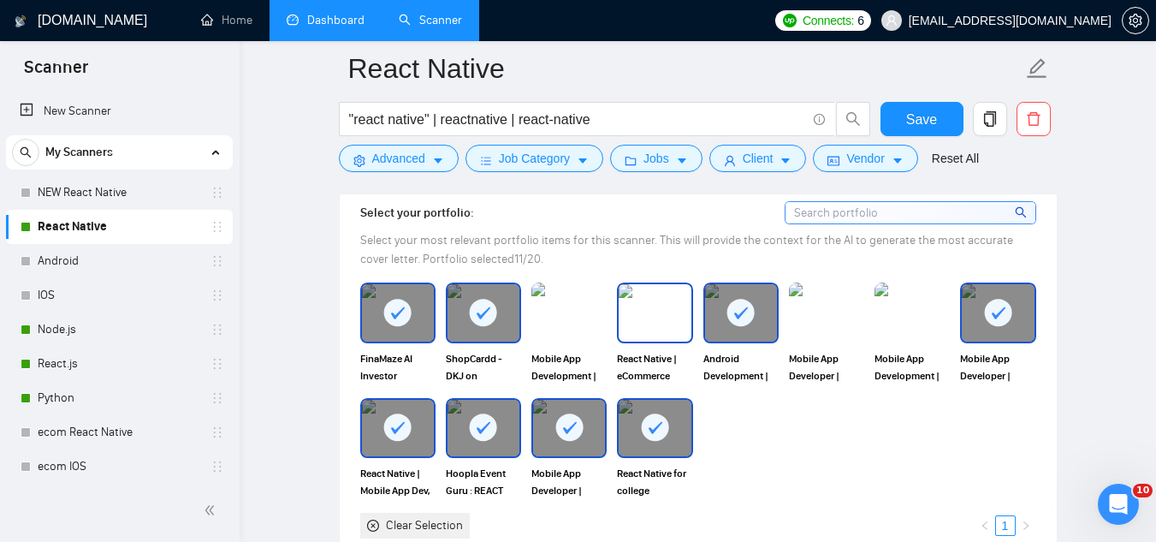
scroll to position [1626, 0]
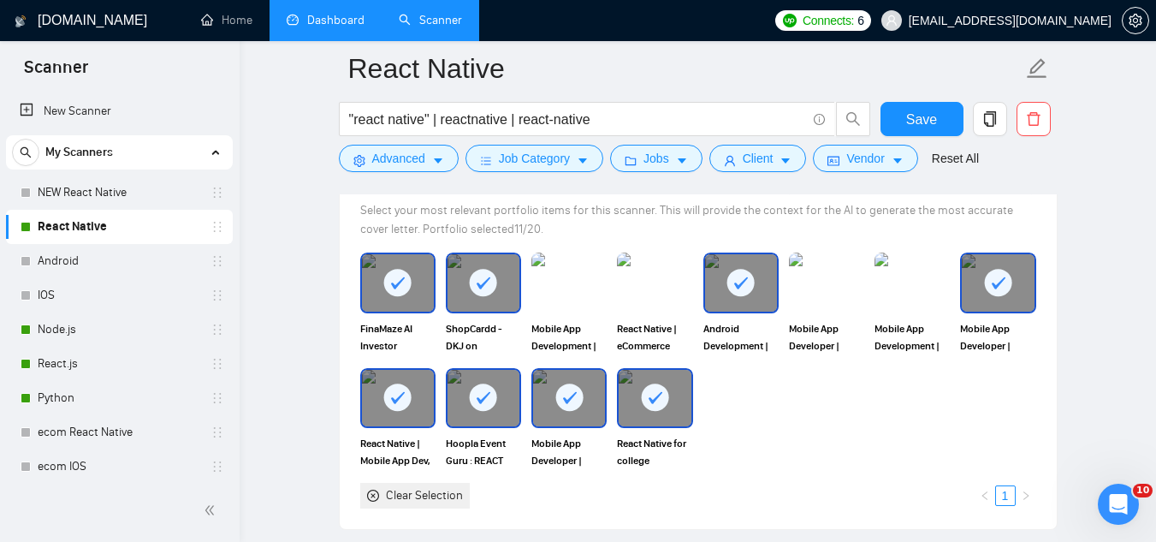
click at [569, 391] on rect at bounding box center [568, 396] width 27 height 27
click at [477, 394] on rect at bounding box center [483, 396] width 27 height 27
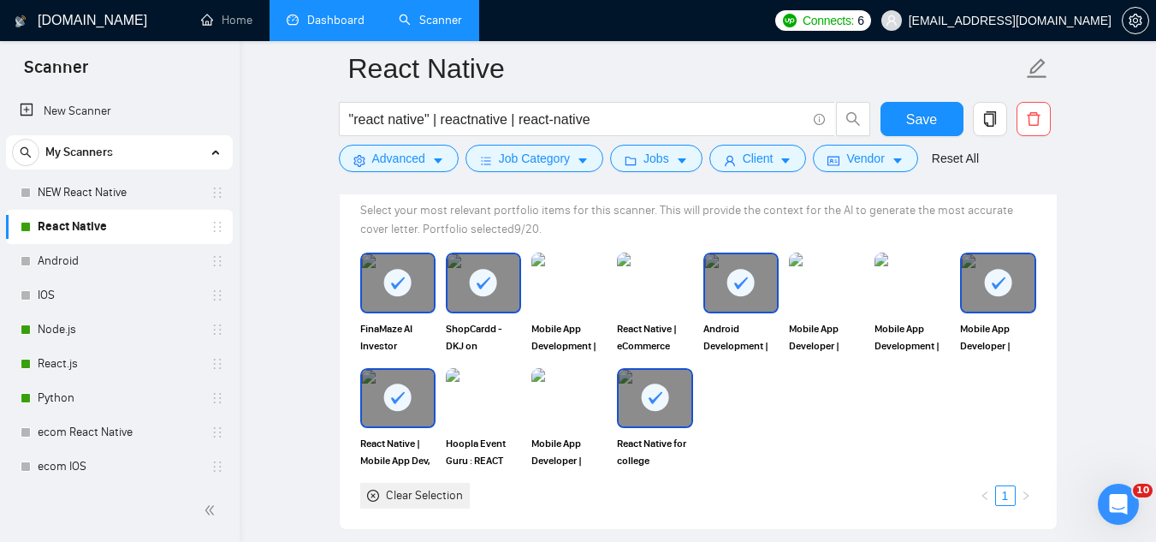
click at [407, 391] on rect at bounding box center [397, 396] width 27 height 27
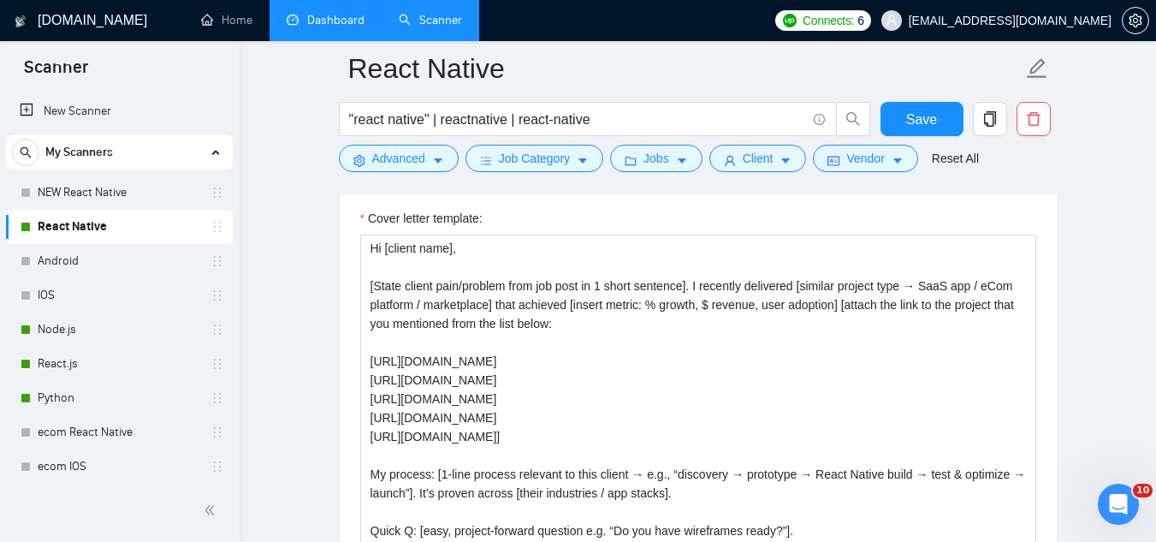
scroll to position [2054, 0]
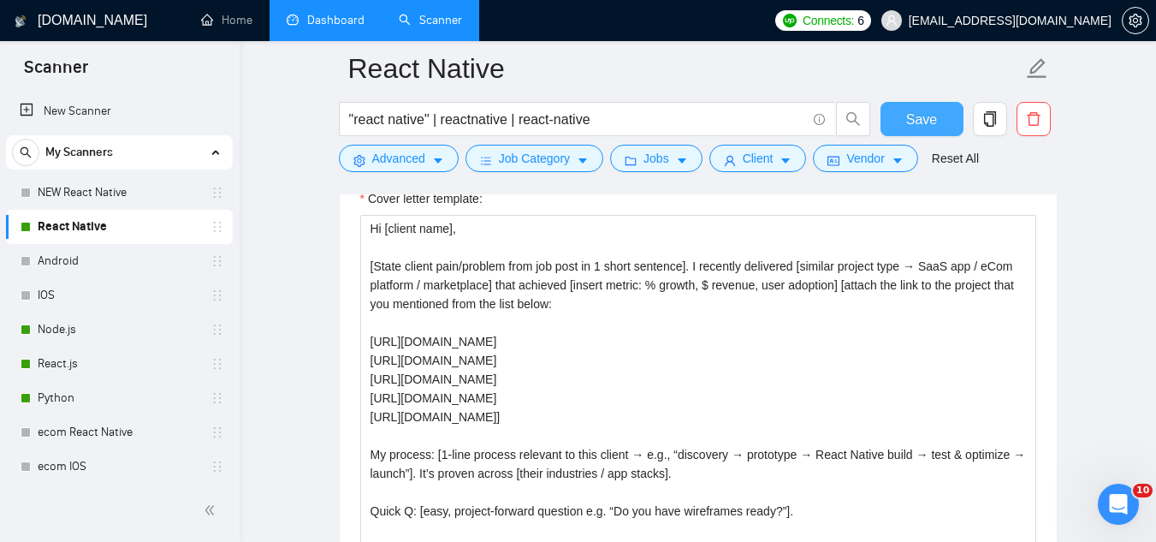
click at [912, 123] on span "Save" at bounding box center [921, 119] width 31 height 21
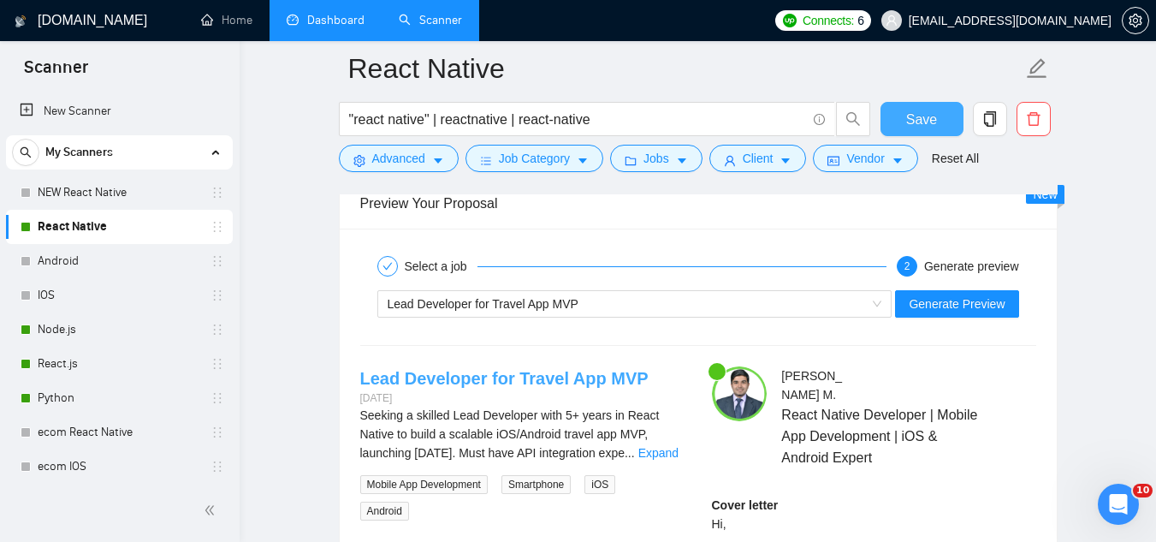
scroll to position [3595, 0]
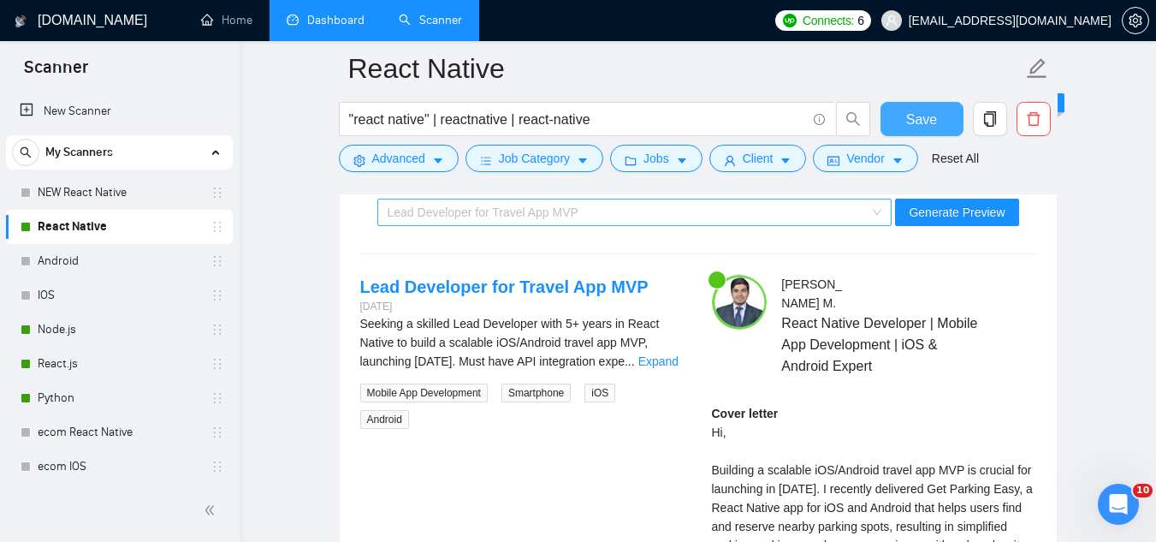
click at [590, 216] on div "Lead Developer for Travel App MVP" at bounding box center [627, 212] width 479 height 26
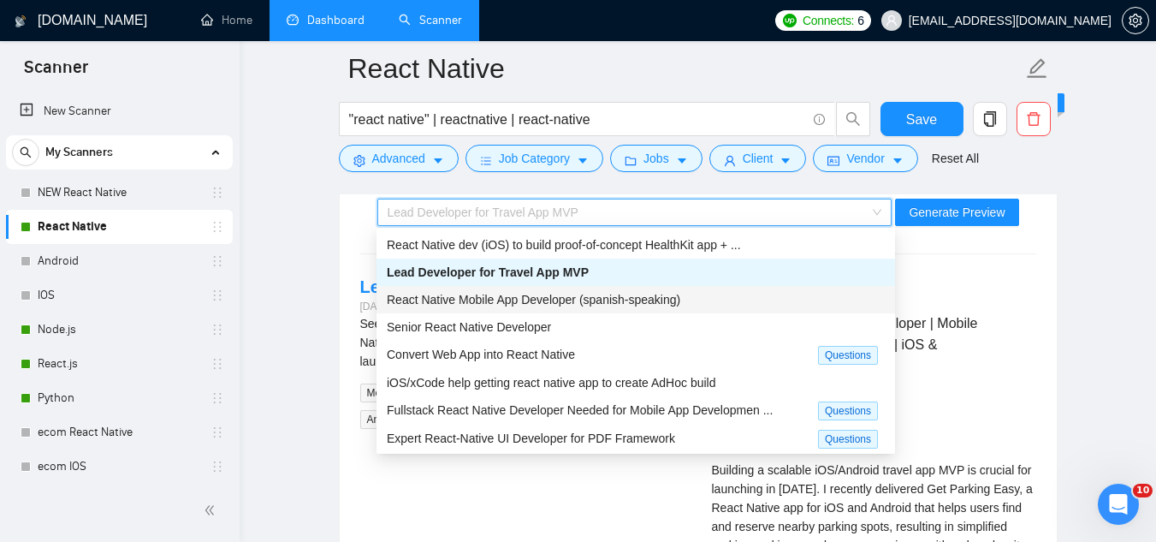
click at [580, 301] on span "React Native Mobile App Developer (spanish-speaking)" at bounding box center [534, 300] width 294 height 14
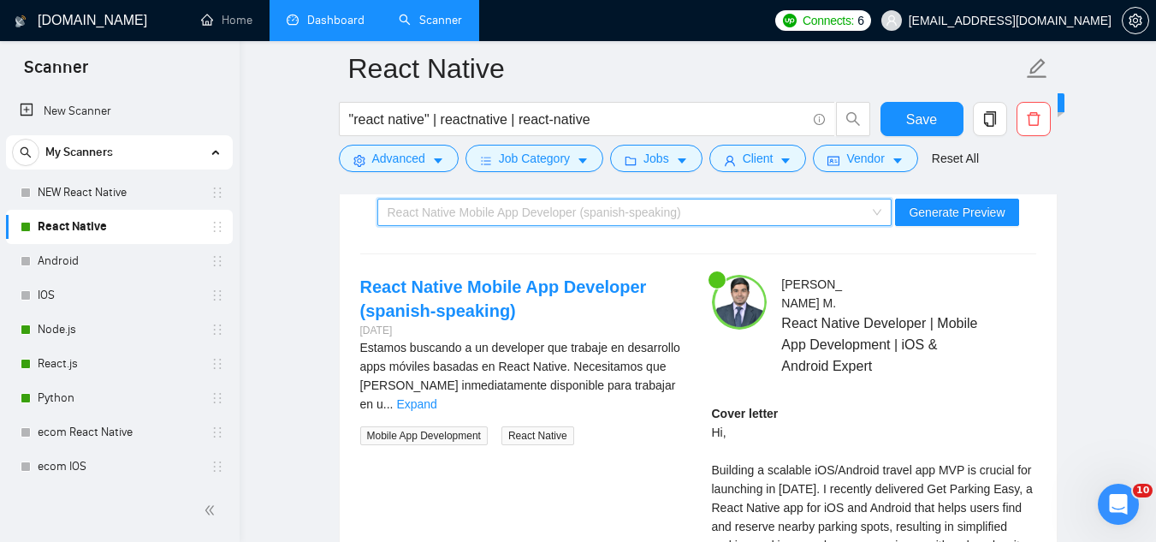
click at [562, 214] on span "React Native Mobile App Developer (spanish-speaking)" at bounding box center [535, 212] width 294 height 14
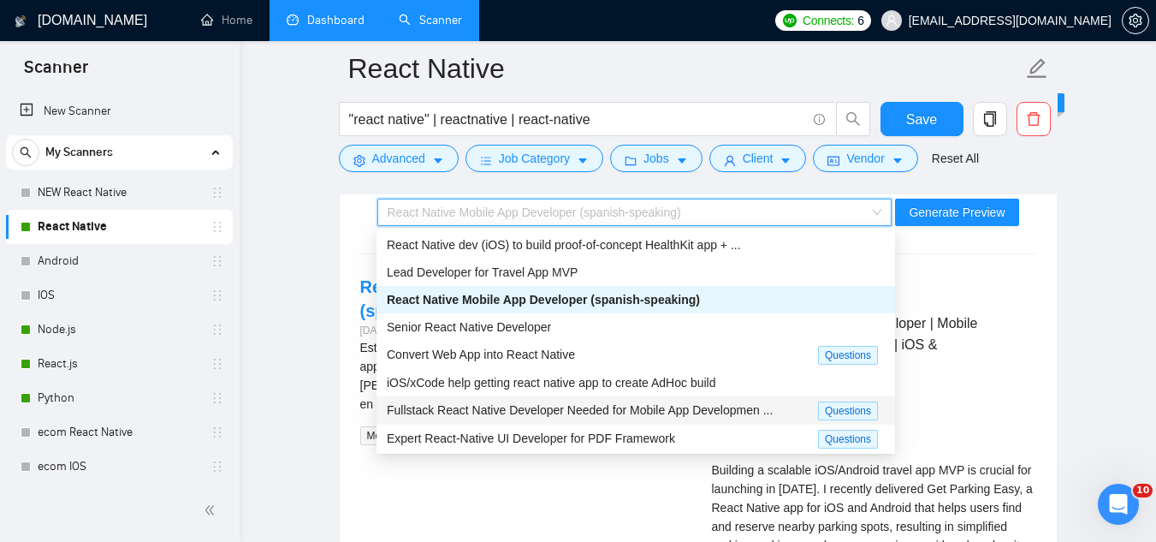
click at [626, 412] on span "Fullstack React Native Developer Needed for Mobile App Developmen ..." at bounding box center [580, 410] width 386 height 14
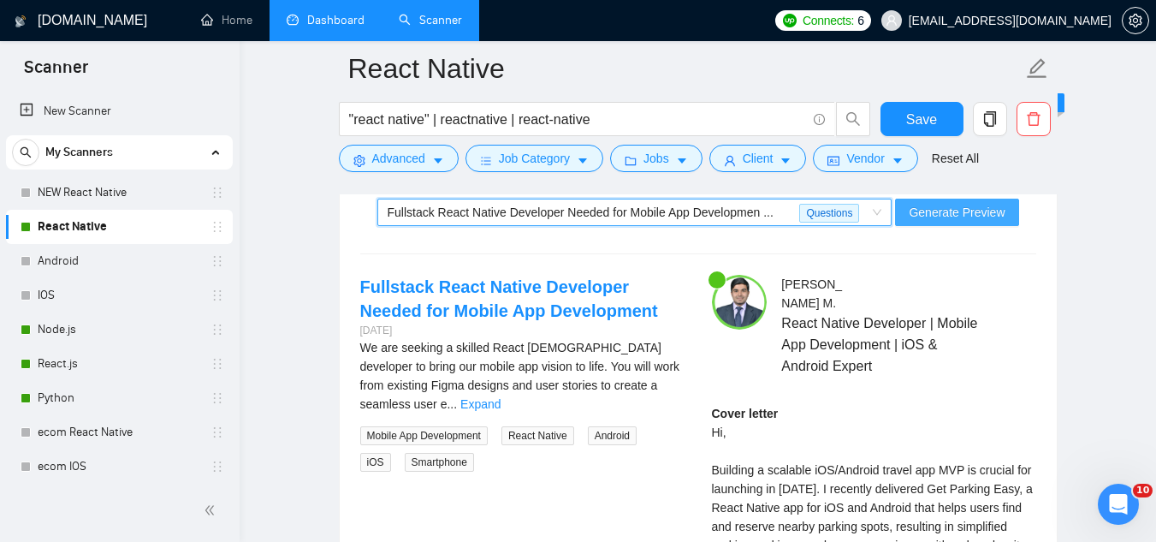
click at [919, 214] on span "Generate Preview" at bounding box center [957, 212] width 96 height 19
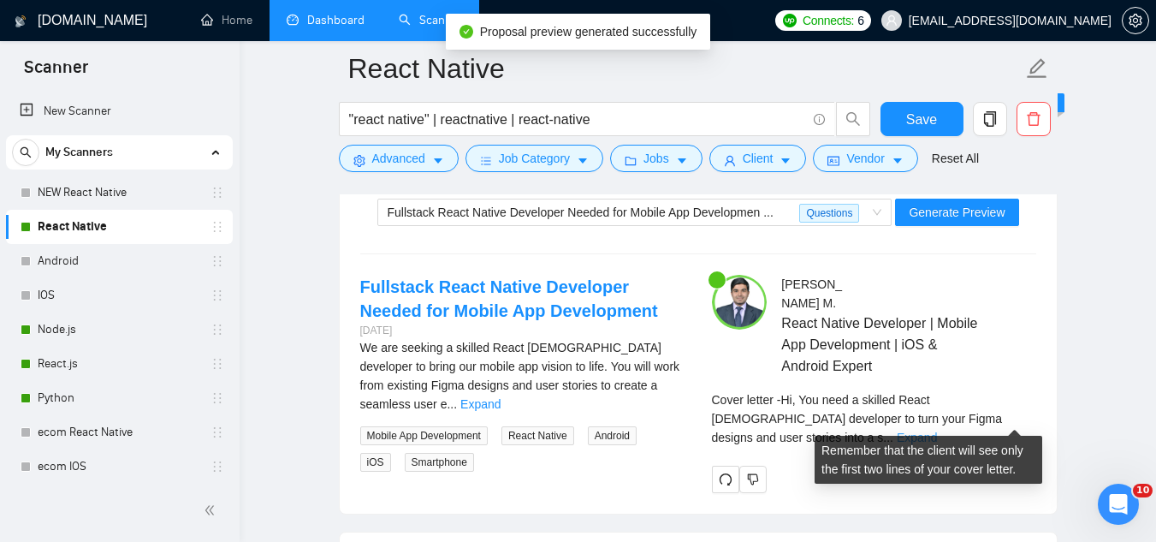
click at [937, 430] on link "Expand" at bounding box center [917, 437] width 40 height 14
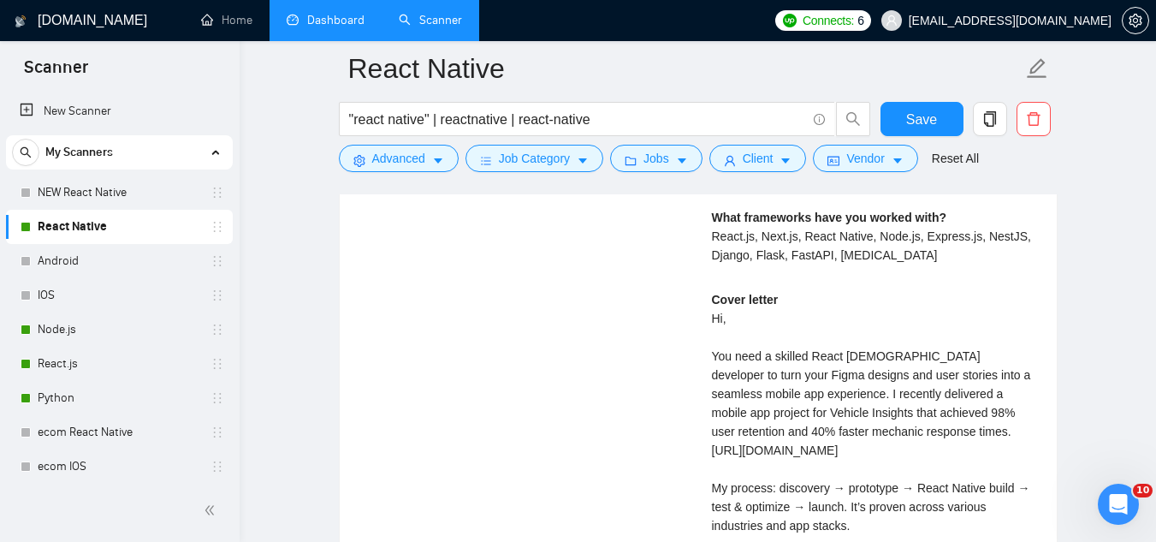
scroll to position [3937, 0]
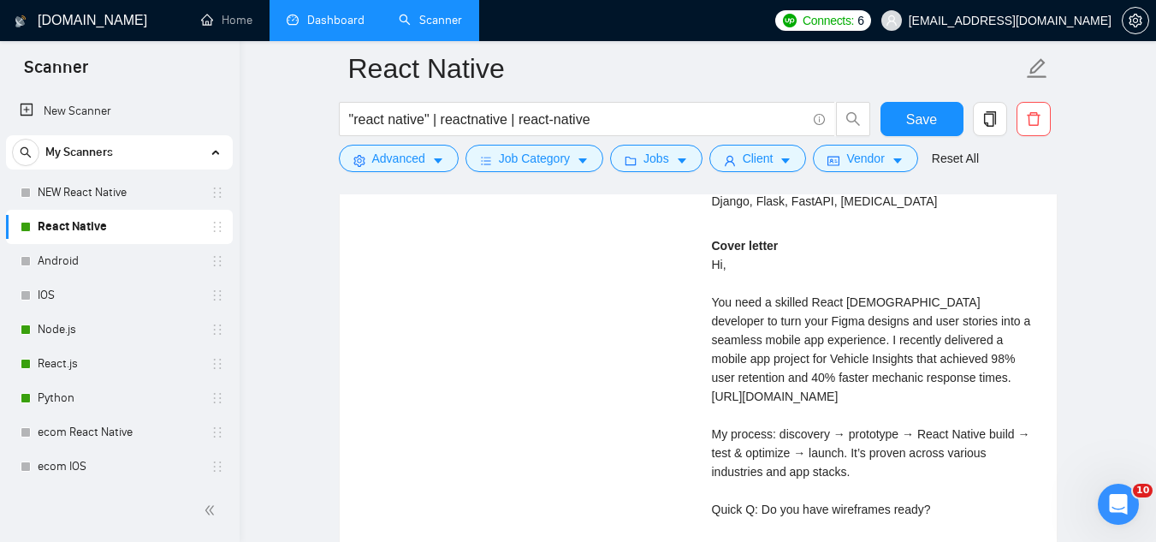
click at [760, 395] on div "Cover letter Hi, You need a skilled React [DEMOGRAPHIC_DATA] developer to turn …" at bounding box center [874, 396] width 324 height 320
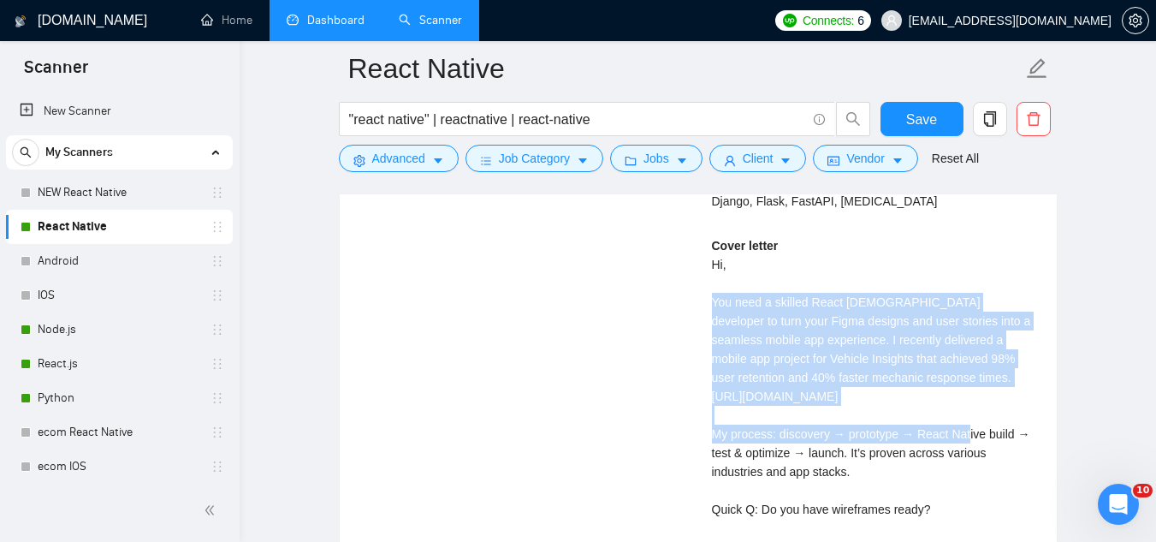
click at [760, 395] on div "Cover letter Hi, You need a skilled React [DEMOGRAPHIC_DATA] developer to turn …" at bounding box center [874, 396] width 324 height 320
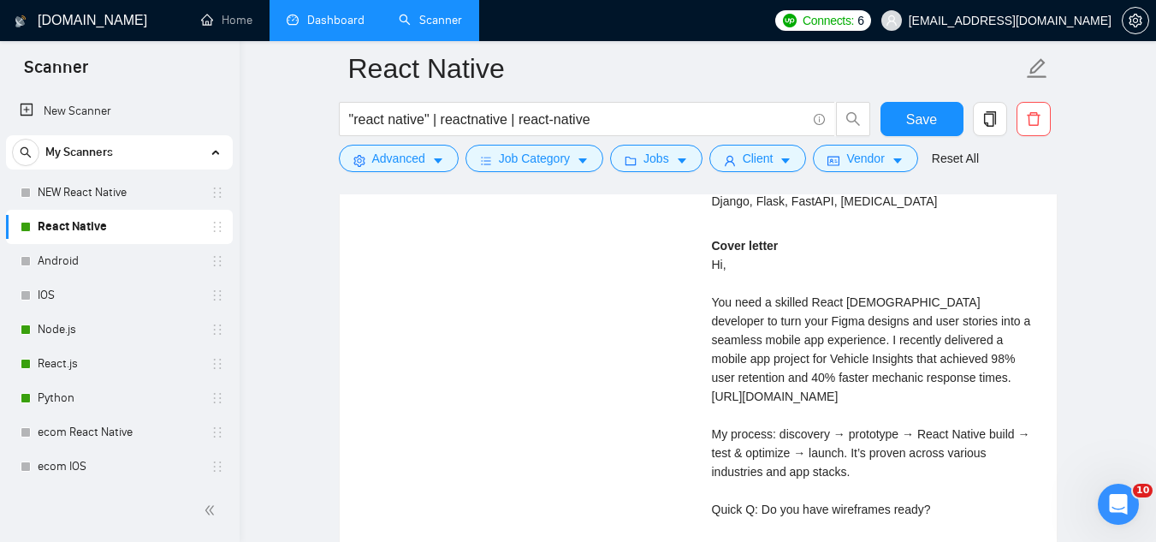
click at [709, 396] on div "[PERSON_NAME] React Native Developer | Mobile App Development | iOS & Android E…" at bounding box center [874, 267] width 352 height 670
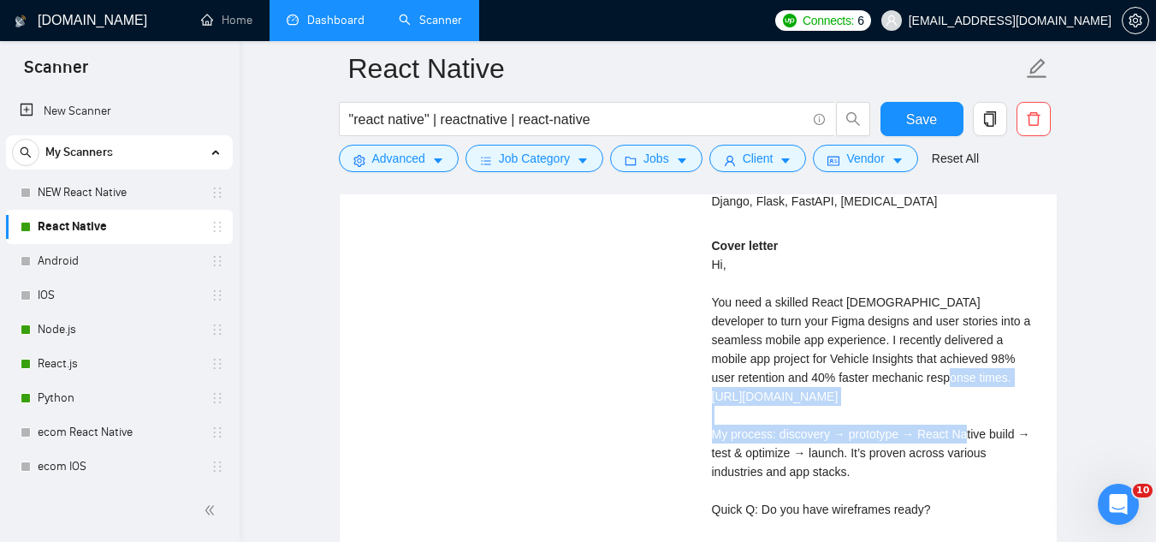
drag, startPoint x: 709, startPoint y: 396, endPoint x: 776, endPoint y: 421, distance: 71.2
click at [776, 421] on div "[PERSON_NAME] React Native Developer | Mobile App Development | iOS & Android E…" at bounding box center [874, 267] width 352 height 670
copy div "[URL][DOMAIN_NAME]"
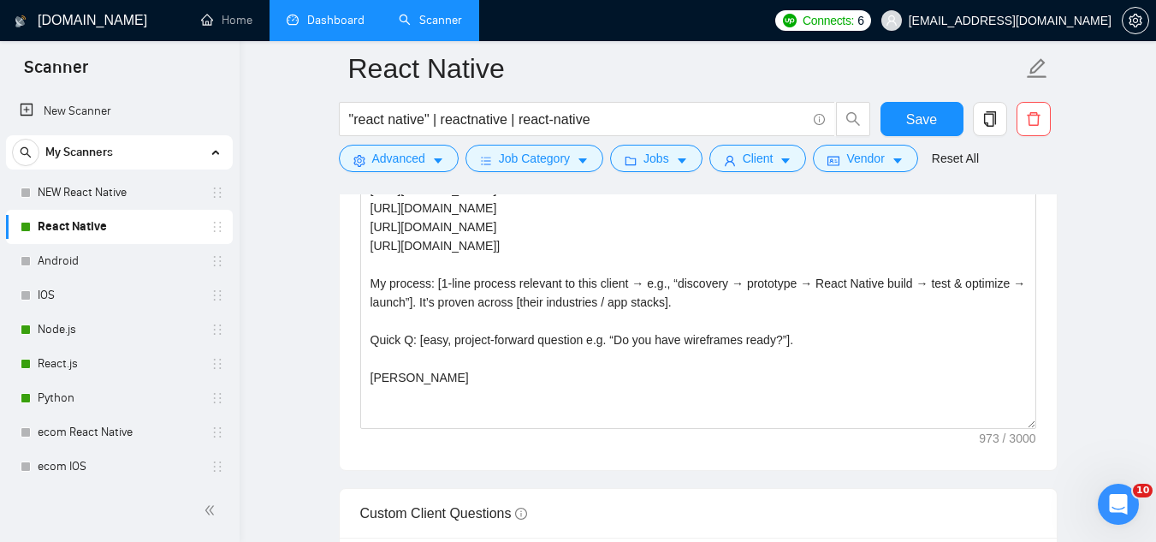
scroll to position [2054, 0]
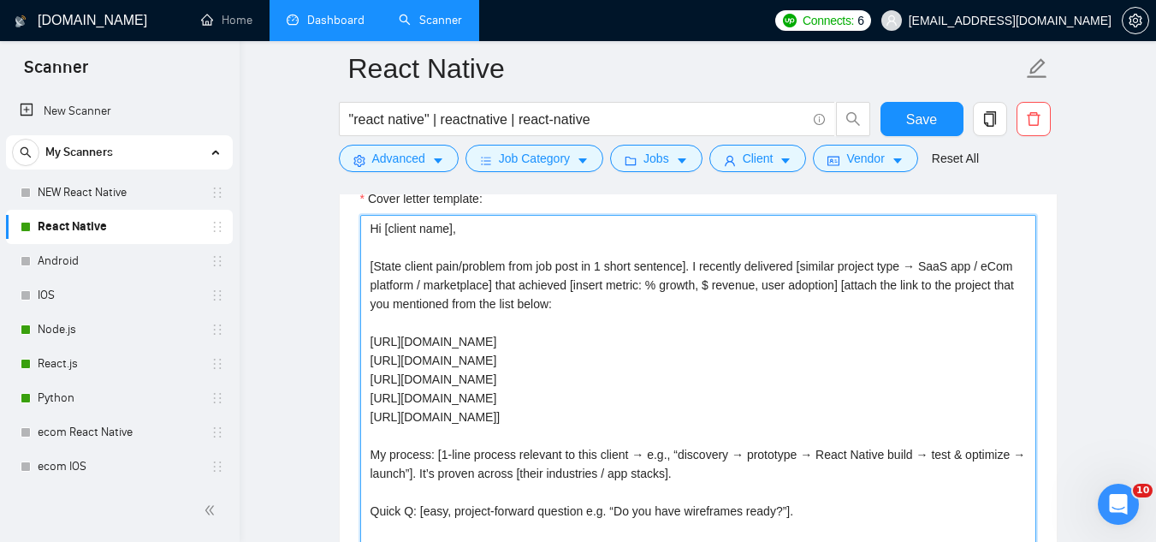
drag, startPoint x: 861, startPoint y: 425, endPoint x: 851, endPoint y: 419, distance: 11.9
click at [861, 425] on textarea "Hi [client name], [State client pain/problem from job post in 1 short sentence]…" at bounding box center [698, 407] width 676 height 385
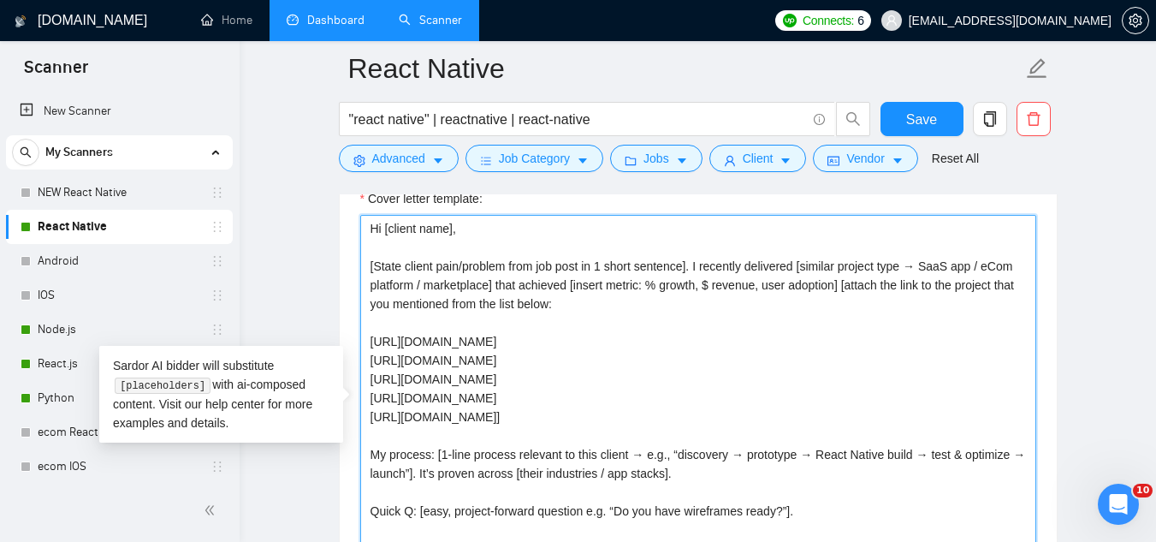
drag, startPoint x: 759, startPoint y: 398, endPoint x: 492, endPoint y: 362, distance: 269.4
click at [492, 362] on textarea "Hi [client name], [State client pain/problem from job post in 1 short sentence]…" at bounding box center [698, 407] width 676 height 385
click at [848, 423] on textarea "Hi [client name], [State client pain/problem from job post in 1 short sentence]…" at bounding box center [698, 407] width 676 height 385
drag, startPoint x: 722, startPoint y: 402, endPoint x: 371, endPoint y: 318, distance: 361.8
click at [371, 318] on textarea "Hi [client name], [State client pain/problem from job post in 1 short sentence]…" at bounding box center [698, 407] width 676 height 385
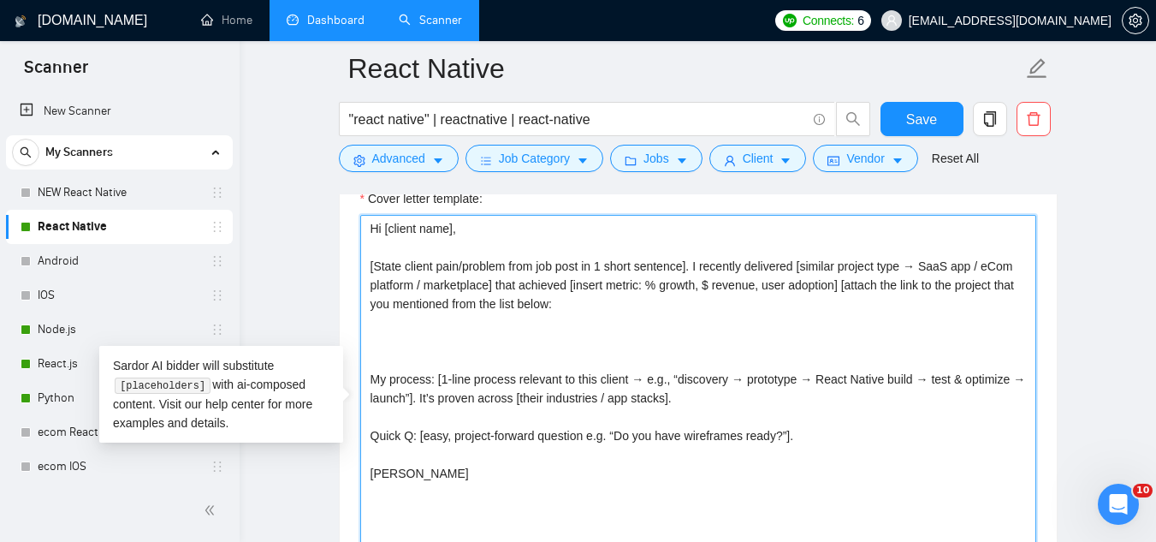
paste textarea "[share an example of my relevant experience of projects I have done and outstan…"
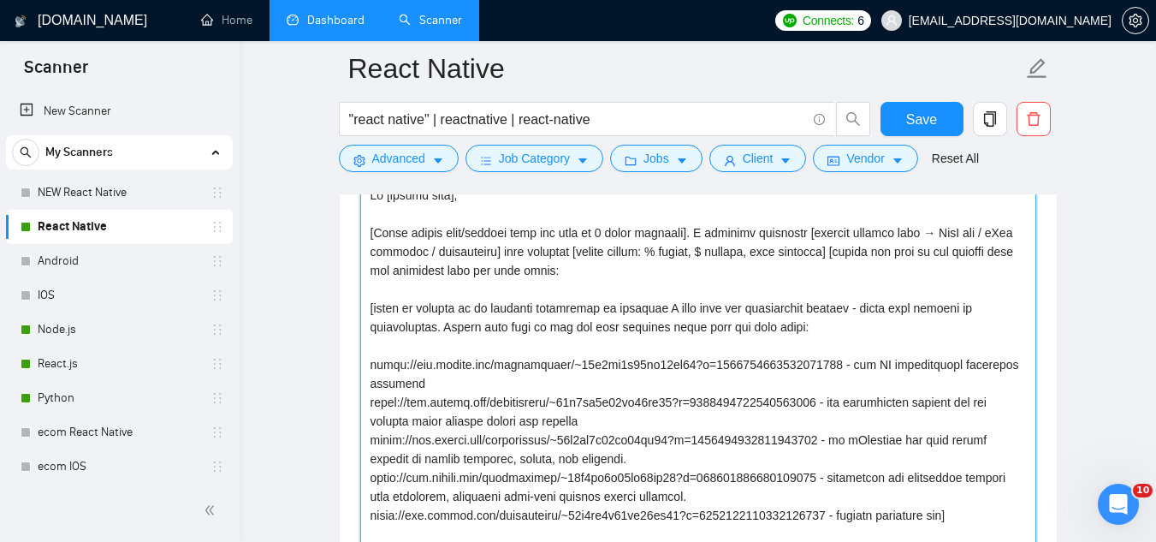
scroll to position [2002, 0]
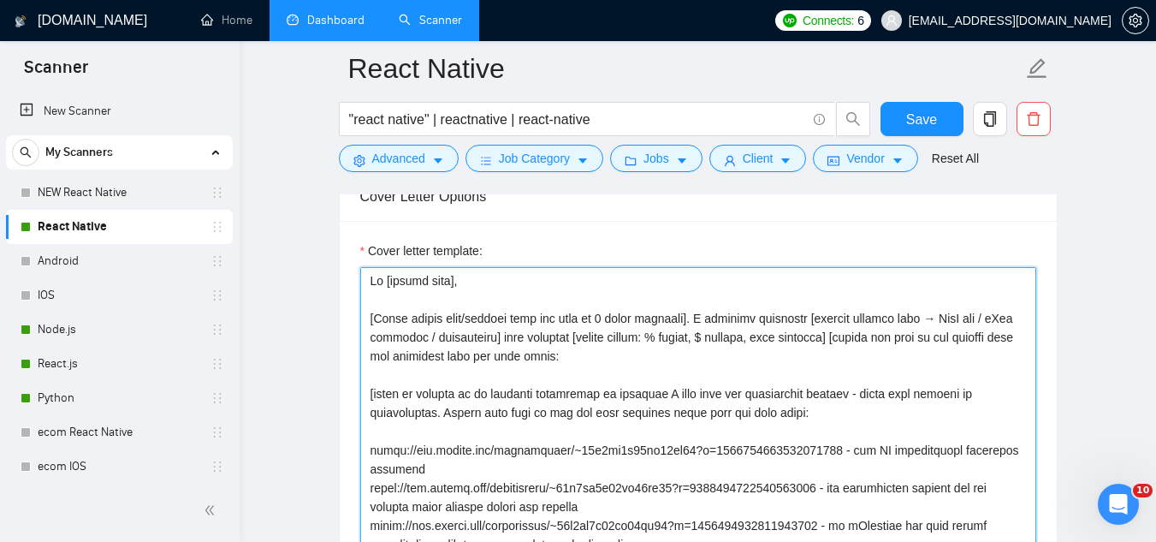
drag, startPoint x: 695, startPoint y: 316, endPoint x: 754, endPoint y: 353, distance: 70.0
click at [754, 353] on textarea "Cover letter template:" at bounding box center [698, 459] width 676 height 385
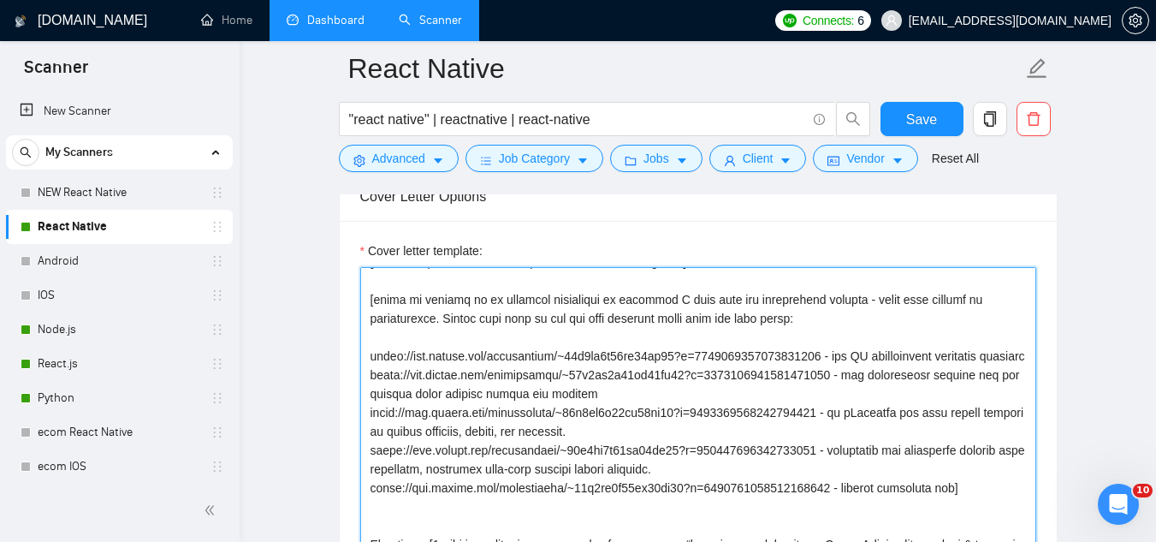
scroll to position [94, 0]
click at [610, 497] on textarea "Cover letter template:" at bounding box center [698, 459] width 676 height 385
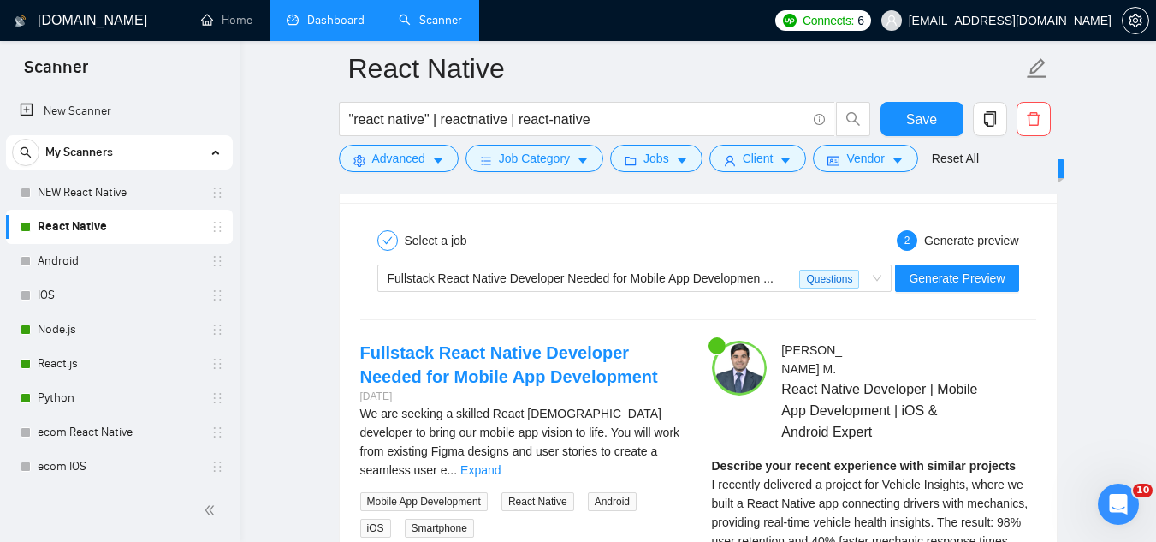
scroll to position [3542, 0]
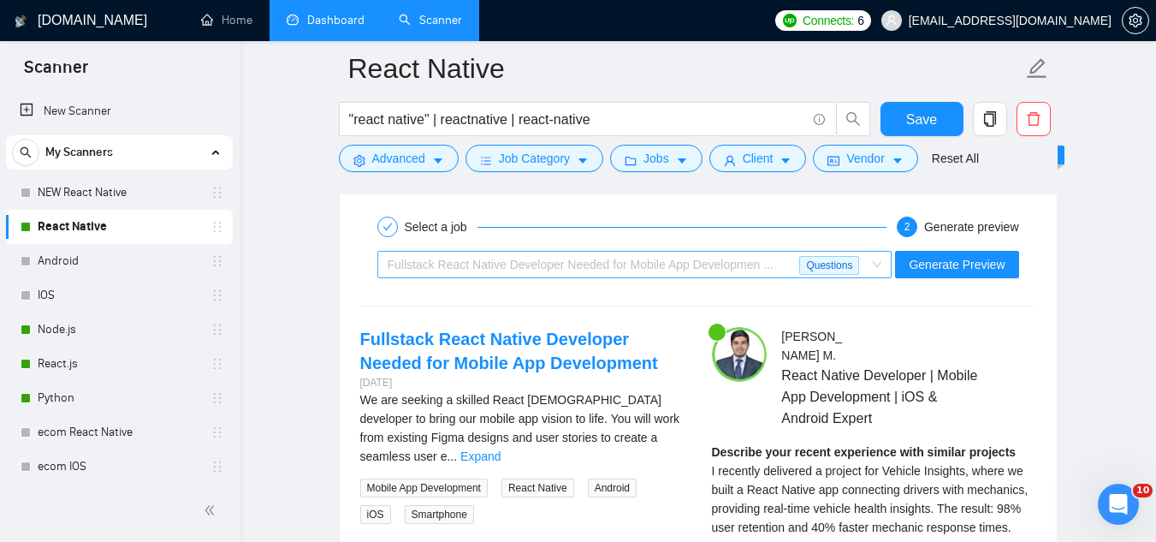
click at [562, 262] on span "Fullstack React Native Developer Needed for Mobile App Developmen ..." at bounding box center [581, 265] width 386 height 14
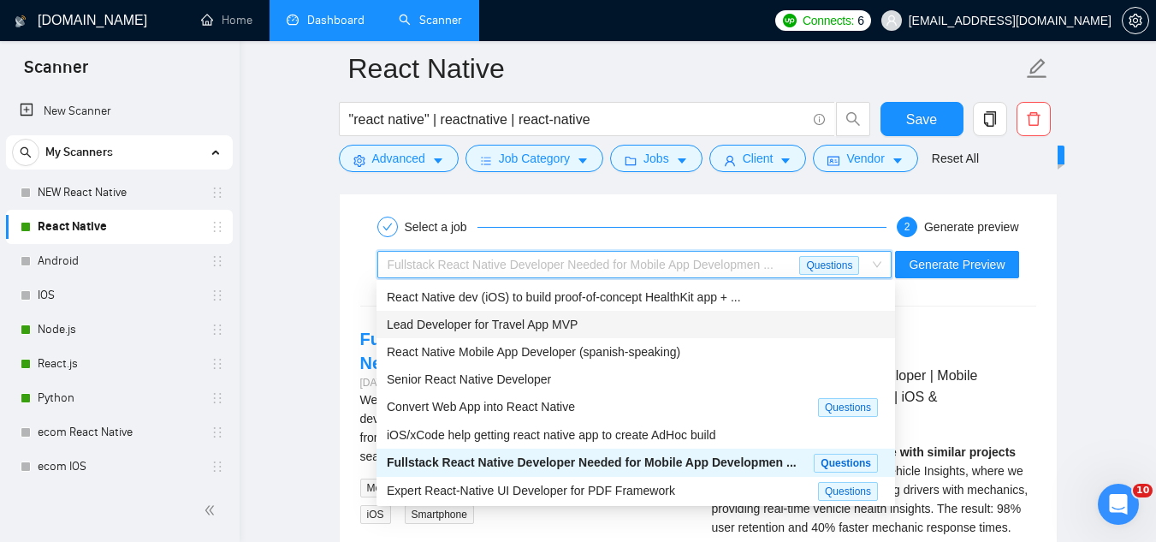
click at [585, 328] on div "Lead Developer for Travel App MVP" at bounding box center [636, 324] width 498 height 19
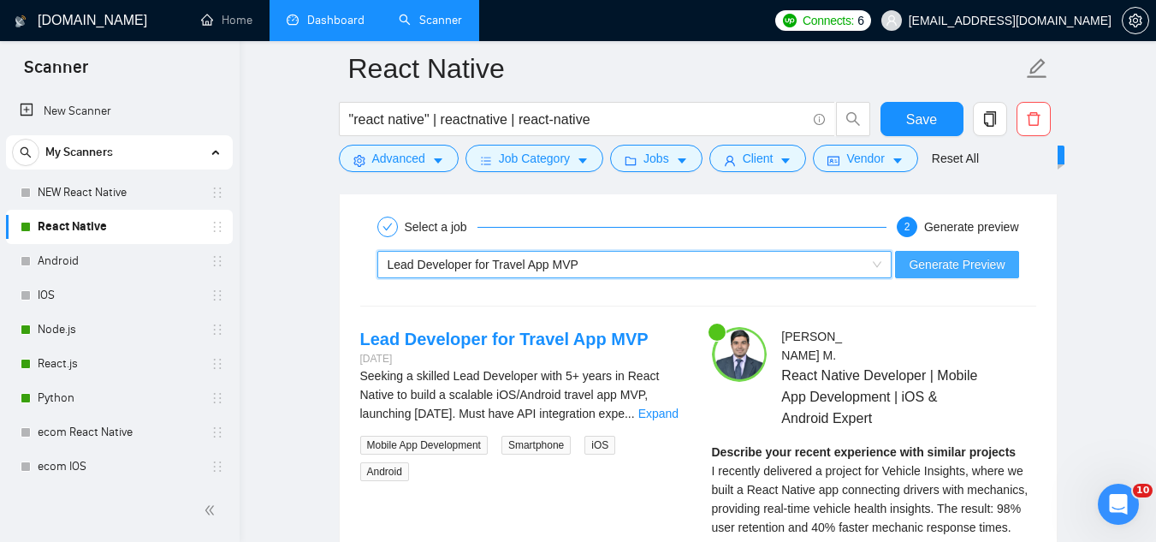
click at [949, 264] on span "Generate Preview" at bounding box center [957, 264] width 96 height 19
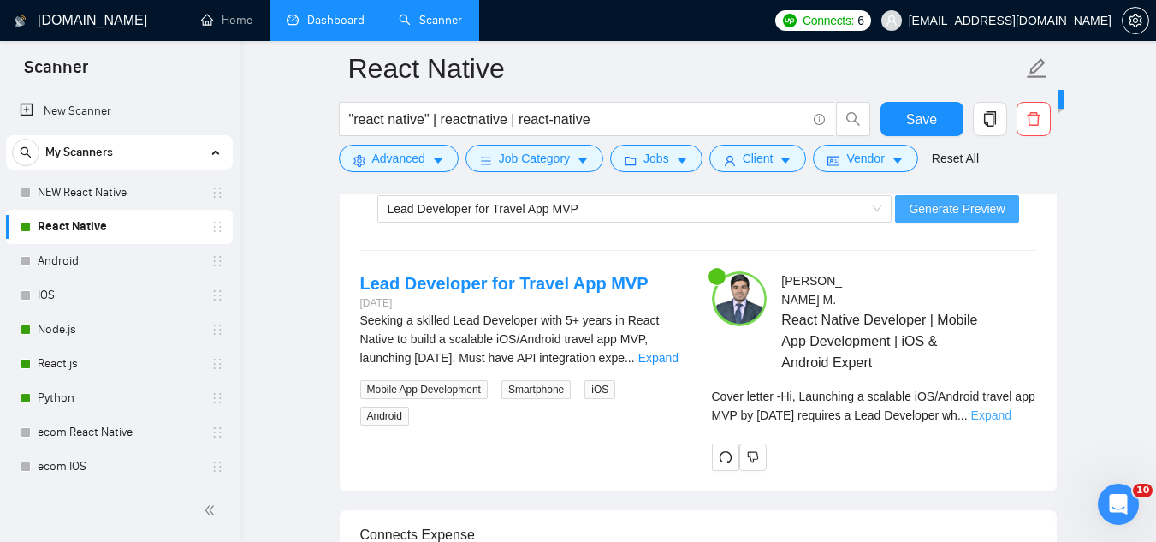
scroll to position [3628, 0]
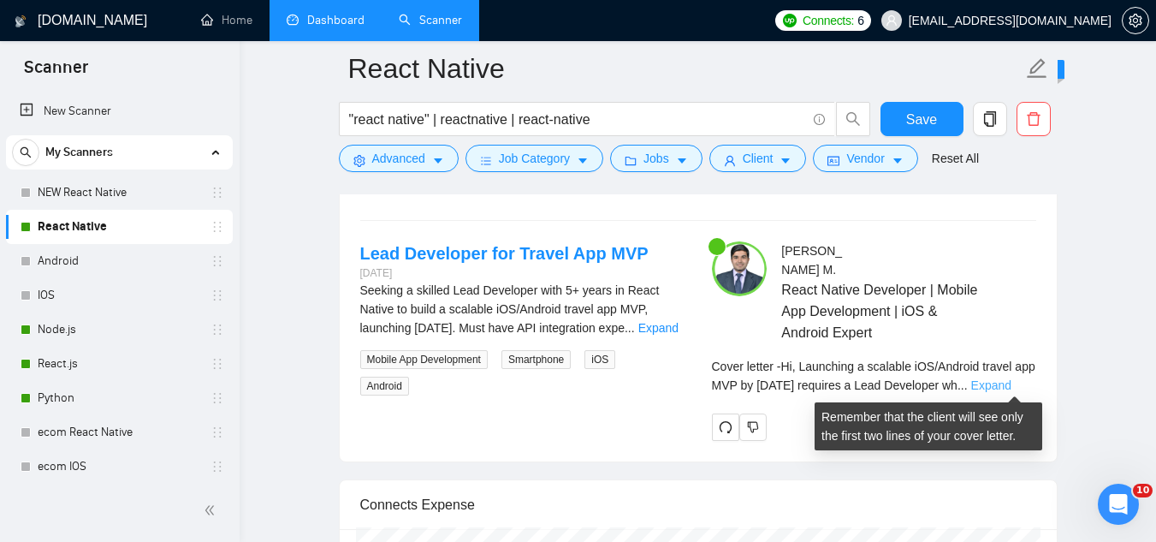
click at [1012, 383] on link "Expand" at bounding box center [991, 385] width 40 height 14
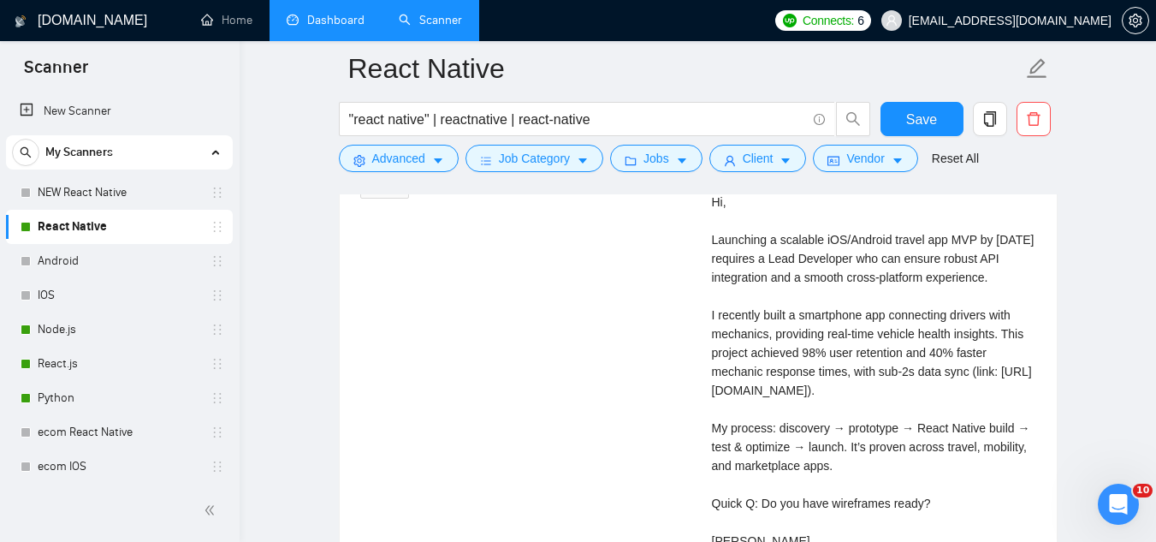
scroll to position [3799, 0]
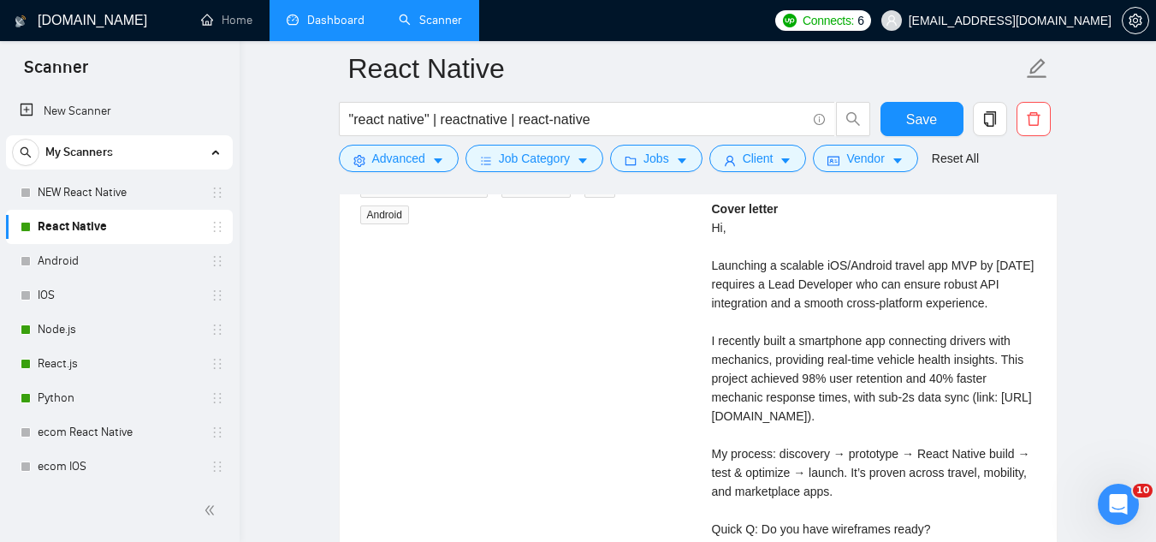
click at [714, 414] on div "Cover letter Hi, Launching a scalable iOS/Android travel app MVP by [DATE] requ…" at bounding box center [874, 387] width 324 height 377
click at [715, 414] on div "Cover letter Hi, Launching a scalable iOS/Android travel app MVP by [DATE] requ…" at bounding box center [874, 387] width 324 height 377
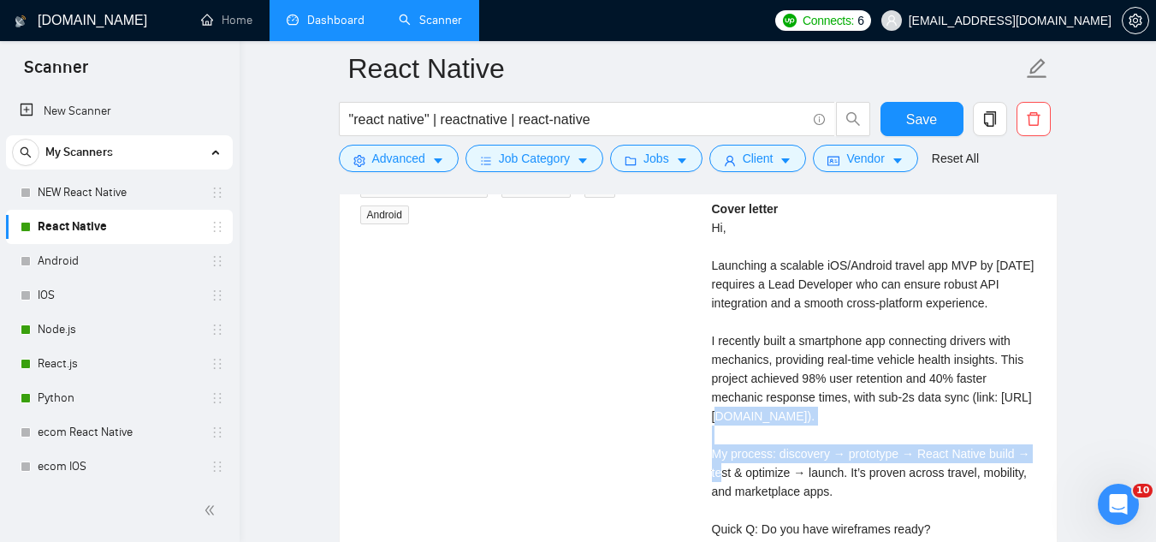
copy div "[URL][DOMAIN_NAME]"
drag, startPoint x: 927, startPoint y: 121, endPoint x: 732, endPoint y: 357, distance: 306.4
click at [927, 121] on span "Save" at bounding box center [921, 119] width 31 height 21
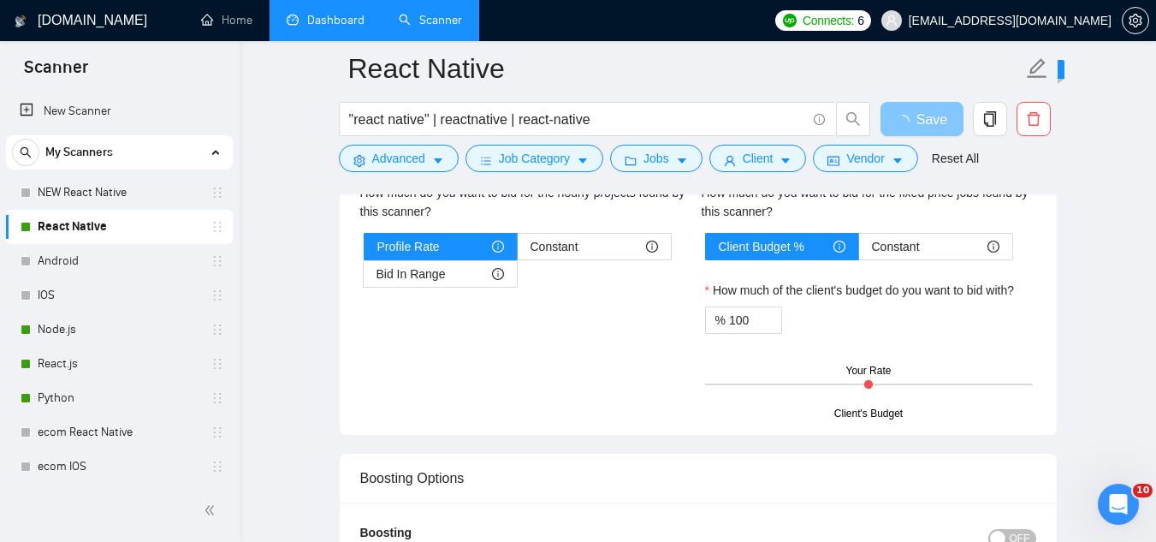
scroll to position [2943, 0]
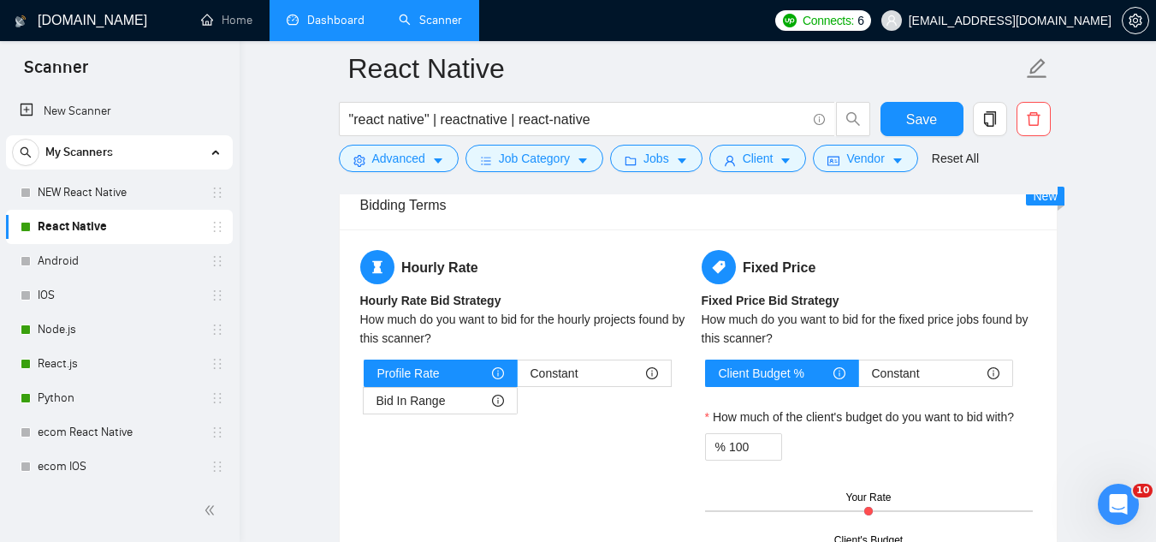
click at [338, 27] on link "Dashboard" at bounding box center [326, 20] width 78 height 15
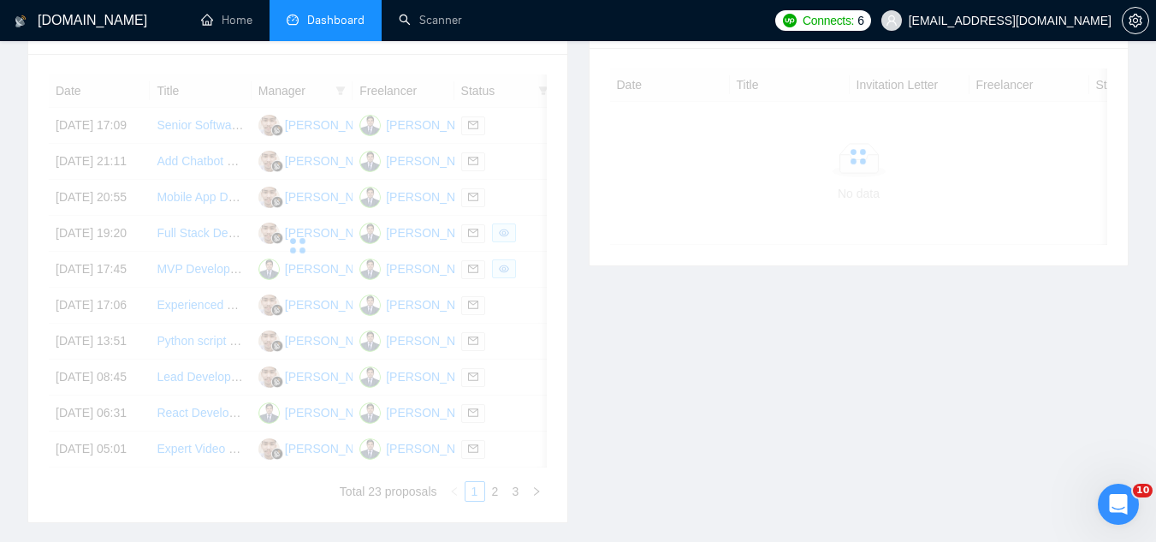
scroll to position [515, 0]
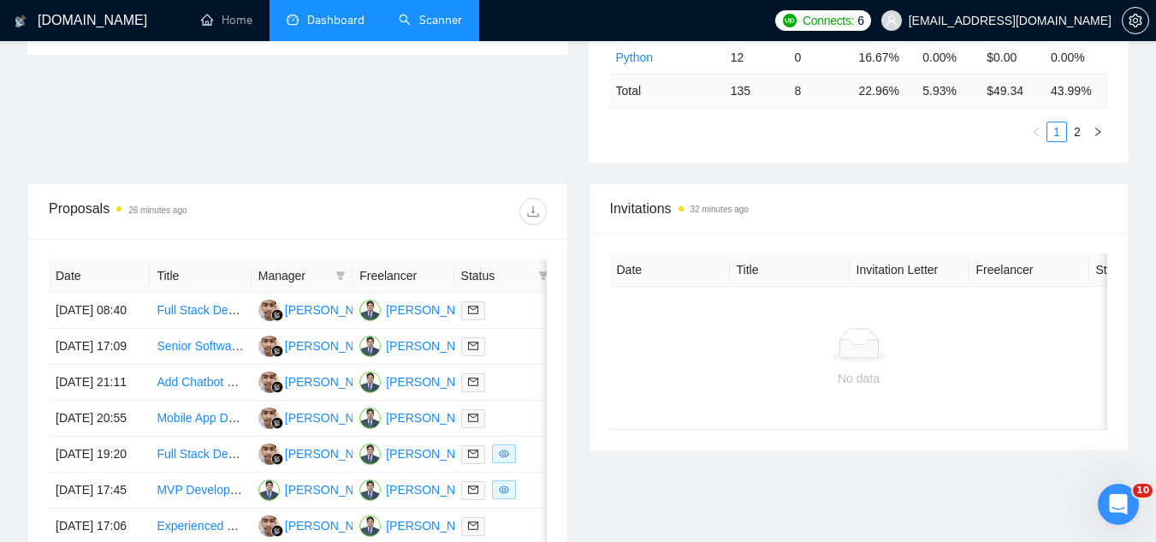
click at [453, 27] on link "Scanner" at bounding box center [430, 20] width 63 height 15
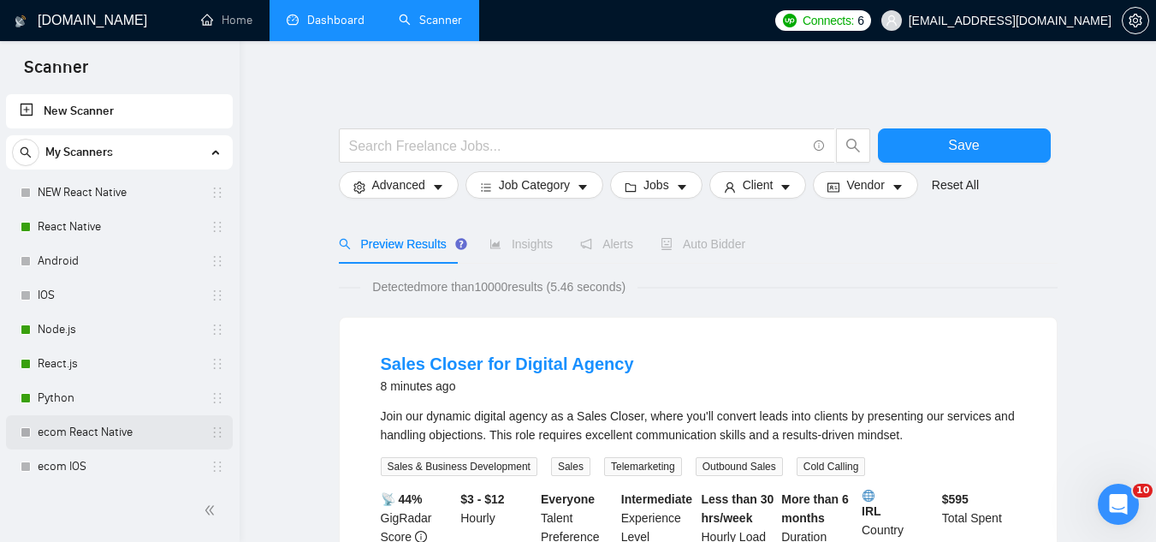
click at [104, 440] on link "ecom React Native" at bounding box center [119, 432] width 163 height 34
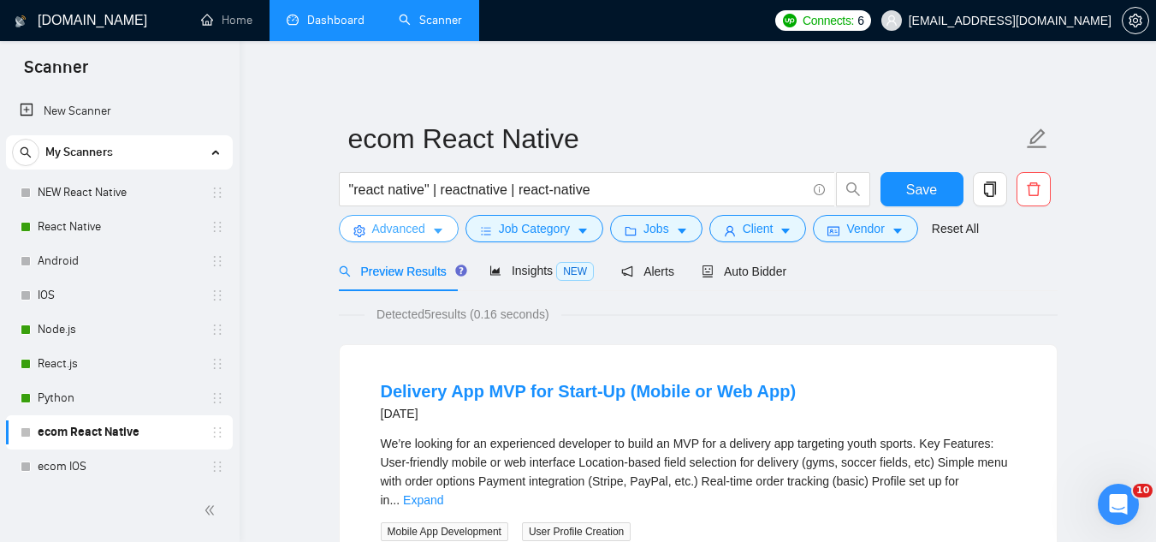
click at [397, 223] on span "Advanced" at bounding box center [398, 228] width 53 height 19
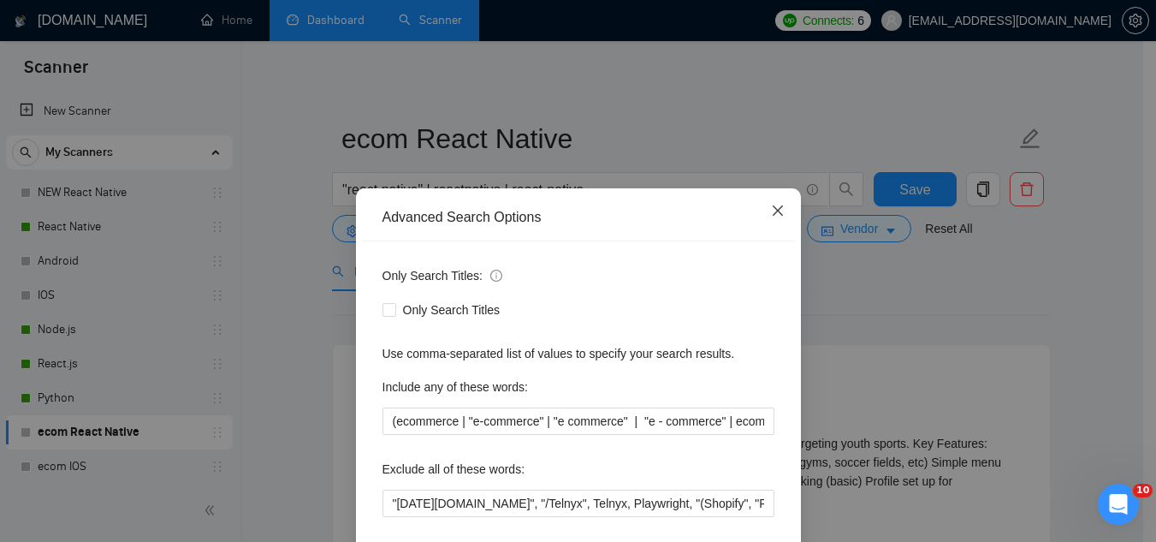
click at [779, 209] on span "Close" at bounding box center [778, 211] width 46 height 46
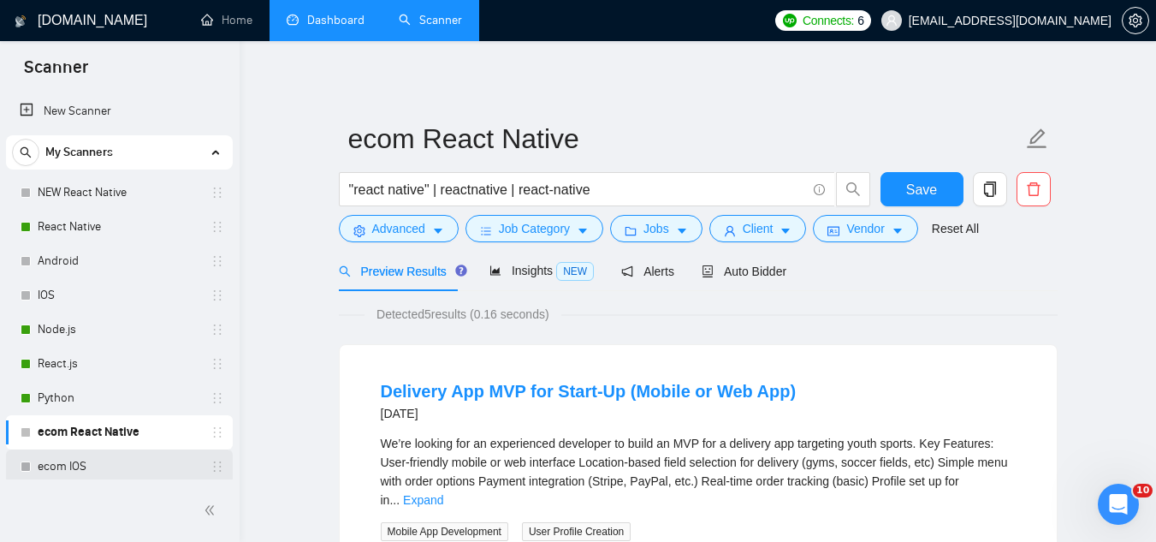
click at [106, 465] on link "ecom IOS" at bounding box center [119, 466] width 163 height 34
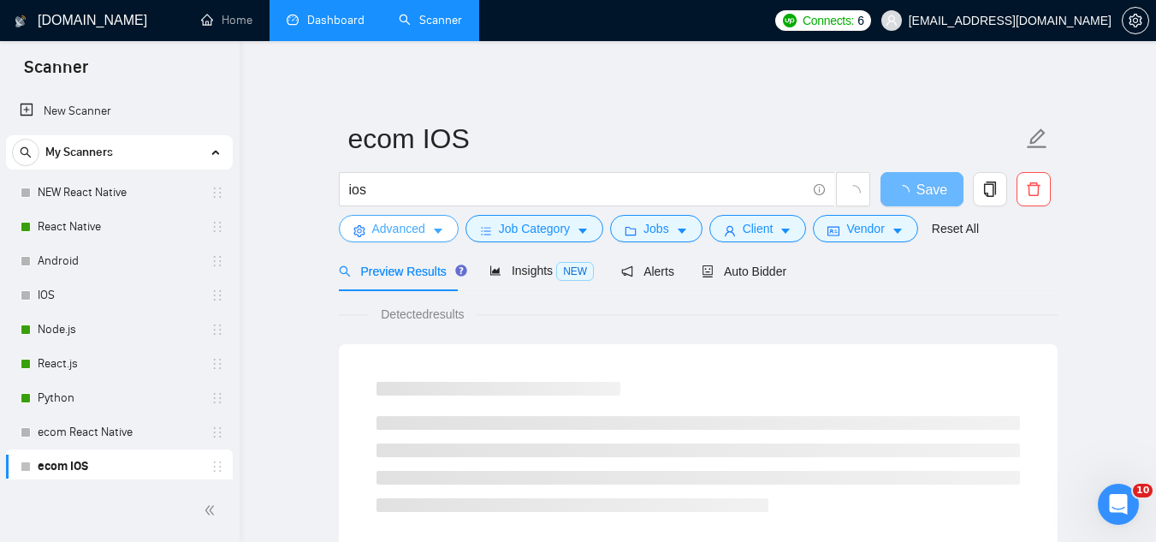
click at [393, 235] on span "Advanced" at bounding box center [398, 228] width 53 height 19
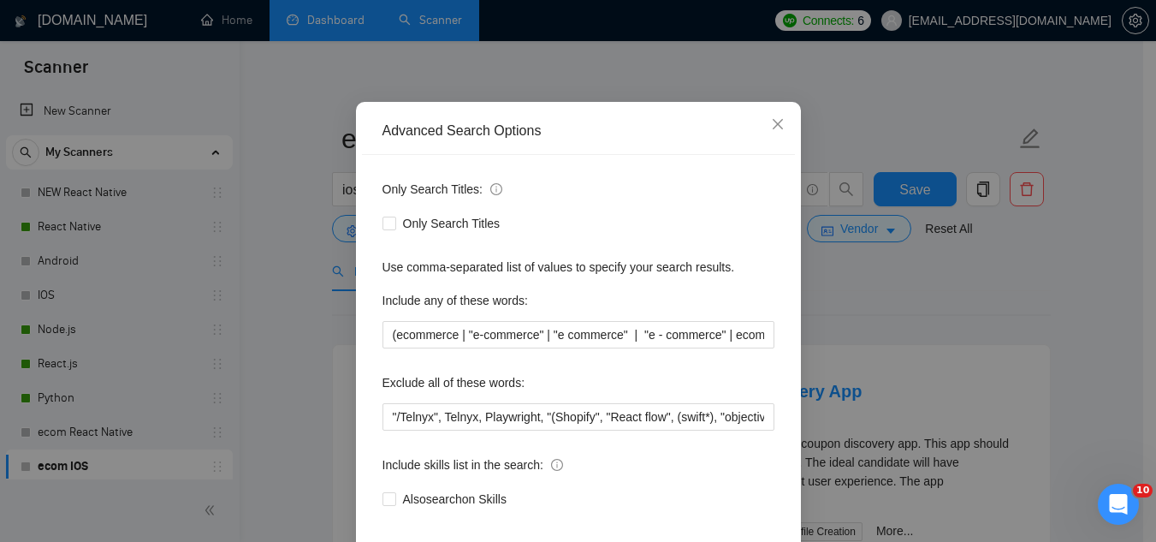
scroll to position [170, 0]
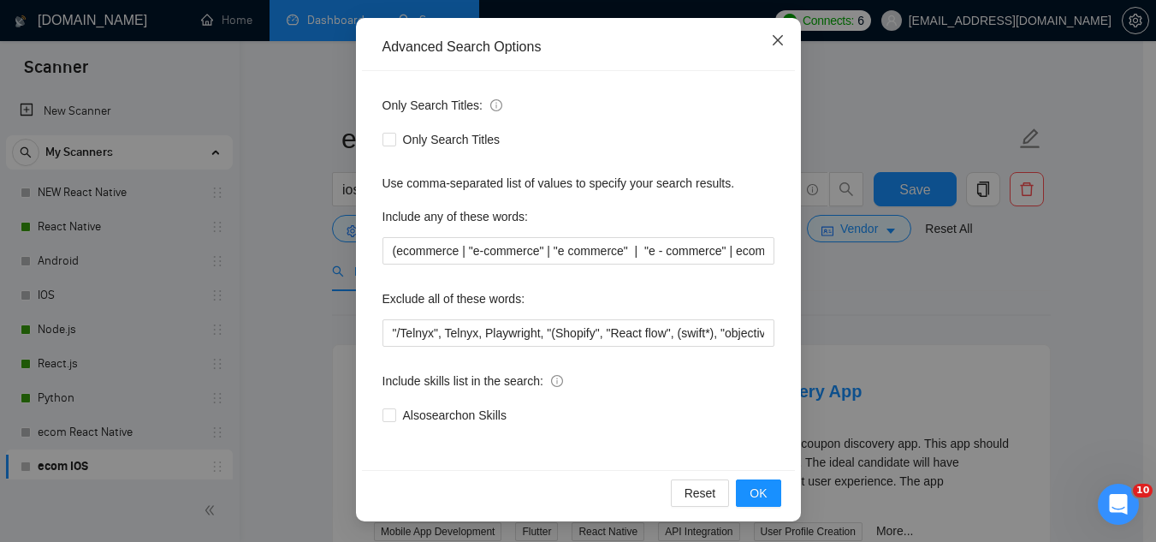
click at [771, 38] on icon "close" at bounding box center [778, 40] width 14 height 14
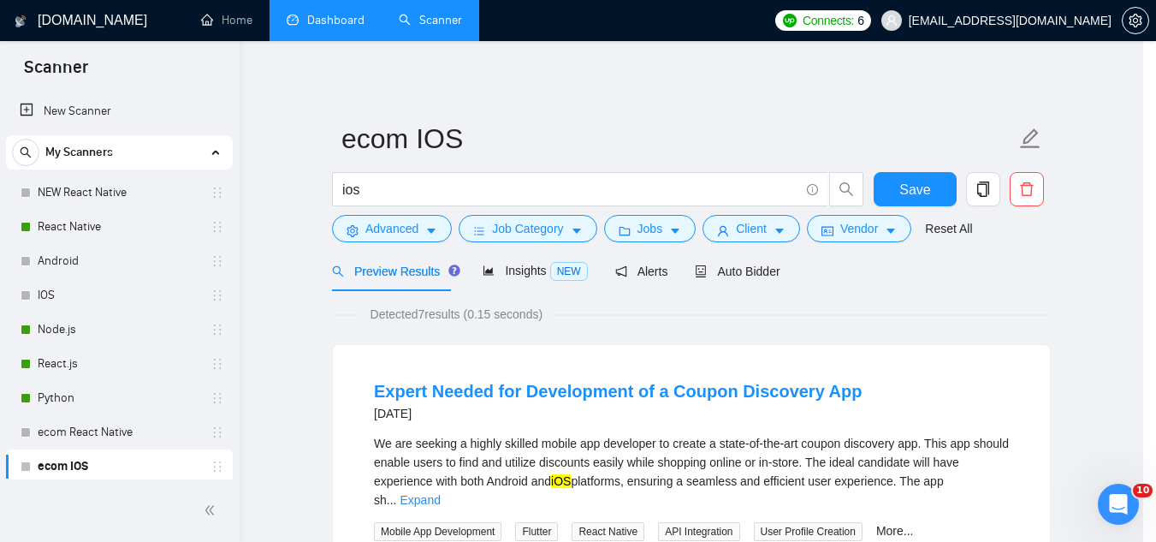
scroll to position [85, 0]
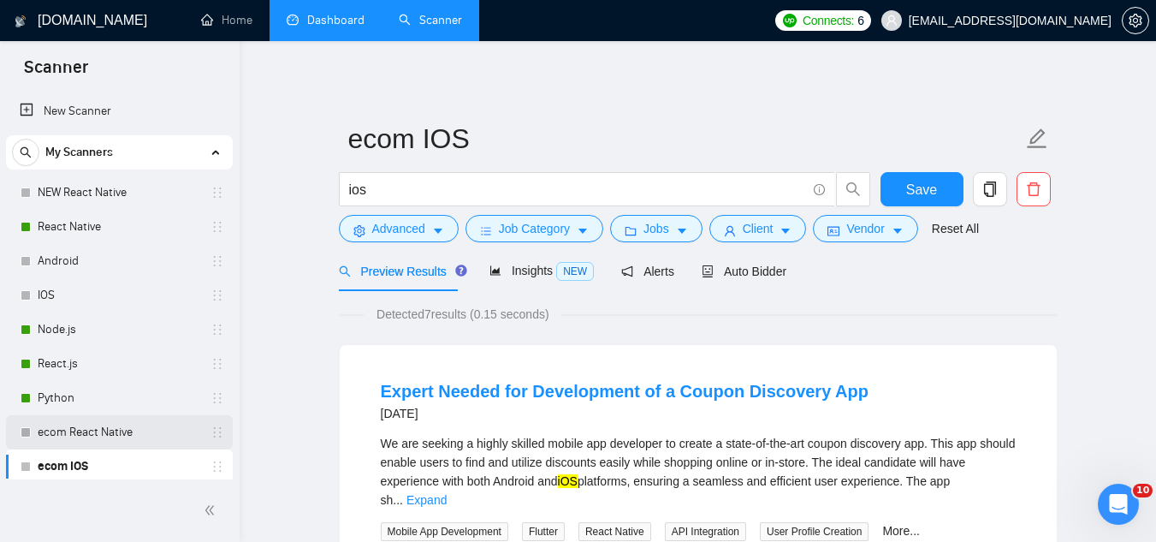
click at [136, 430] on link "ecom React Native" at bounding box center [119, 432] width 163 height 34
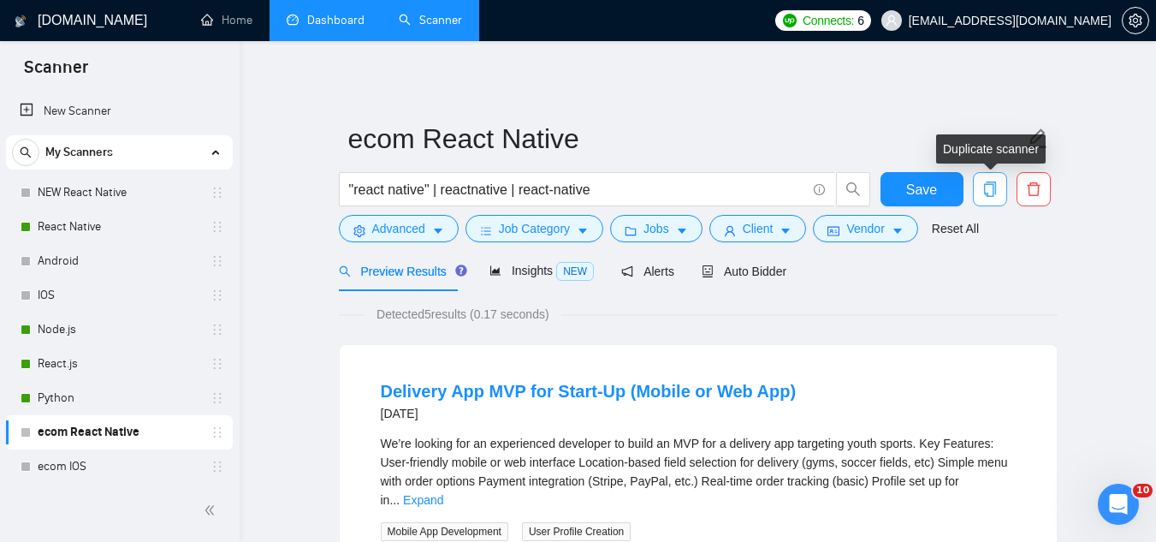
click at [993, 189] on icon "copy" at bounding box center [989, 188] width 12 height 15
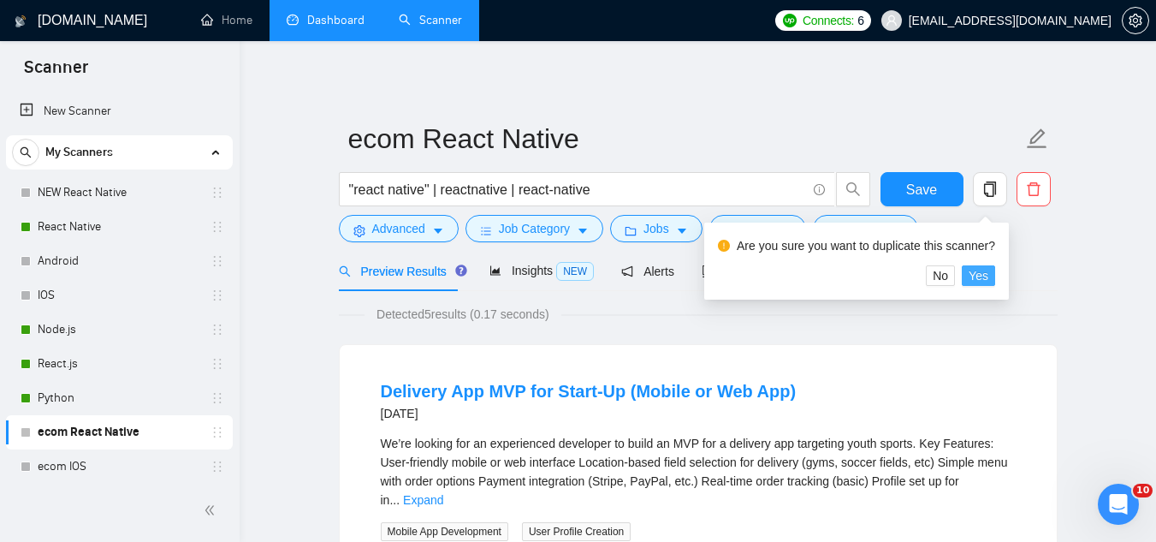
click at [984, 272] on span "Yes" at bounding box center [979, 275] width 20 height 19
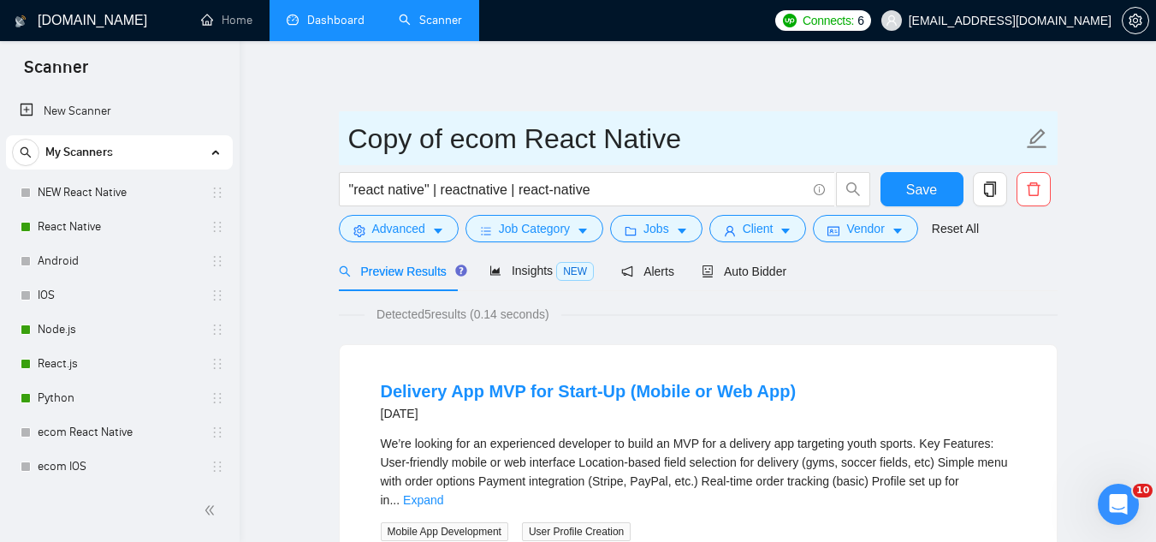
drag, startPoint x: 517, startPoint y: 142, endPoint x: 496, endPoint y: 138, distance: 21.8
click at [512, 142] on input "Copy of ecom React Native" at bounding box center [685, 138] width 674 height 43
click at [359, 120] on input "Copy of ecom React Native" at bounding box center [685, 138] width 674 height 43
click at [517, 138] on input "Copy of ecom React Native" at bounding box center [685, 138] width 674 height 43
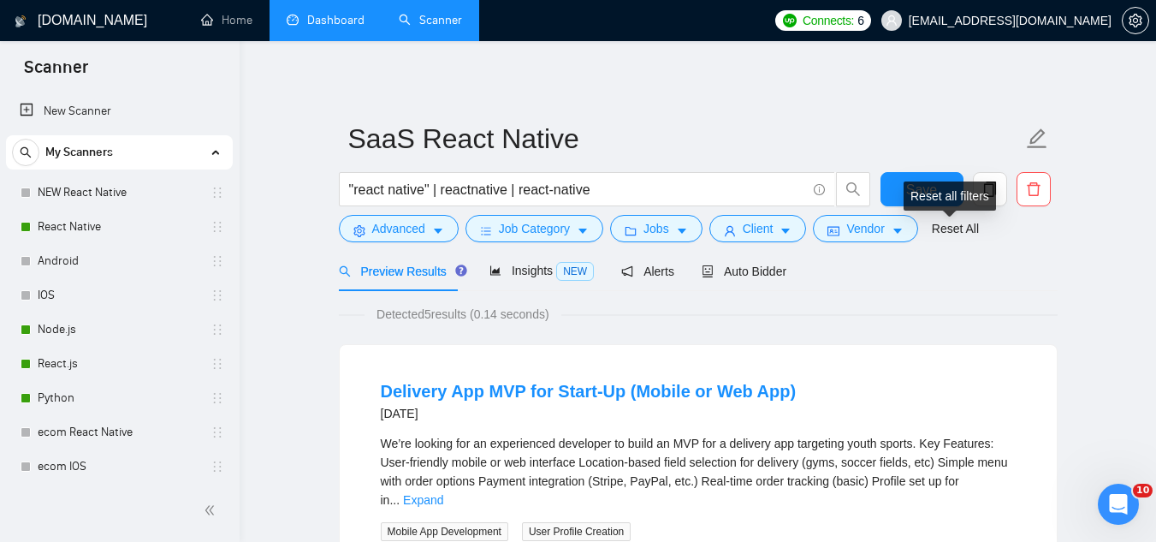
click at [928, 191] on div "Reset all filters" at bounding box center [950, 195] width 92 height 29
click at [920, 192] on span "Save" at bounding box center [921, 189] width 31 height 21
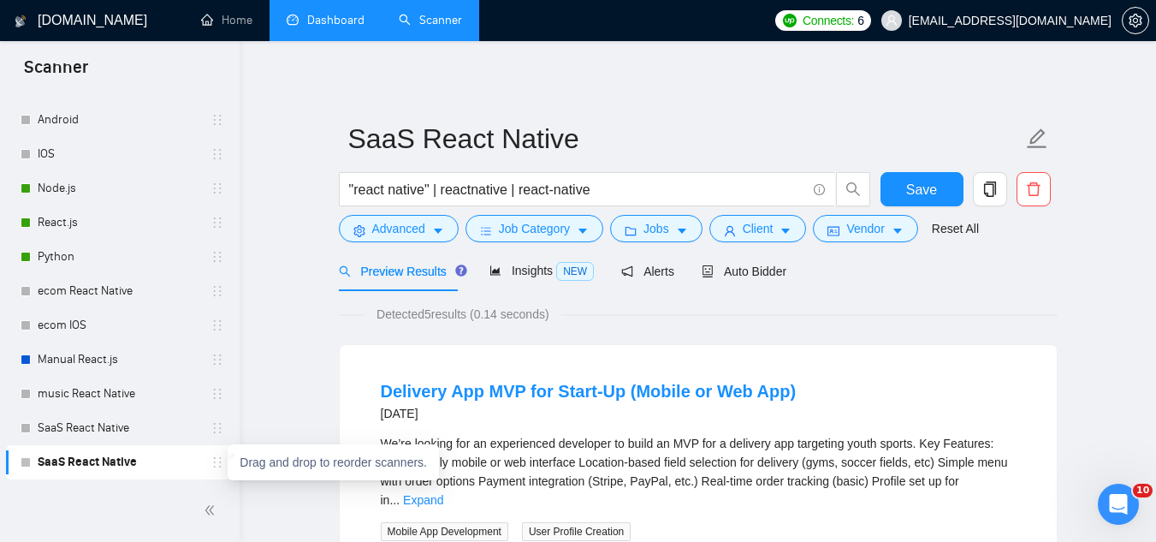
click at [212, 464] on icon "holder" at bounding box center [218, 462] width 14 height 14
drag, startPoint x: 212, startPoint y: 464, endPoint x: 175, endPoint y: 451, distance: 39.0
click at [175, 451] on link "SaaS React Native" at bounding box center [119, 462] width 163 height 34
click at [1033, 193] on icon "delete" at bounding box center [1033, 188] width 15 height 15
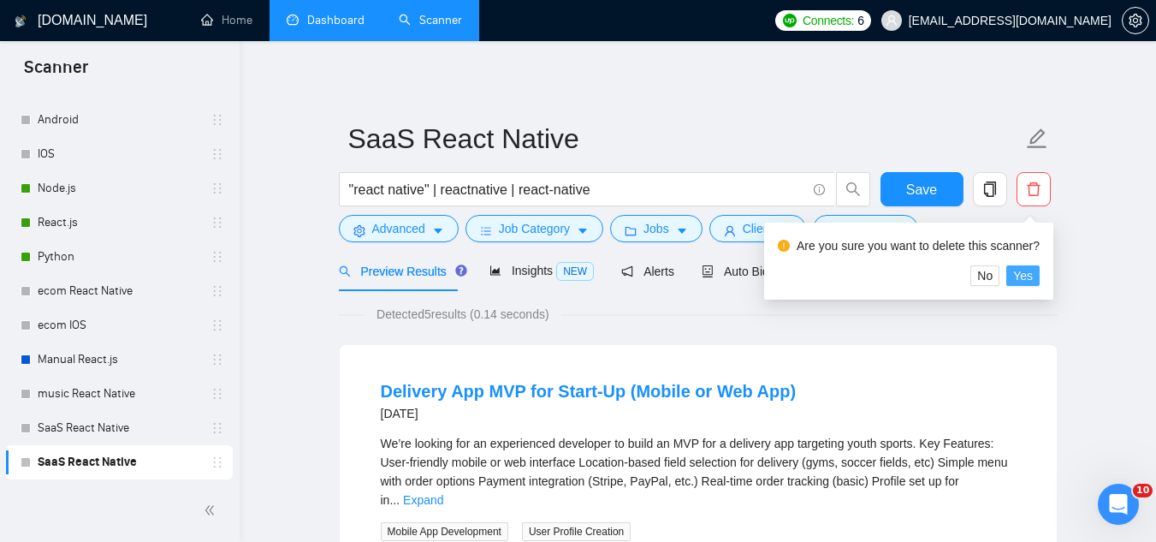
click at [1034, 280] on button "Yes" at bounding box center [1022, 275] width 33 height 21
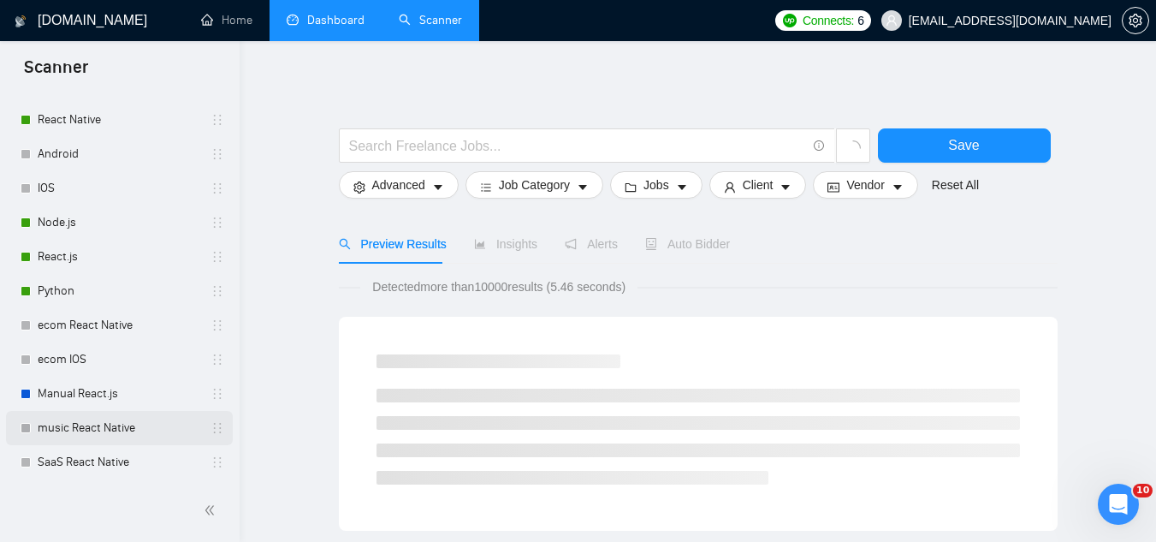
scroll to position [107, 0]
click at [134, 471] on link "SaaS React Native" at bounding box center [119, 462] width 163 height 34
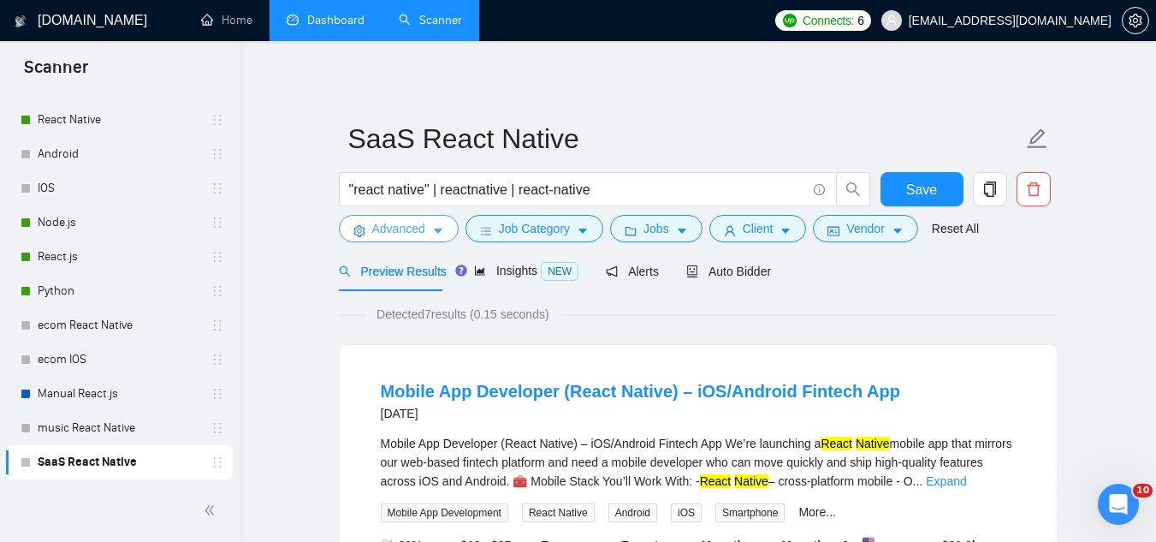
click at [386, 232] on span "Advanced" at bounding box center [398, 228] width 53 height 19
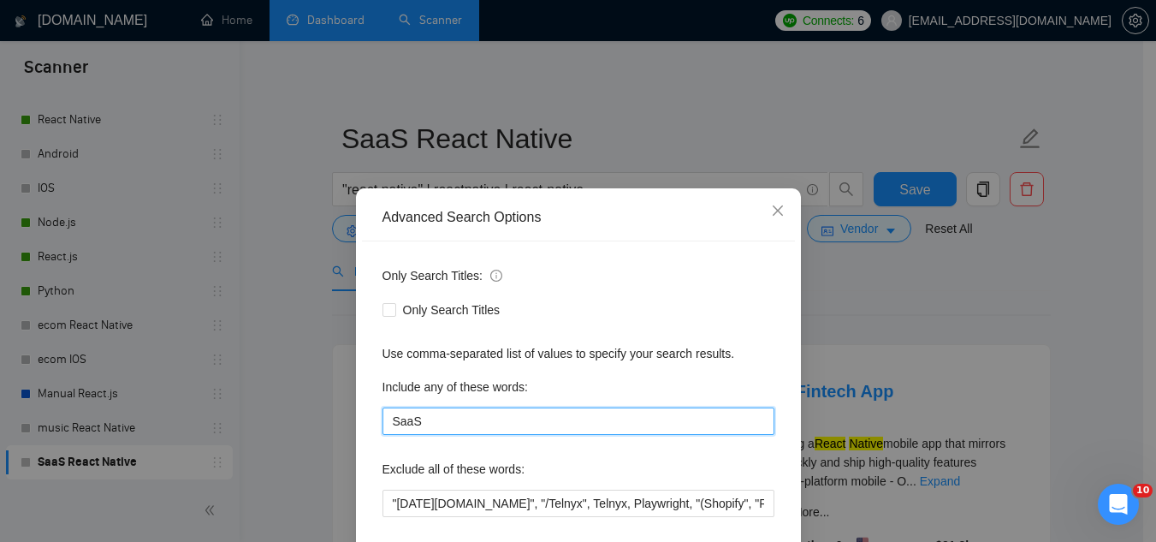
click at [495, 413] on input "SaaS" at bounding box center [579, 420] width 392 height 27
click at [495, 412] on input "SaaS" at bounding box center [579, 420] width 392 height 27
paste input "saas | sas | "Software as a service" | "Software-as-a-service""
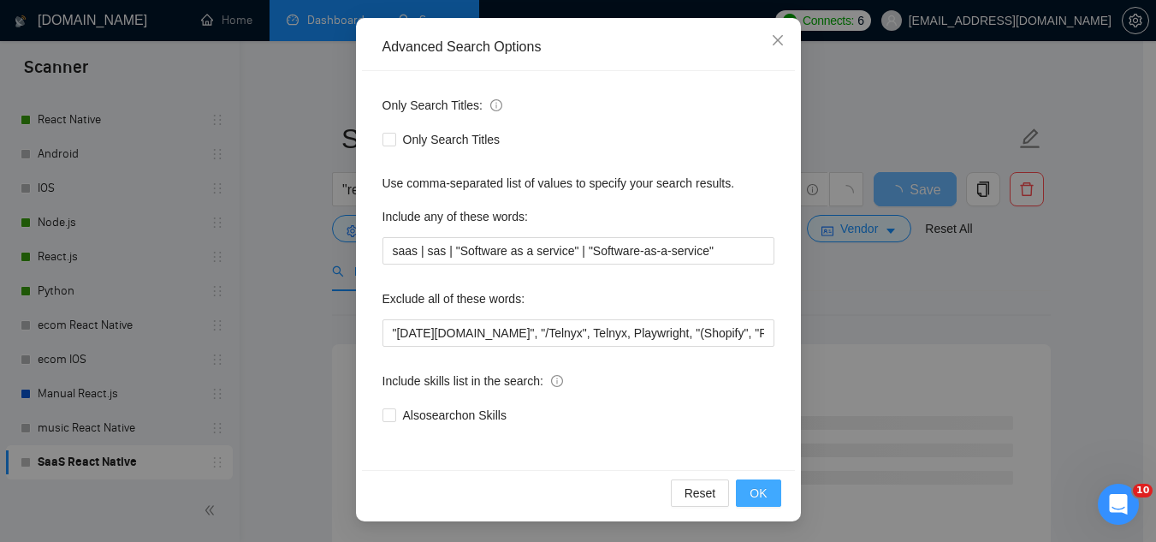
click at [756, 481] on button "OK" at bounding box center [758, 492] width 45 height 27
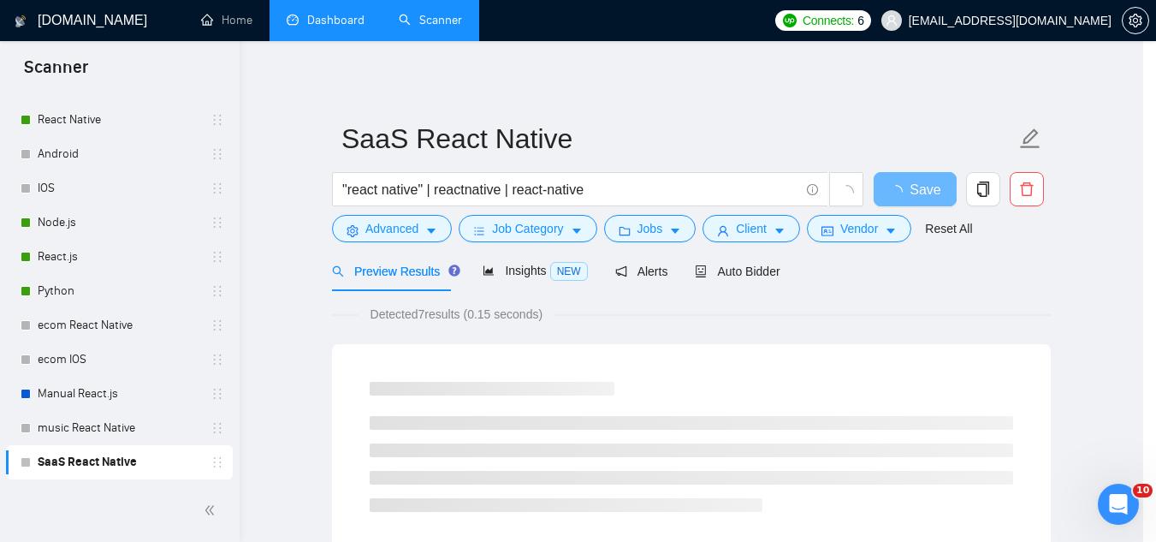
scroll to position [85, 0]
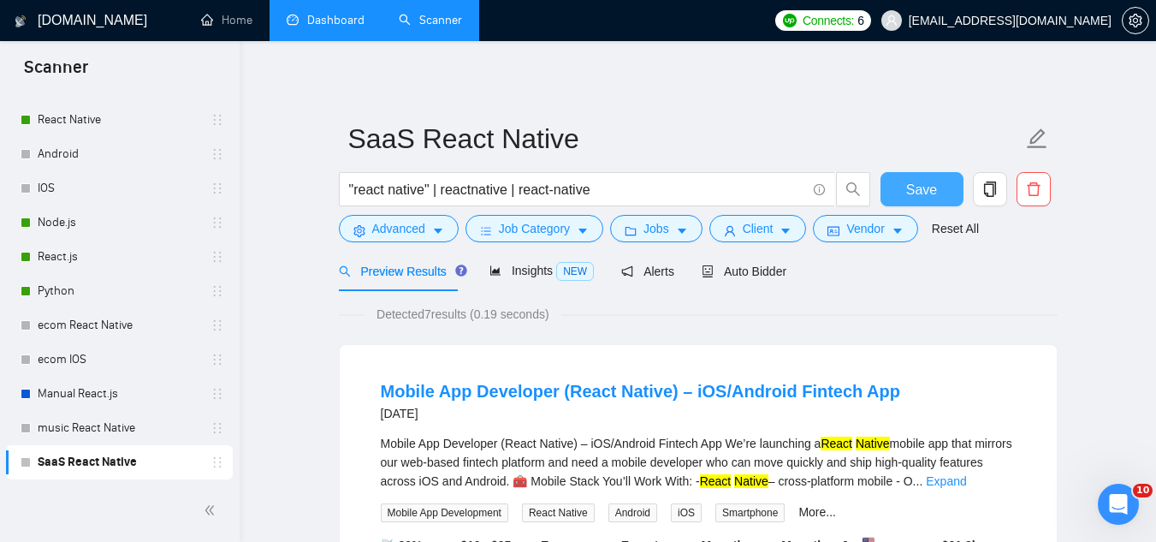
click at [911, 198] on span "Save" at bounding box center [921, 189] width 31 height 21
click at [359, 27] on link "Dashboard" at bounding box center [326, 20] width 78 height 15
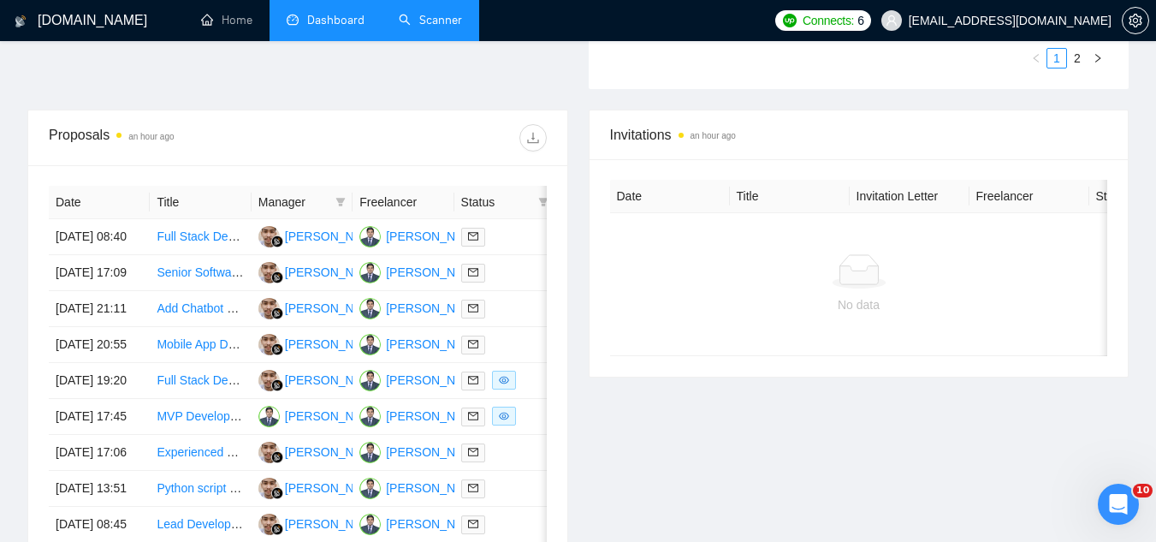
scroll to position [599, 0]
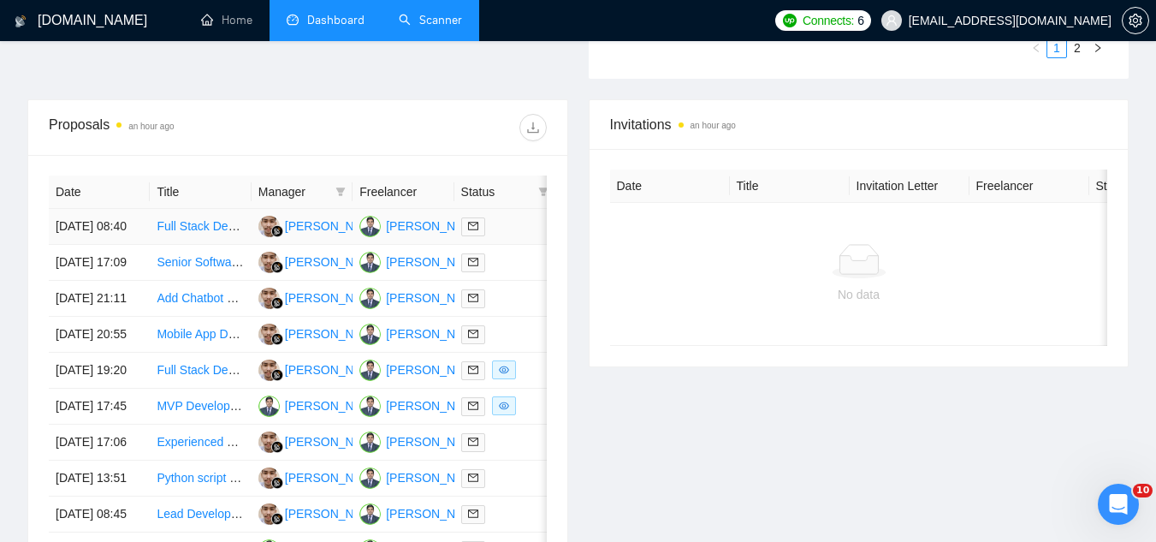
click at [193, 245] on td "Full Stack Developer Needed for Social Media Platform Using Python, React, and …" at bounding box center [200, 227] width 101 height 36
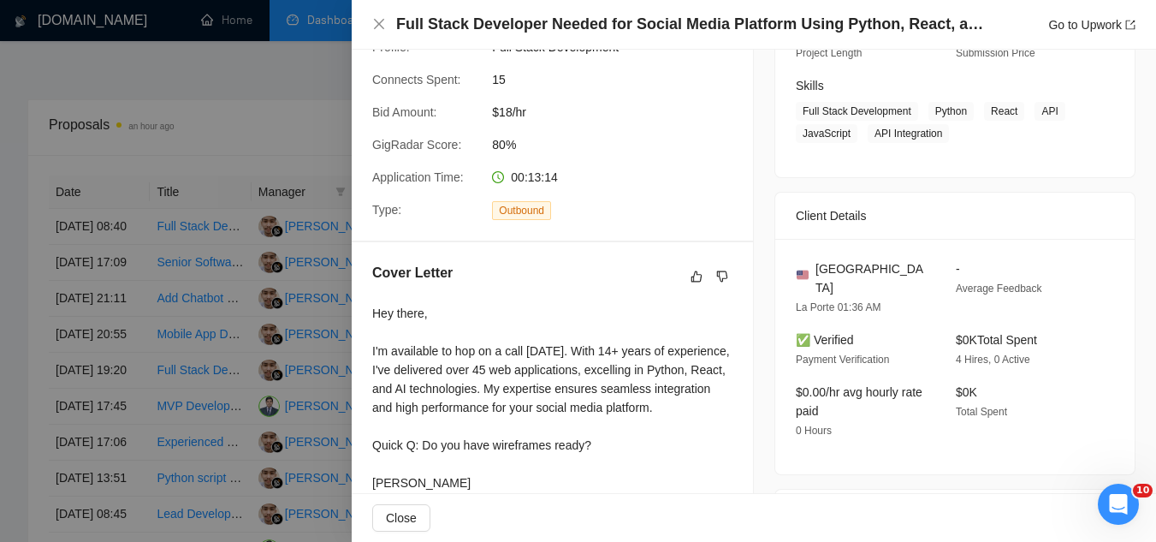
scroll to position [257, 0]
click at [170, 98] on div at bounding box center [578, 271] width 1156 height 542
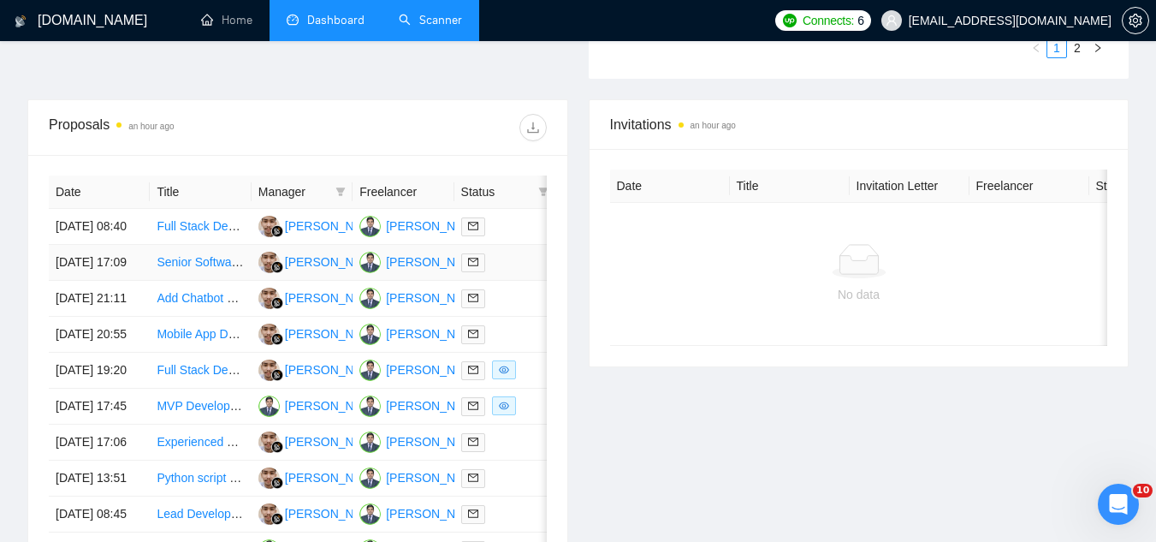
click at [217, 281] on td "Senior Software Engineer — Duffel API (Flights)" at bounding box center [200, 263] width 101 height 36
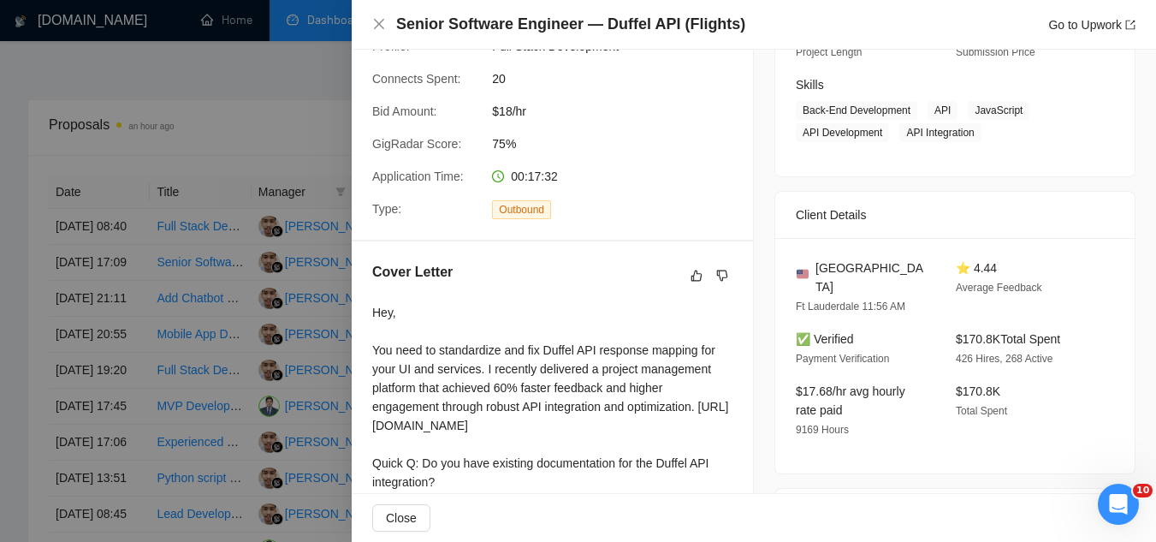
click at [380, 429] on div "Hey, You need to standardize and fix Duffel API response mapping for your UI an…" at bounding box center [552, 416] width 360 height 226
click at [373, 427] on div "Hey, You need to standardize and fix Duffel API response mapping for your UI an…" at bounding box center [552, 416] width 360 height 226
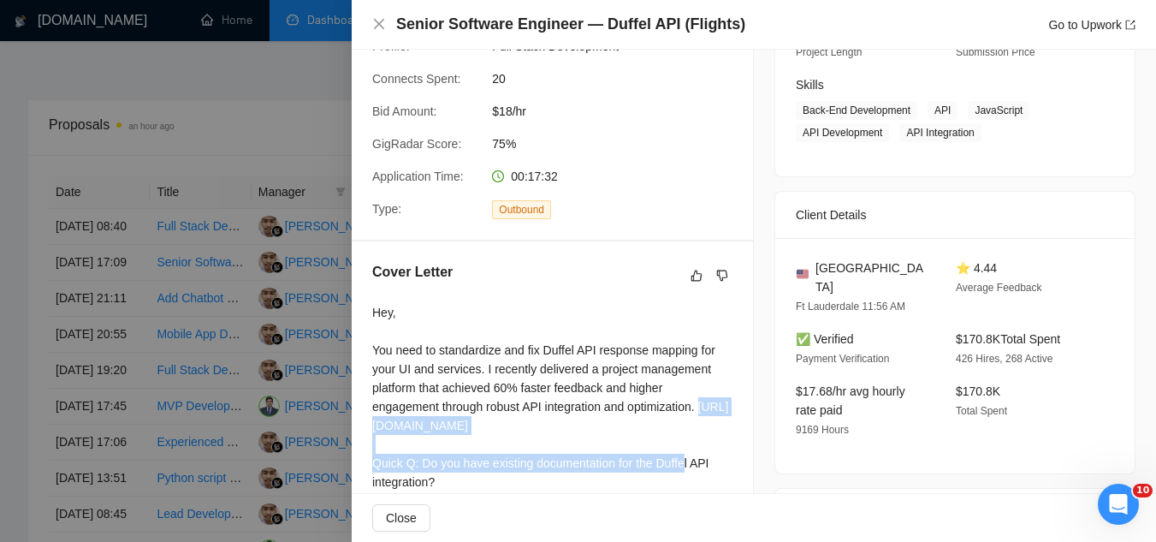
drag, startPoint x: 373, startPoint y: 424, endPoint x: 510, endPoint y: 462, distance: 142.2
click at [510, 462] on div "Hey, You need to standardize and fix Duffel API response mapping for your UI an…" at bounding box center [552, 416] width 360 height 226
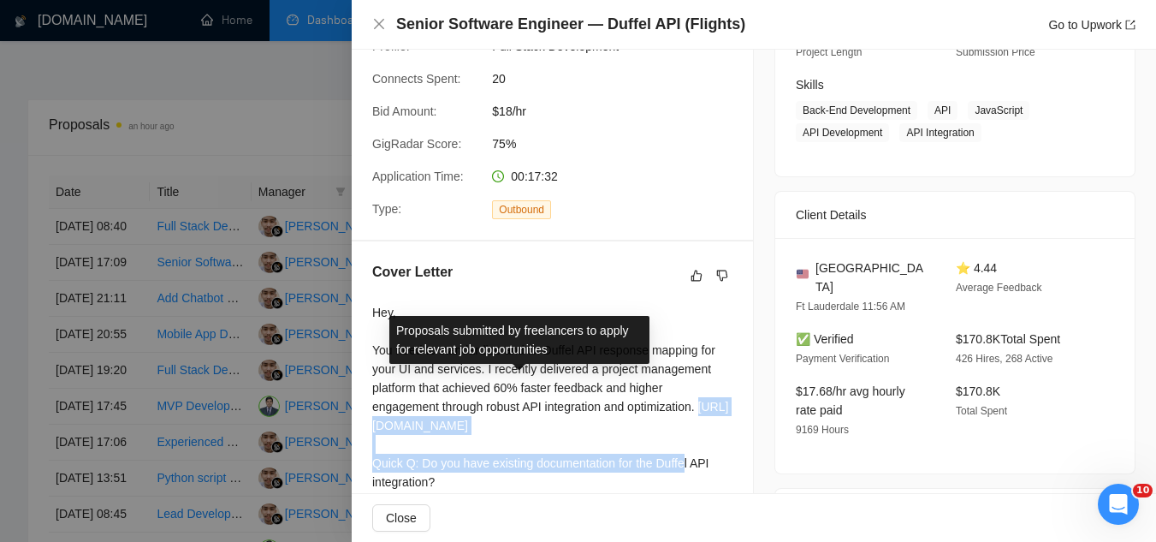
scroll to position [342, 0]
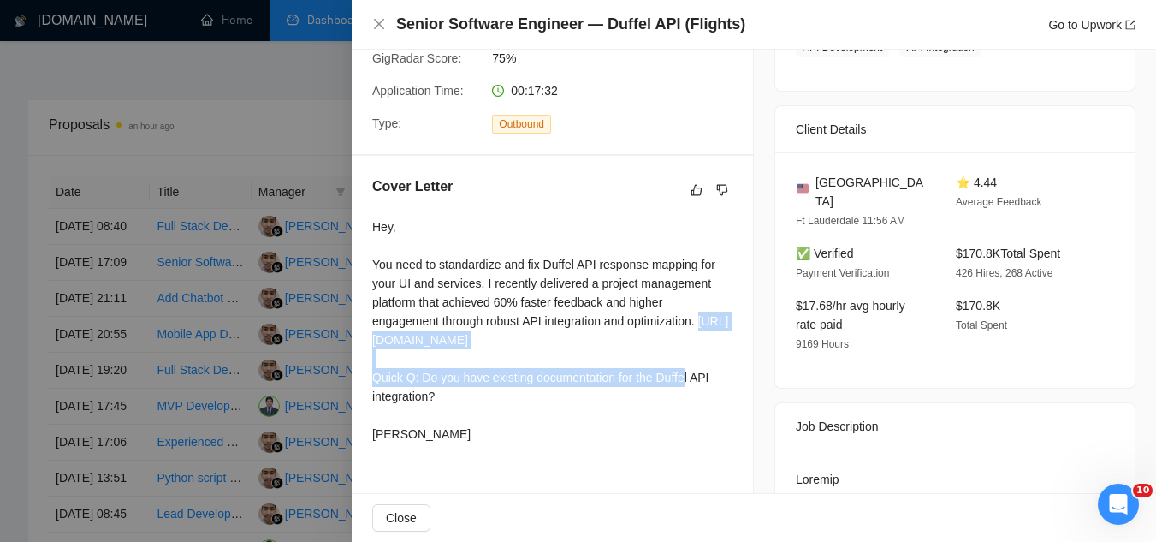
copy div "[URL][DOMAIN_NAME]"
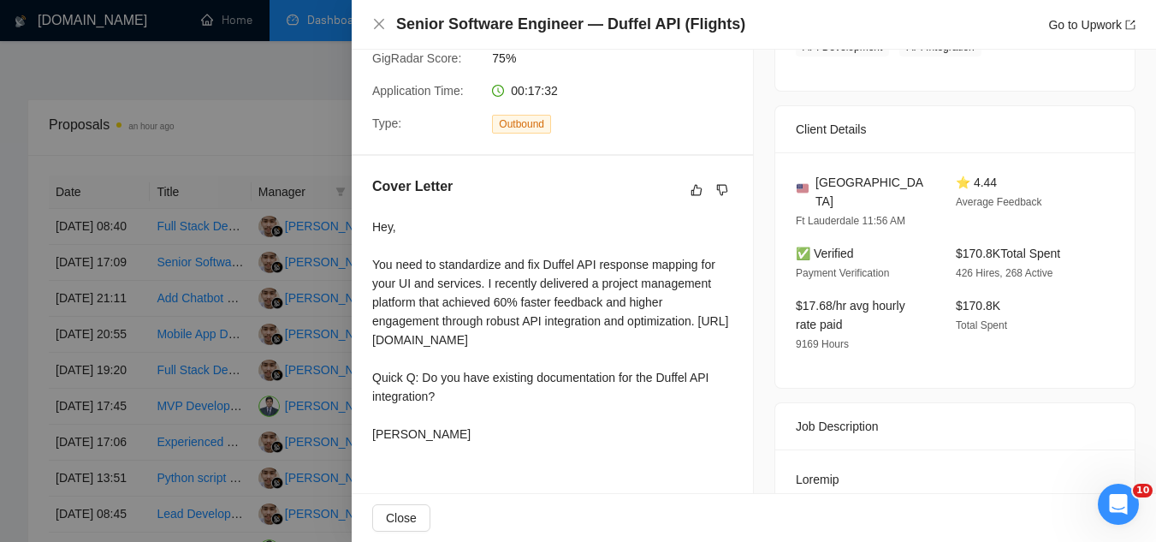
click at [262, 314] on div at bounding box center [578, 271] width 1156 height 542
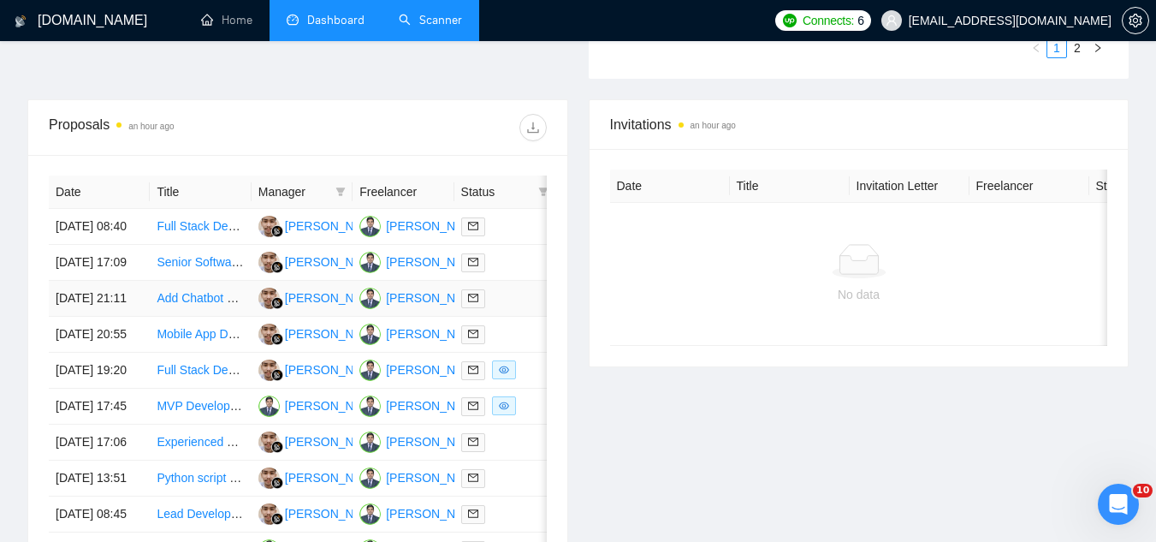
click at [237, 317] on td "Add Chatbot Feature to Existing SaaS Web App" at bounding box center [200, 299] width 101 height 36
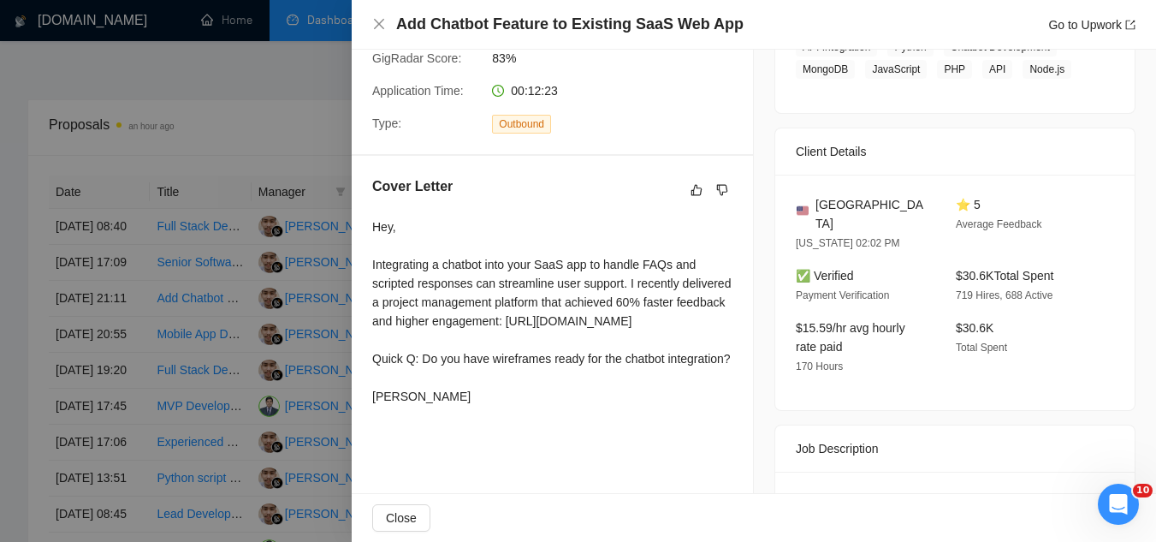
click at [428, 342] on div "Hey, Integrating a chatbot into your SaaS app to handle FAQs and scripted respo…" at bounding box center [552, 311] width 360 height 188
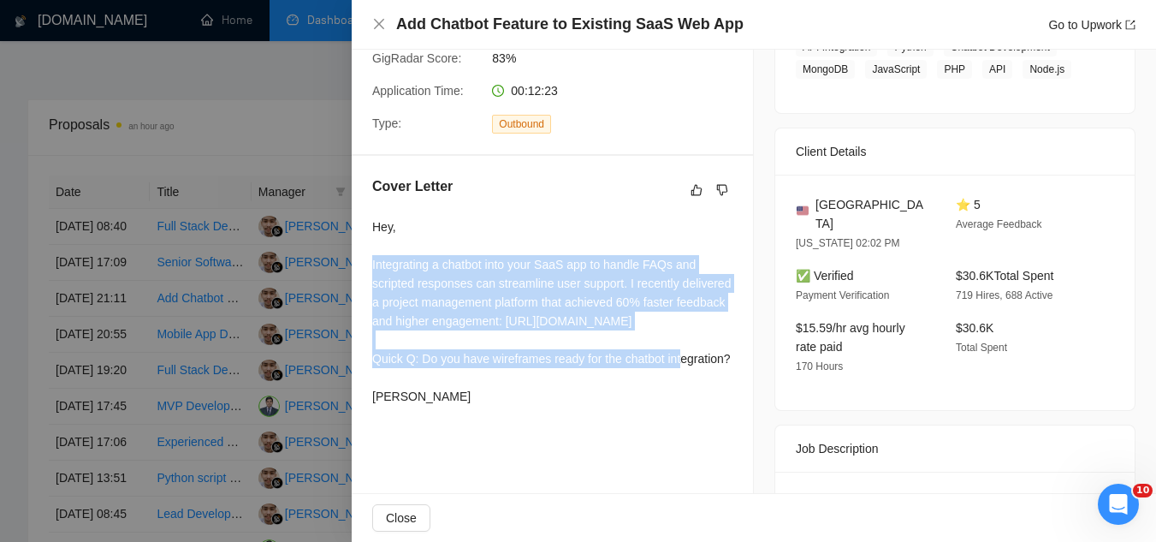
click at [428, 342] on div "Hey, Integrating a chatbot into your SaaS app to handle FAQs and scripted respo…" at bounding box center [552, 311] width 360 height 188
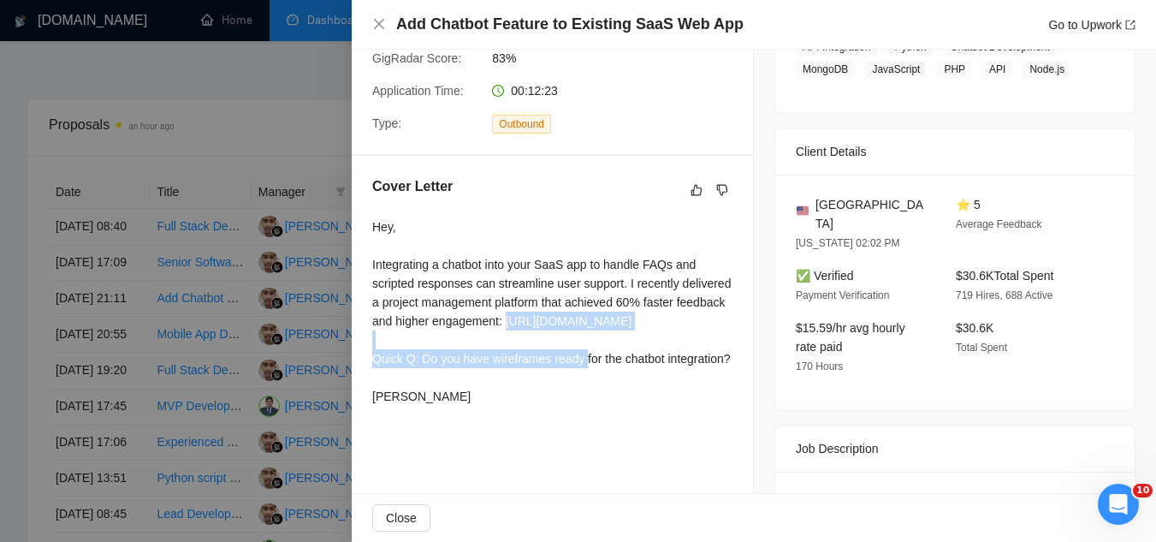
drag, startPoint x: 372, startPoint y: 341, endPoint x: 413, endPoint y: 359, distance: 44.5
click at [407, 355] on div "Hey, Integrating a chatbot into your SaaS app to handle FAQs and scripted respo…" at bounding box center [552, 311] width 360 height 188
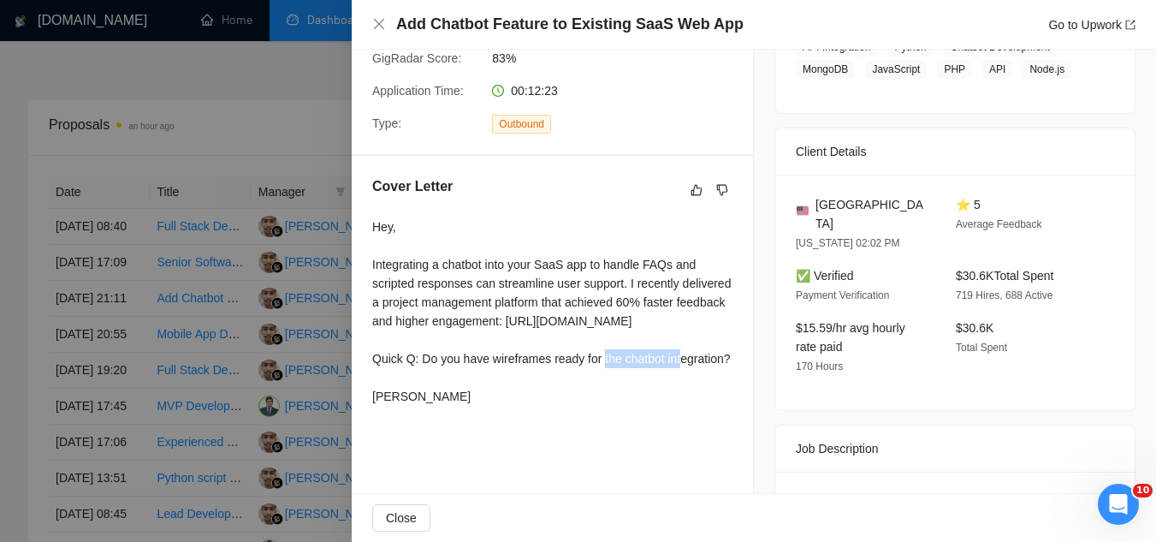
drag, startPoint x: 433, startPoint y: 367, endPoint x: 494, endPoint y: 374, distance: 61.1
click at [494, 374] on div "Hey, Integrating a chatbot into your SaaS app to handle FAQs and scripted respo…" at bounding box center [552, 311] width 360 height 188
click at [371, 340] on div "Cover Letter Hey, Integrating a chatbot into your SaaS app to handle FAQs and s…" at bounding box center [552, 294] width 401 height 277
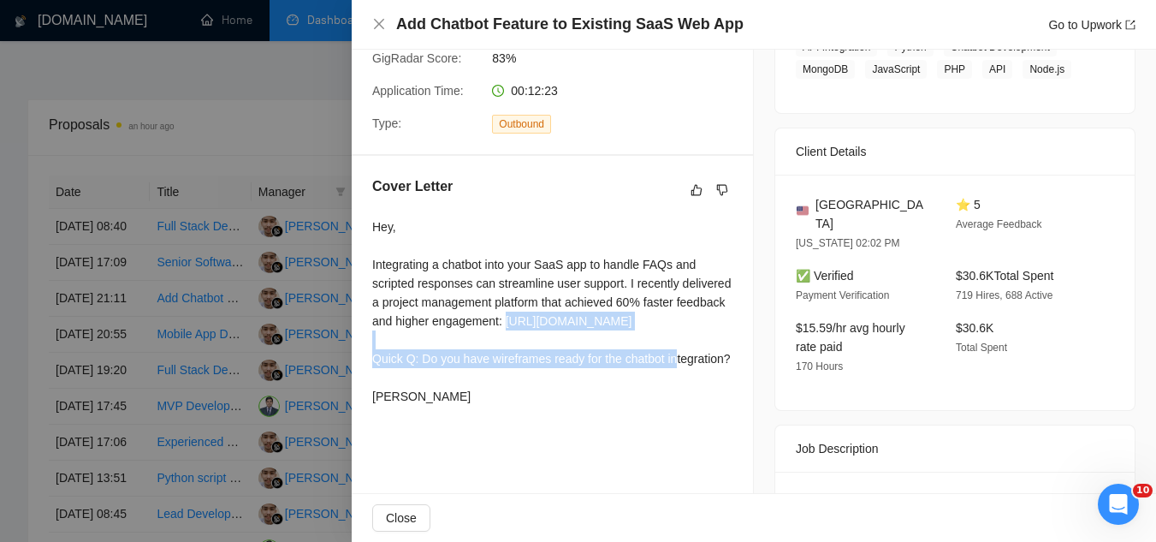
drag, startPoint x: 372, startPoint y: 339, endPoint x: 426, endPoint y: 358, distance: 57.1
click at [426, 358] on div "Hey, Integrating a chatbot into your SaaS app to handle FAQs and scripted respo…" at bounding box center [552, 311] width 360 height 188
copy div "[URL][DOMAIN_NAME]"
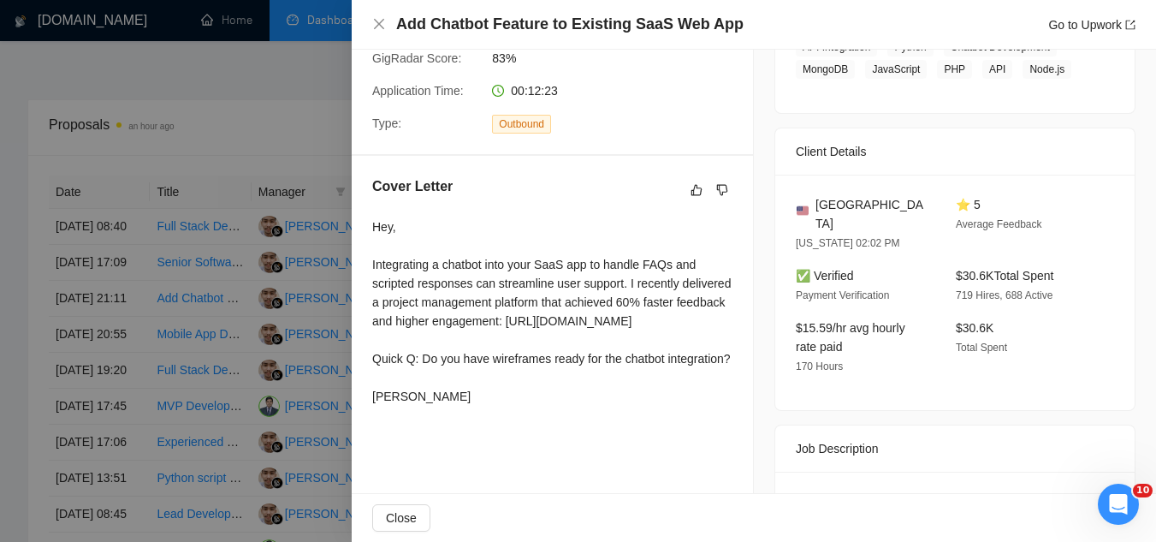
click at [227, 104] on div at bounding box center [578, 271] width 1156 height 542
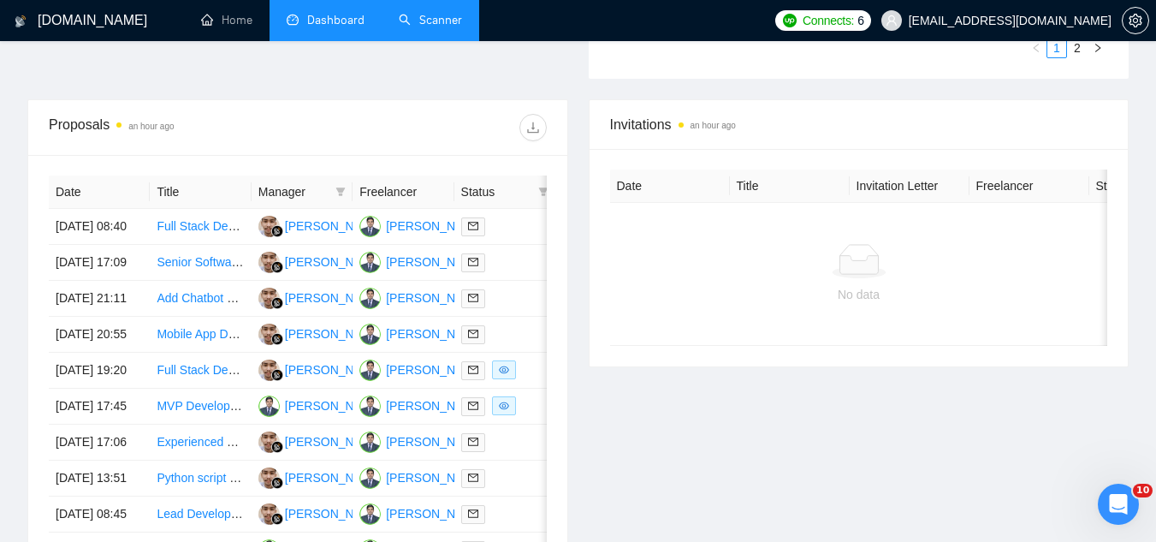
click at [436, 13] on link "Scanner" at bounding box center [430, 20] width 63 height 15
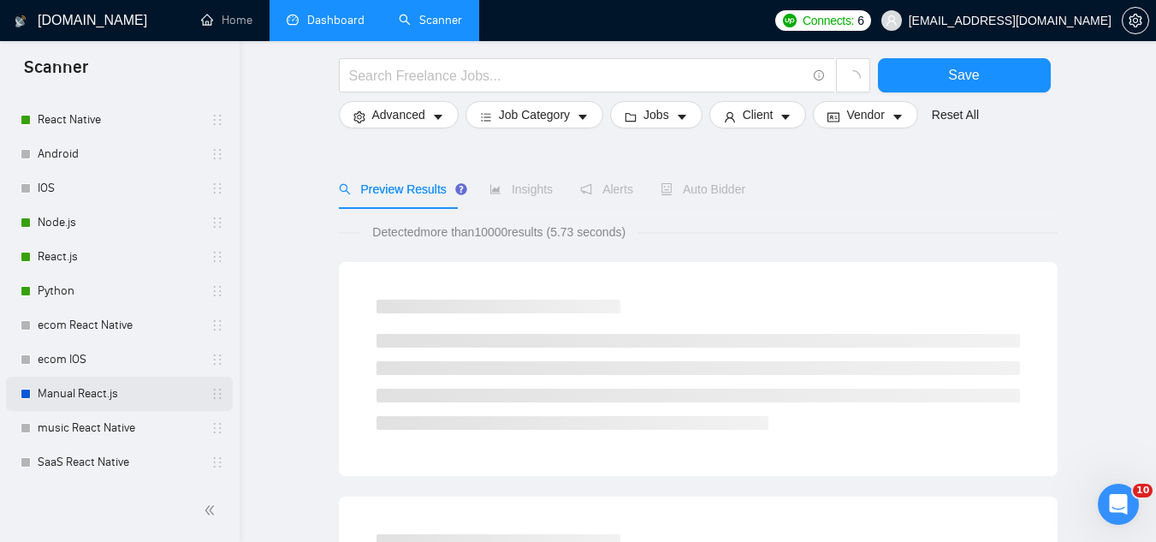
scroll to position [171, 0]
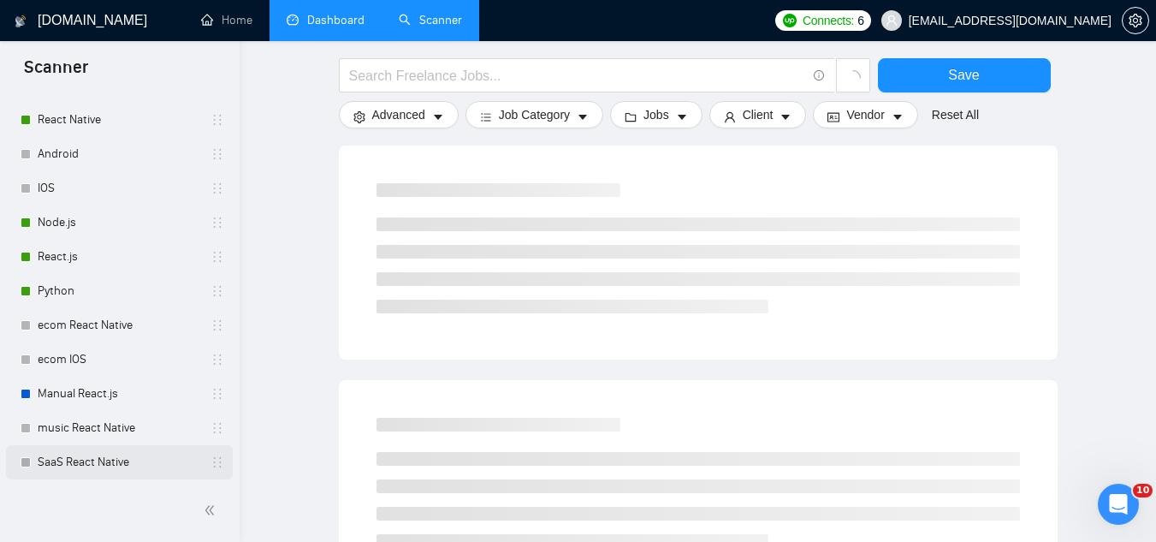
click at [103, 463] on link "SaaS React Native" at bounding box center [119, 462] width 163 height 34
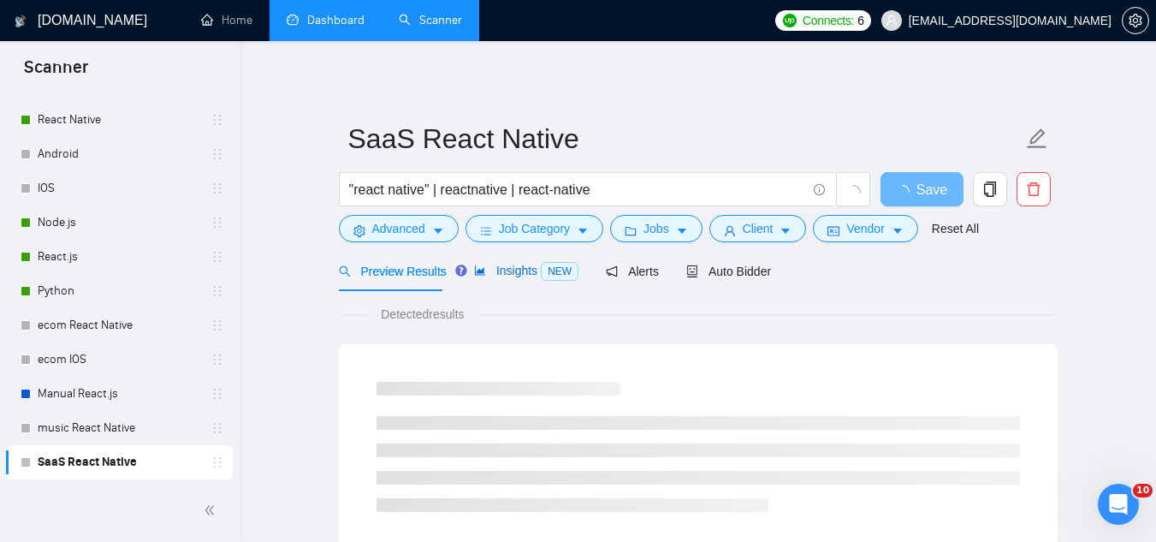
click at [489, 269] on span "Insights NEW" at bounding box center [526, 271] width 104 height 14
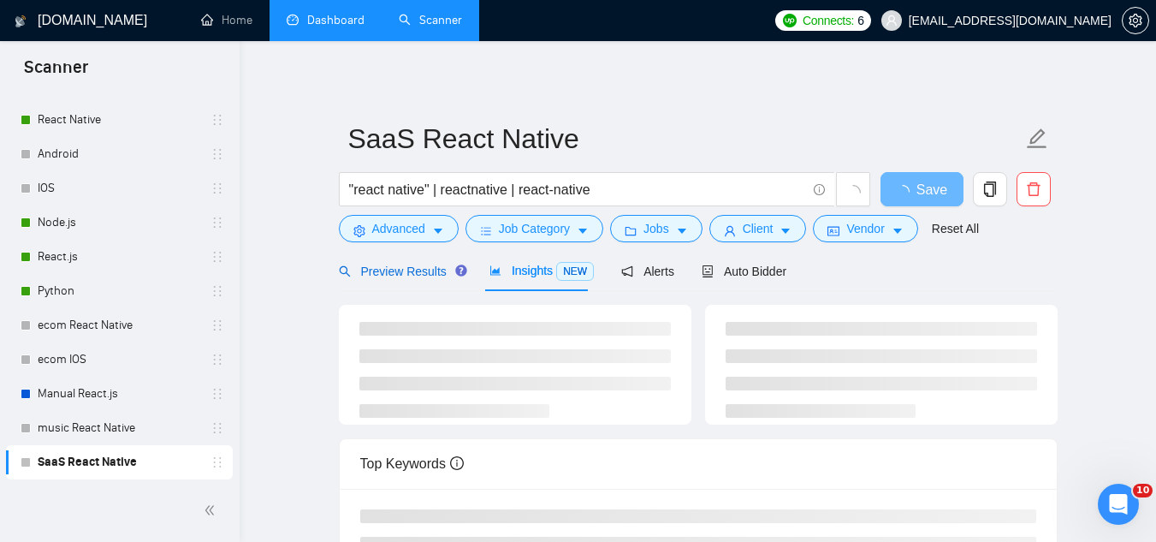
click at [417, 273] on span "Preview Results" at bounding box center [400, 271] width 123 height 14
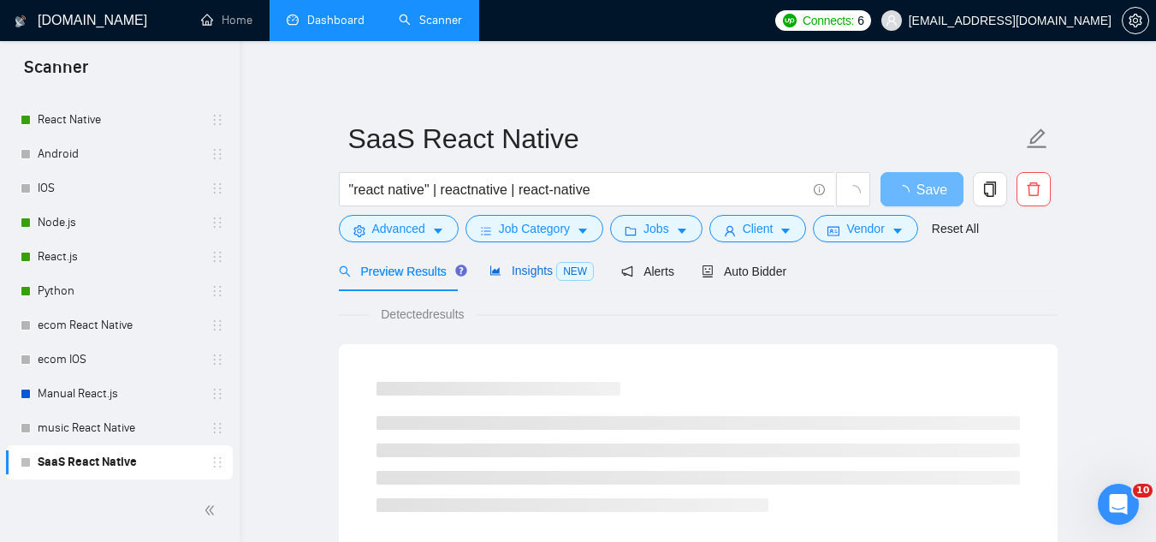
click at [509, 269] on span "Insights NEW" at bounding box center [542, 271] width 104 height 14
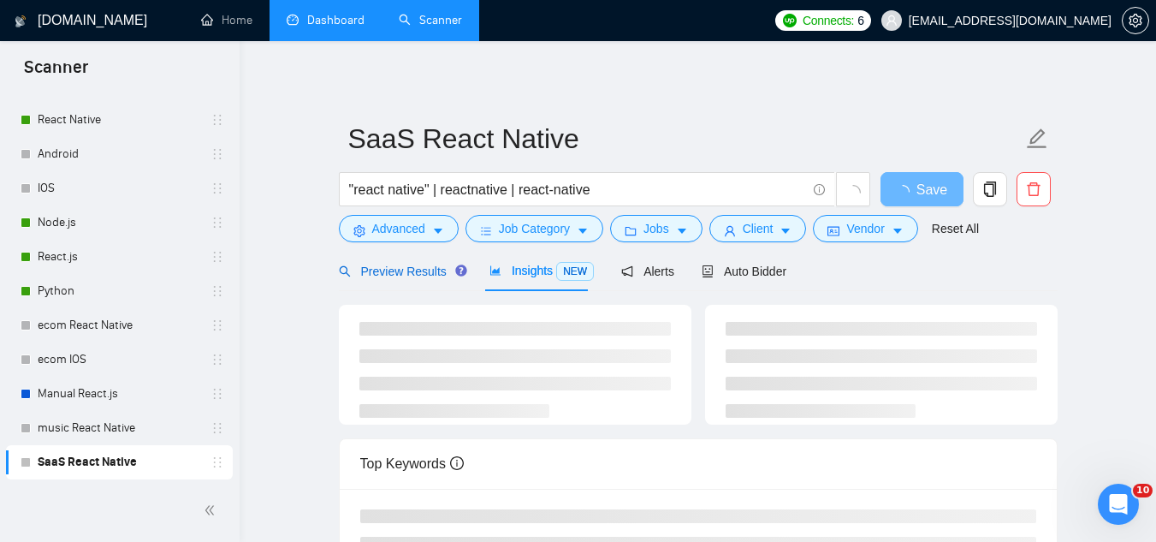
click at [404, 273] on span "Preview Results" at bounding box center [400, 271] width 123 height 14
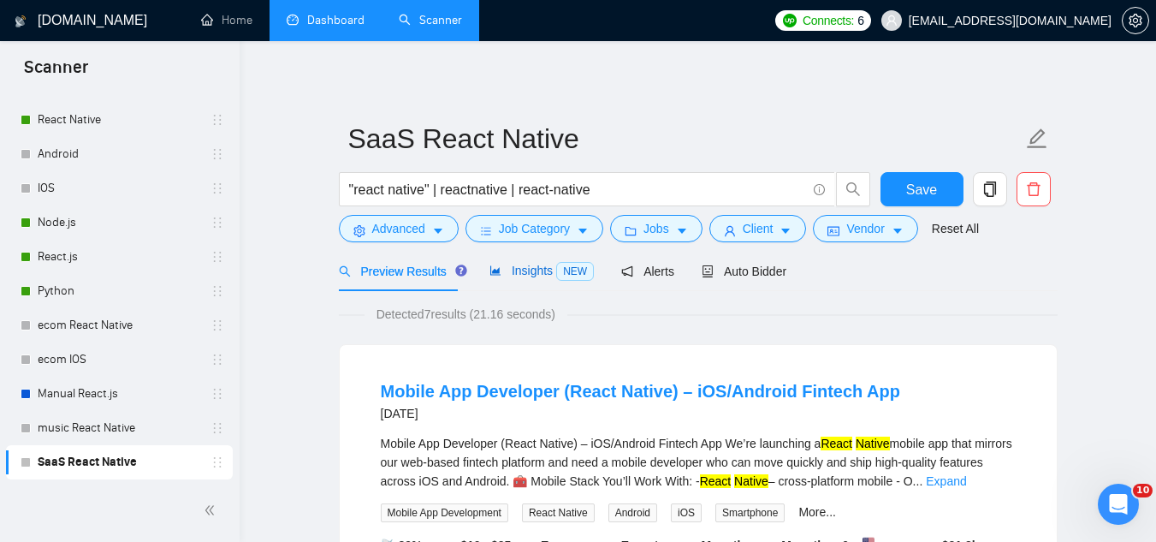
click at [528, 277] on span "Insights NEW" at bounding box center [542, 271] width 104 height 14
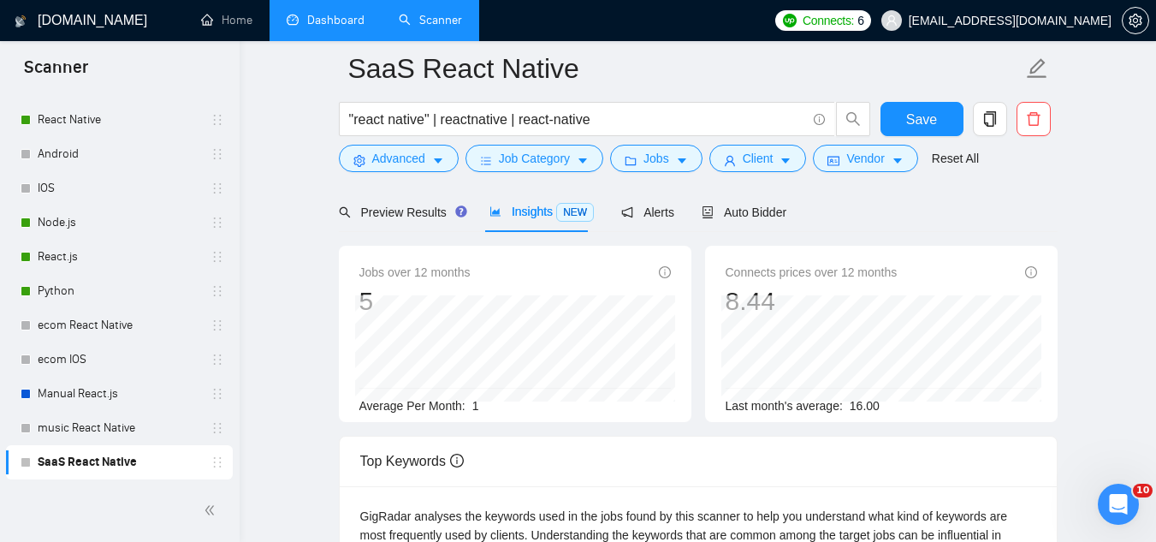
scroll to position [86, 0]
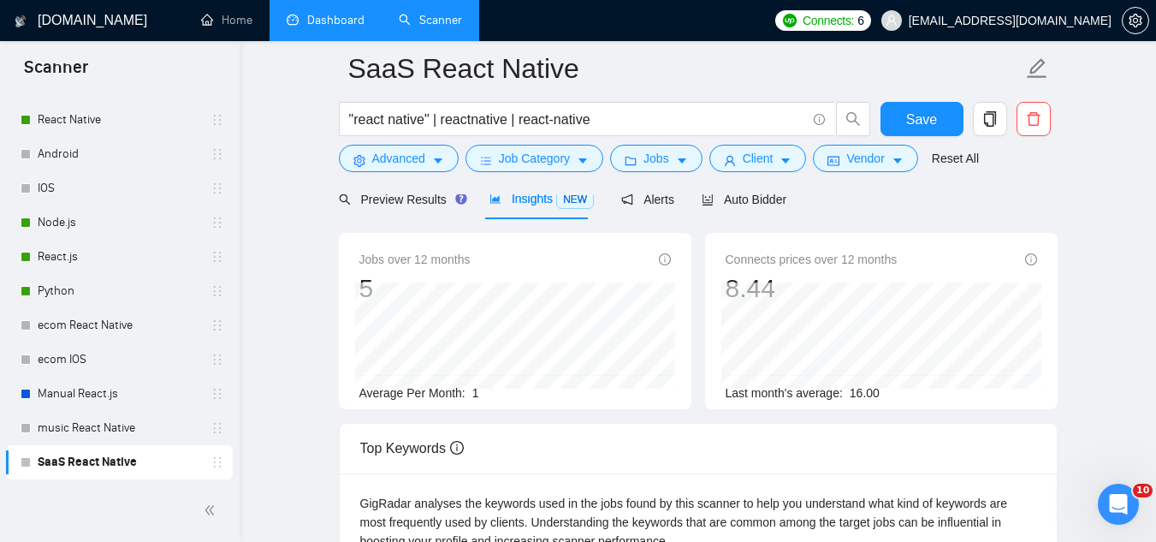
click at [388, 194] on div at bounding box center [698, 188] width 719 height 14
click at [392, 206] on span "Preview Results" at bounding box center [400, 200] width 123 height 14
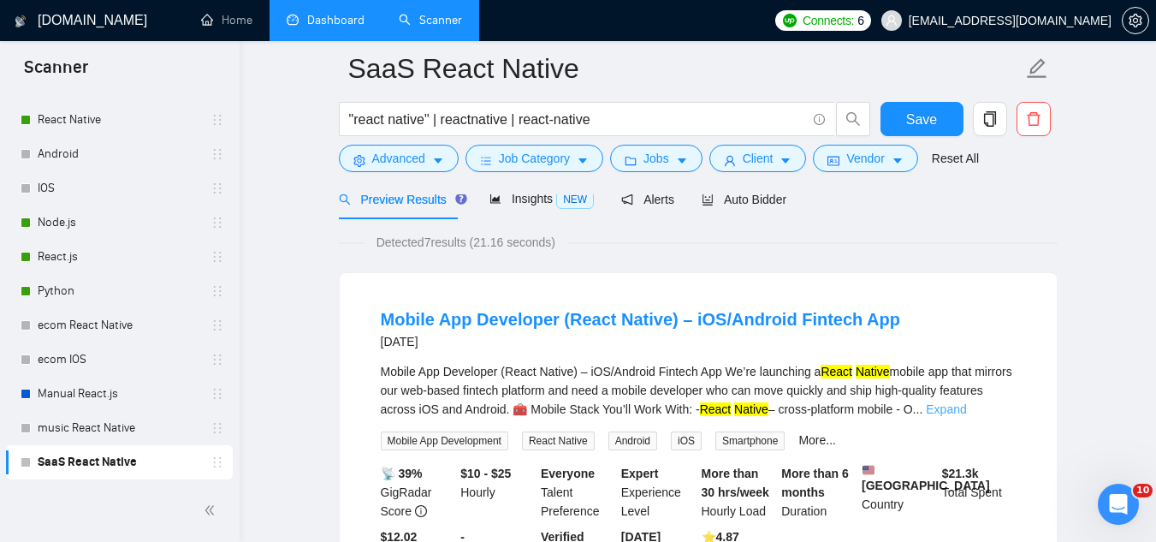
click at [966, 405] on link "Expand" at bounding box center [946, 409] width 40 height 14
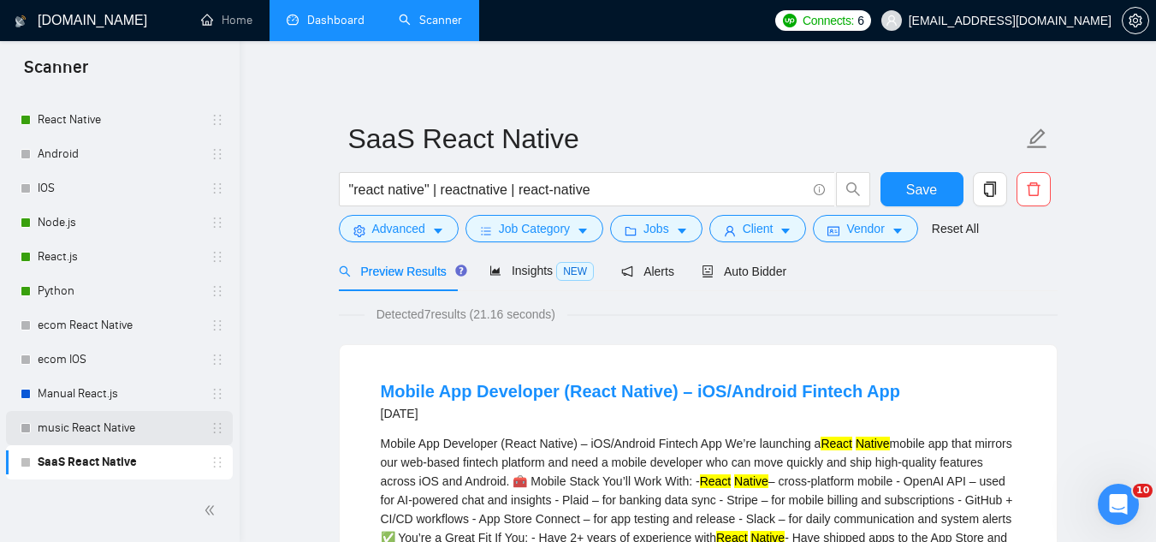
click at [118, 420] on link "music React Native" at bounding box center [119, 428] width 163 height 34
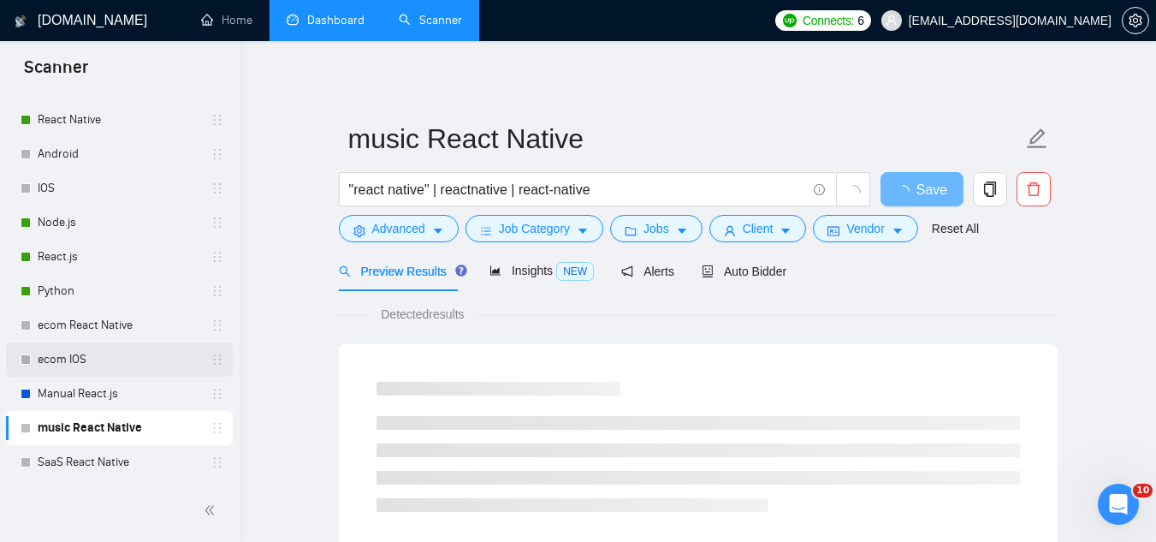
click at [105, 363] on link "ecom IOS" at bounding box center [119, 359] width 163 height 34
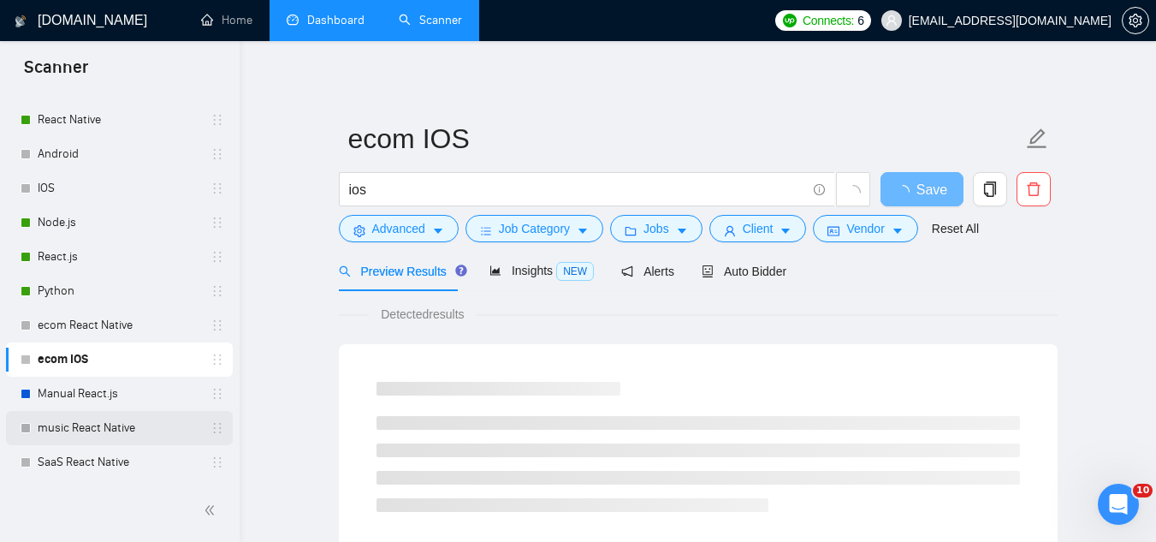
click at [145, 425] on link "music React Native" at bounding box center [119, 428] width 163 height 34
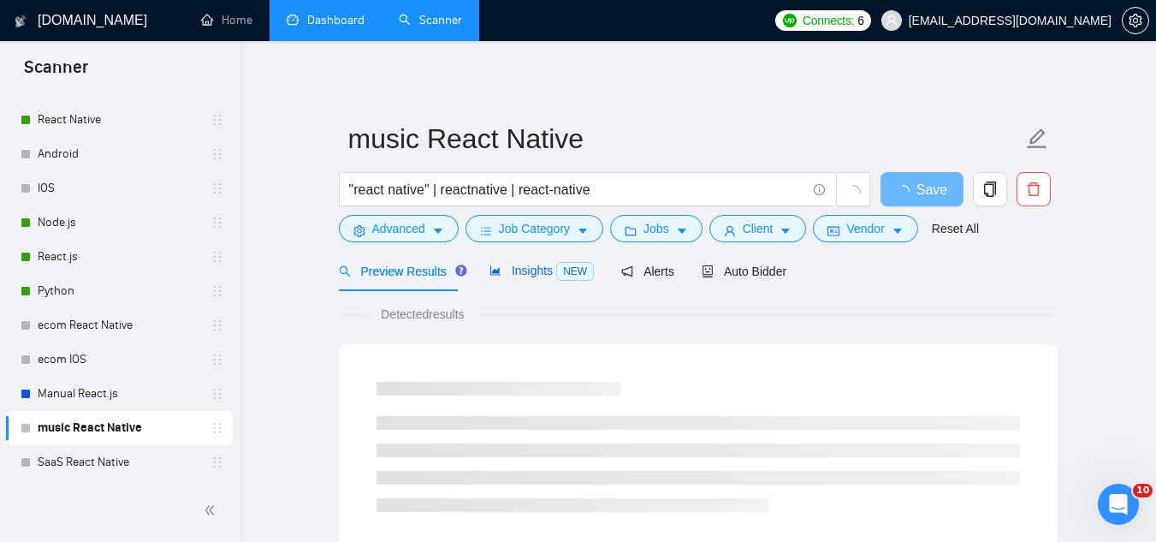
click at [509, 276] on span "Insights NEW" at bounding box center [542, 271] width 104 height 14
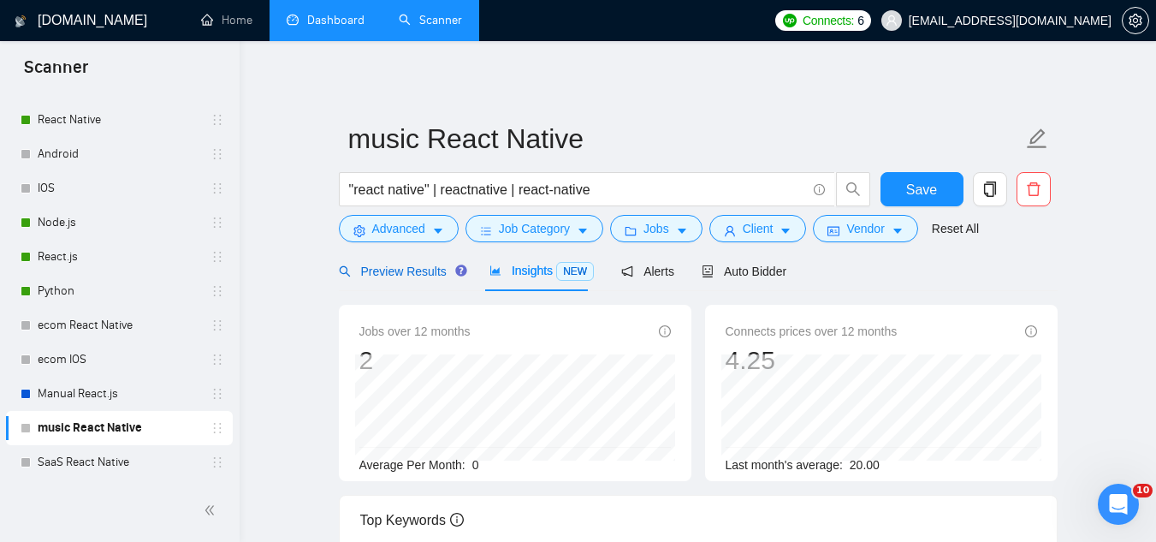
click at [377, 270] on span "Preview Results" at bounding box center [400, 271] width 123 height 14
